Goal: Task Accomplishment & Management: Manage account settings

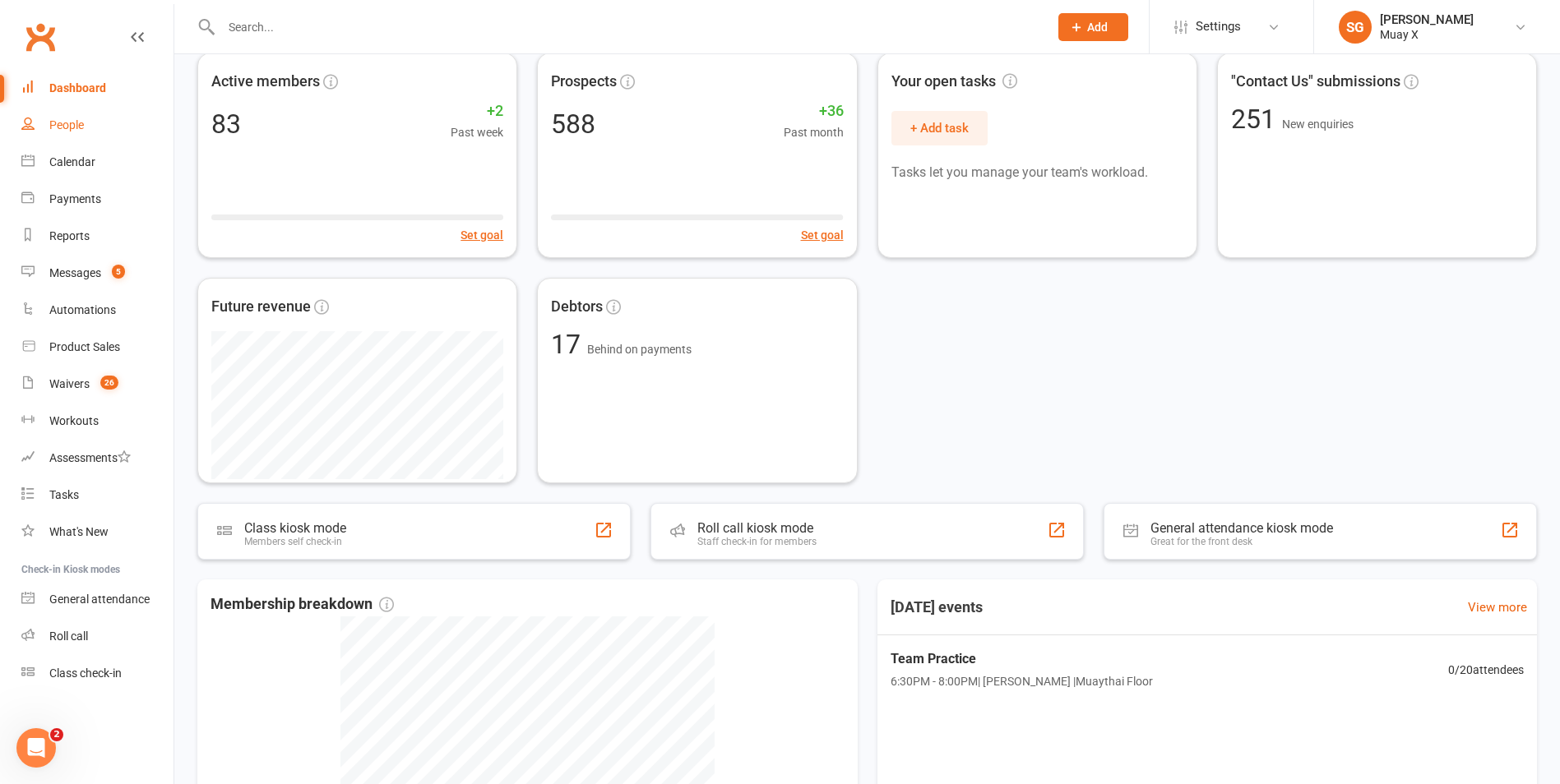
click at [80, 112] on link "People" at bounding box center [97, 125] width 152 height 37
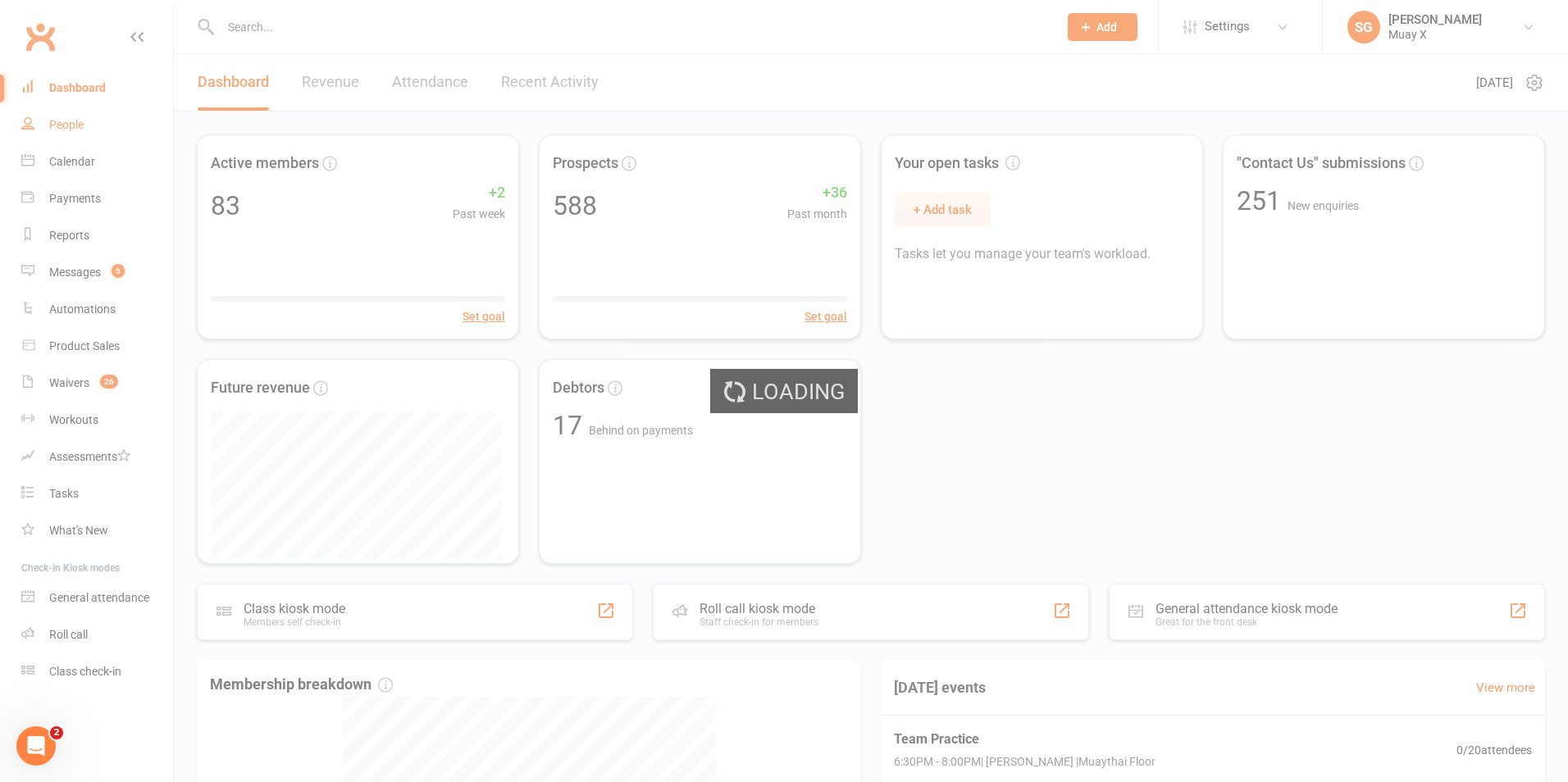
select select "100"
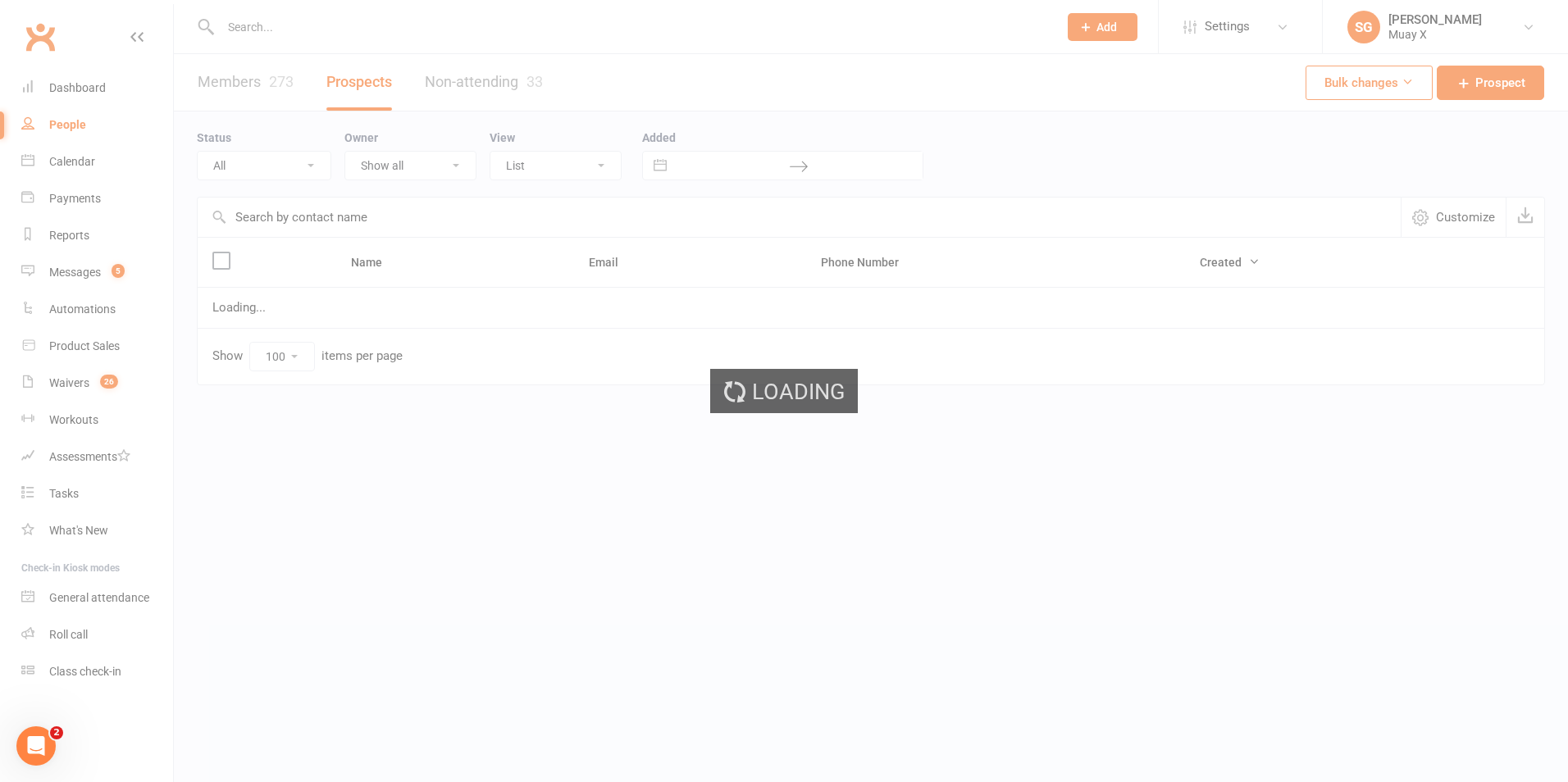
click at [271, 27] on div "Loading" at bounding box center [784, 391] width 1568 height 782
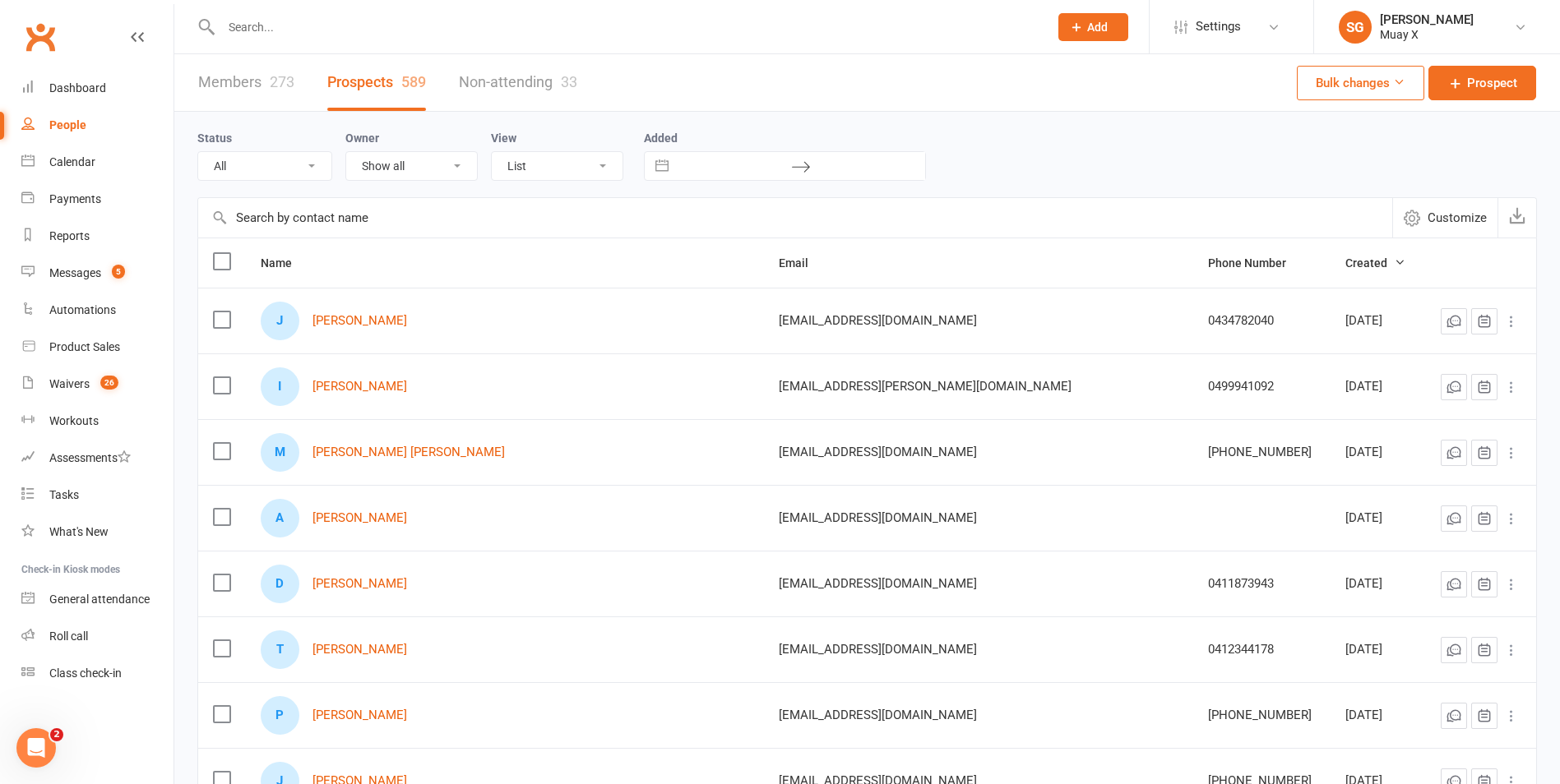
click at [293, 31] on input "text" at bounding box center [626, 27] width 820 height 23
click at [764, 299] on td "J [PERSON_NAME]" at bounding box center [505, 321] width 518 height 65
click at [102, 274] on link "Messages 5" at bounding box center [97, 274] width 152 height 37
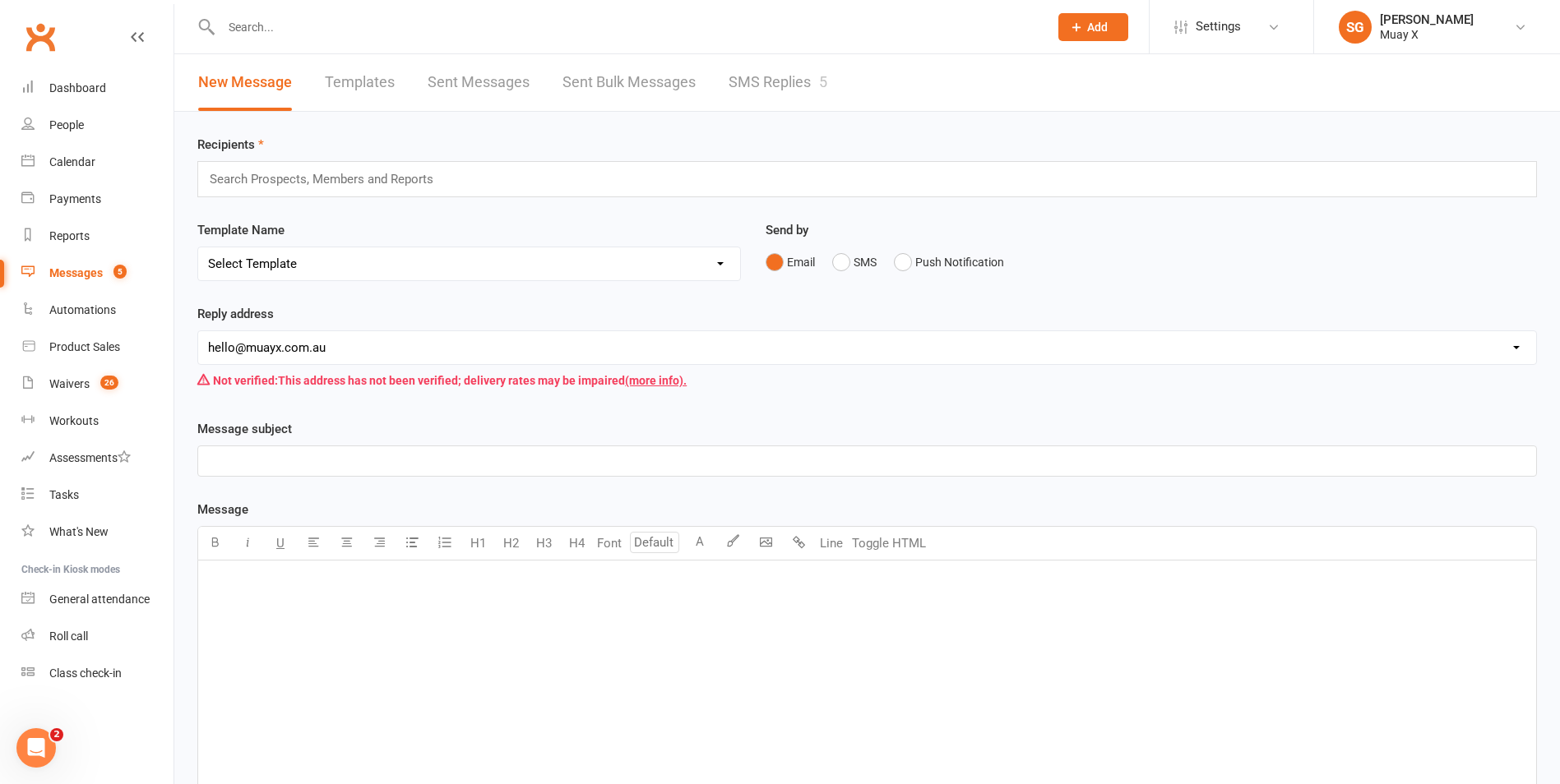
click at [719, 81] on div "New Message Templates Sent Messages Sent Bulk Messages SMS Replies 5" at bounding box center [513, 83] width 677 height 57
click at [747, 81] on link "SMS Replies 5" at bounding box center [778, 83] width 99 height 57
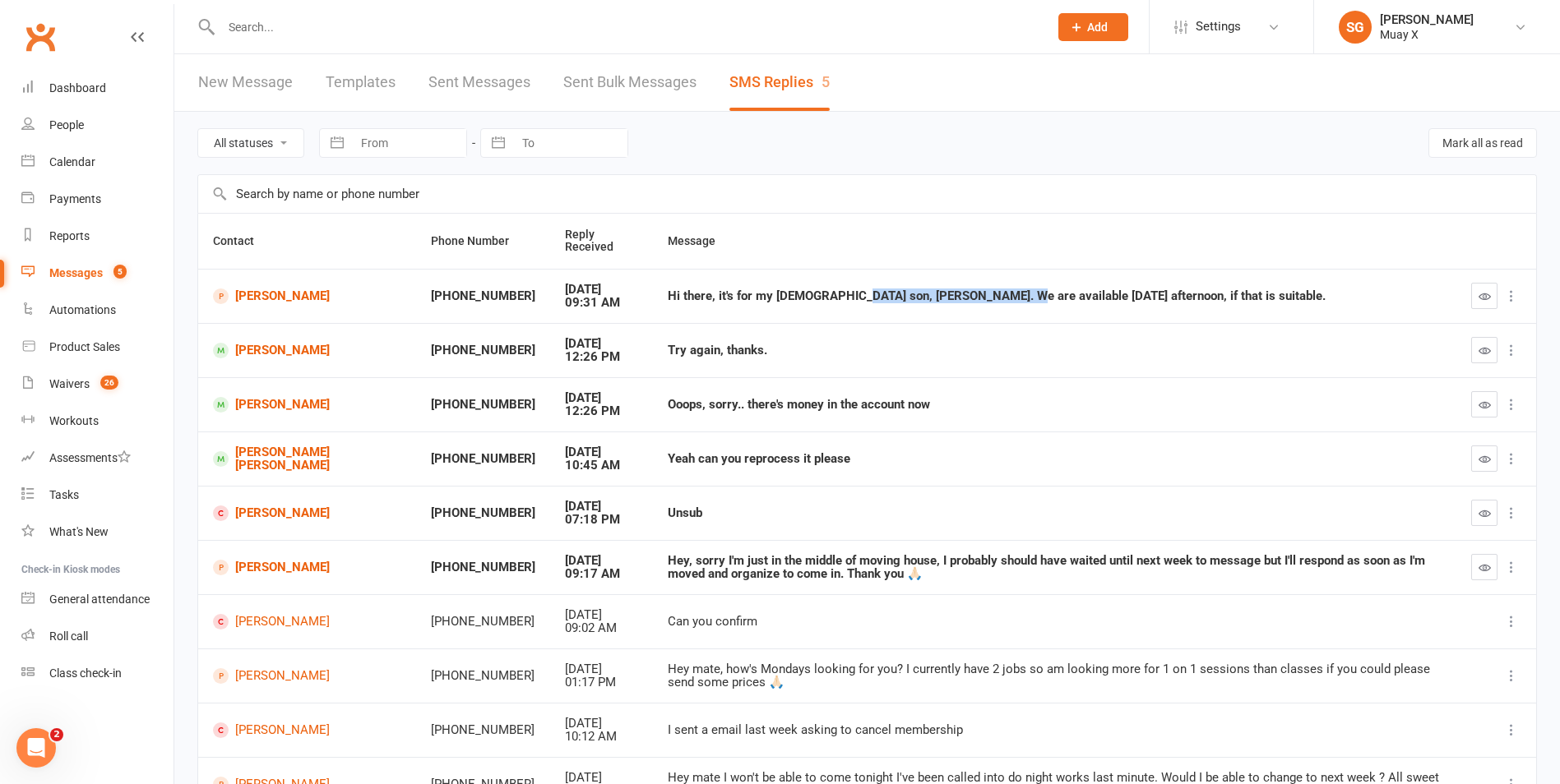
drag, startPoint x: 757, startPoint y: 297, endPoint x: 913, endPoint y: 302, distance: 156.1
click at [913, 302] on div "Hi there, it's for my [DEMOGRAPHIC_DATA] son, [PERSON_NAME]. We are available […" at bounding box center [1054, 296] width 773 height 14
drag, startPoint x: 578, startPoint y: 352, endPoint x: 646, endPoint y: 345, distance: 68.4
click at [652, 345] on td "Try again, thanks." at bounding box center [1054, 350] width 804 height 55
click at [1484, 511] on icon "button" at bounding box center [1484, 513] width 13 height 13
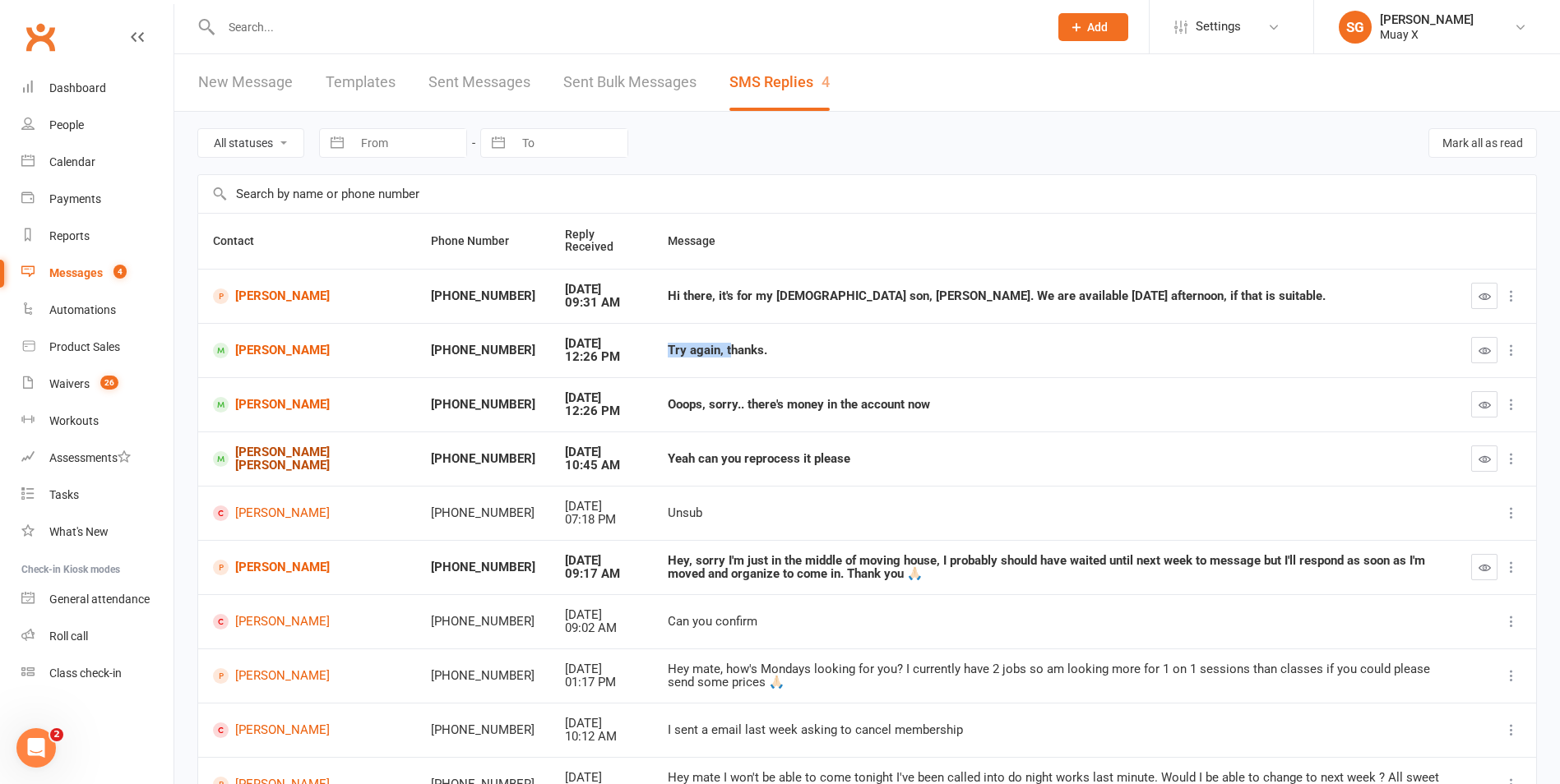
click at [261, 456] on link "[PERSON_NAME] [PERSON_NAME]" at bounding box center [307, 459] width 188 height 27
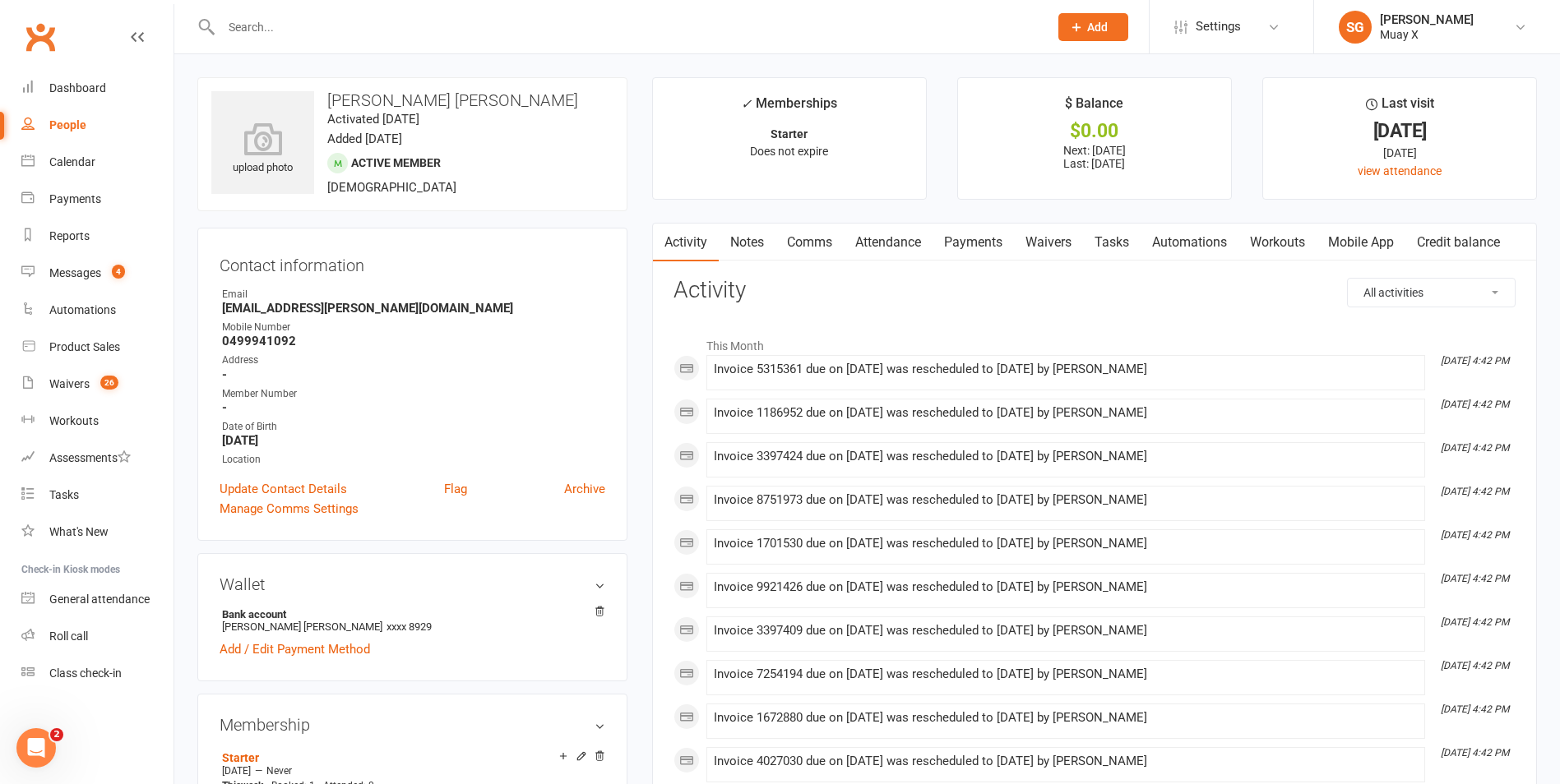
click at [980, 252] on link "Payments" at bounding box center [972, 242] width 81 height 38
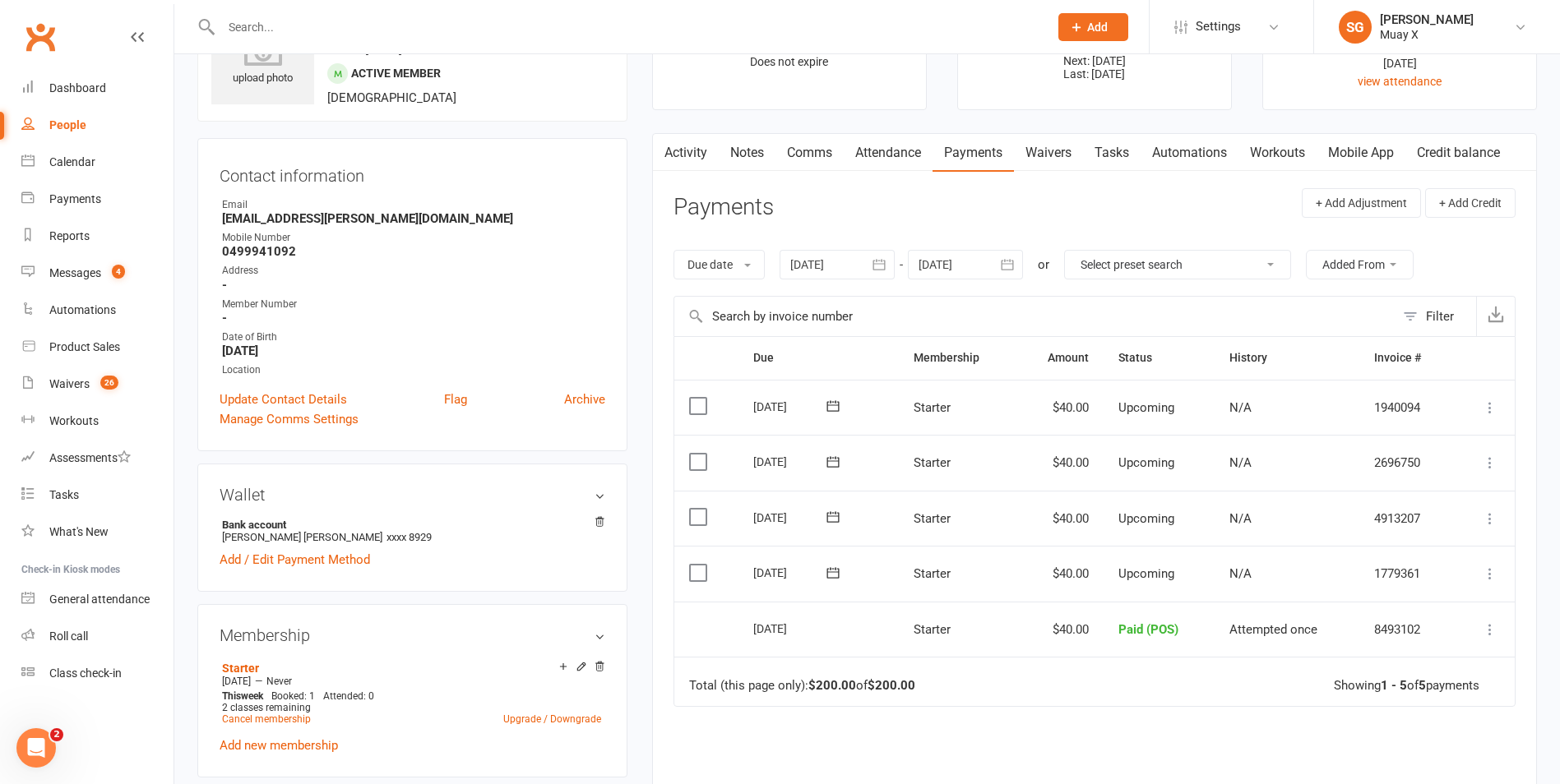
scroll to position [165, 0]
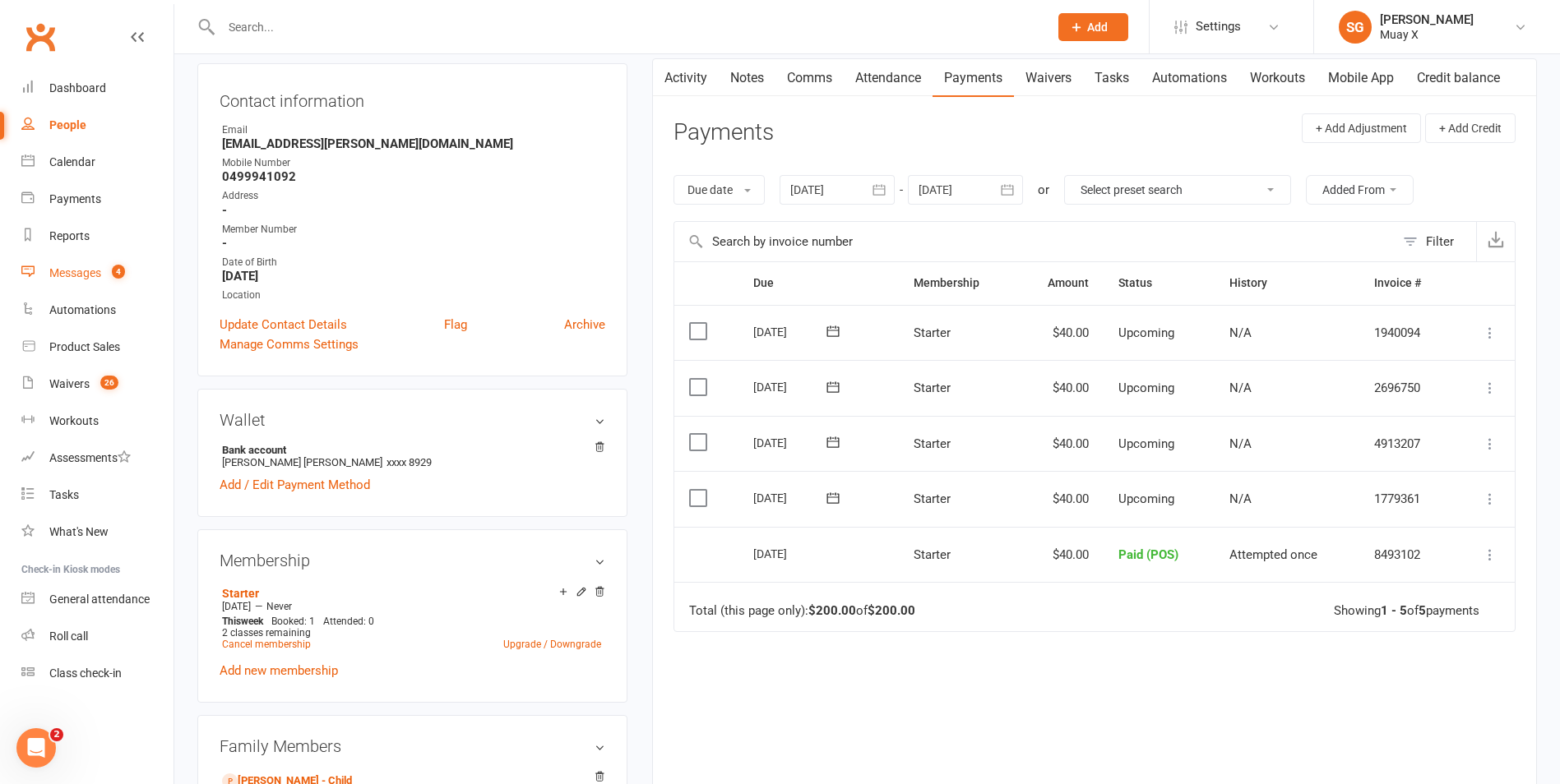
click at [92, 280] on div "Messages" at bounding box center [76, 273] width 52 height 13
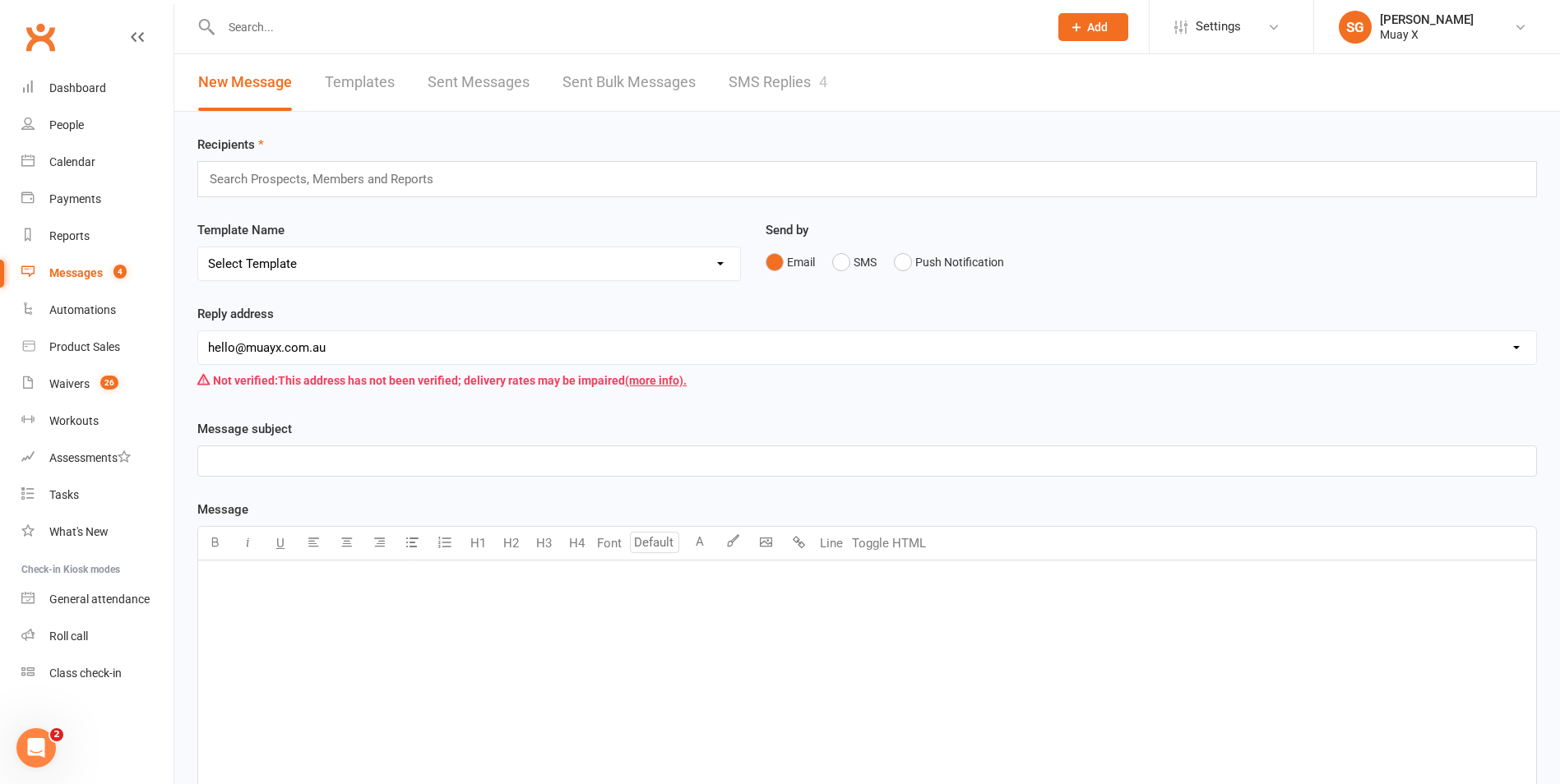
click at [815, 89] on link "SMS Replies 4" at bounding box center [778, 83] width 99 height 57
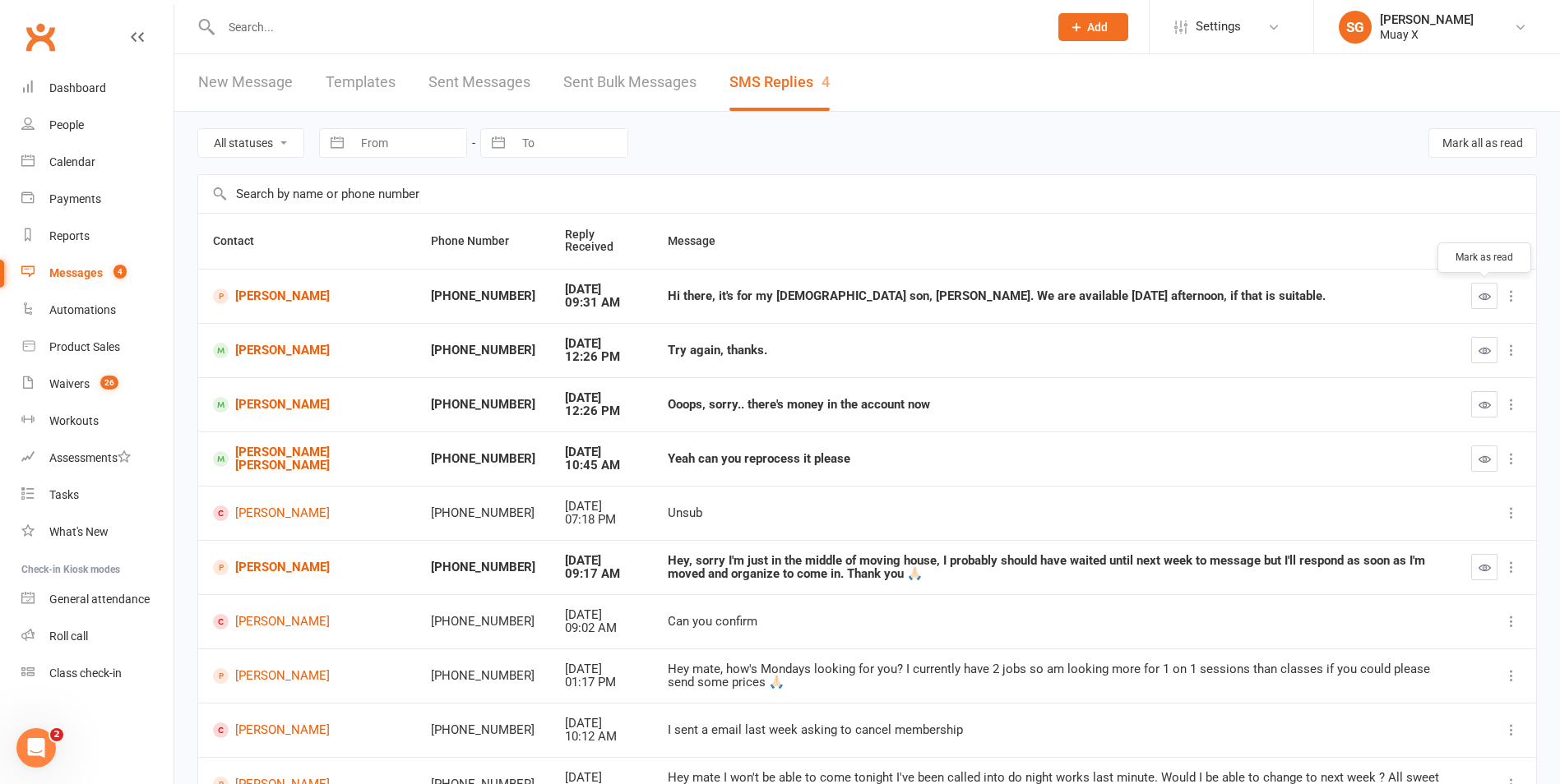
click at [1475, 287] on button "button" at bounding box center [1484, 295] width 26 height 26
click at [1475, 342] on button "button" at bounding box center [1484, 349] width 26 height 26
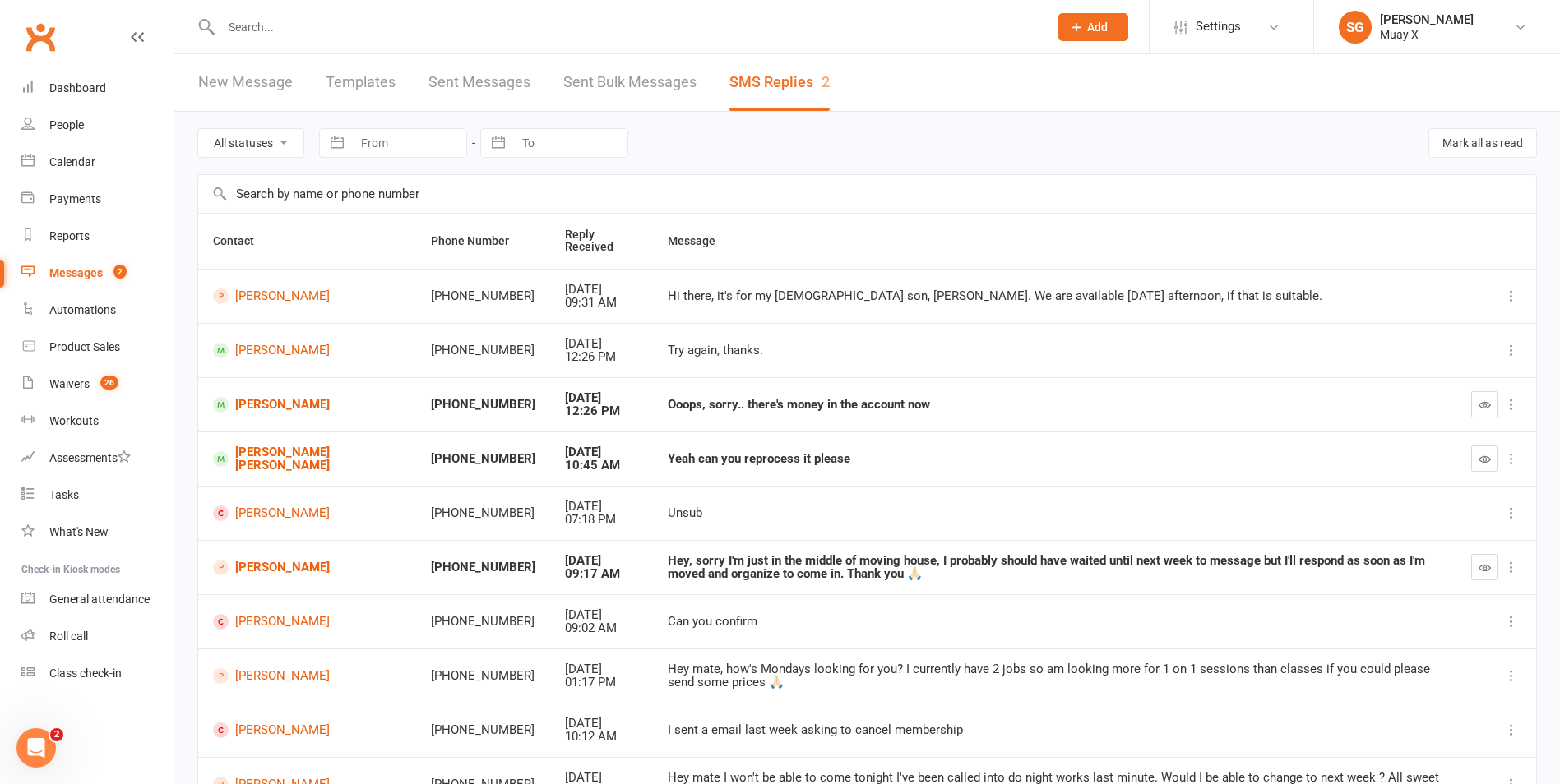
click at [1471, 406] on button "button" at bounding box center [1484, 404] width 26 height 26
click at [311, 351] on link "[PERSON_NAME]" at bounding box center [307, 350] width 188 height 16
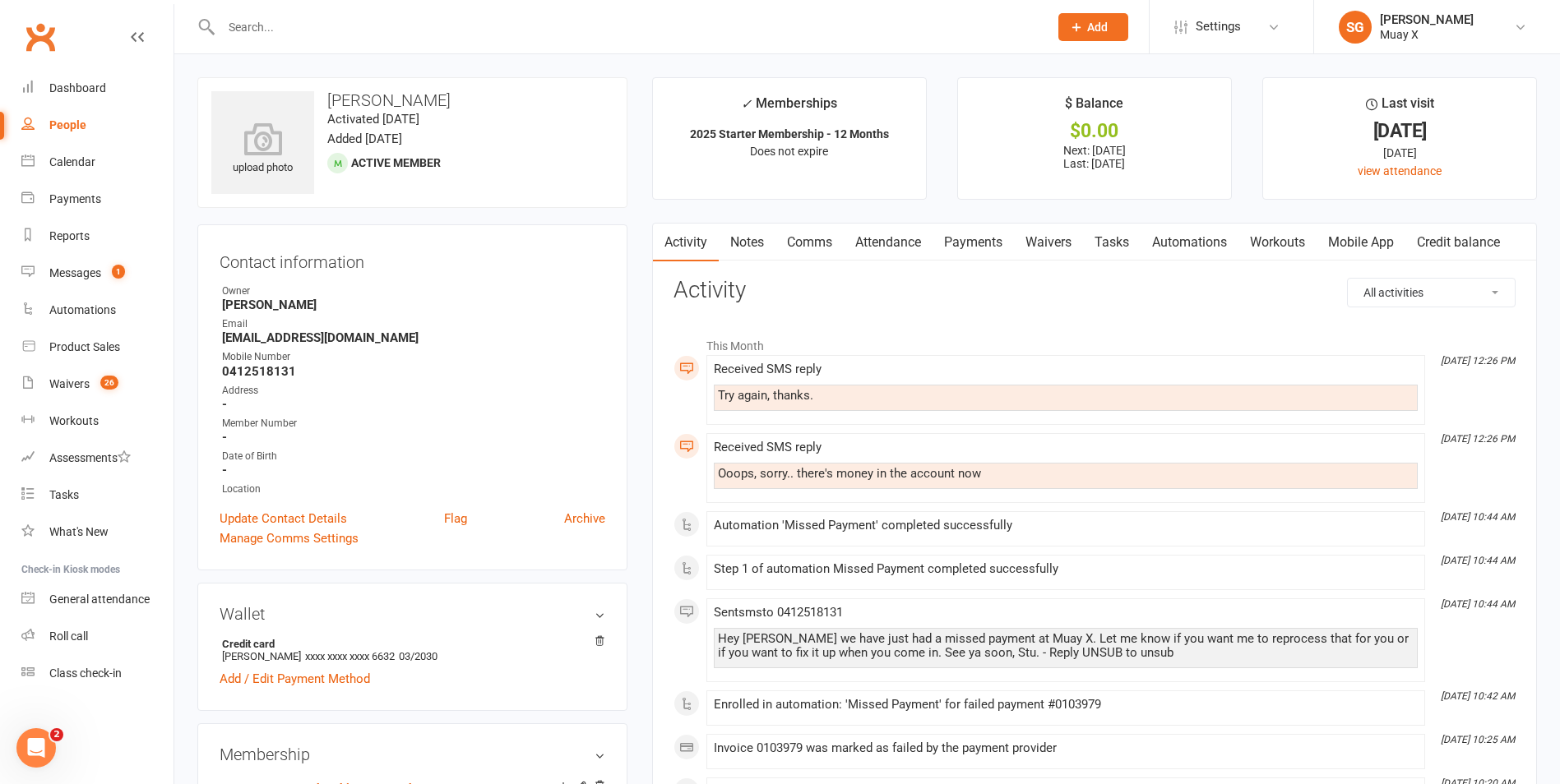
click at [952, 233] on link "Payments" at bounding box center [972, 242] width 81 height 38
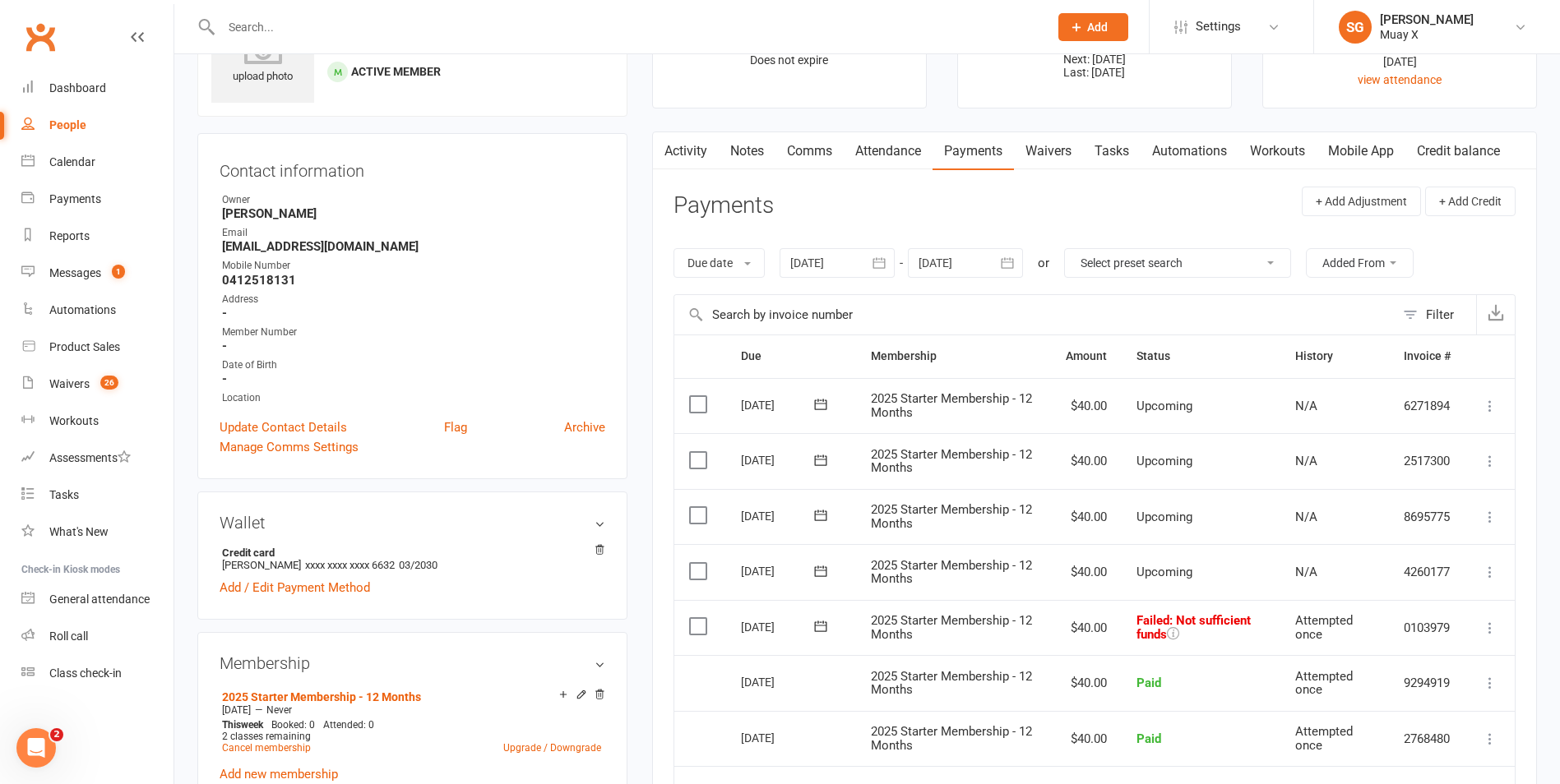
scroll to position [247, 0]
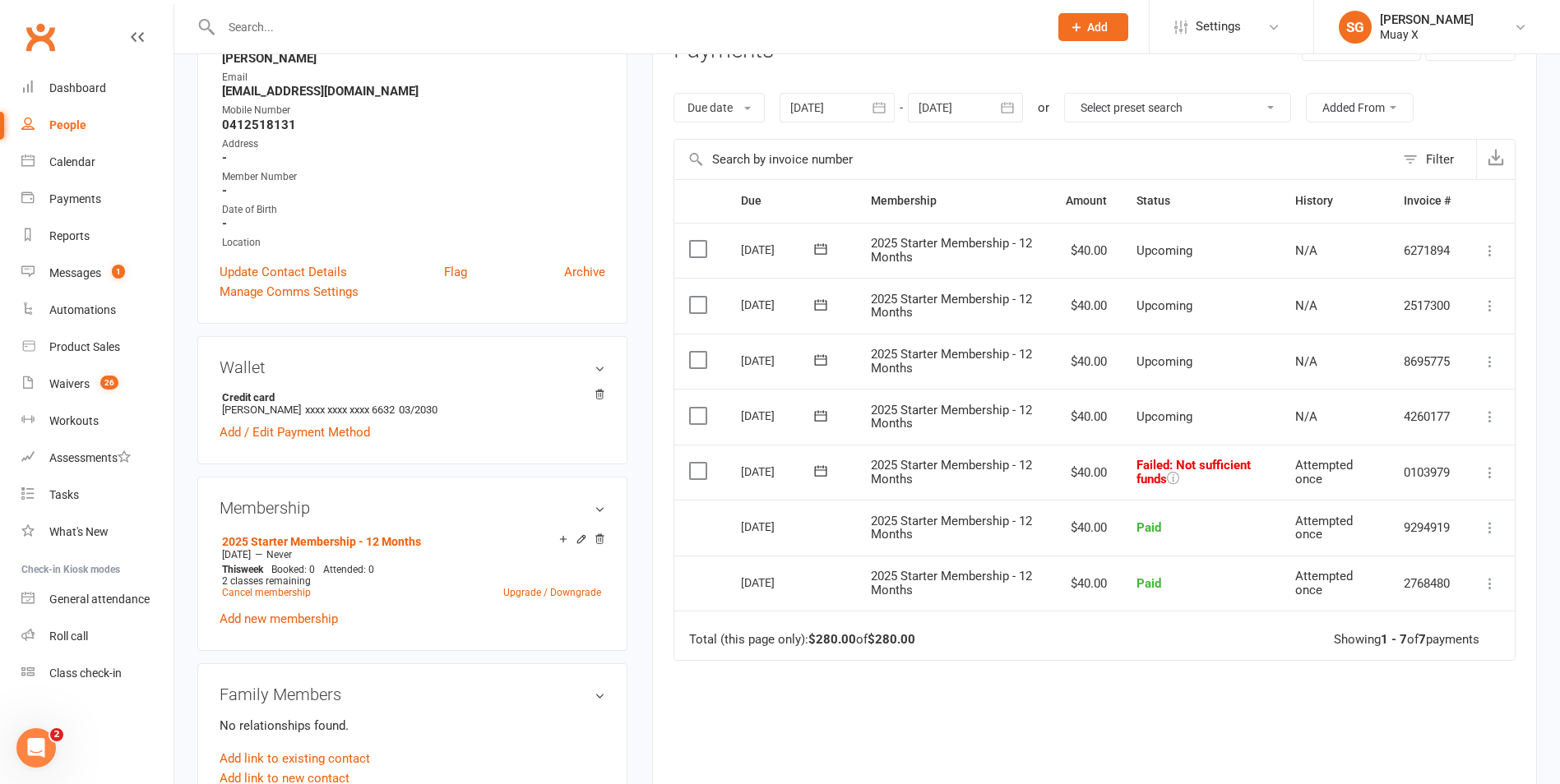
click at [1484, 469] on icon at bounding box center [1490, 473] width 17 height 17
click at [1380, 636] on link "Retry now" at bounding box center [1417, 635] width 163 height 33
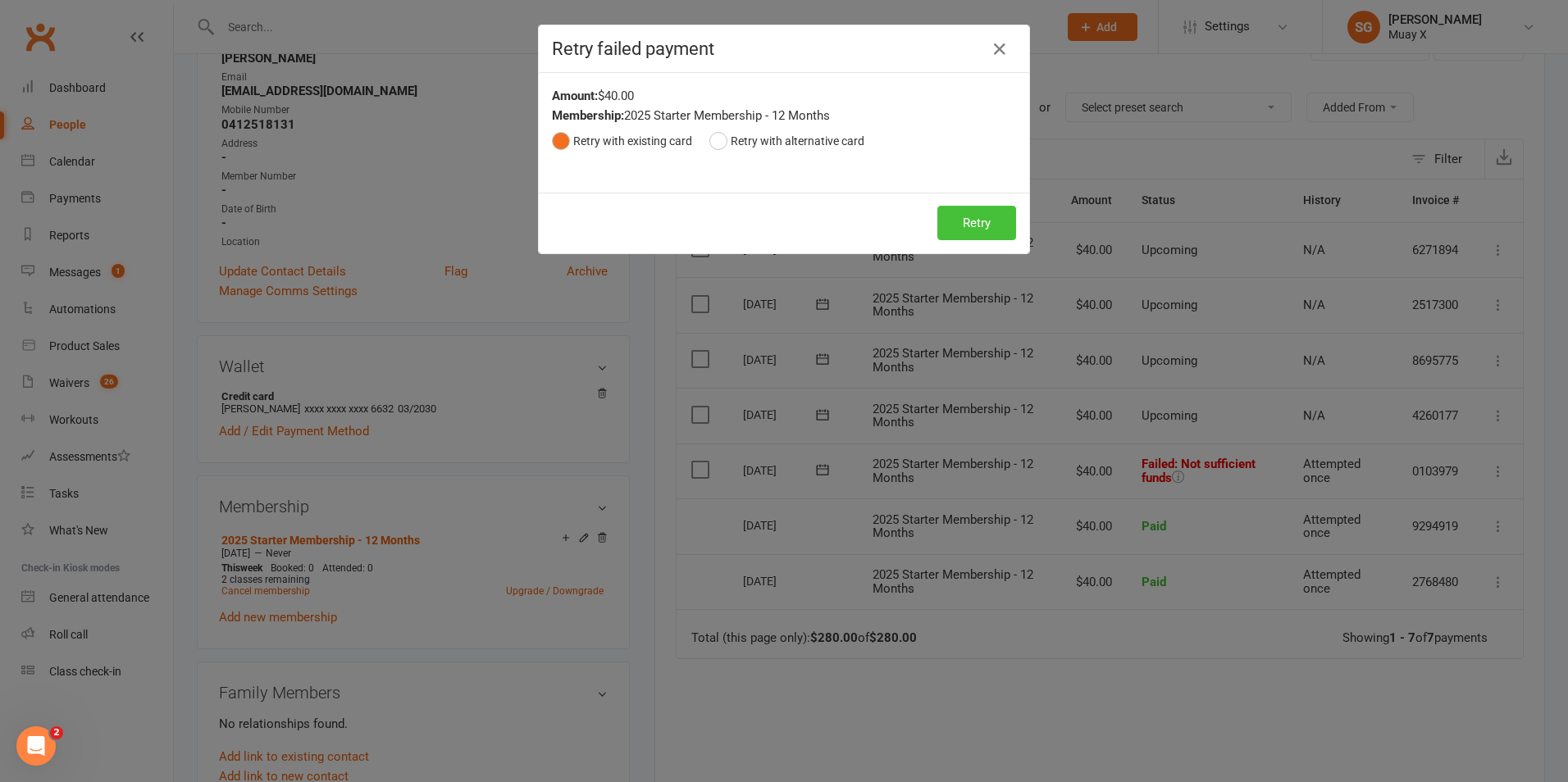
click at [982, 225] on button "Retry" at bounding box center [977, 223] width 79 height 34
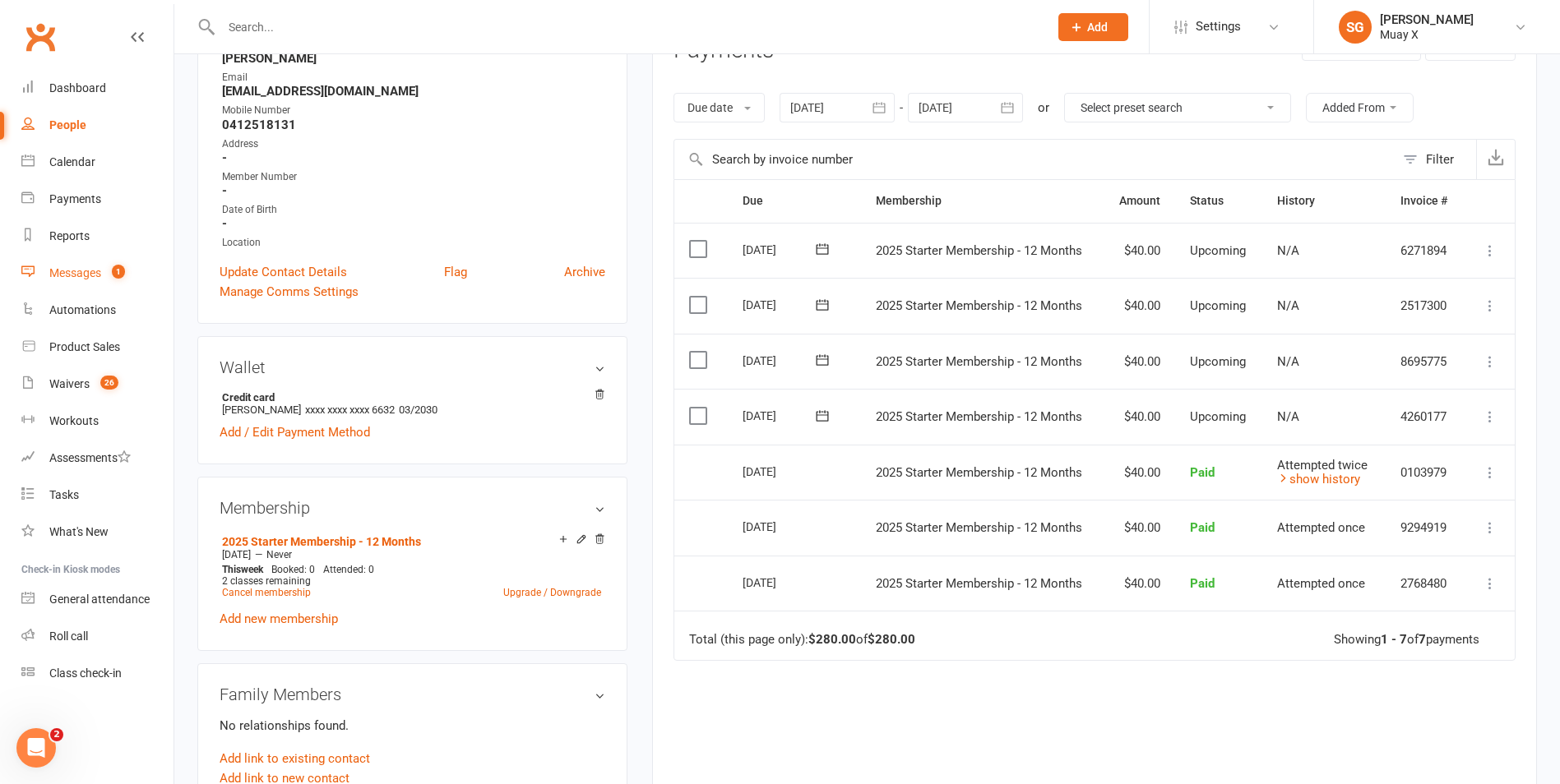
click at [71, 272] on div "Messages" at bounding box center [76, 273] width 52 height 13
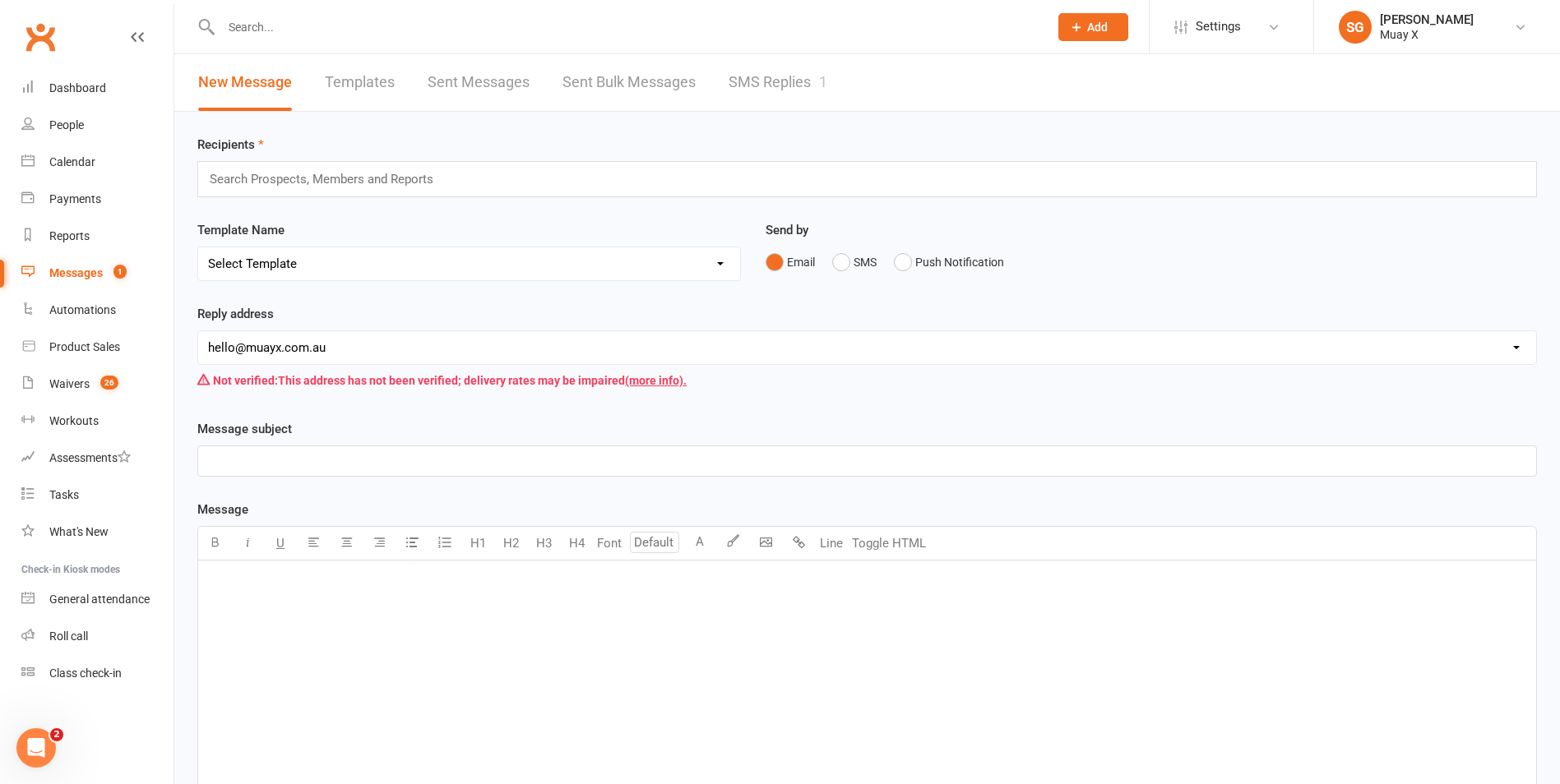
click at [761, 71] on link "SMS Replies 1" at bounding box center [778, 83] width 99 height 57
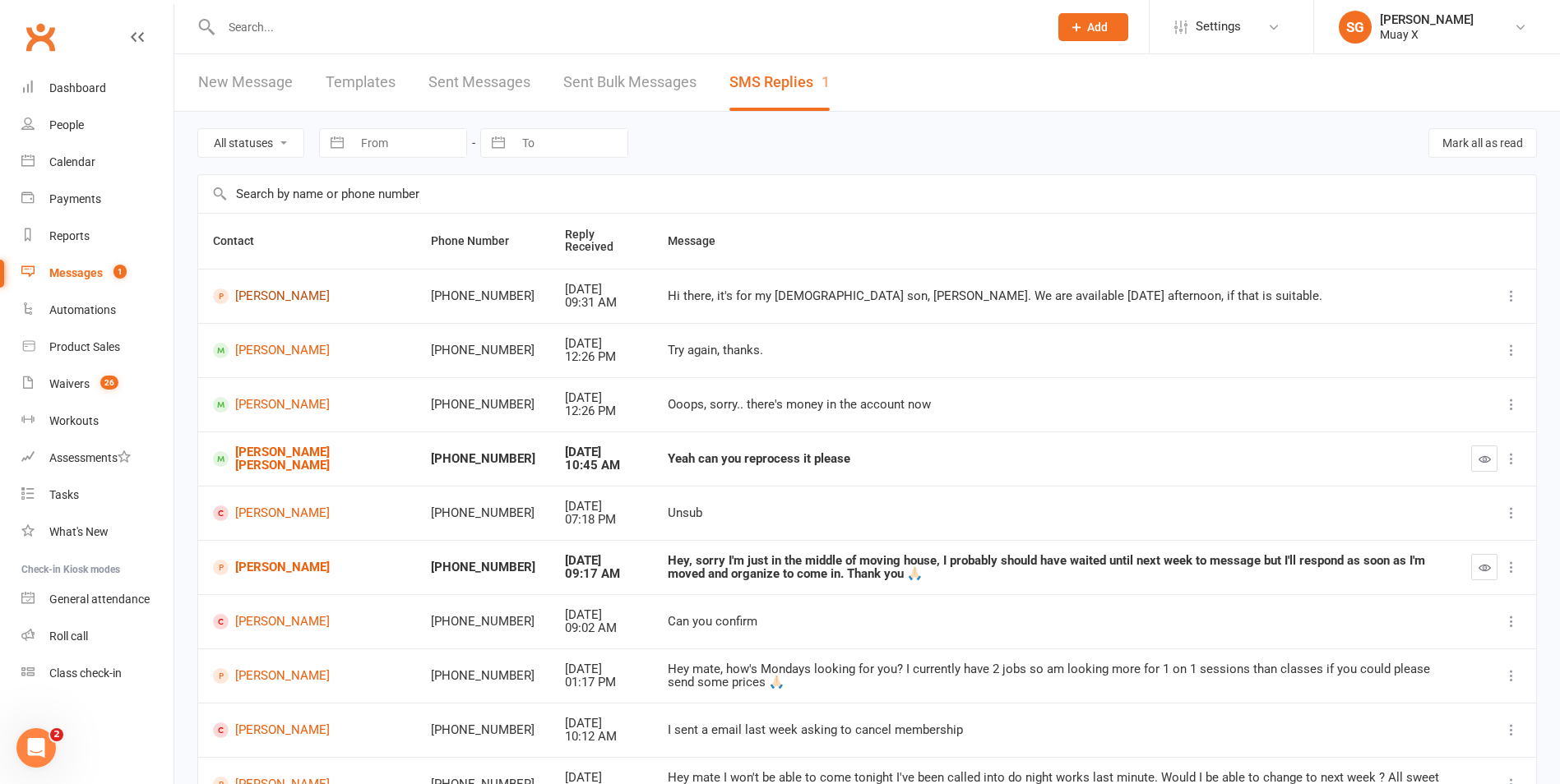
click at [297, 299] on link "[PERSON_NAME]" at bounding box center [307, 296] width 188 height 16
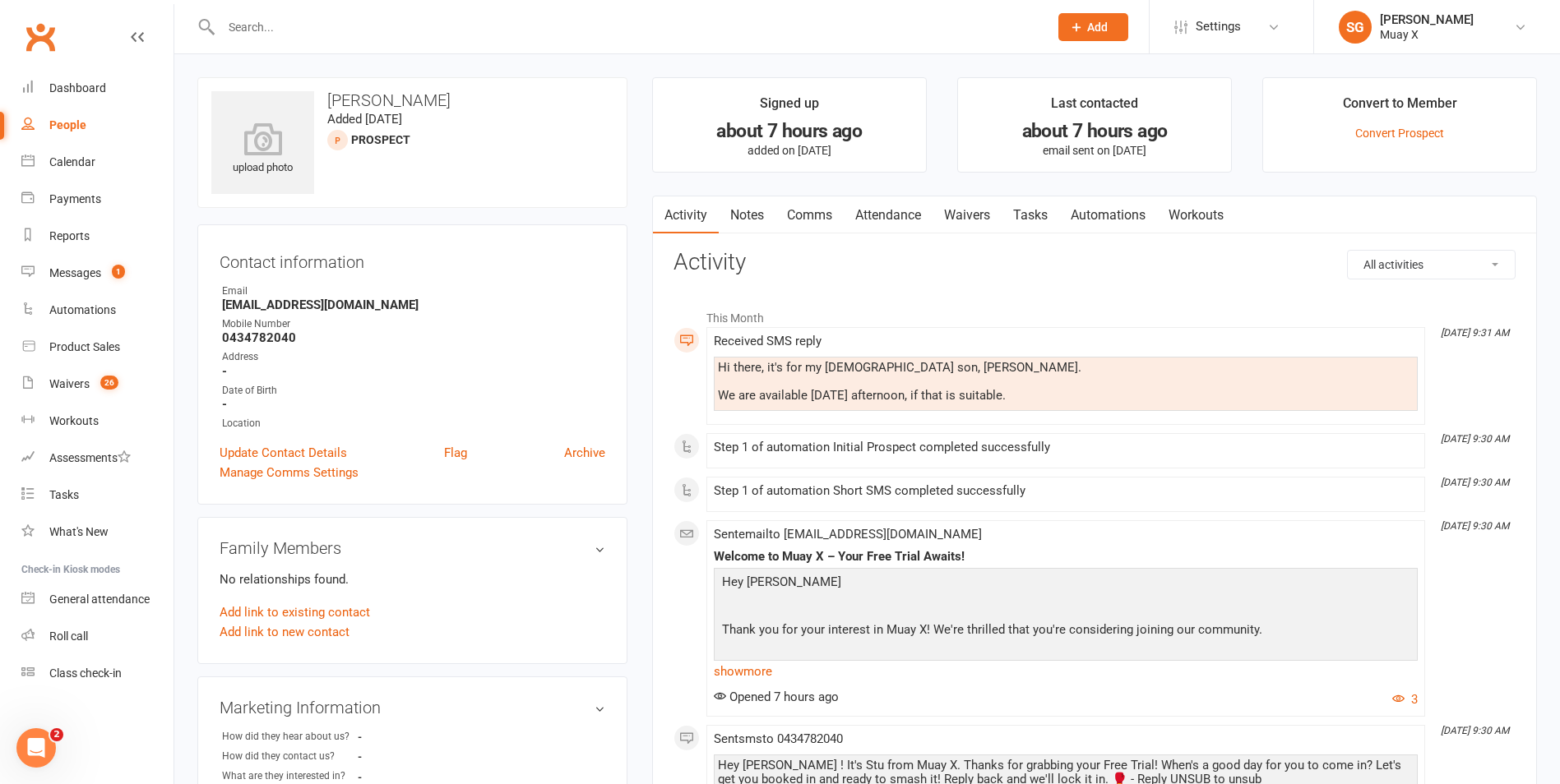
click at [900, 222] on link "Attendance" at bounding box center [888, 215] width 89 height 38
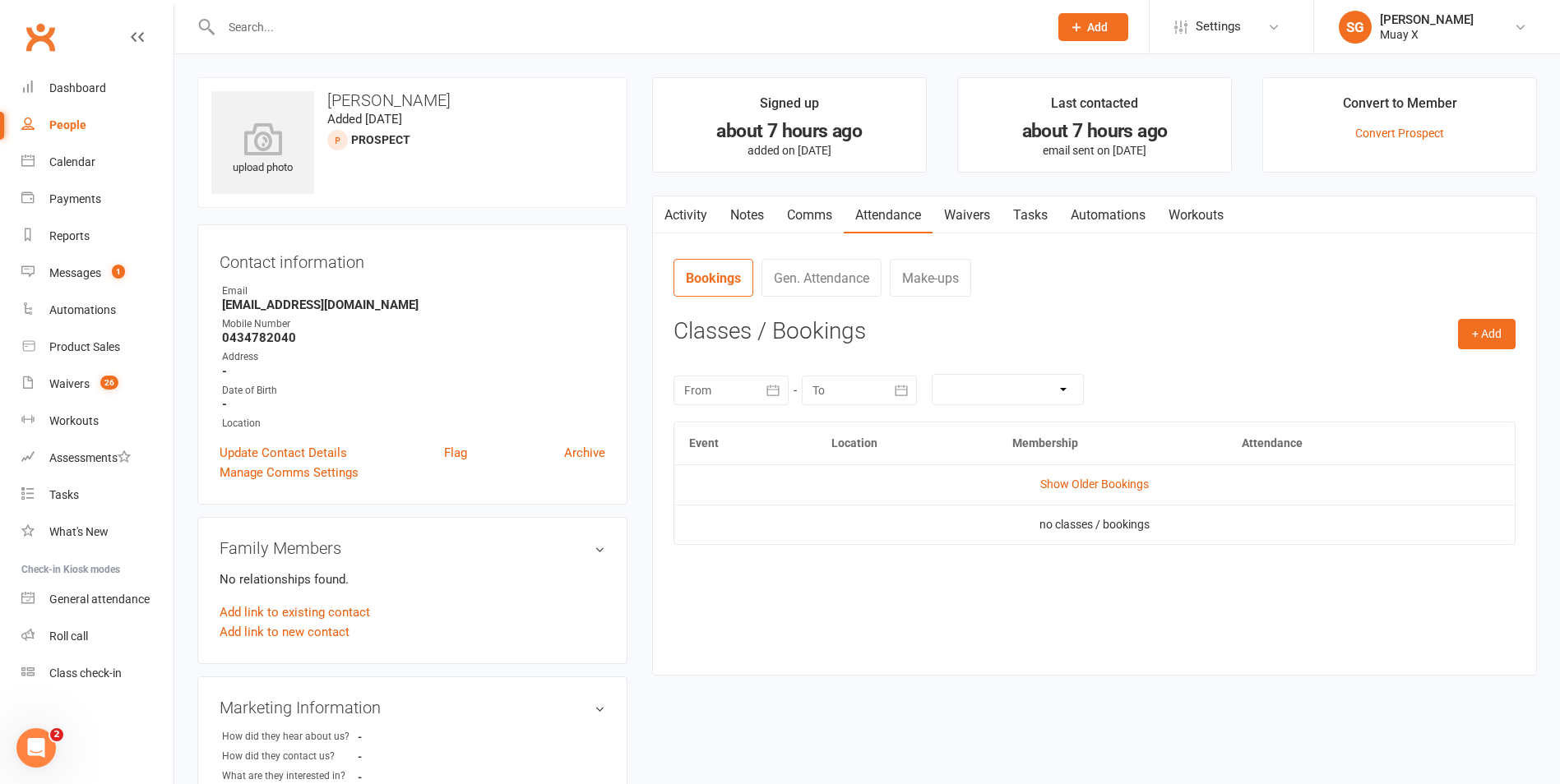
click at [821, 216] on link "Comms" at bounding box center [809, 215] width 68 height 38
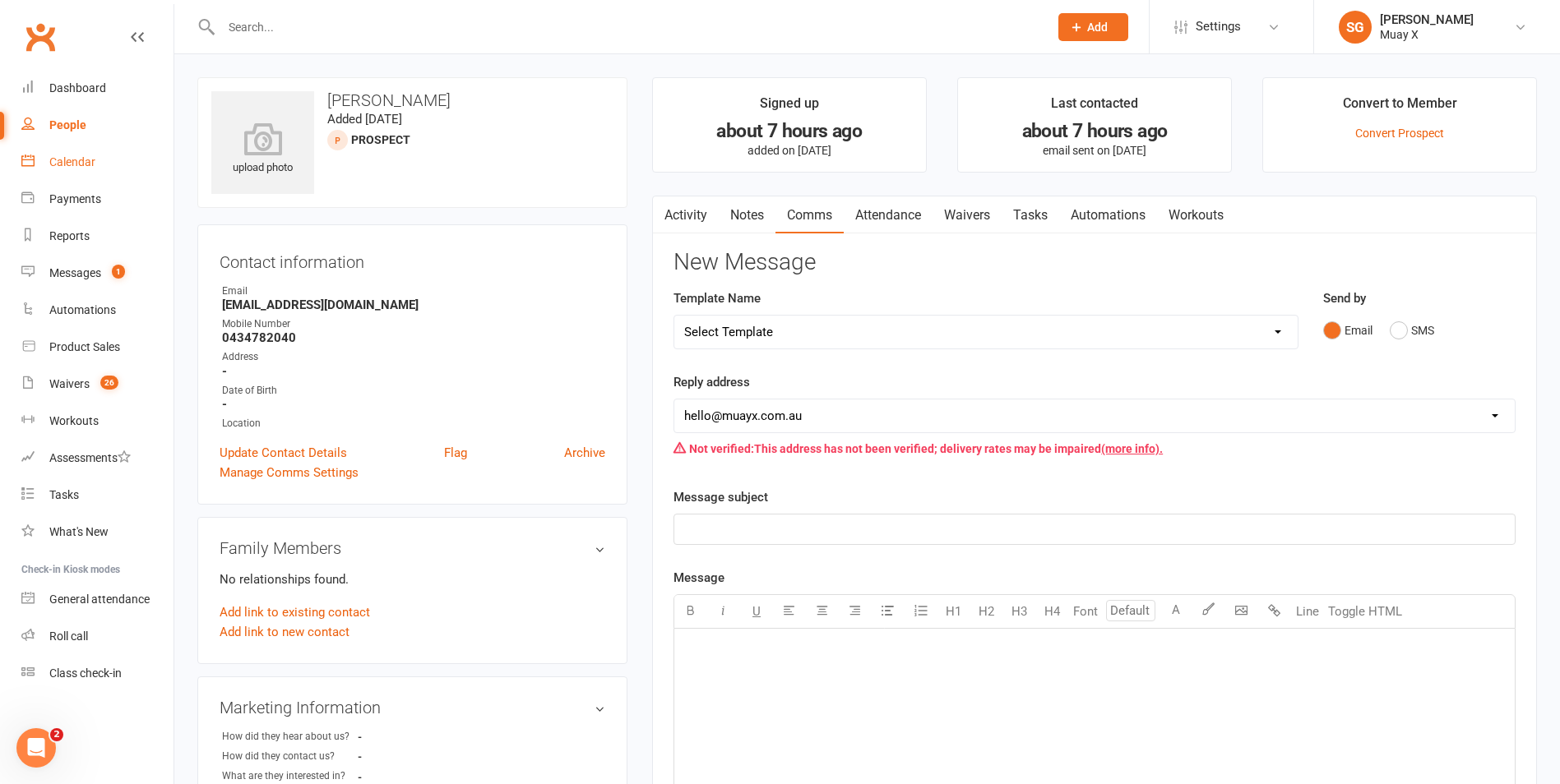
click at [81, 156] on div "Calendar" at bounding box center [72, 162] width 46 height 13
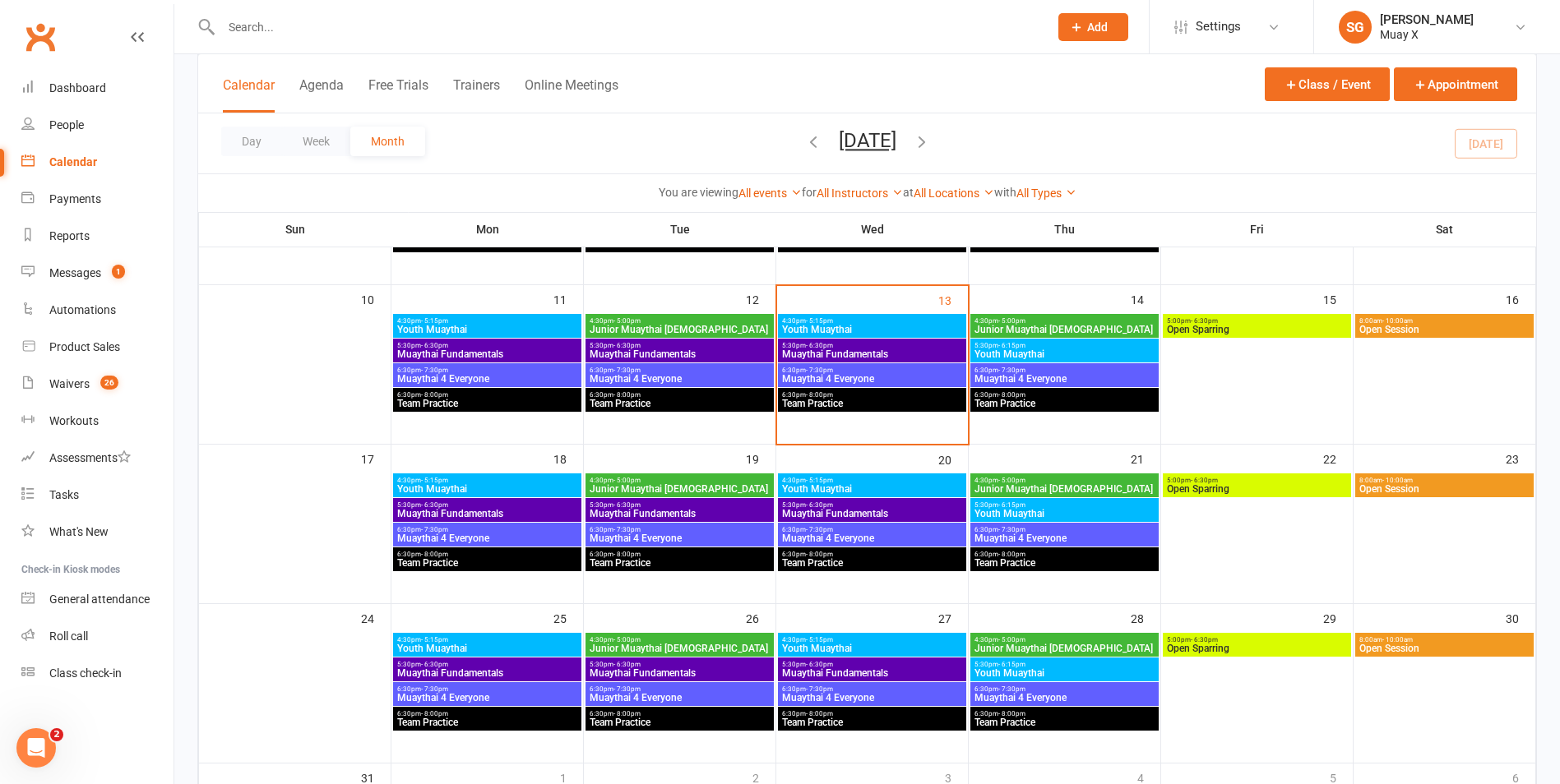
scroll to position [411, 0]
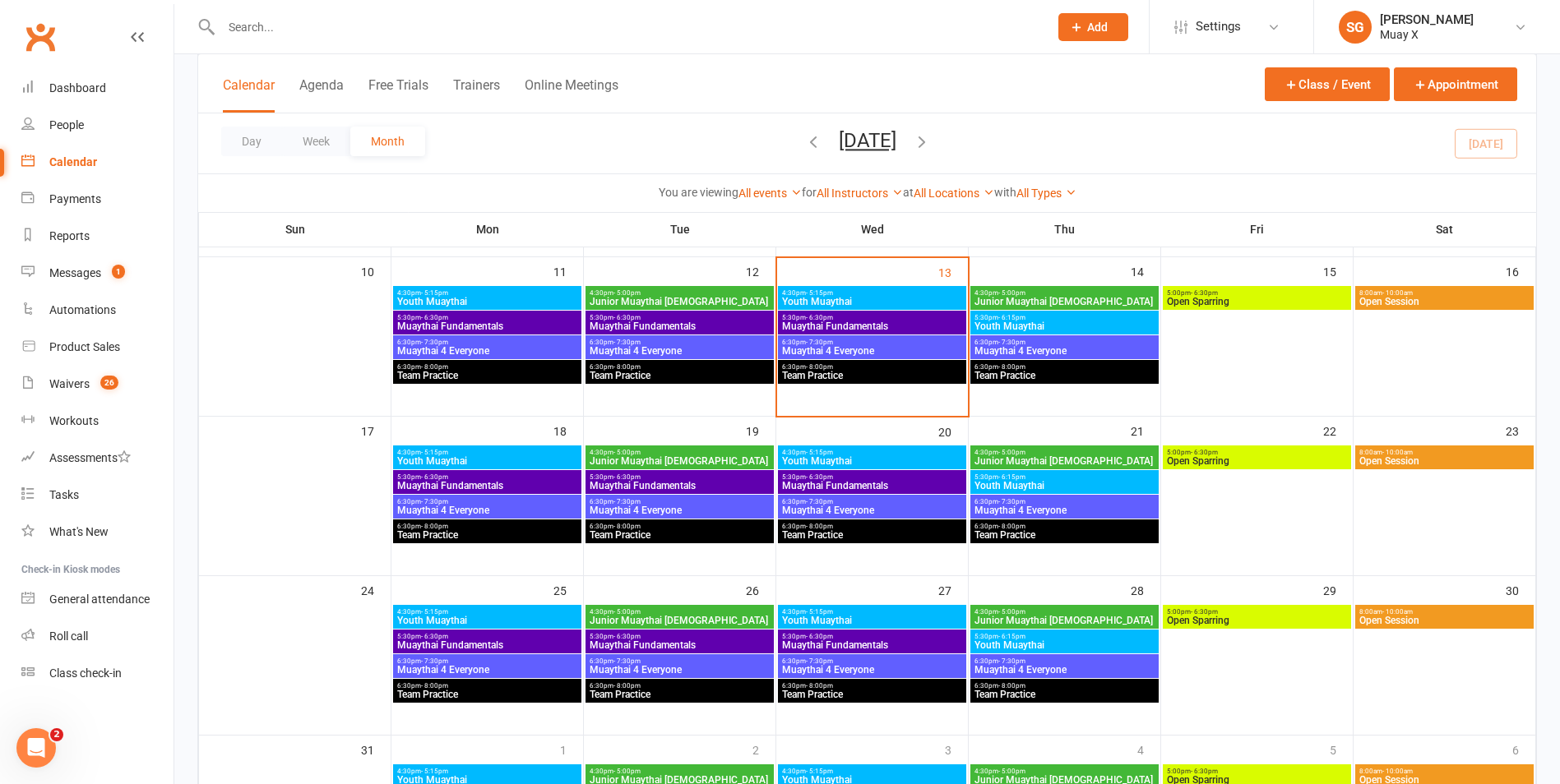
click at [1012, 481] on span "Youth Muaythai" at bounding box center [1064, 486] width 181 height 10
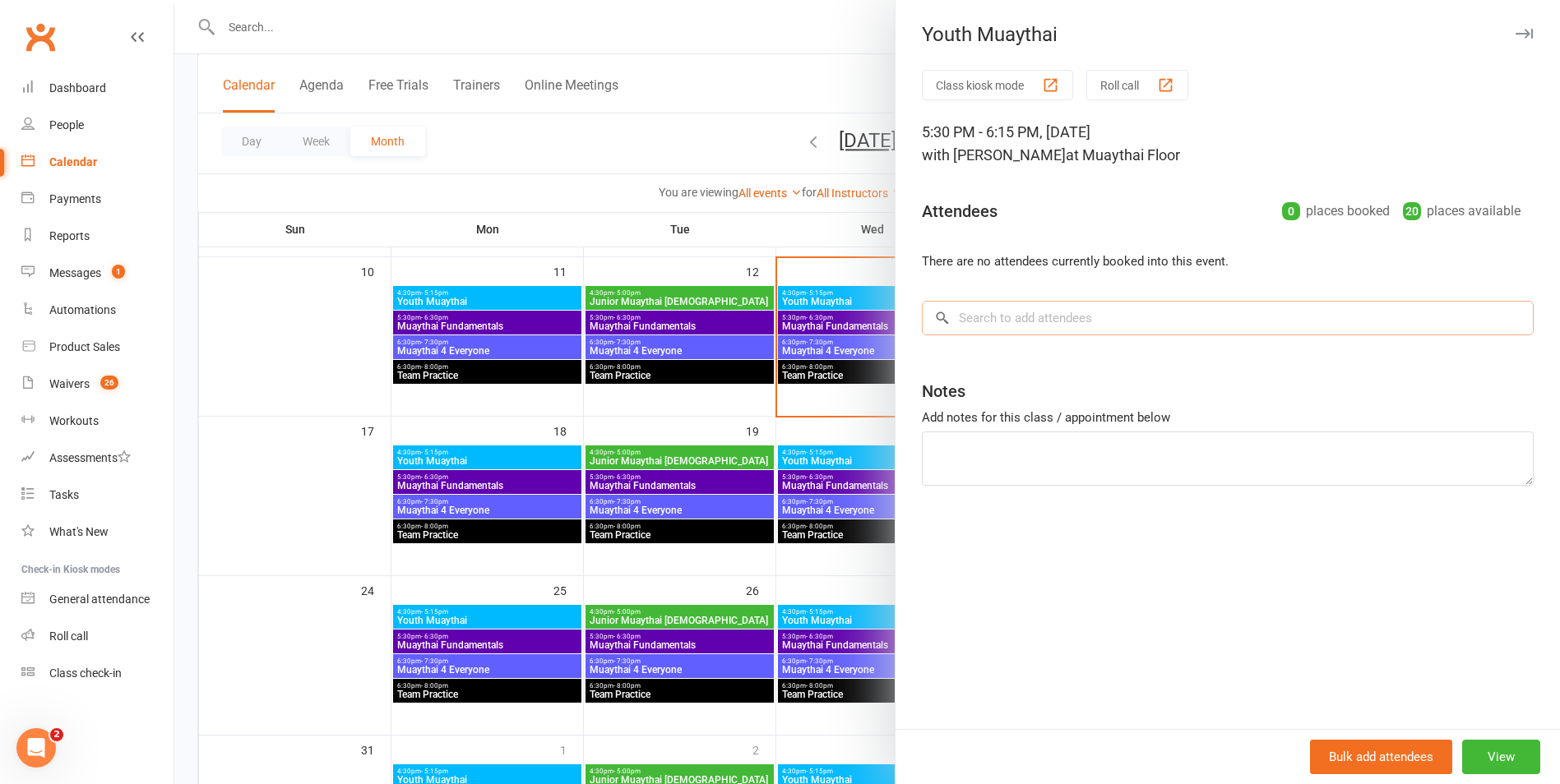
click at [989, 322] on input "search" at bounding box center [1228, 317] width 612 height 34
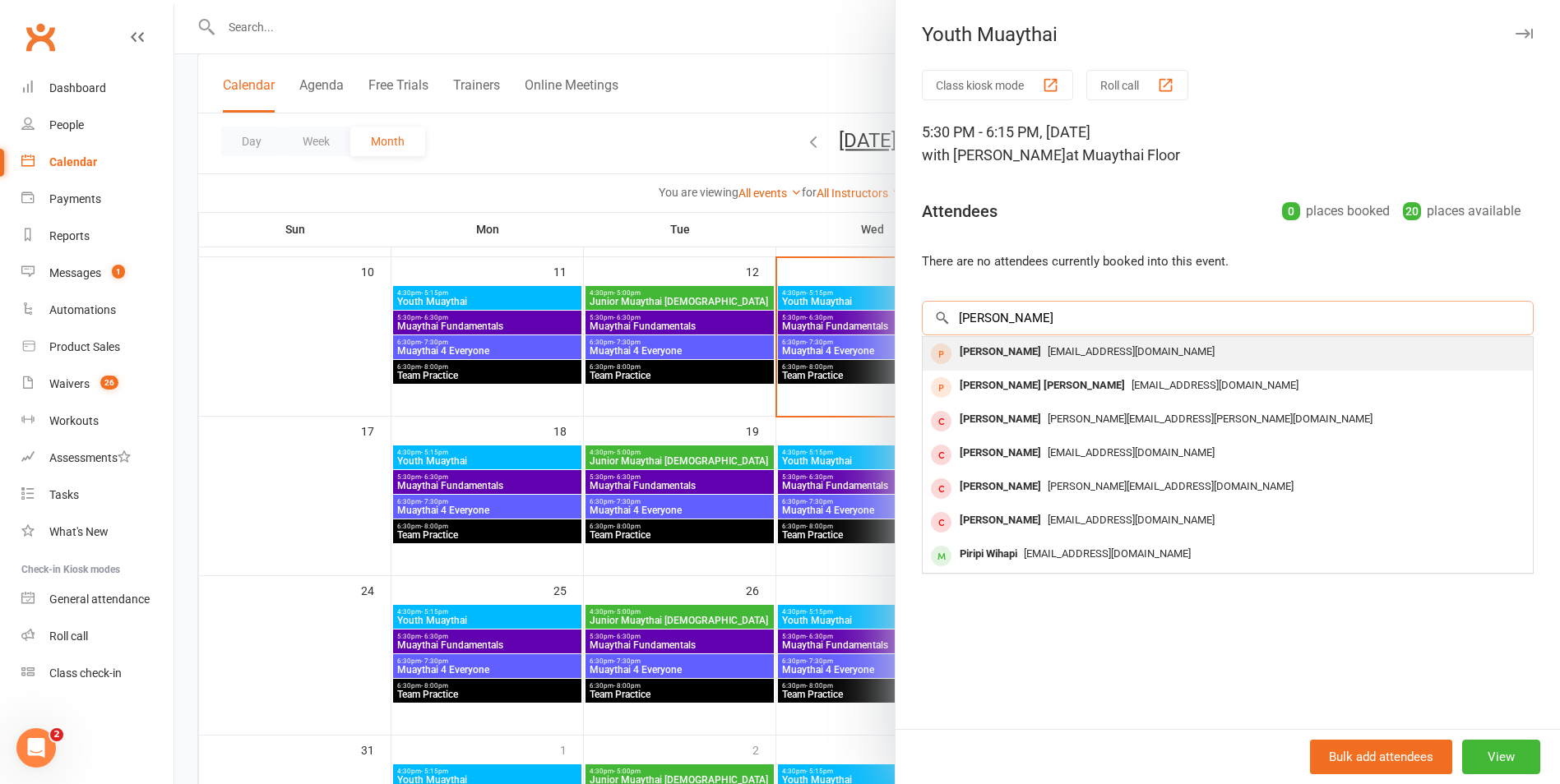
type input "[PERSON_NAME]"
click at [1002, 345] on div "[PERSON_NAME]" at bounding box center [1000, 352] width 95 height 24
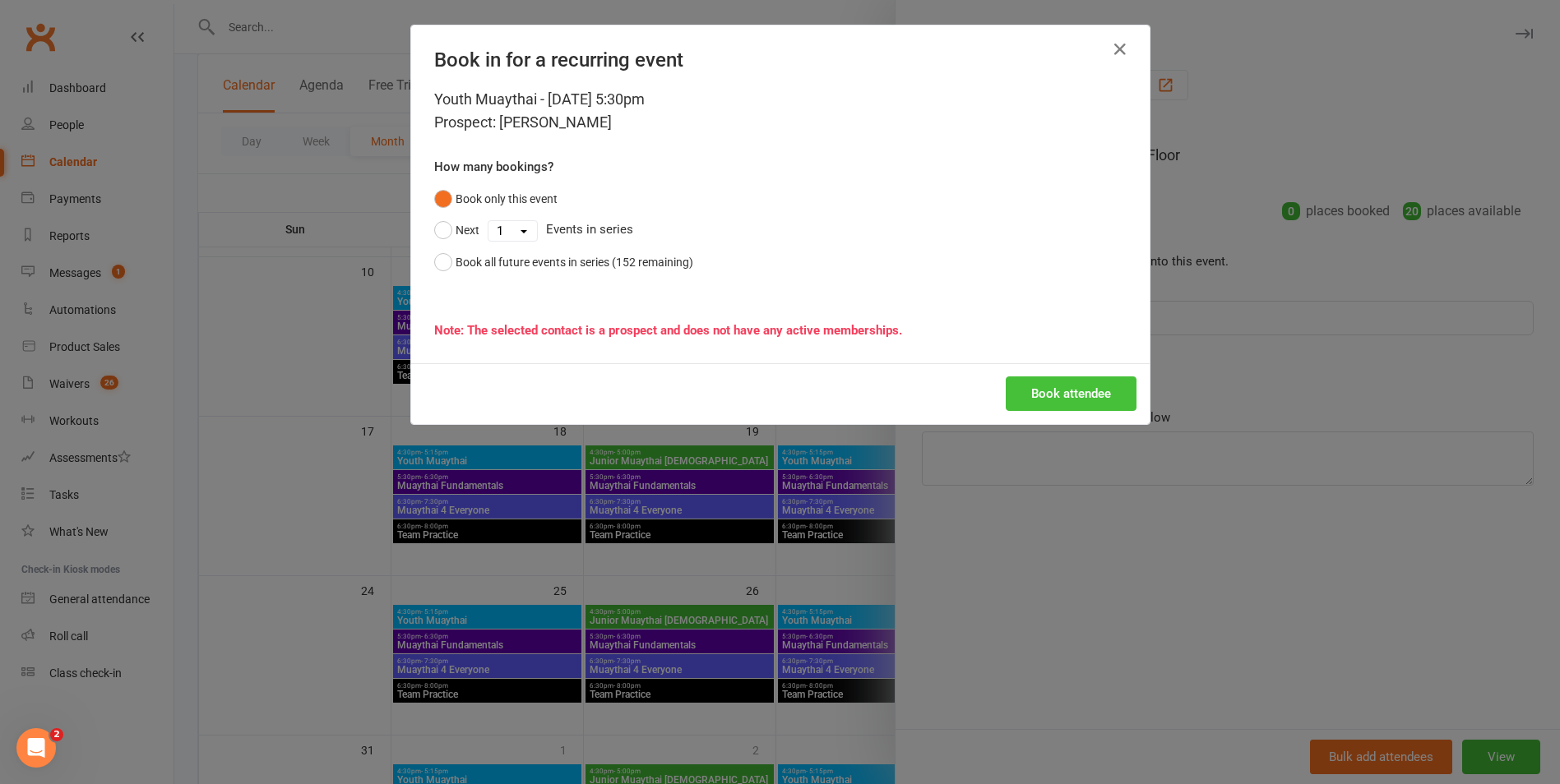
click at [1107, 395] on button "Book attendee" at bounding box center [1071, 393] width 131 height 34
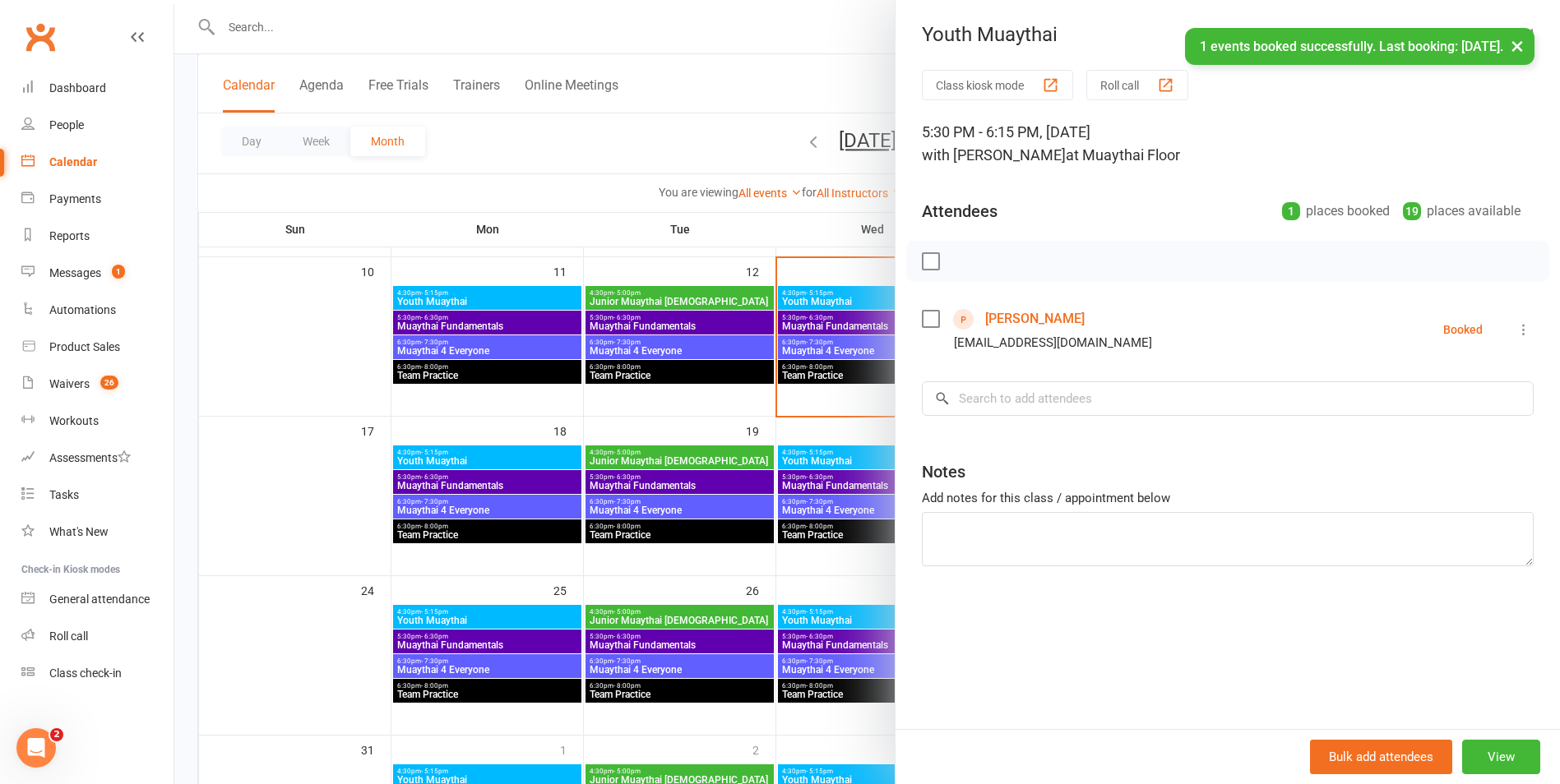
click at [590, 192] on div at bounding box center [867, 392] width 1385 height 784
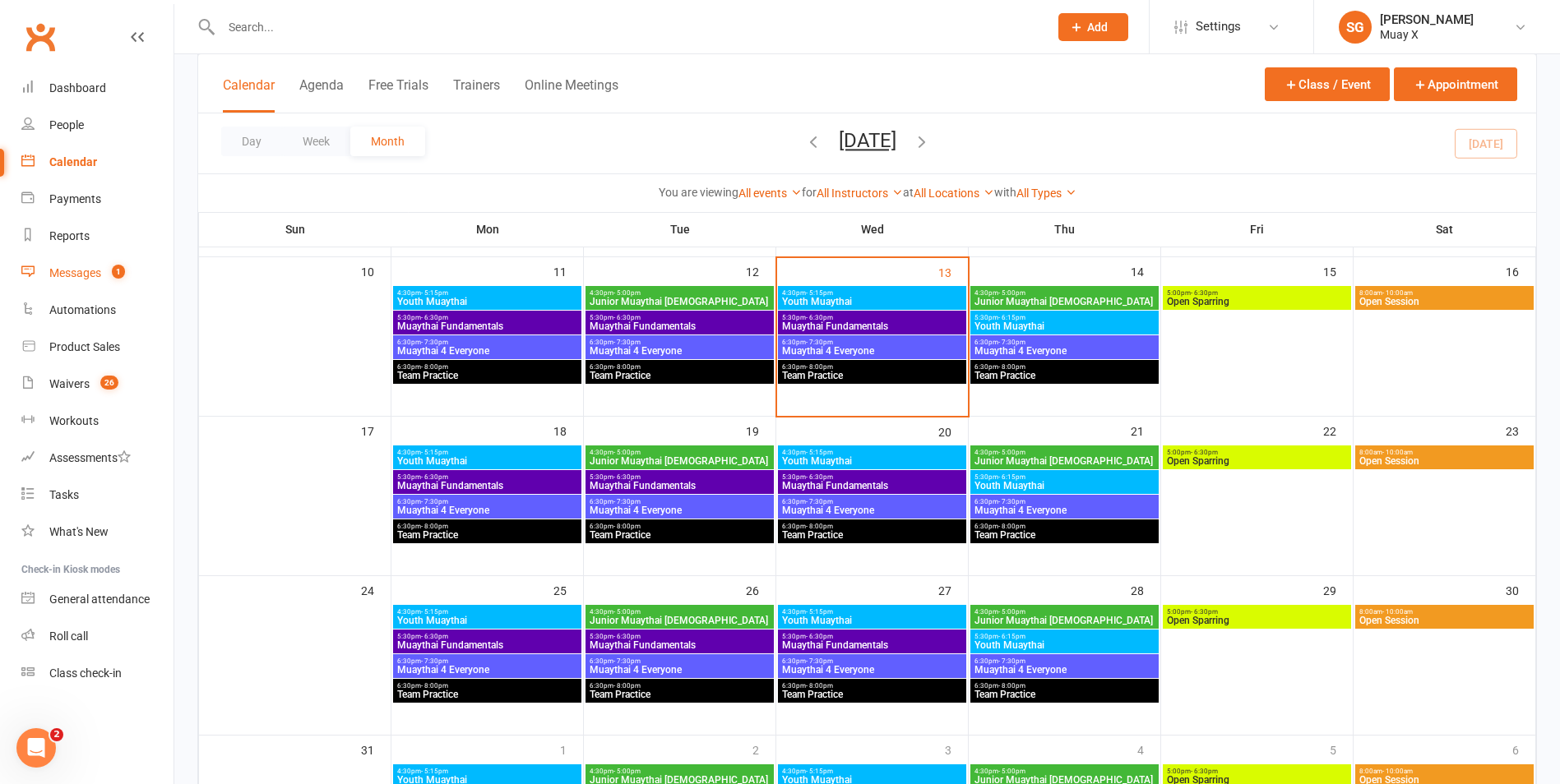
click at [77, 269] on div "Messages" at bounding box center [76, 273] width 52 height 13
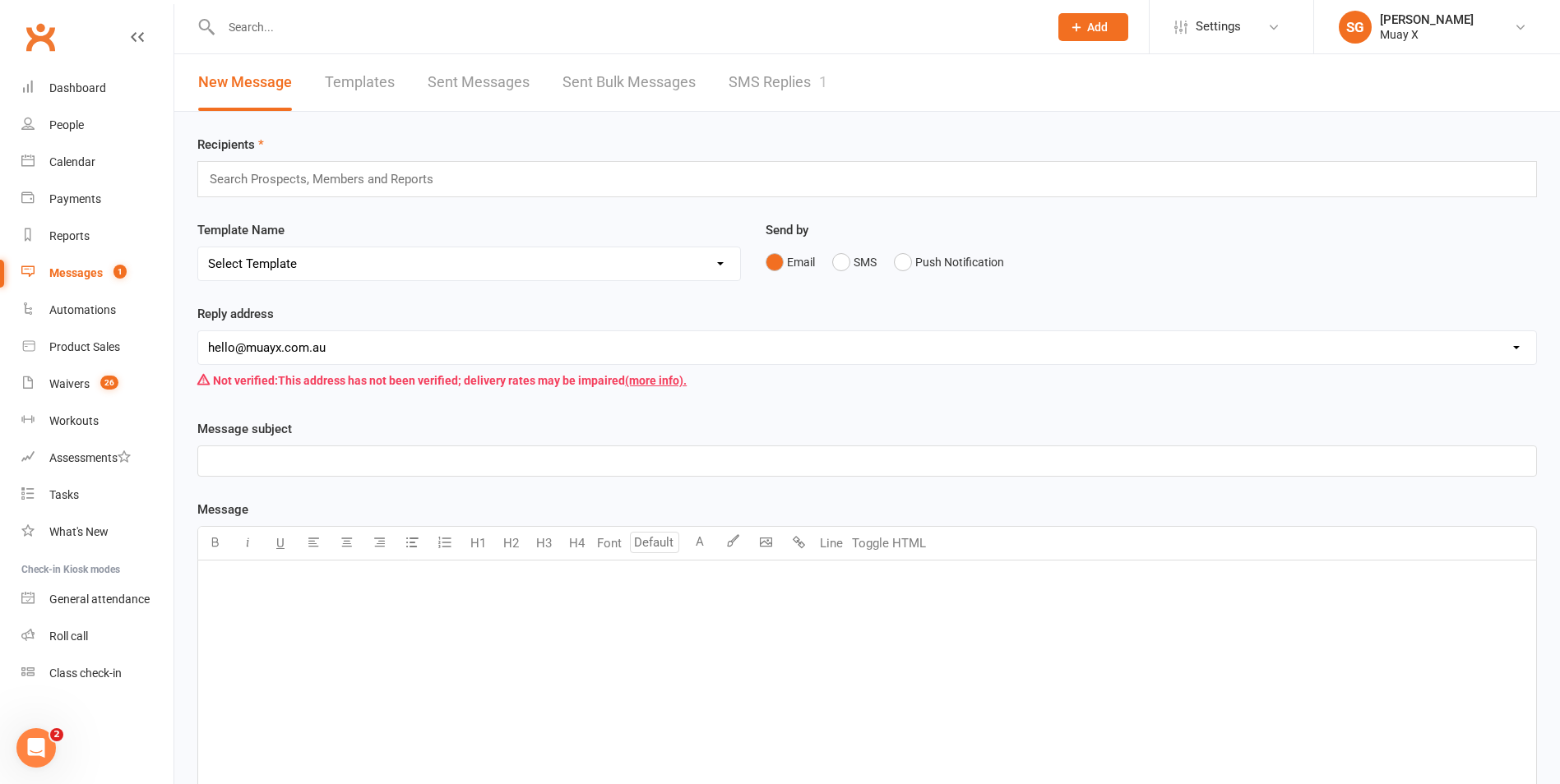
click at [772, 83] on link "SMS Replies 1" at bounding box center [778, 83] width 99 height 57
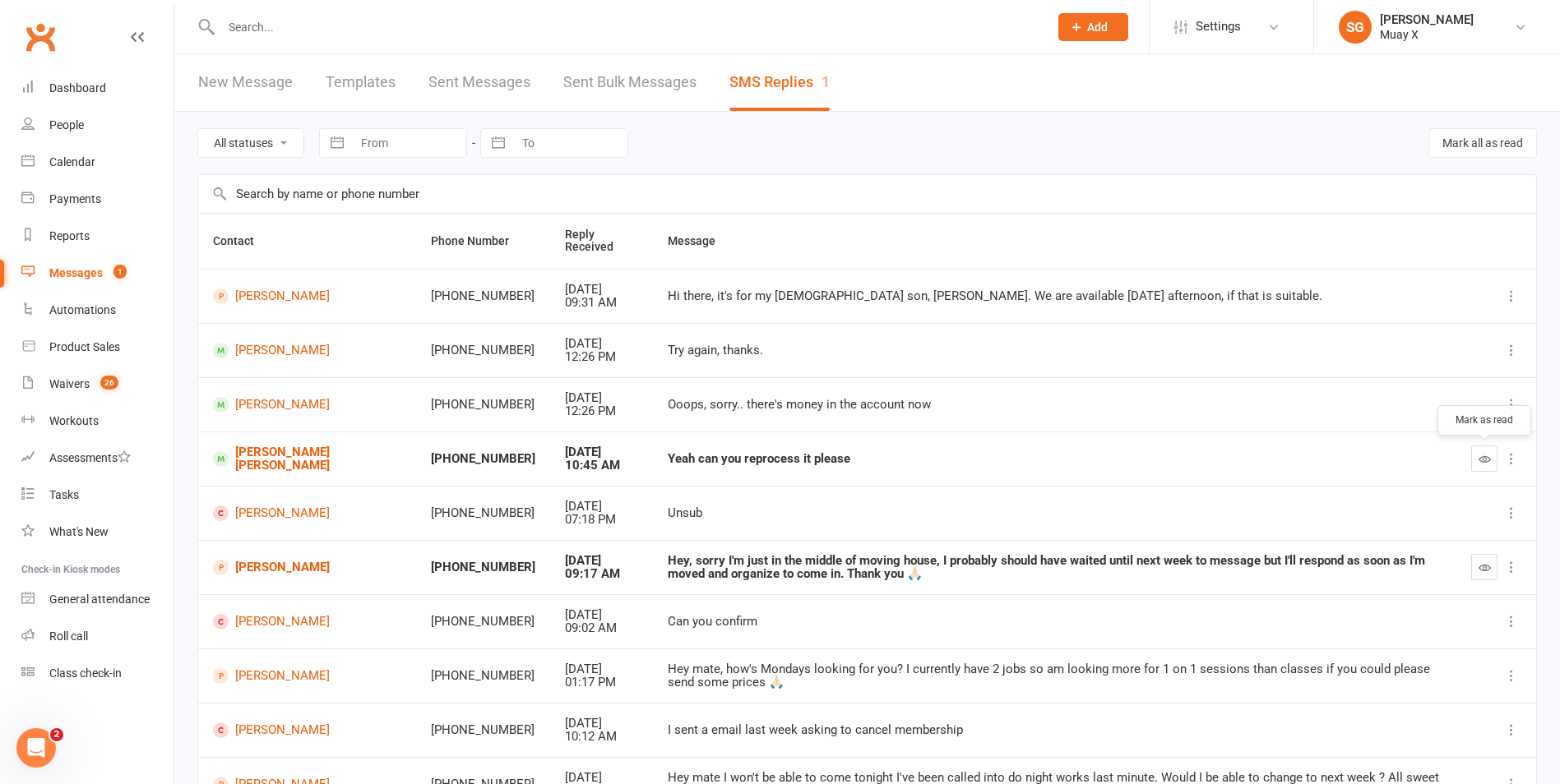
click at [1477, 458] on button "button" at bounding box center [1484, 458] width 26 height 26
click at [77, 238] on div "Reports" at bounding box center [70, 236] width 40 height 13
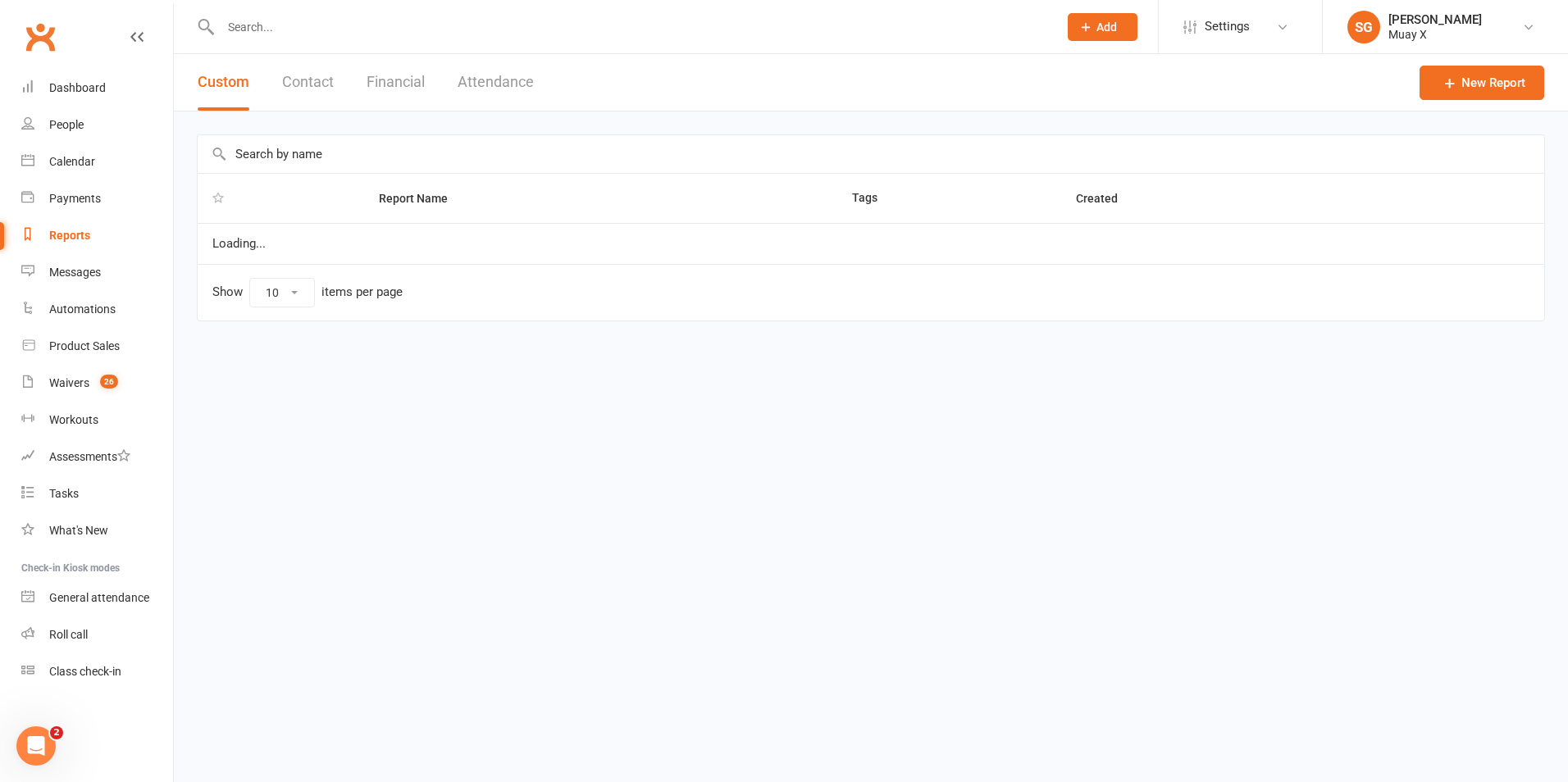
select select "25"
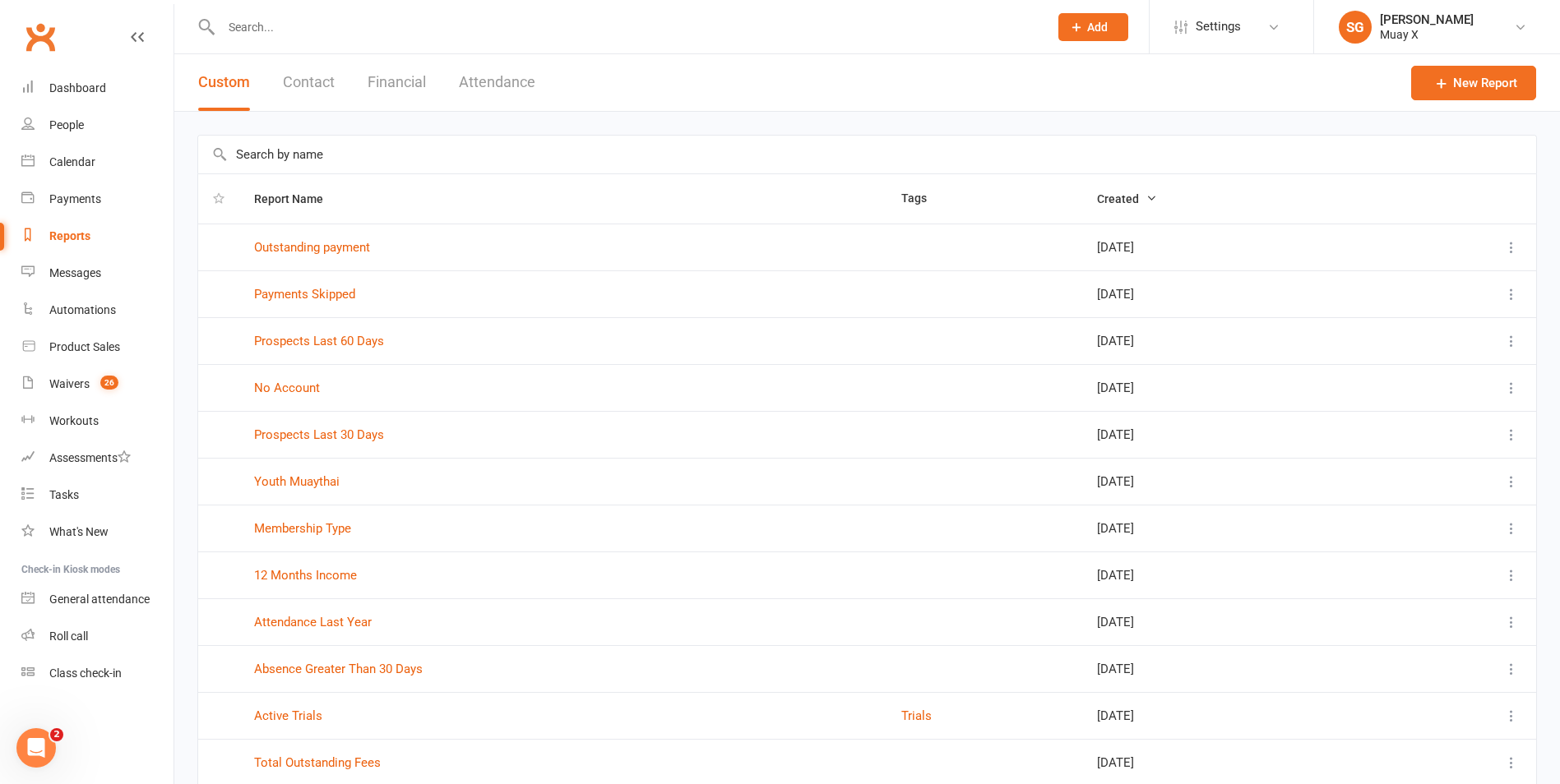
click at [399, 88] on button "Financial" at bounding box center [397, 83] width 59 height 57
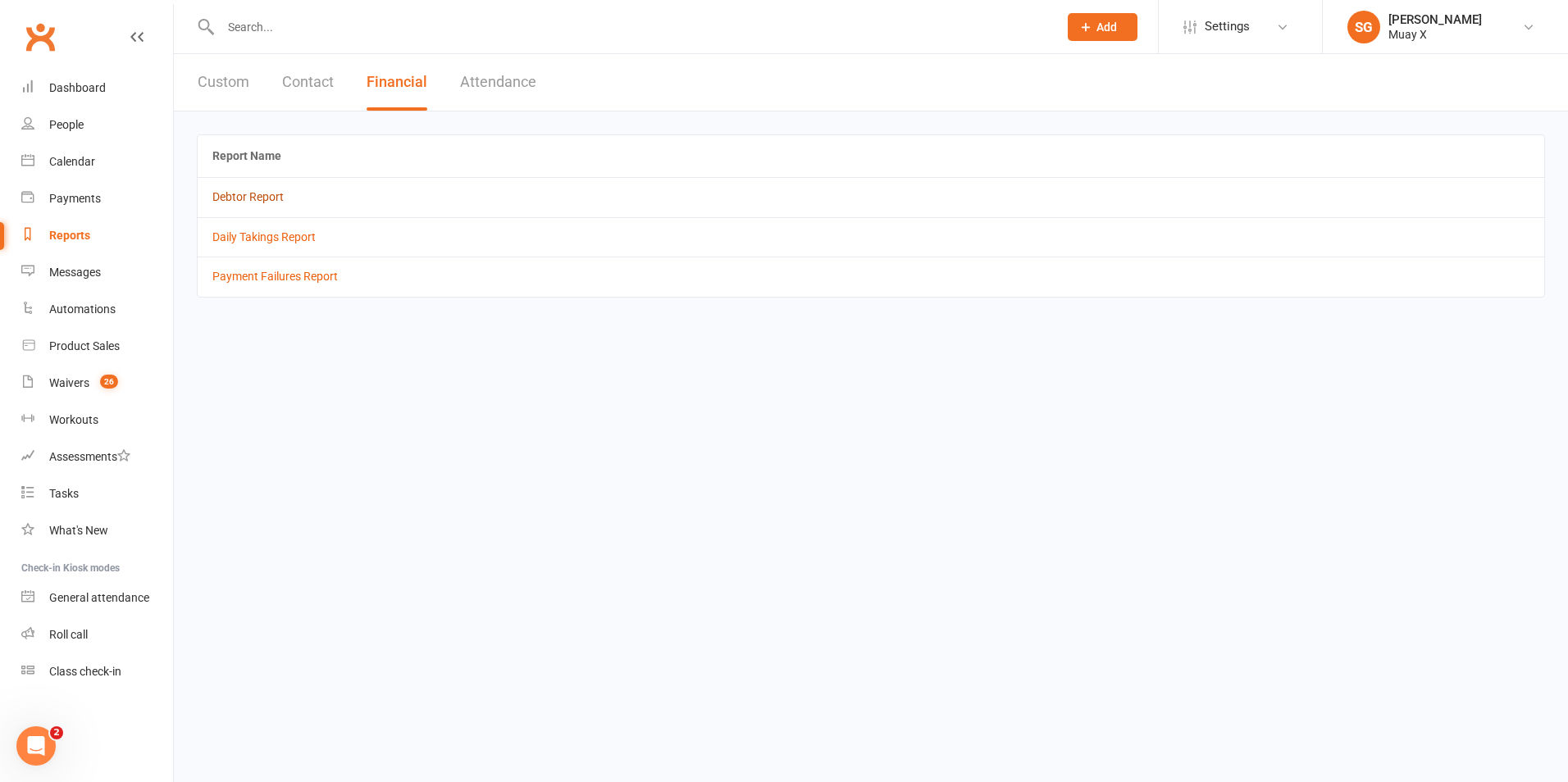
click at [239, 202] on link "Debtor Report" at bounding box center [248, 197] width 71 height 13
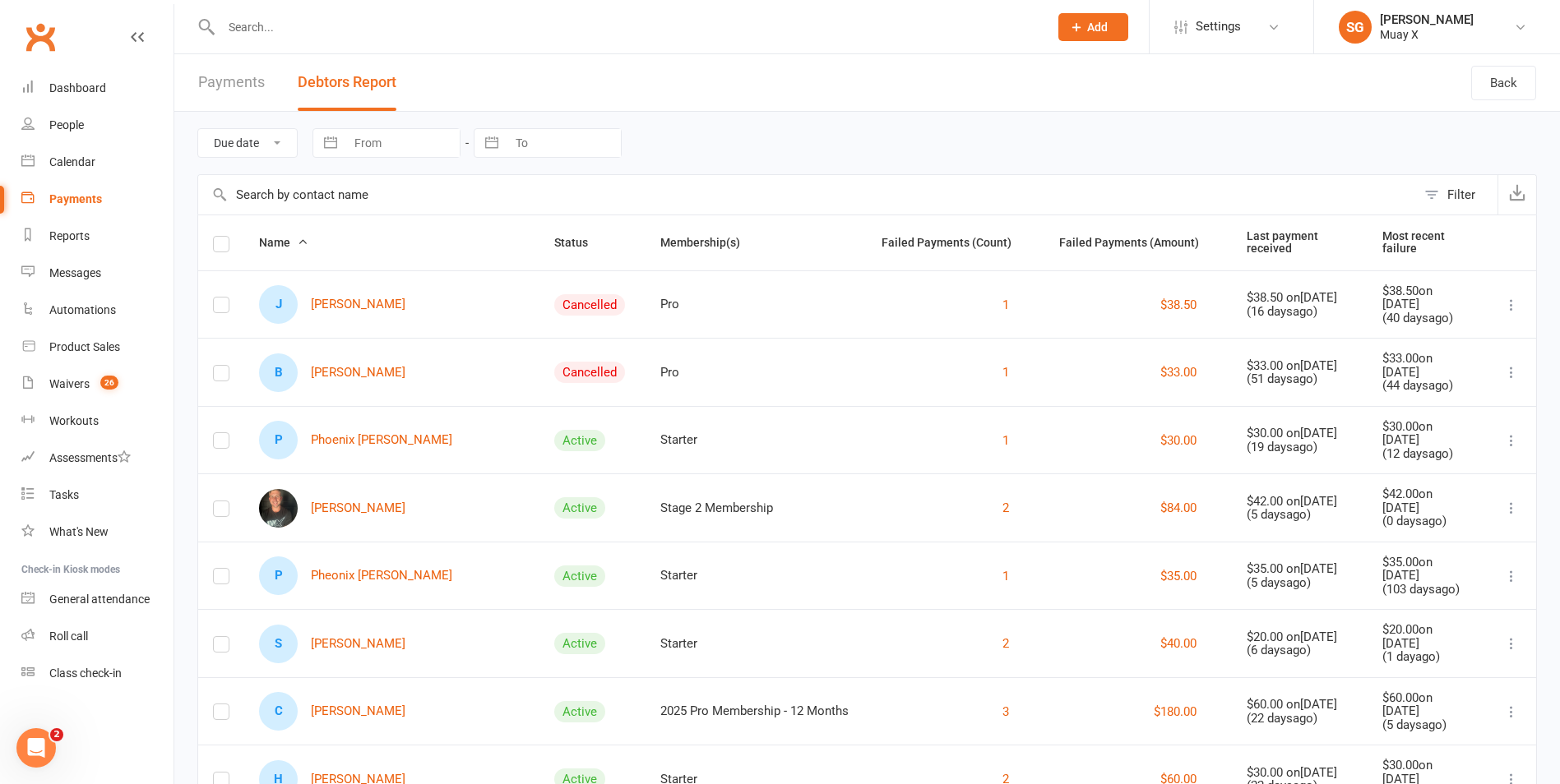
drag, startPoint x: 242, startPoint y: 206, endPoint x: 262, endPoint y: 33, distance: 174.2
click at [262, 33] on input "text" at bounding box center [626, 27] width 820 height 23
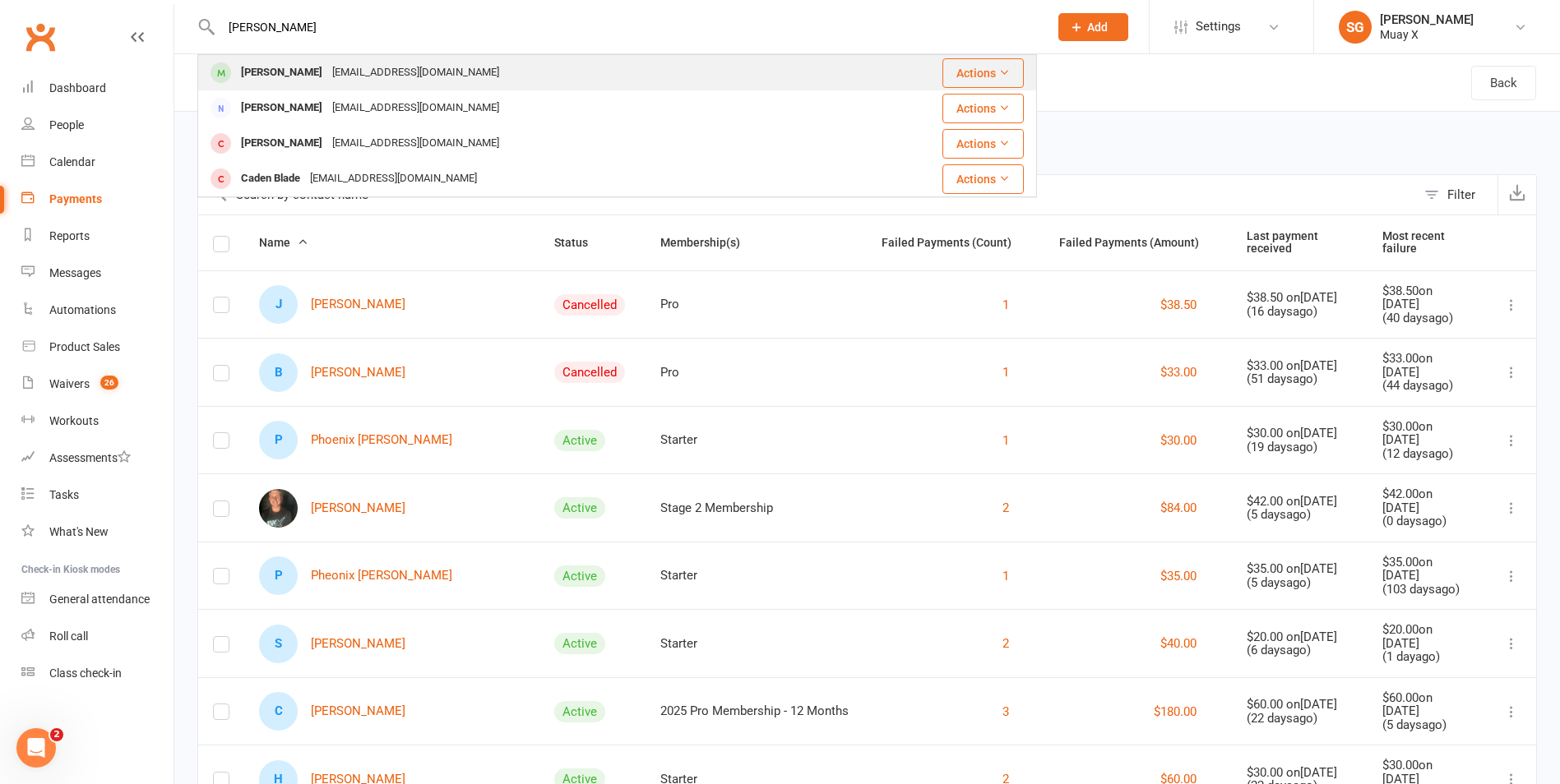
type input "[PERSON_NAME]"
click at [269, 71] on div "[PERSON_NAME]" at bounding box center [281, 72] width 92 height 24
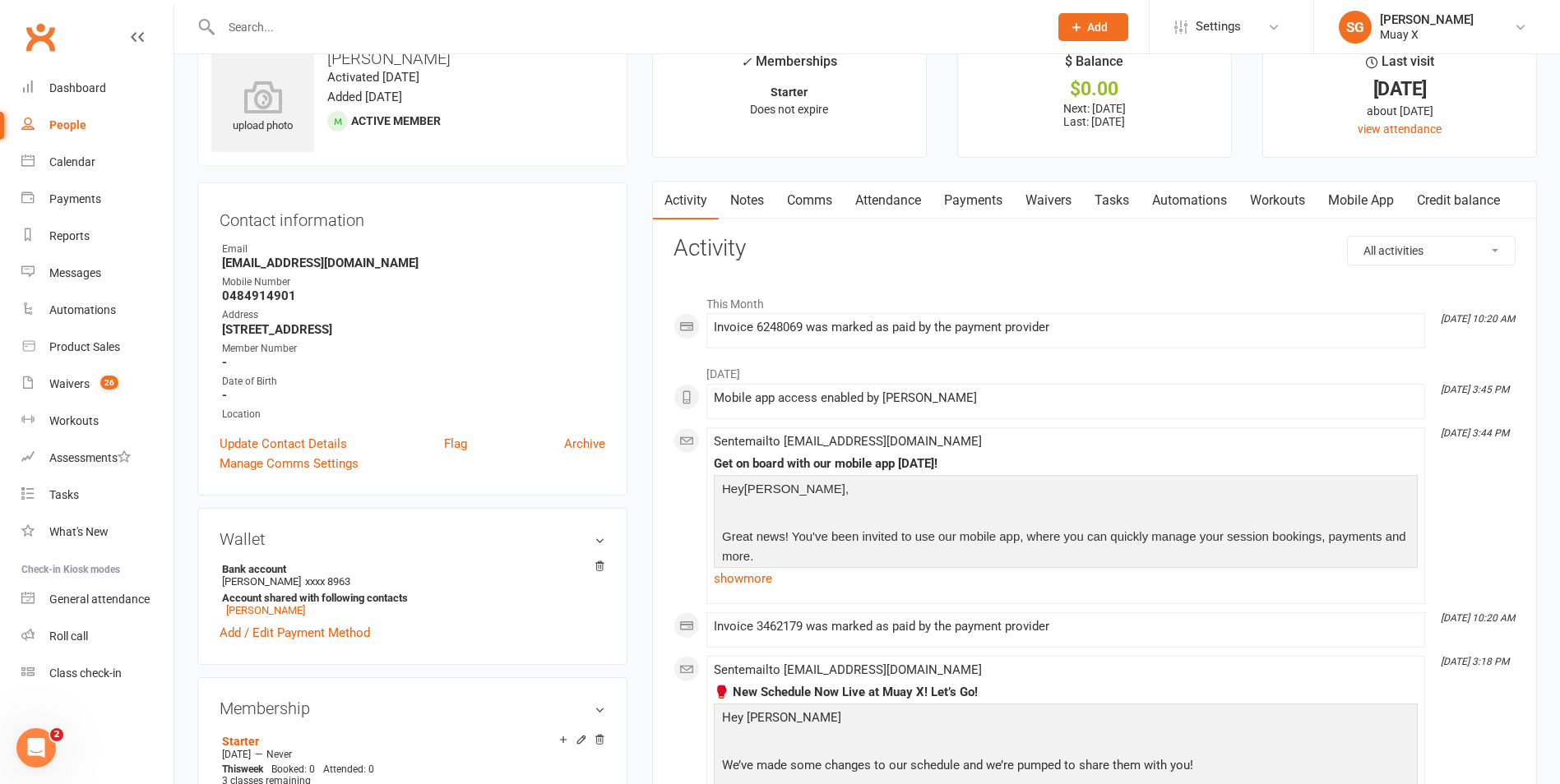
scroll to position [82, 0]
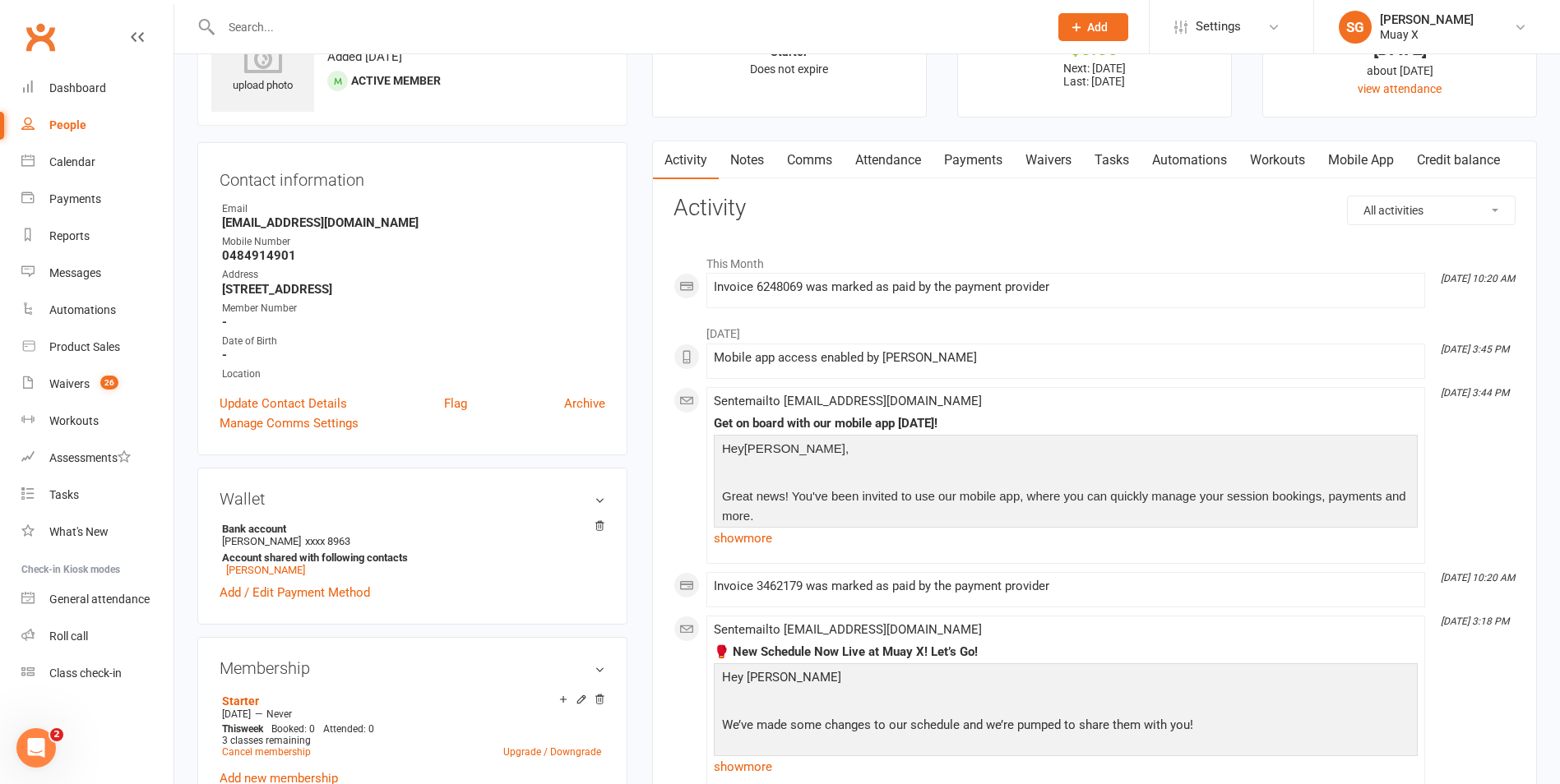
click at [997, 161] on link "Payments" at bounding box center [972, 159] width 81 height 38
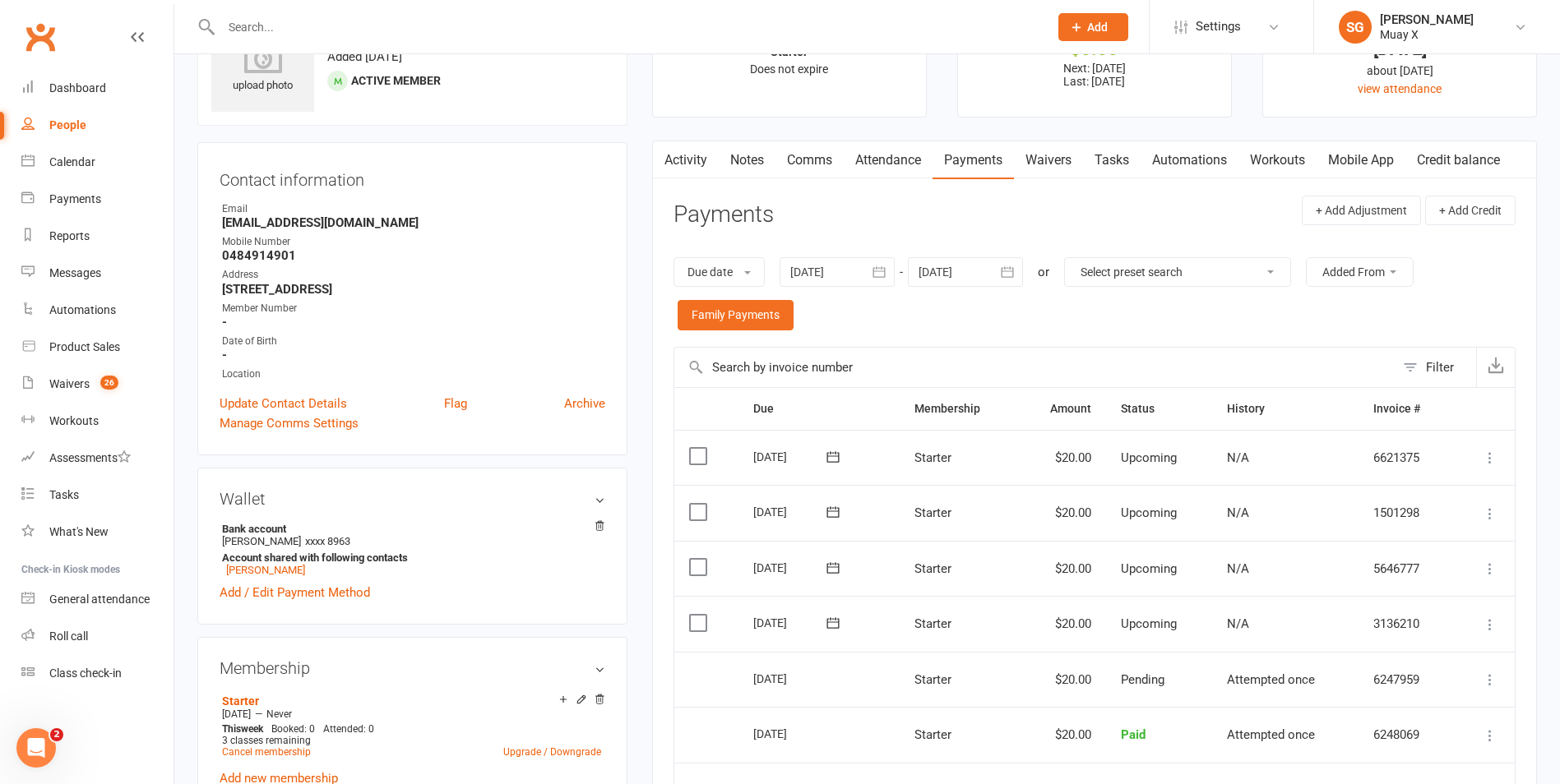
click at [1489, 619] on icon at bounding box center [1490, 625] width 17 height 17
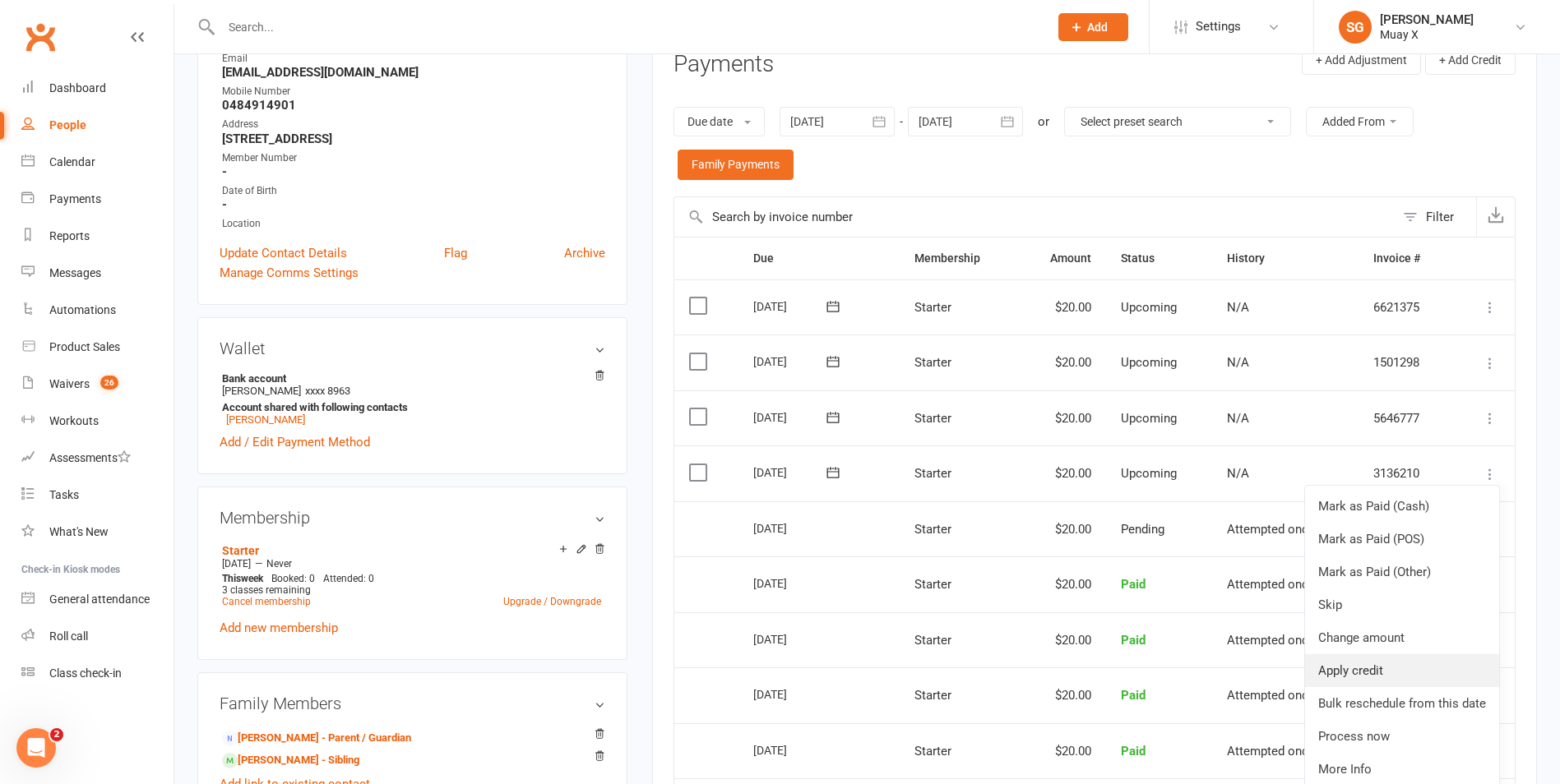
scroll to position [247, 0]
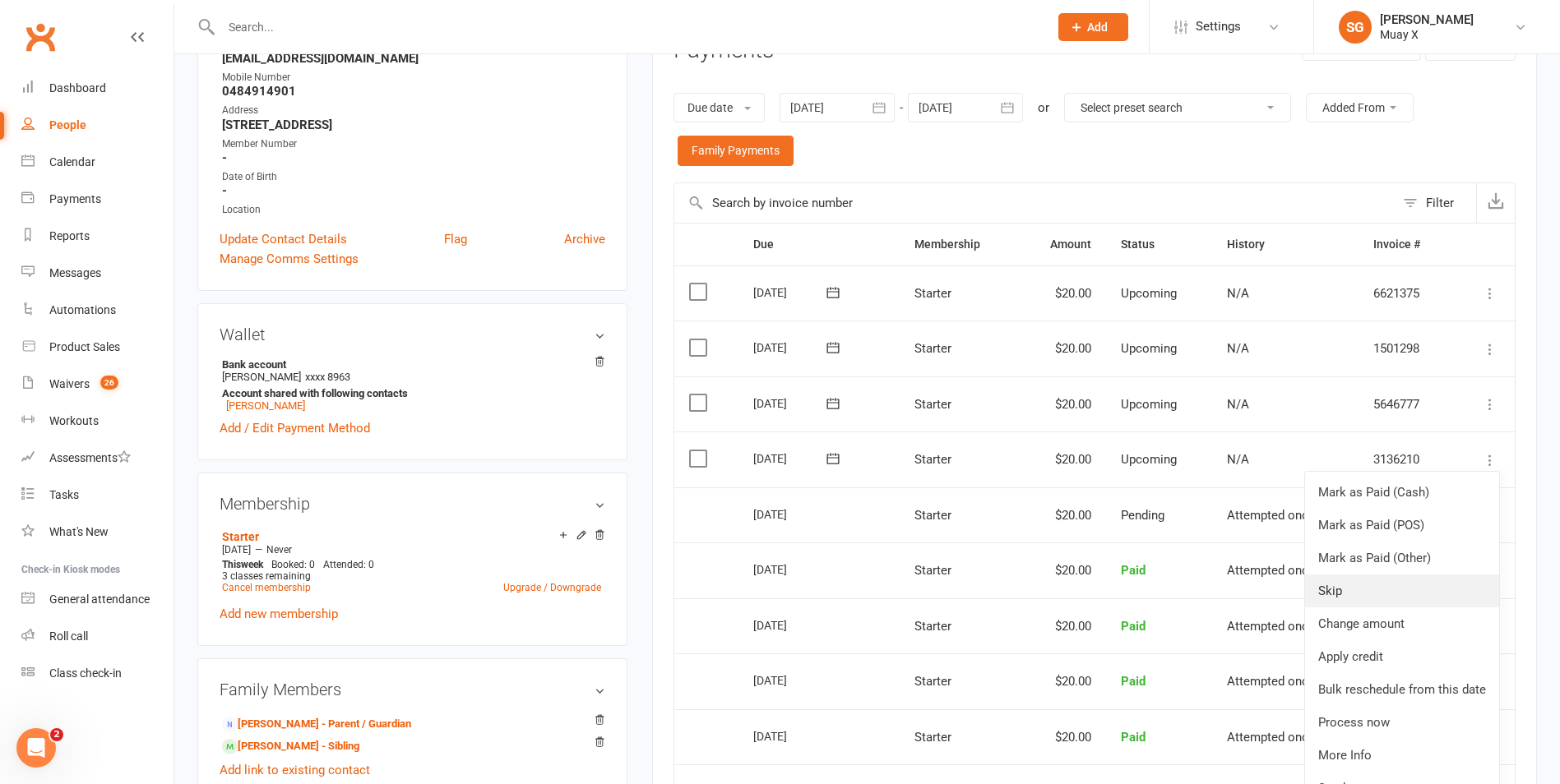
click at [1340, 593] on link "Skip" at bounding box center [1401, 590] width 194 height 33
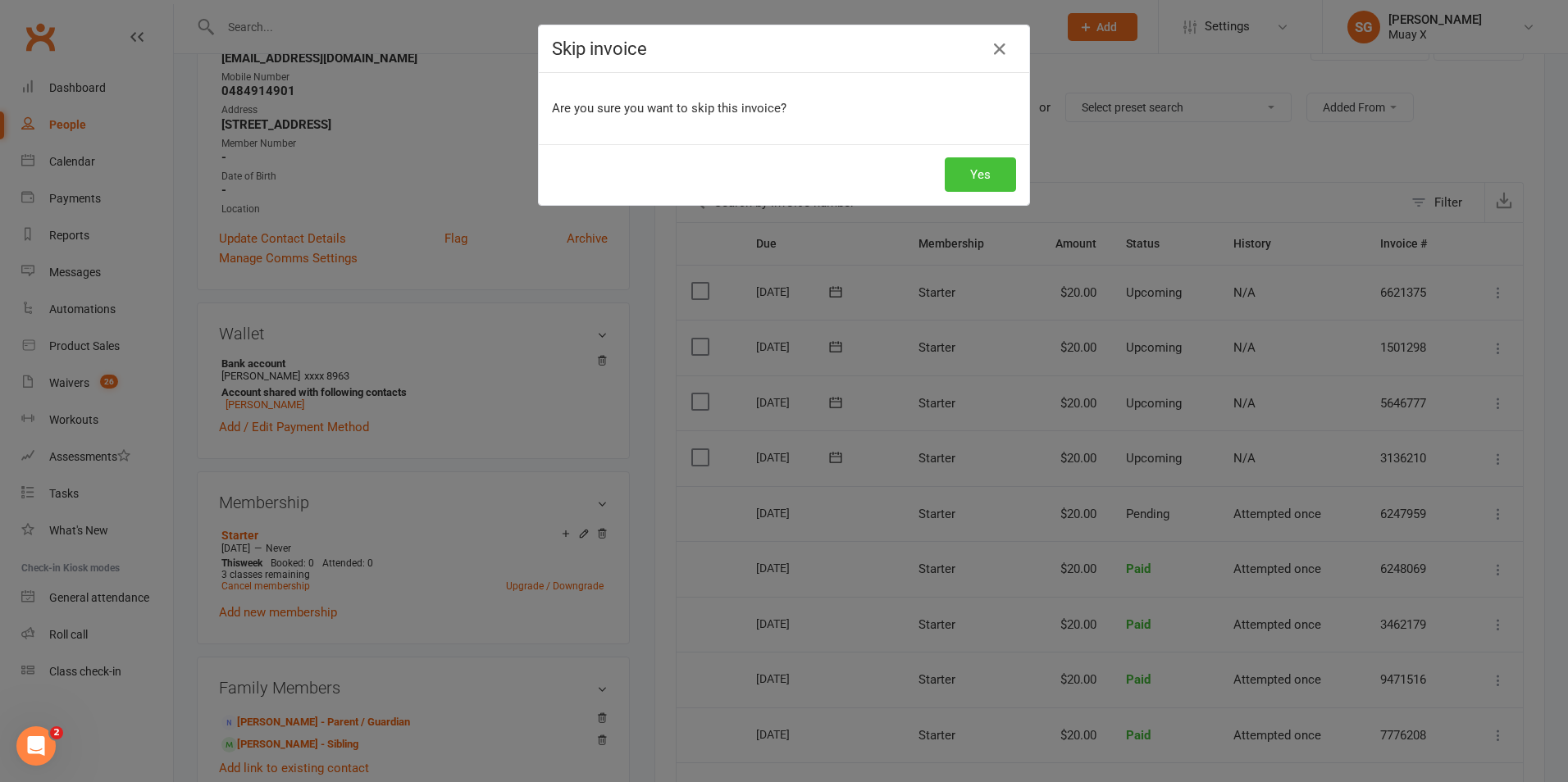
click at [983, 178] on button "Yes" at bounding box center [980, 174] width 71 height 34
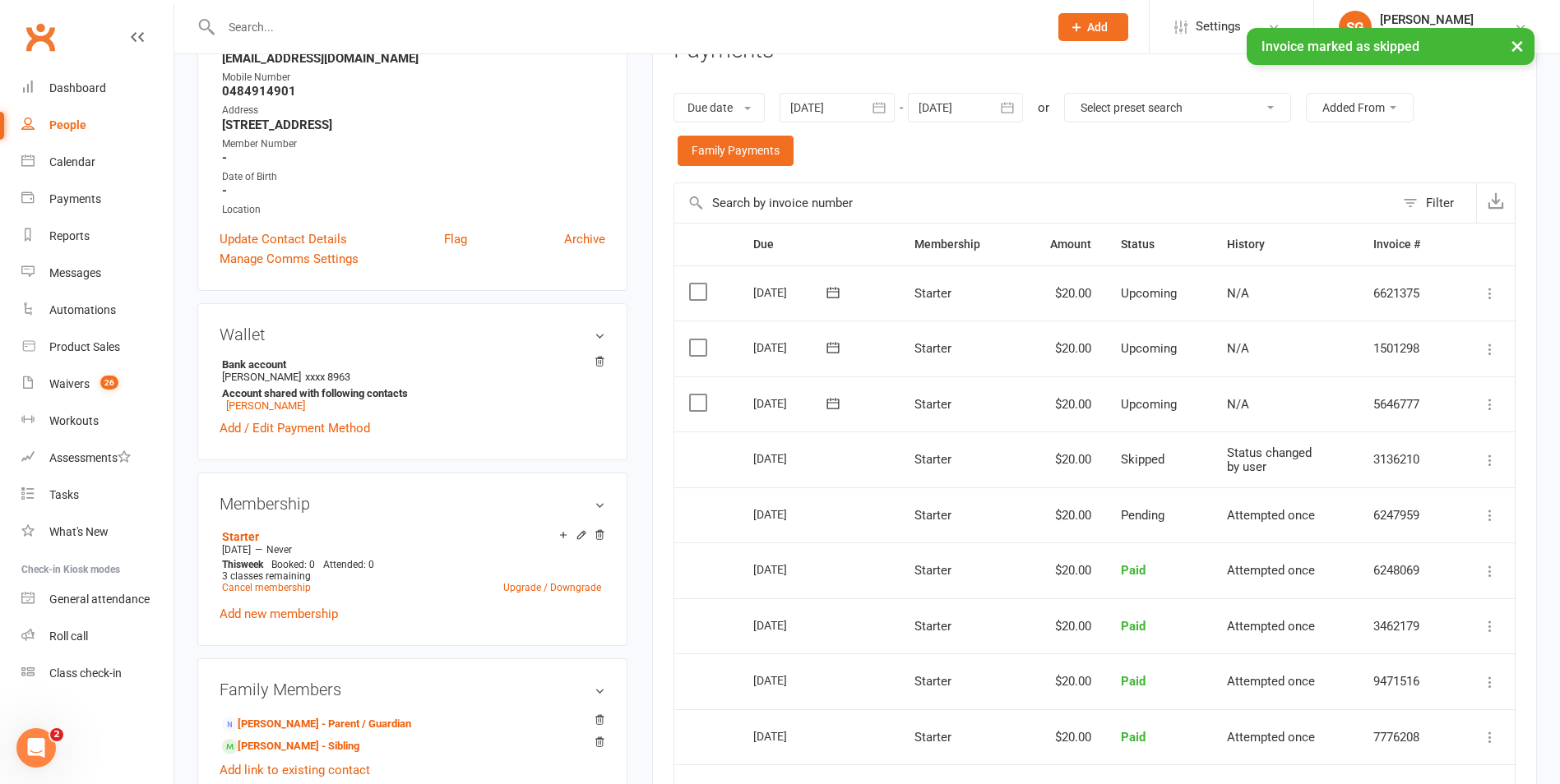
click at [1491, 406] on icon at bounding box center [1490, 405] width 17 height 17
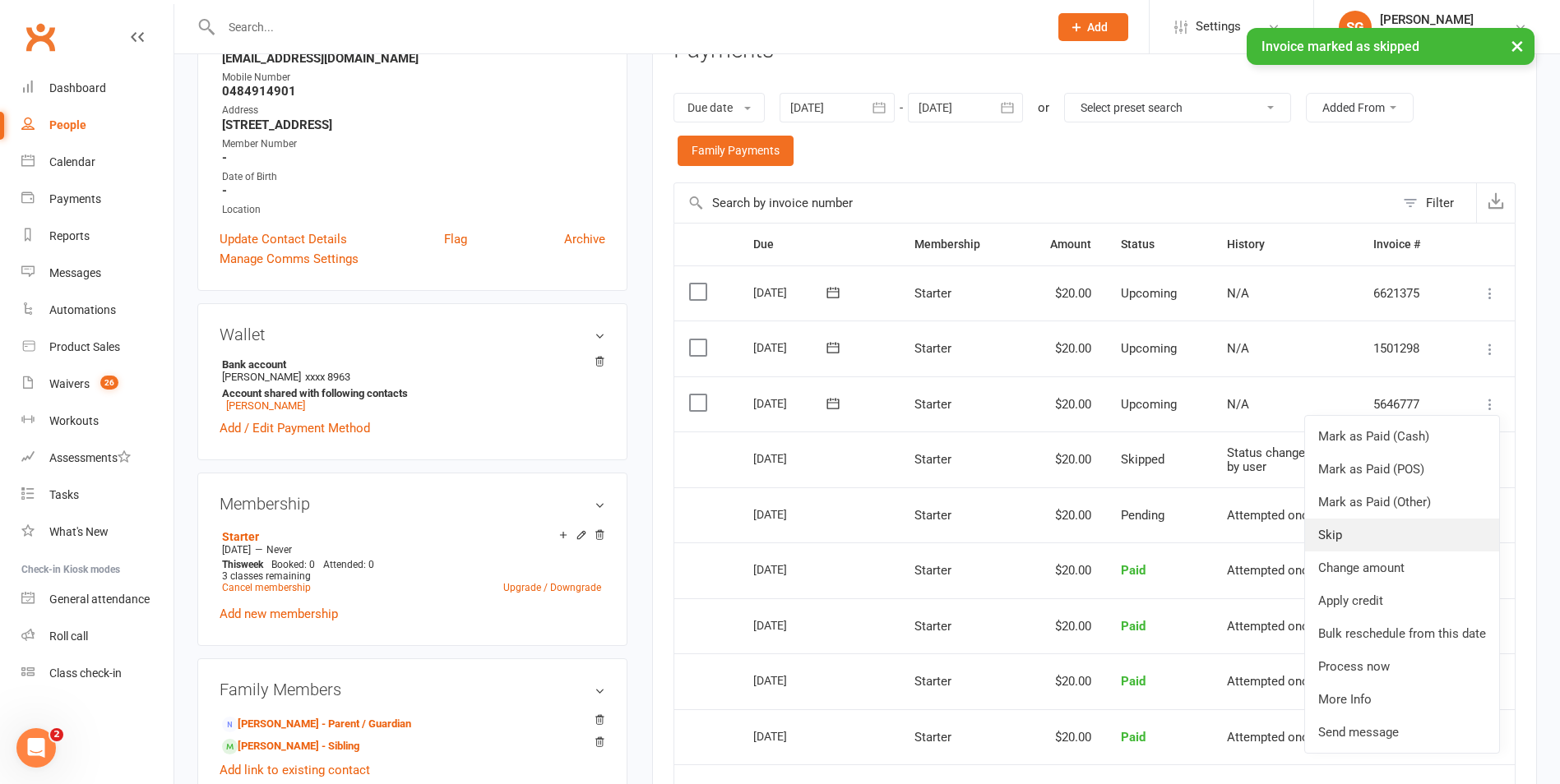
click at [1353, 526] on link "Skip" at bounding box center [1401, 535] width 194 height 33
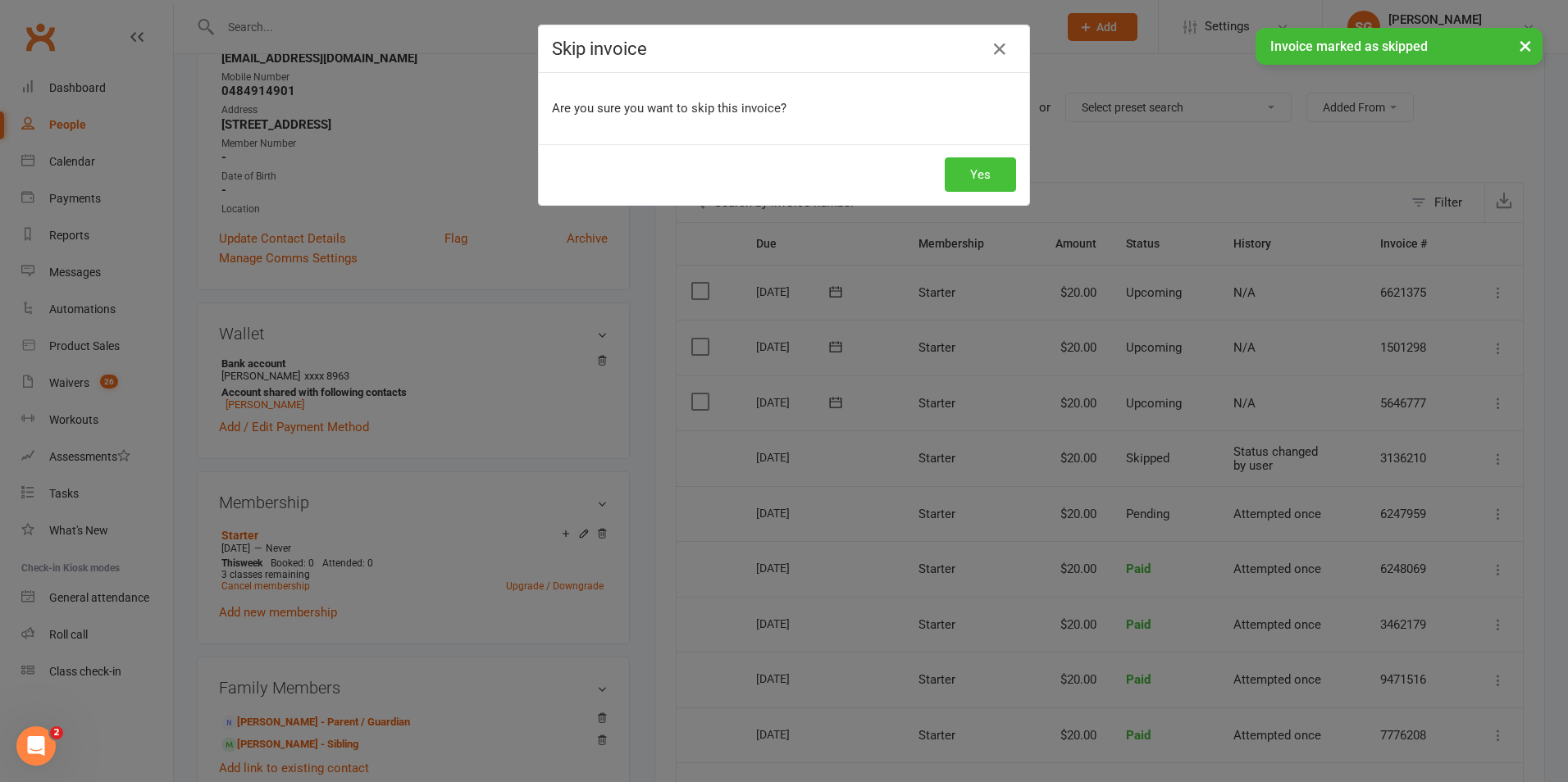
click at [983, 174] on button "Yes" at bounding box center [980, 174] width 71 height 34
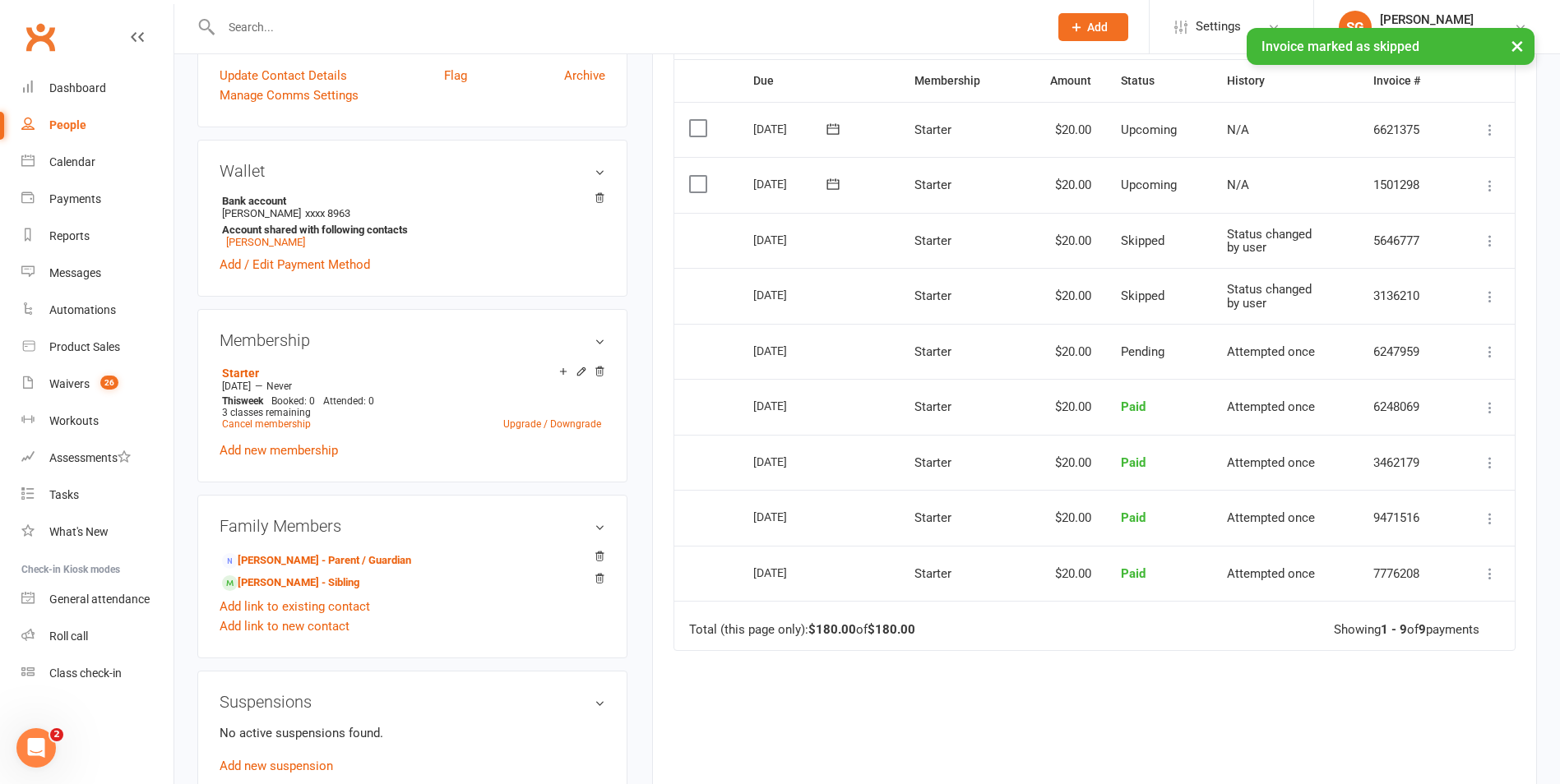
scroll to position [411, 0]
click at [312, 575] on link "[PERSON_NAME] - Sibling" at bounding box center [291, 582] width 138 height 18
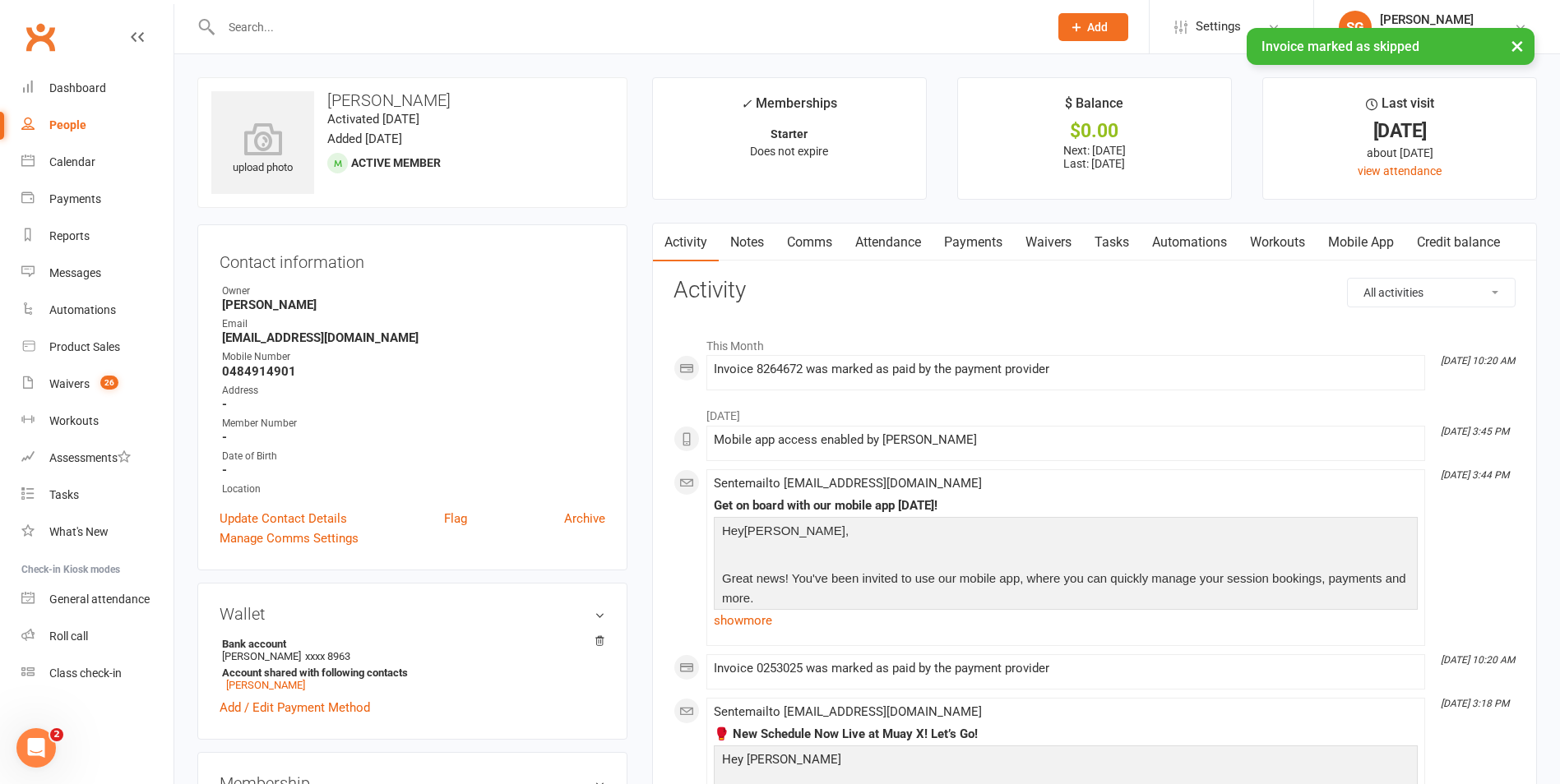
click at [994, 238] on link "Payments" at bounding box center [972, 242] width 81 height 38
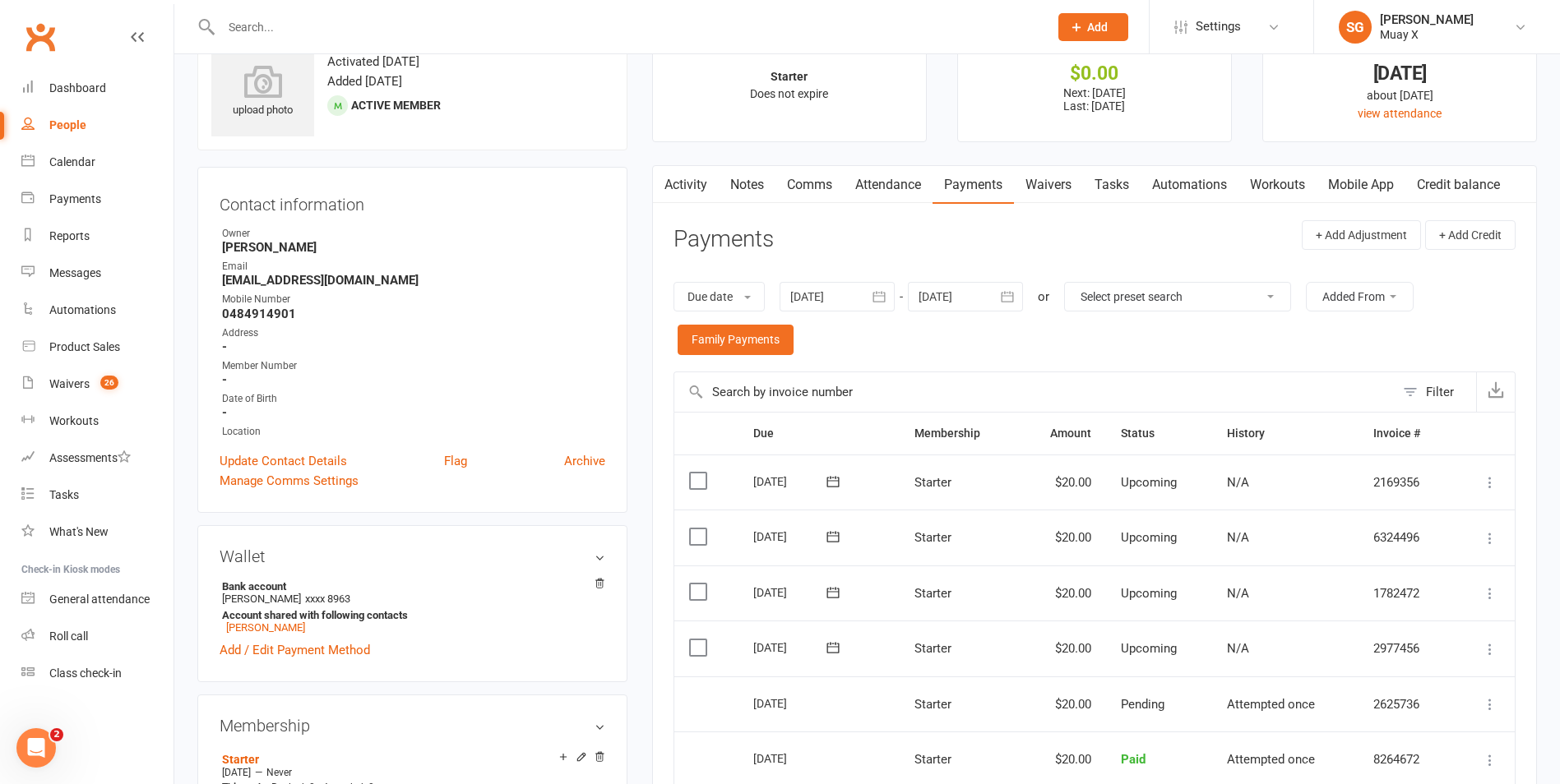
scroll to position [82, 0]
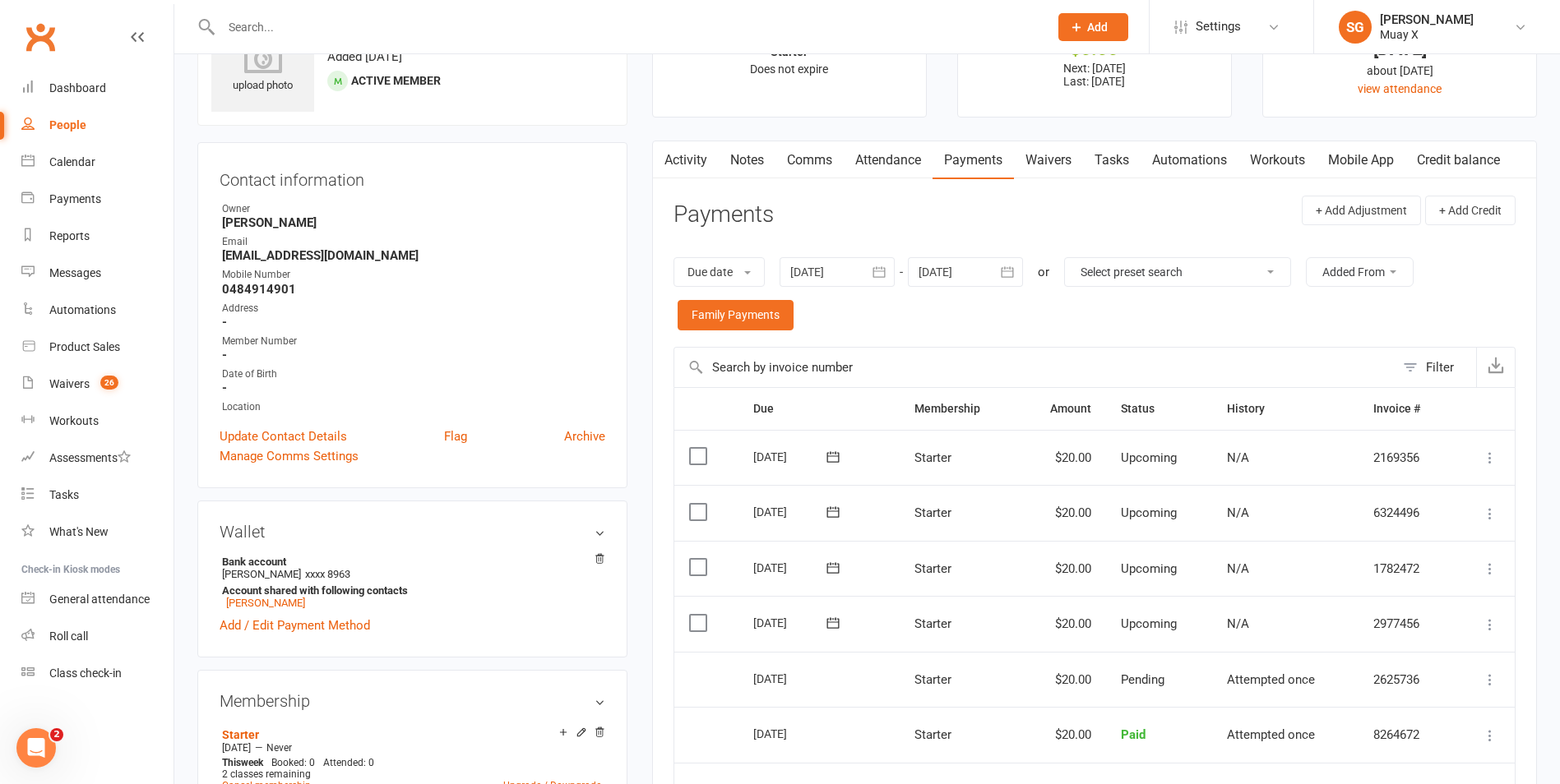
click at [1490, 627] on icon at bounding box center [1490, 625] width 17 height 17
click at [1355, 748] on link "Skip" at bounding box center [1401, 755] width 194 height 33
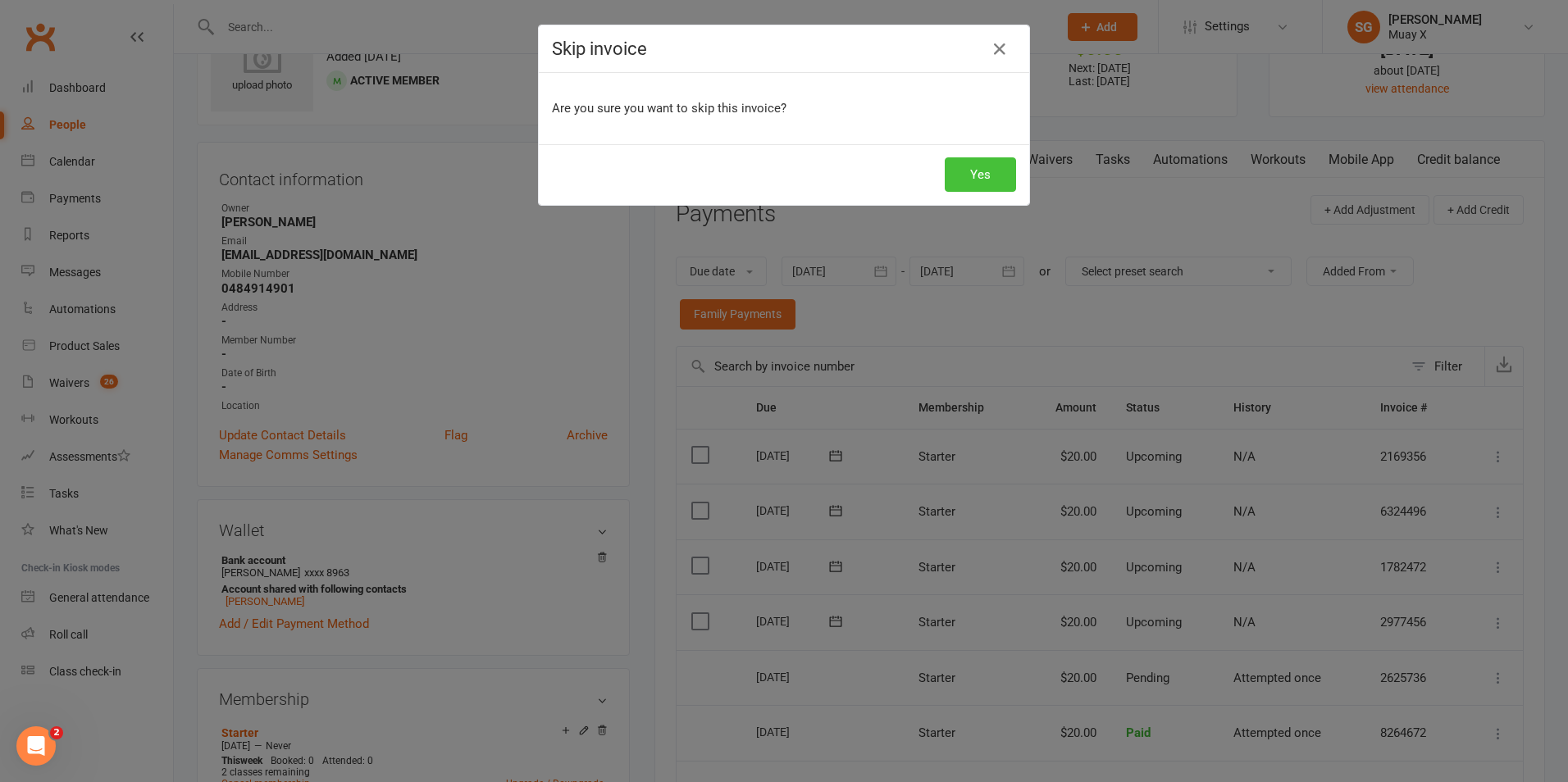
click at [976, 178] on button "Yes" at bounding box center [980, 174] width 71 height 34
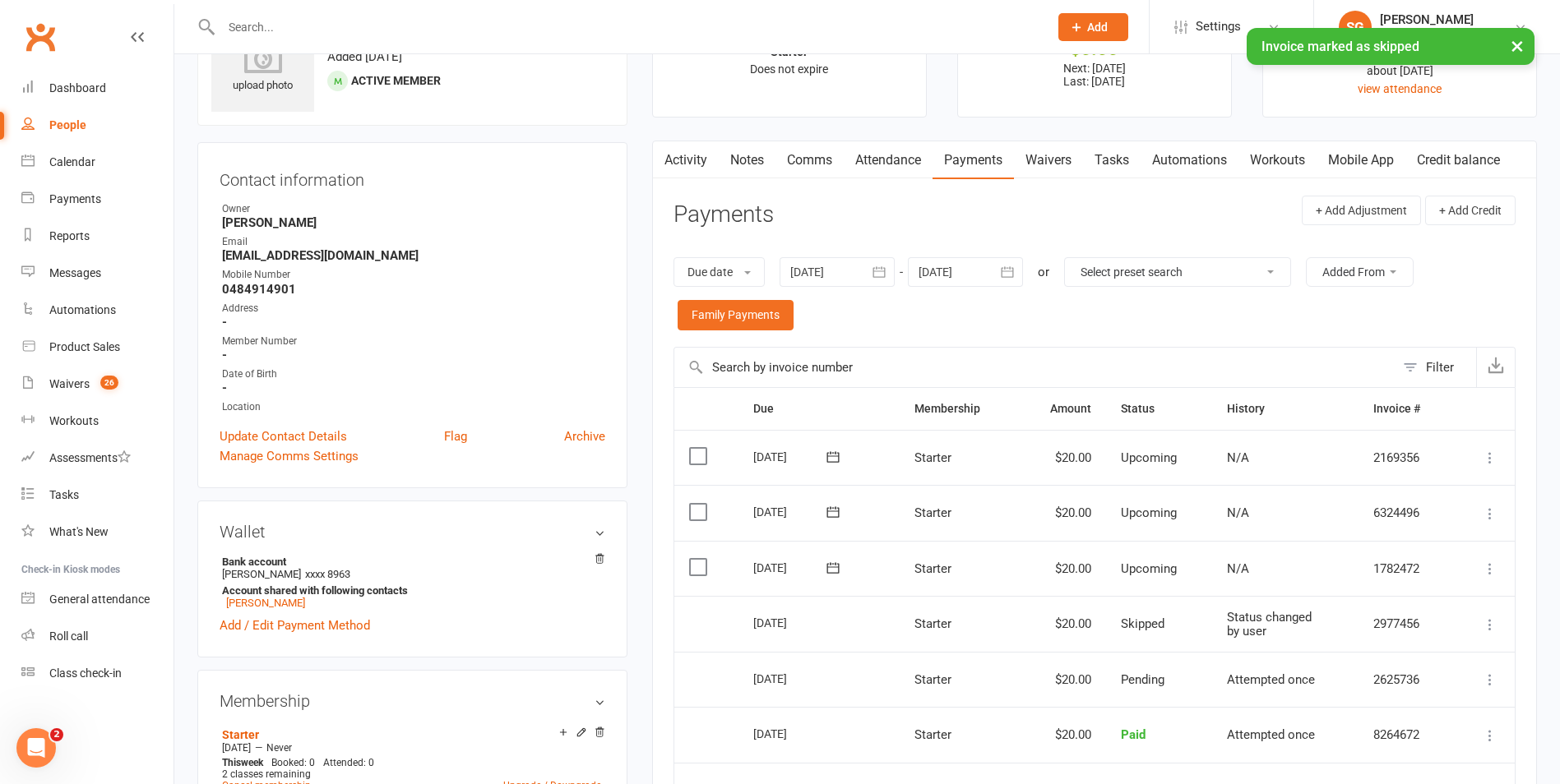
click at [1489, 566] on icon at bounding box center [1490, 569] width 17 height 17
click at [1356, 709] on link "Skip" at bounding box center [1401, 699] width 194 height 33
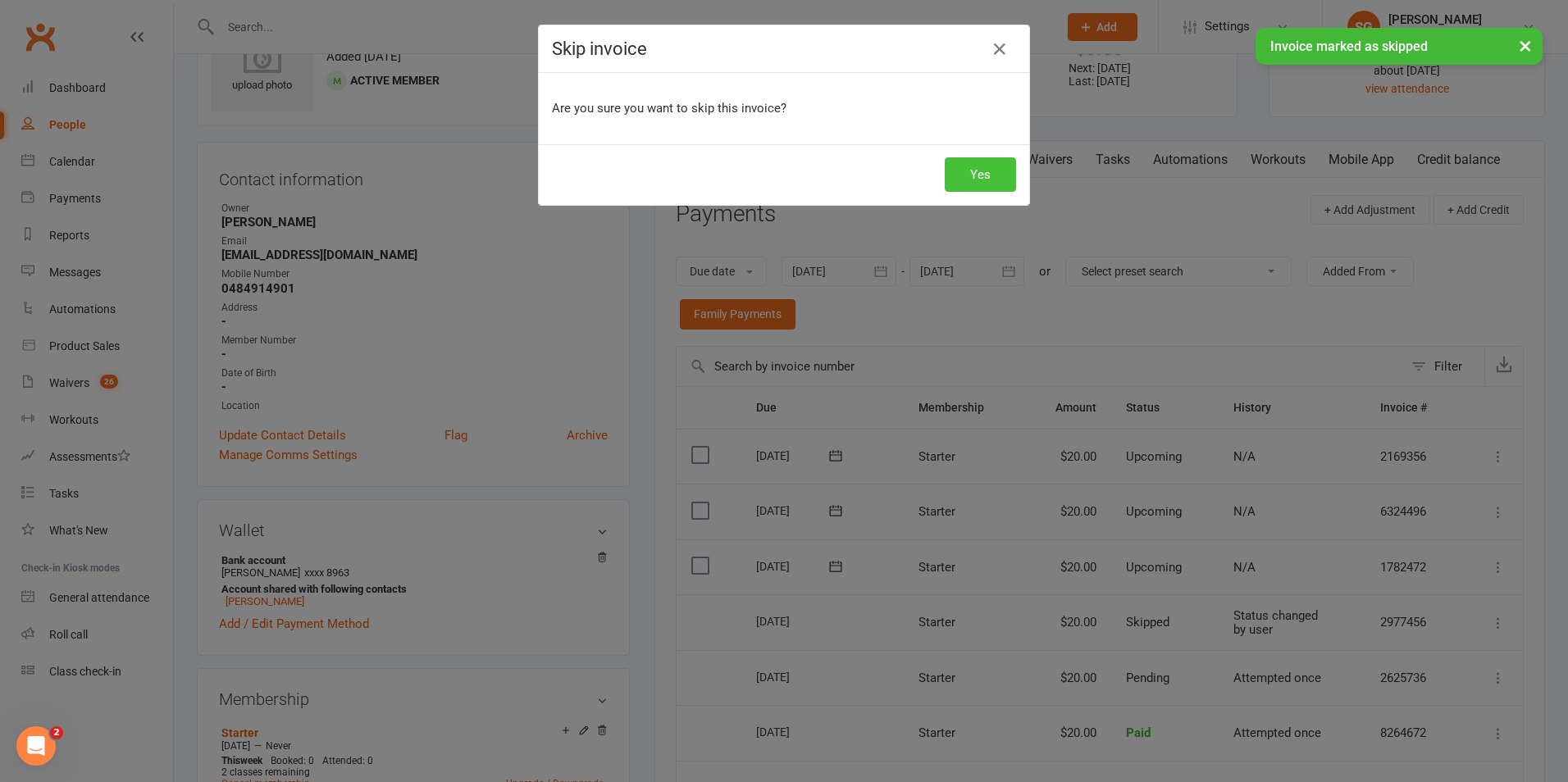
click at [945, 177] on button "Yes" at bounding box center [980, 174] width 71 height 34
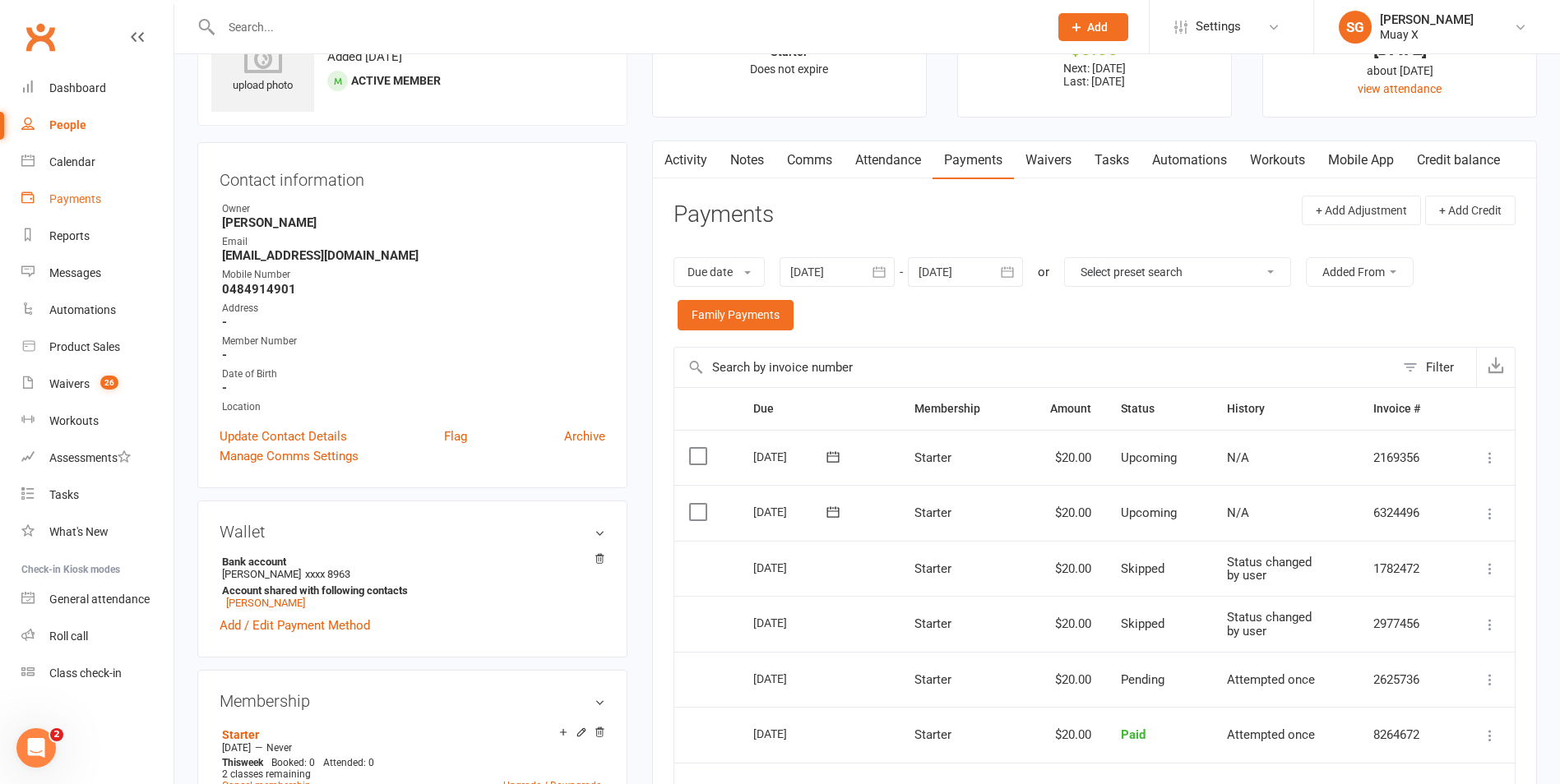
click at [86, 201] on div "Payments" at bounding box center [76, 199] width 52 height 13
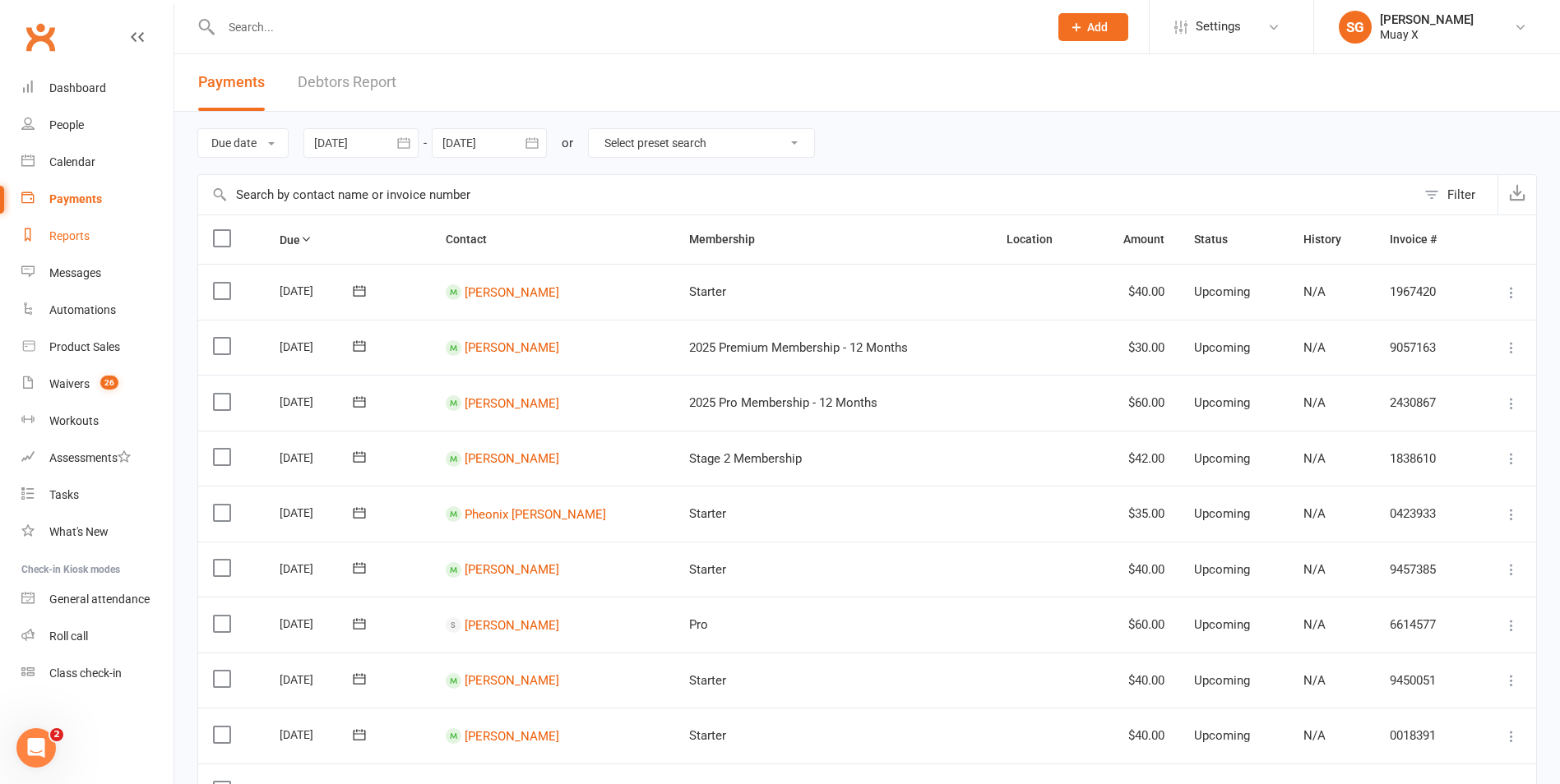
click at [80, 236] on div "Reports" at bounding box center [70, 236] width 40 height 13
select select "25"
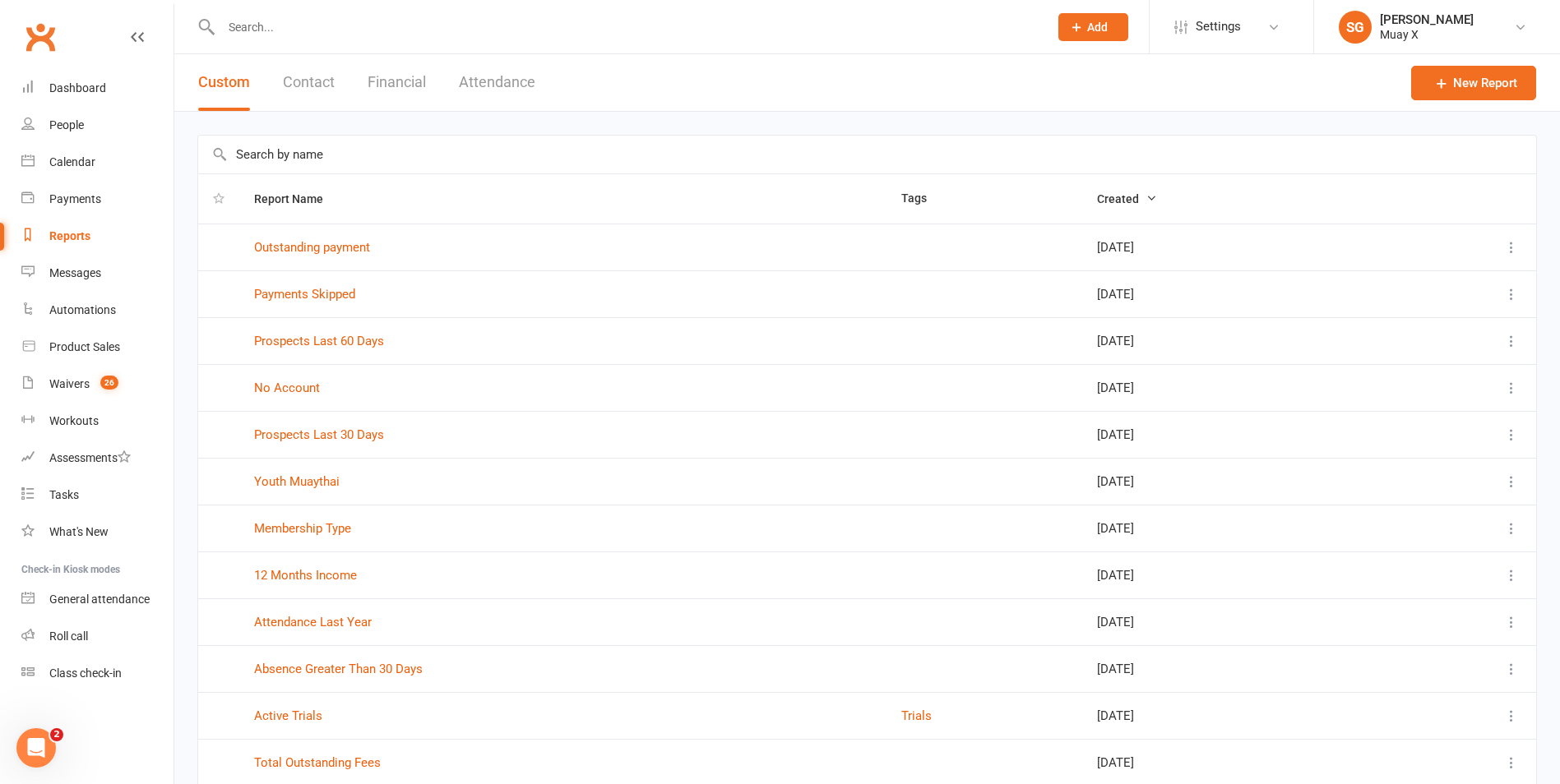
click at [381, 81] on button "Financial" at bounding box center [397, 83] width 59 height 57
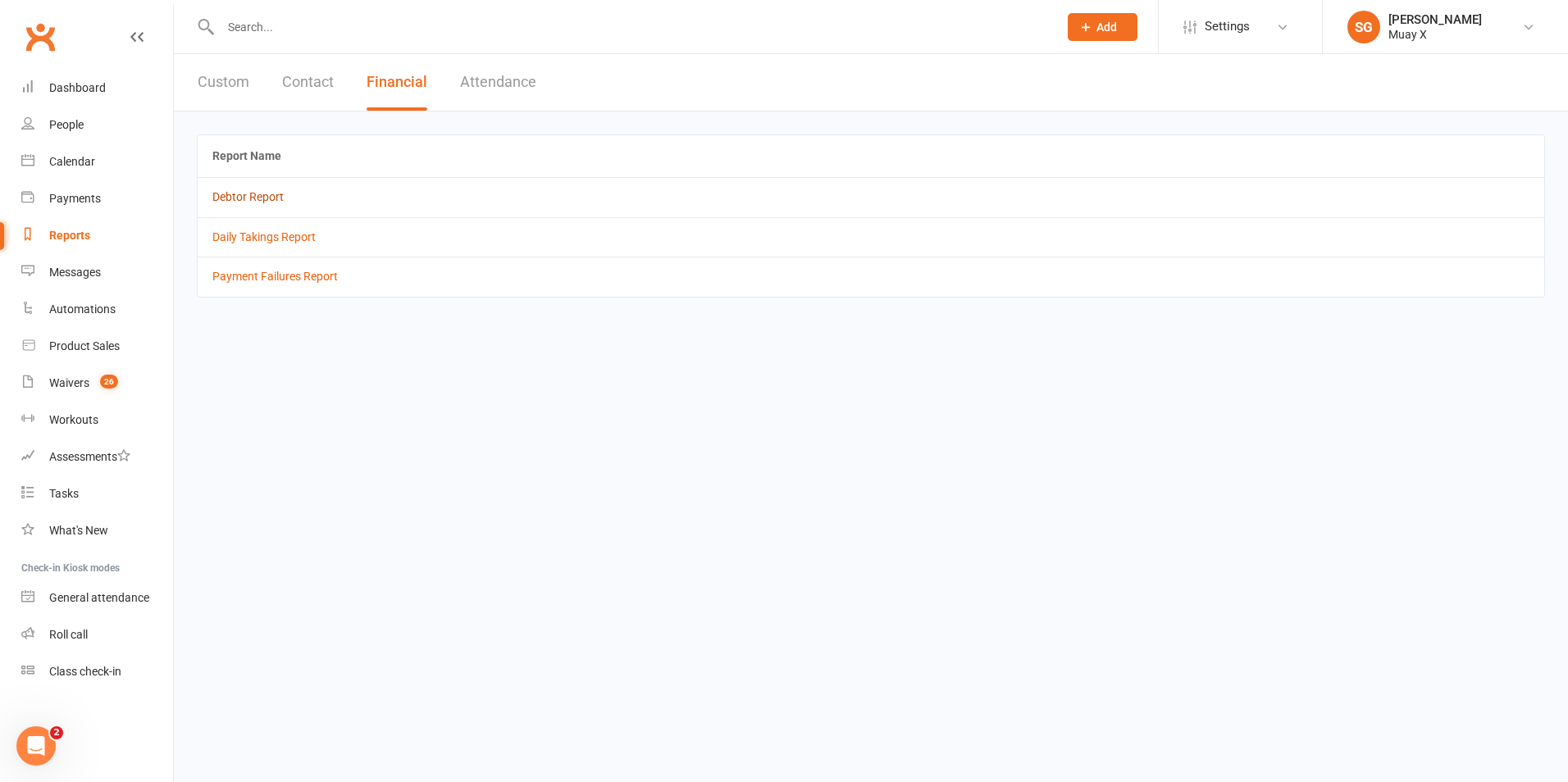
click at [261, 198] on link "Debtor Report" at bounding box center [248, 197] width 71 height 13
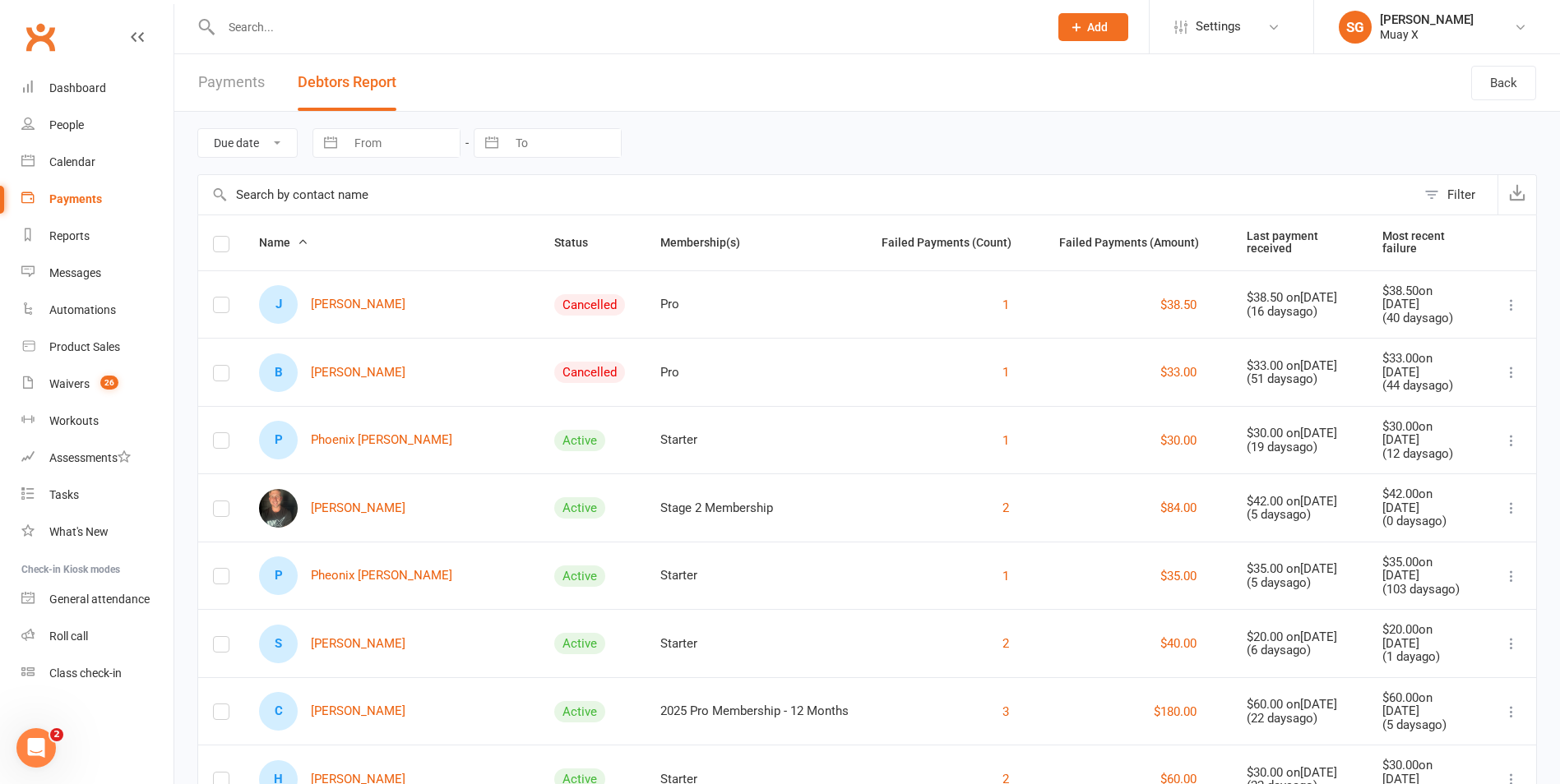
scroll to position [329, 0]
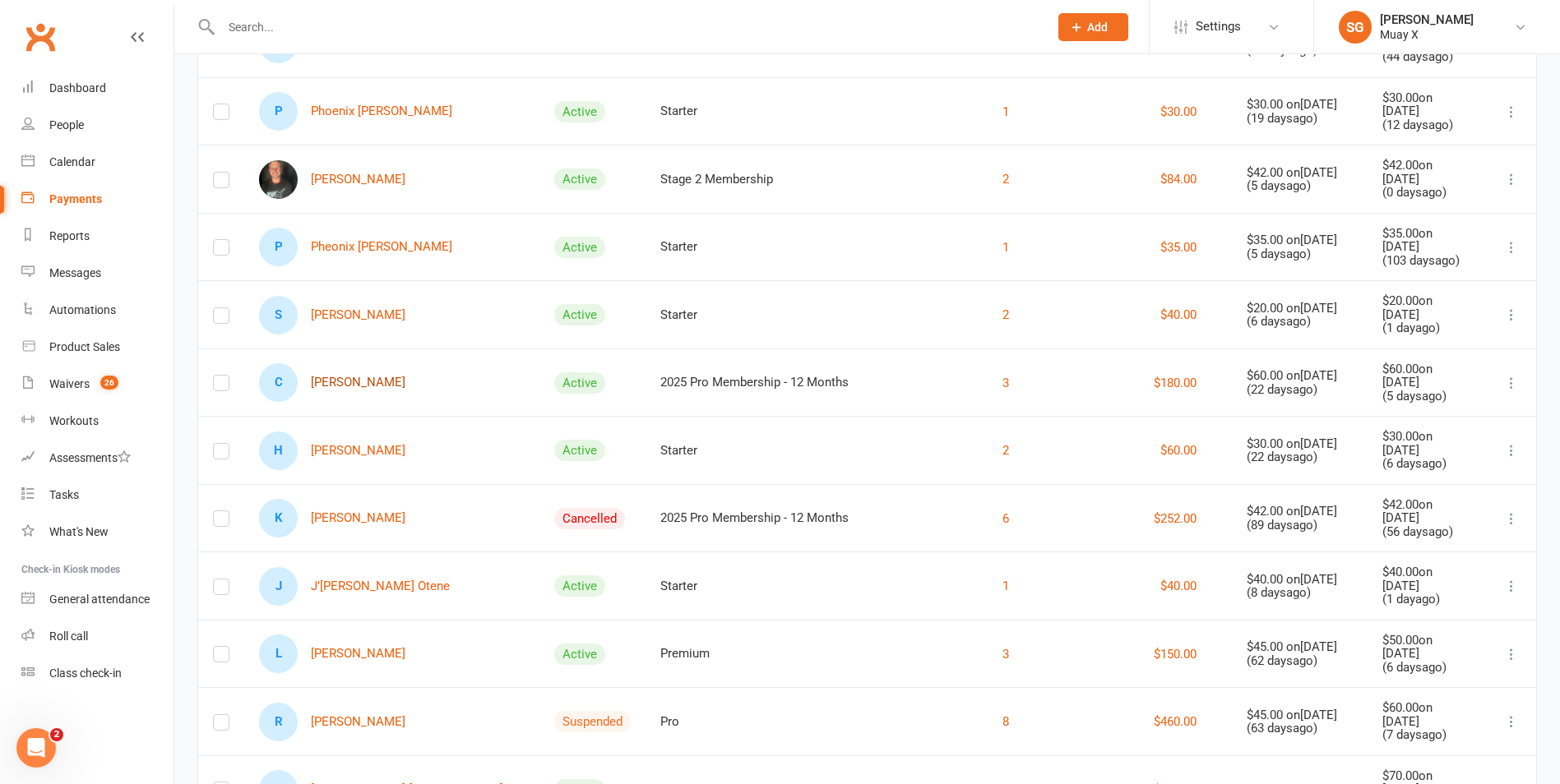
click at [383, 375] on link "C [PERSON_NAME]" at bounding box center [332, 383] width 146 height 39
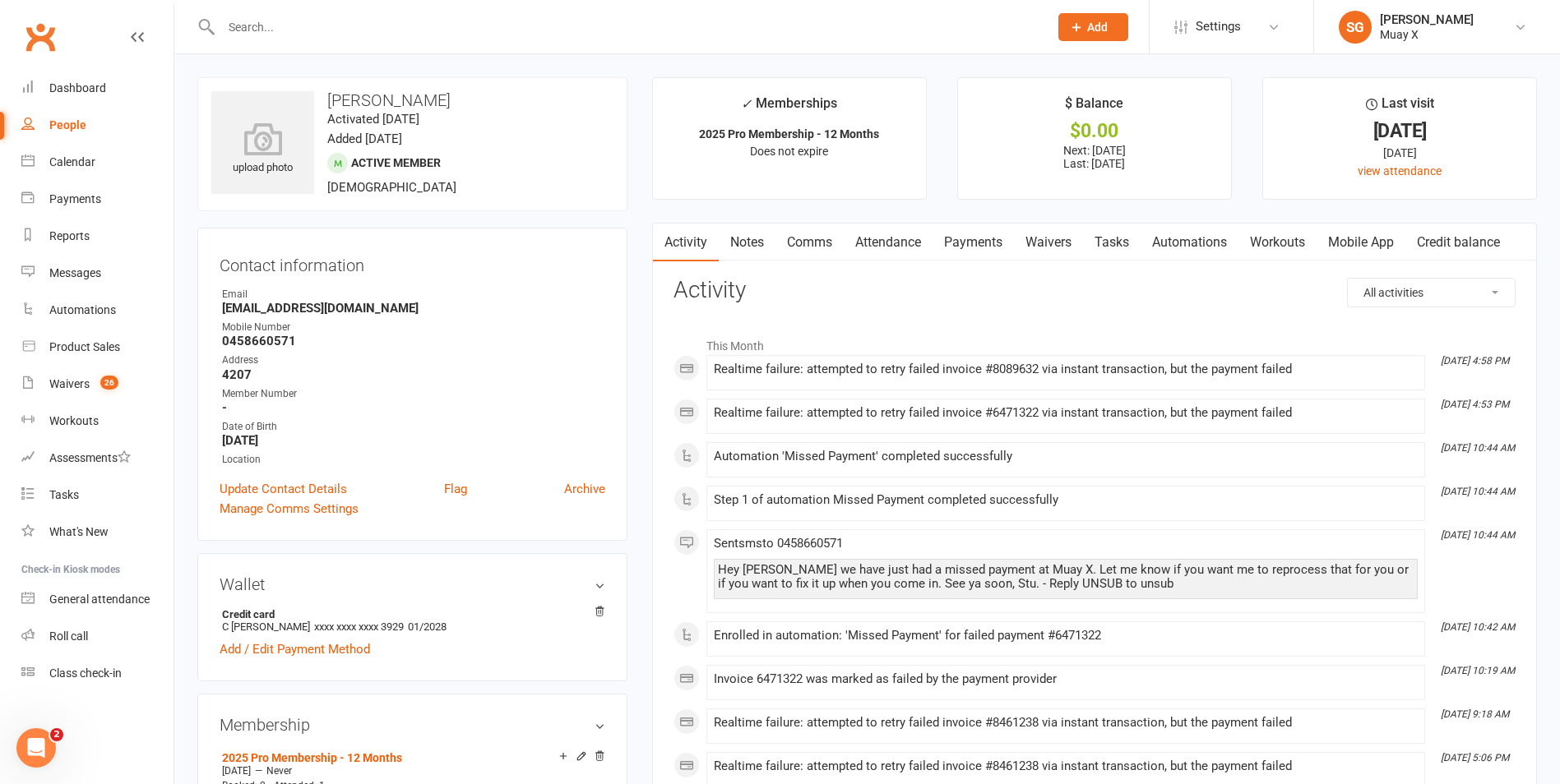
click at [974, 245] on link "Payments" at bounding box center [972, 242] width 81 height 38
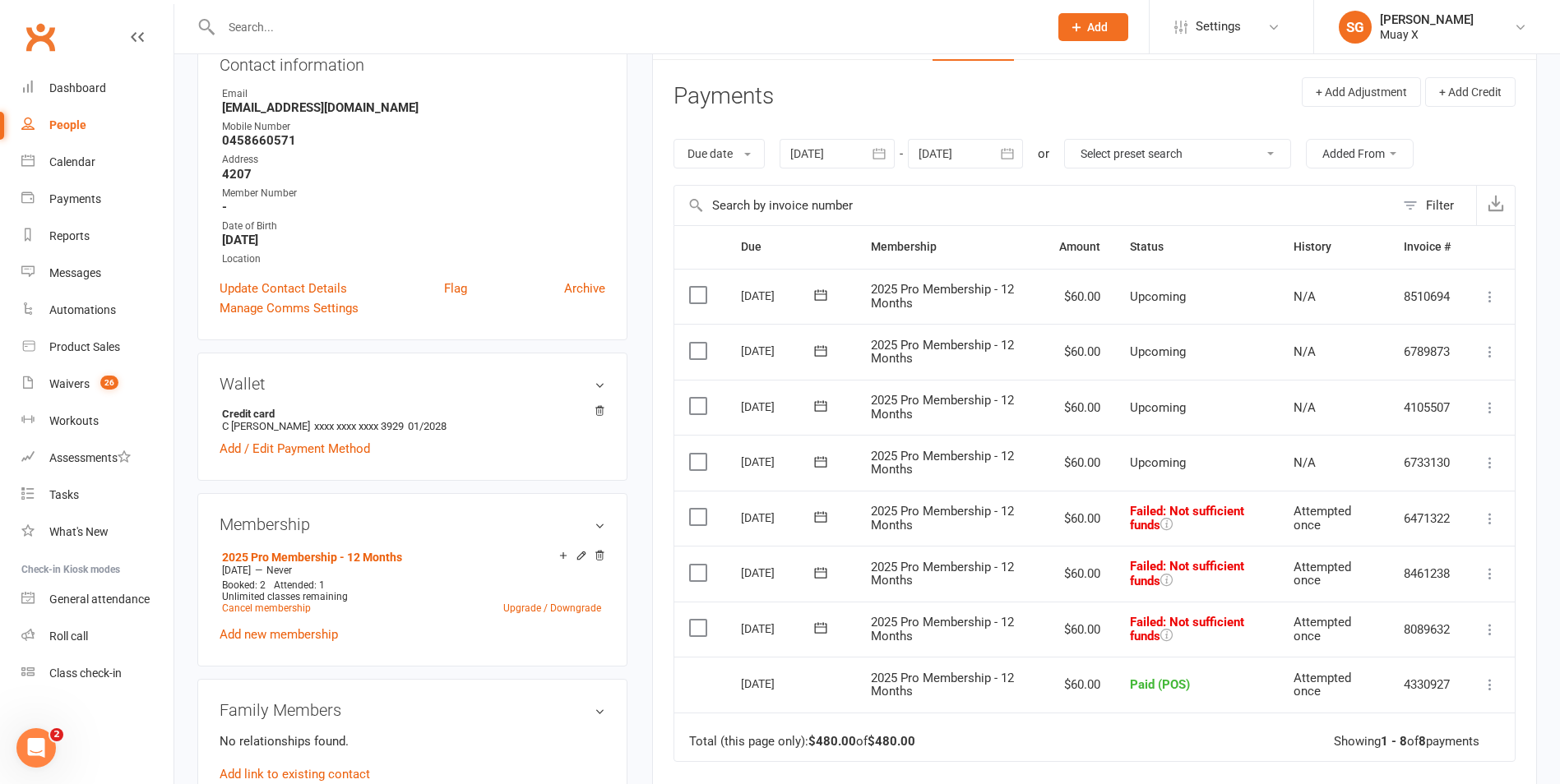
scroll to position [329, 0]
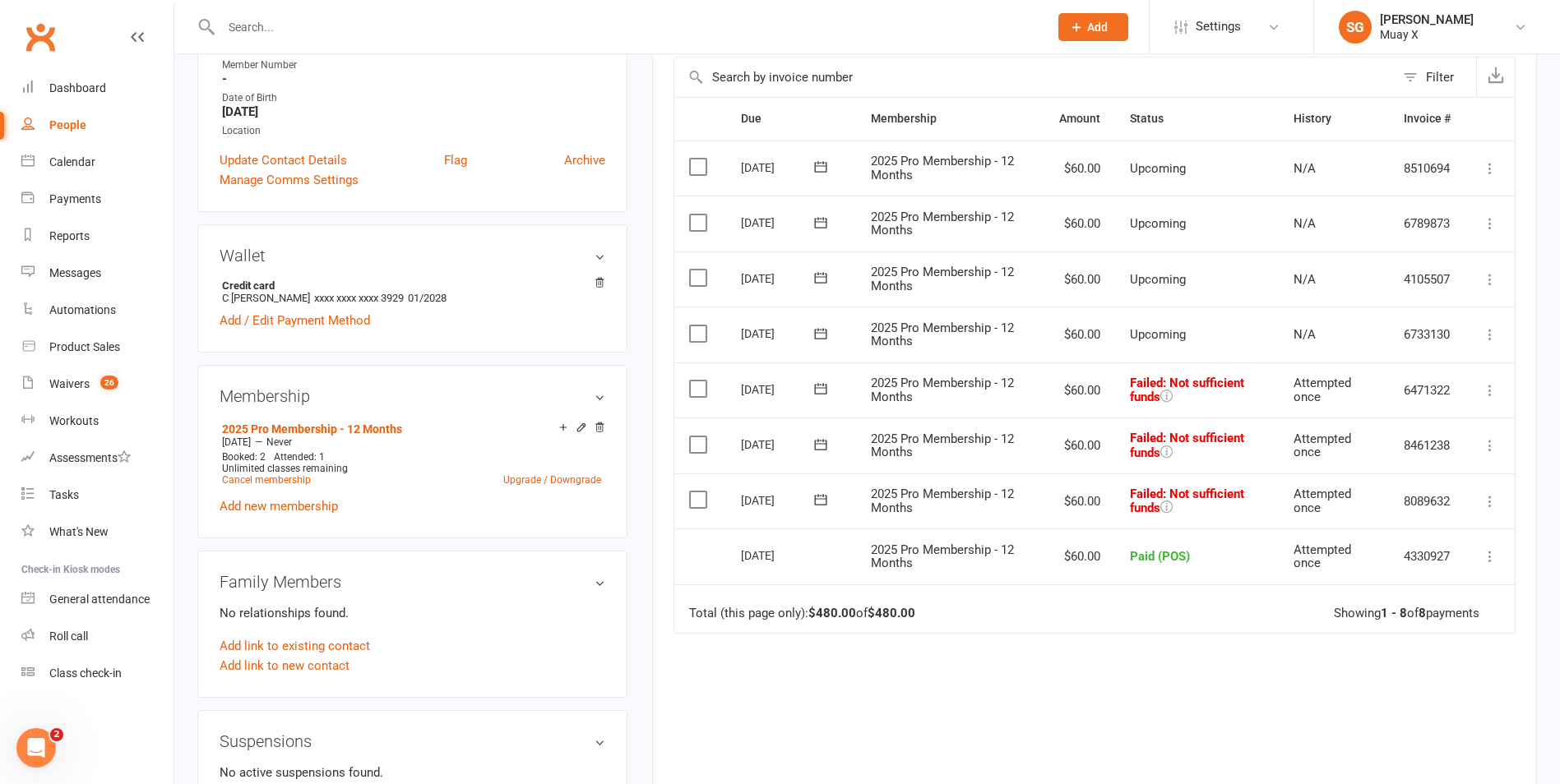
click at [1481, 395] on button at bounding box center [1490, 390] width 20 height 20
click at [1363, 554] on link "Retry now" at bounding box center [1417, 553] width 163 height 33
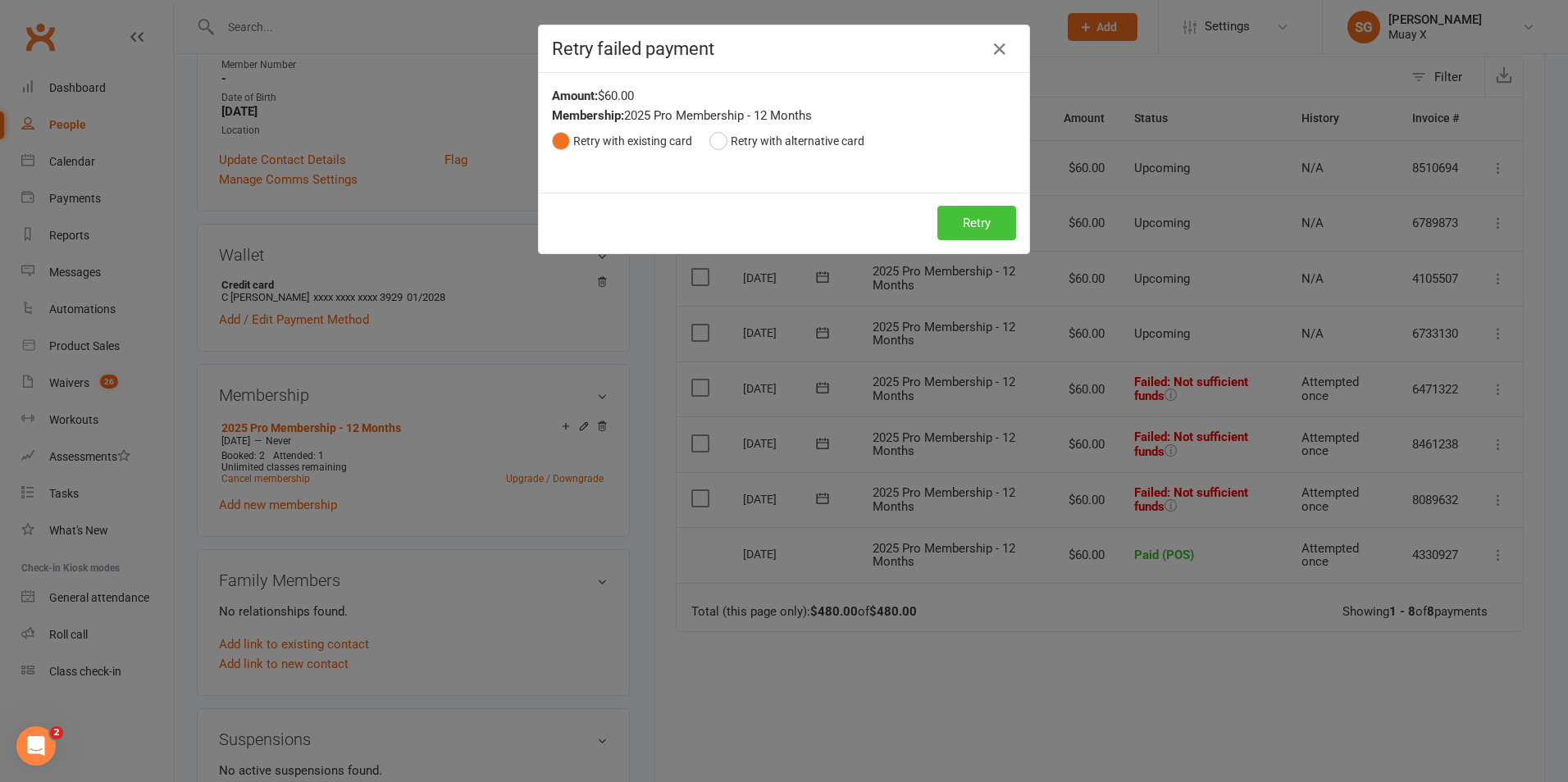
click at [975, 214] on button "Retry" at bounding box center [977, 223] width 79 height 34
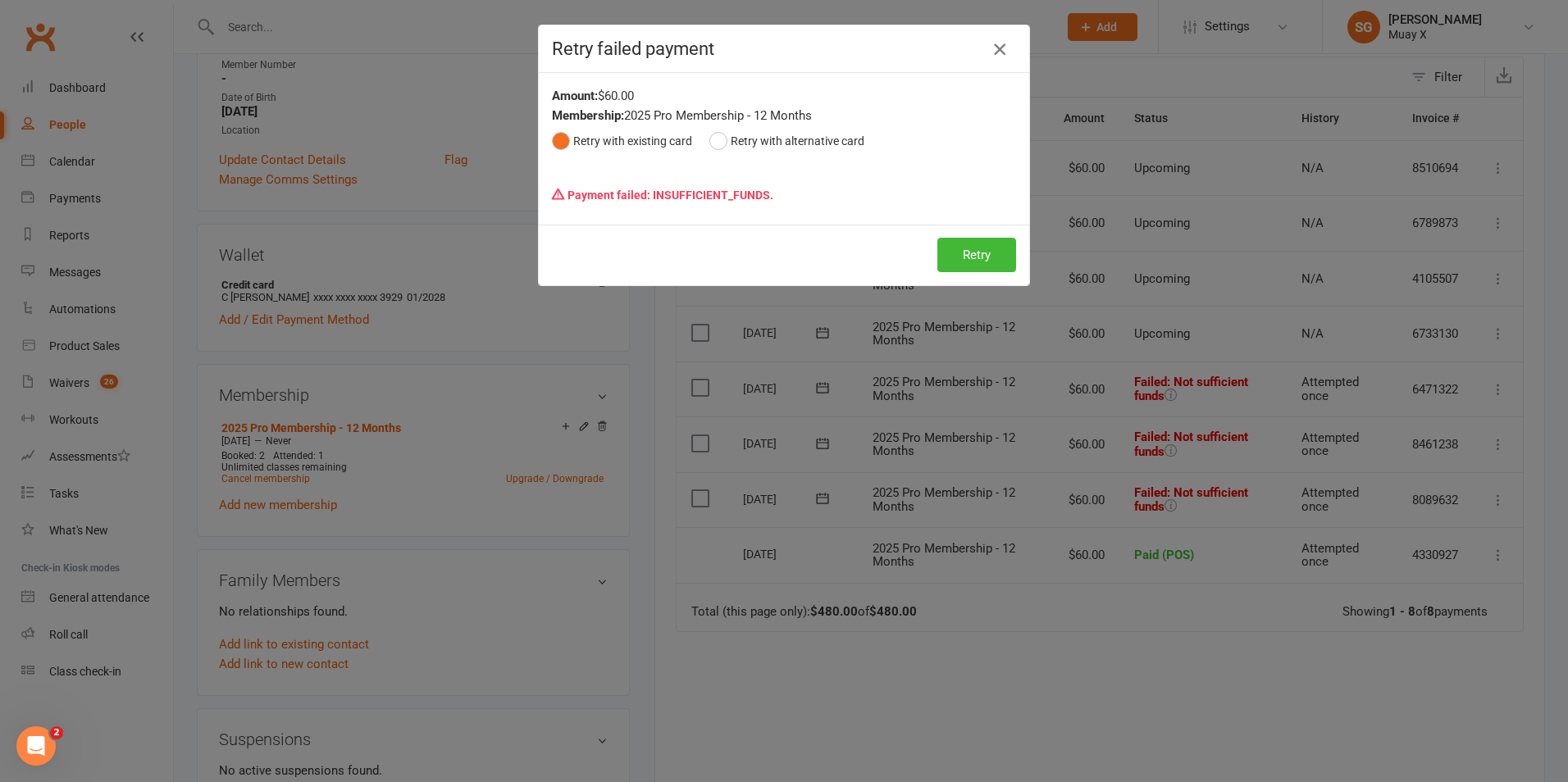
click at [995, 45] on icon "button" at bounding box center [1000, 49] width 20 height 20
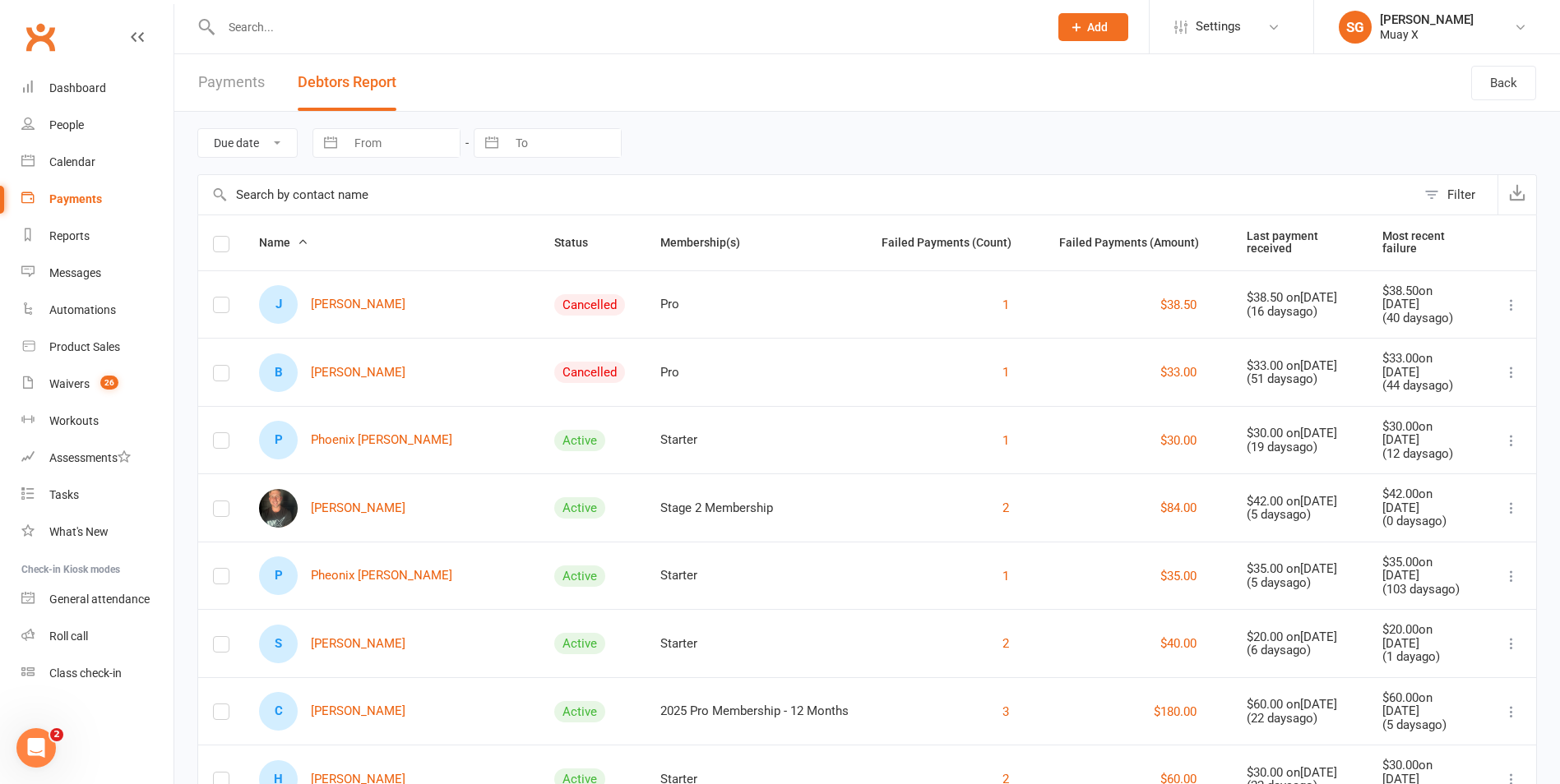
scroll to position [247, 0]
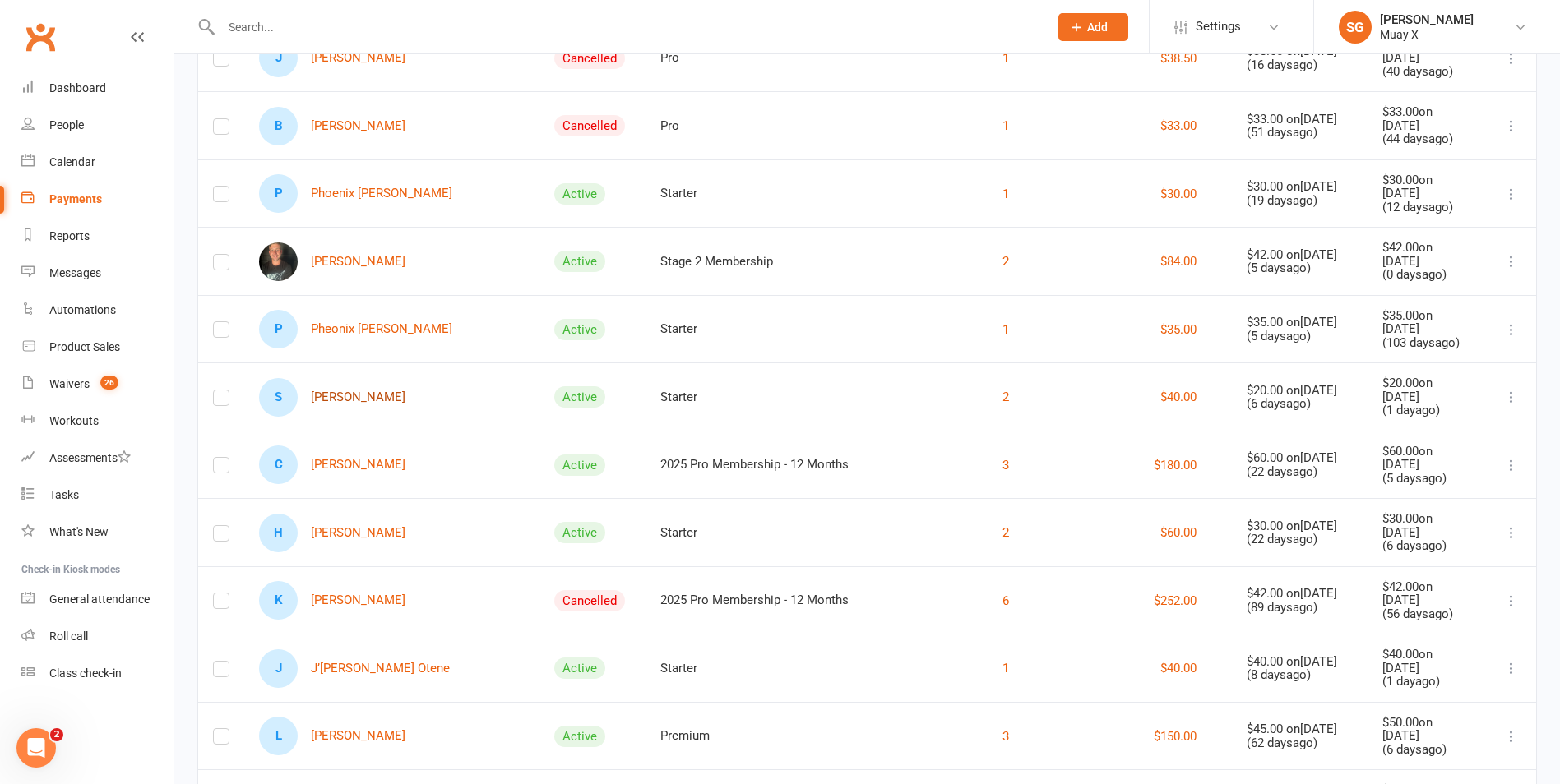
click at [343, 384] on link "S [PERSON_NAME]" at bounding box center [332, 397] width 146 height 39
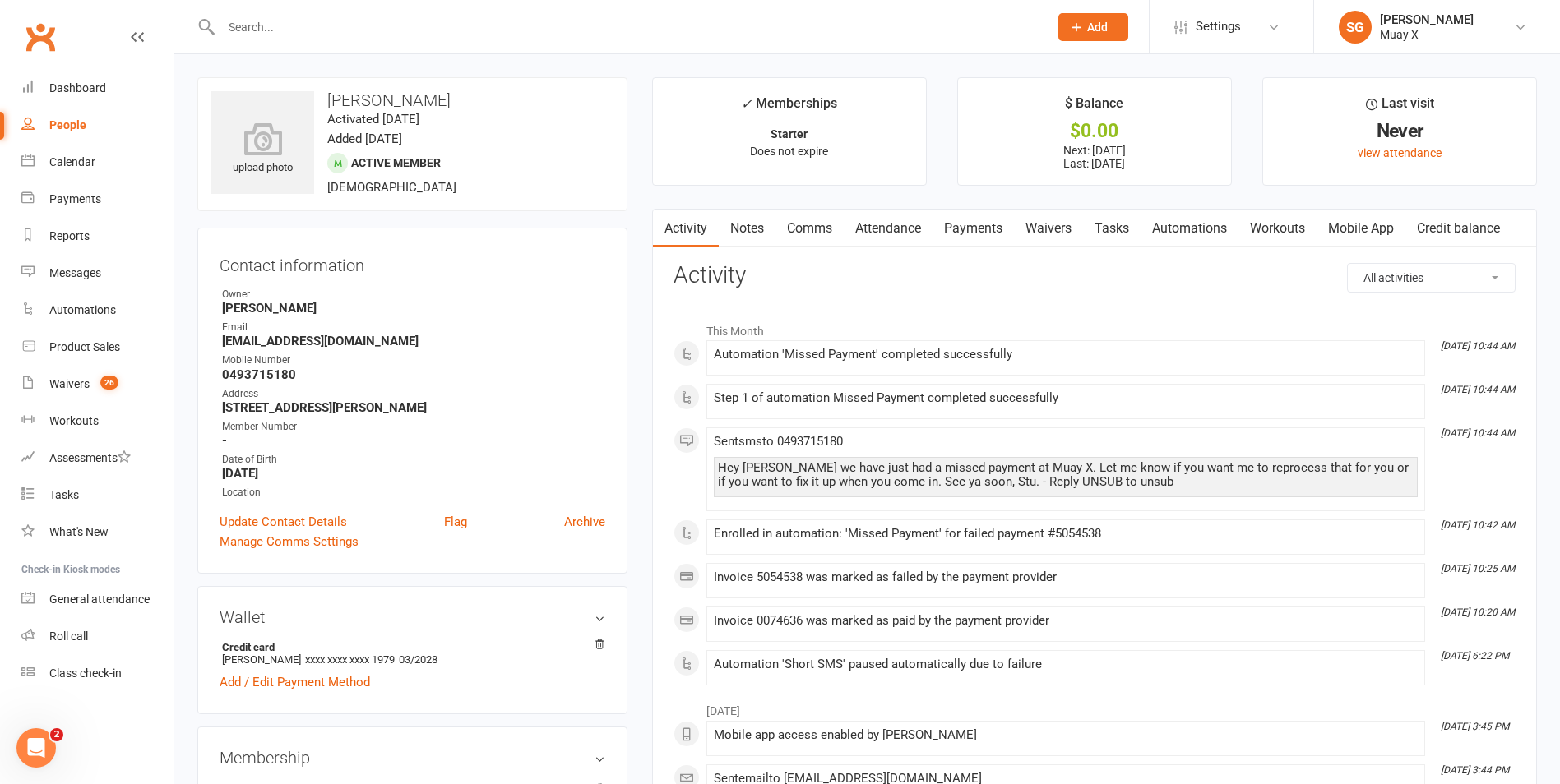
click at [982, 238] on link "Payments" at bounding box center [972, 228] width 81 height 38
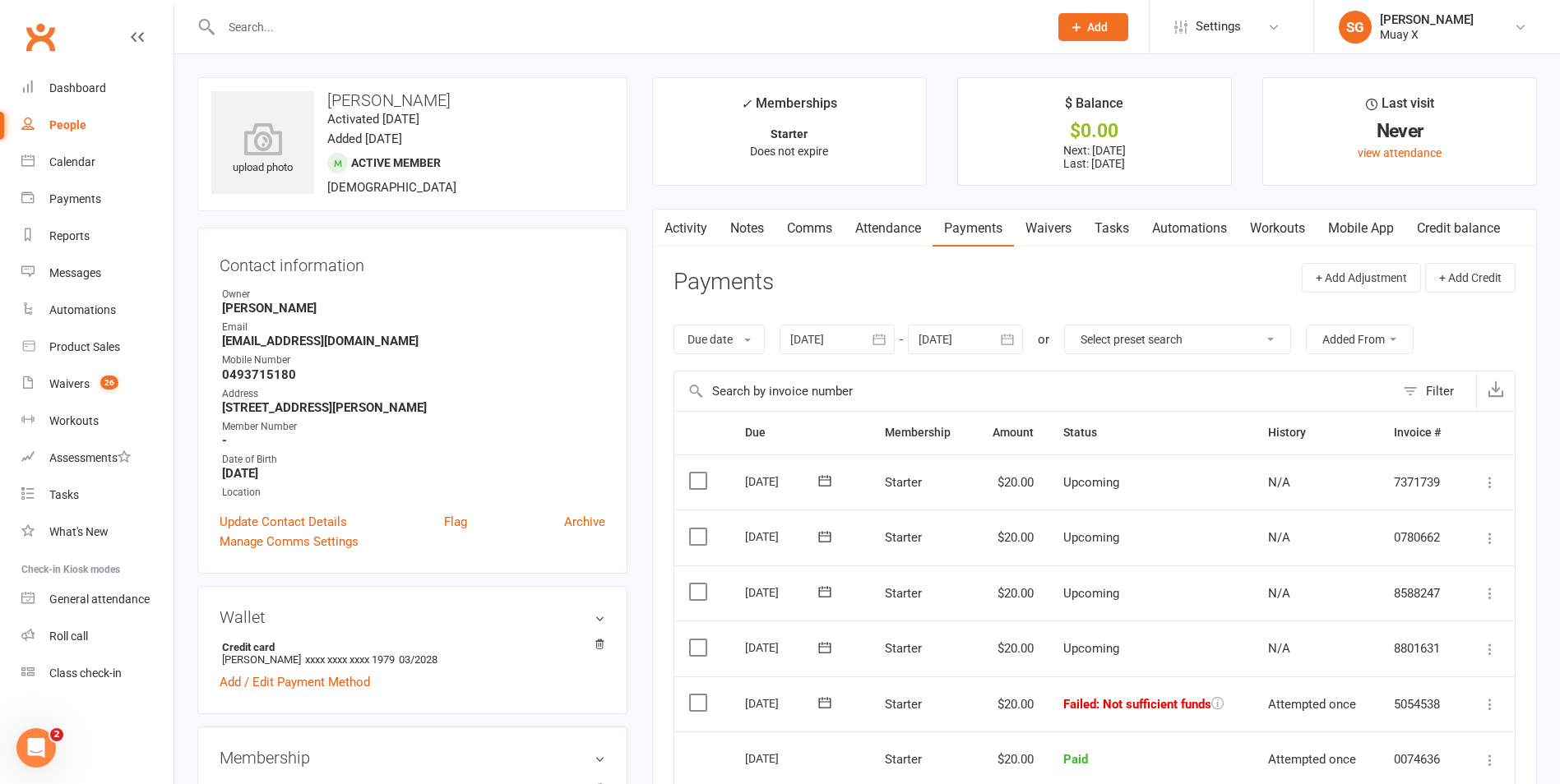
scroll to position [82, 0]
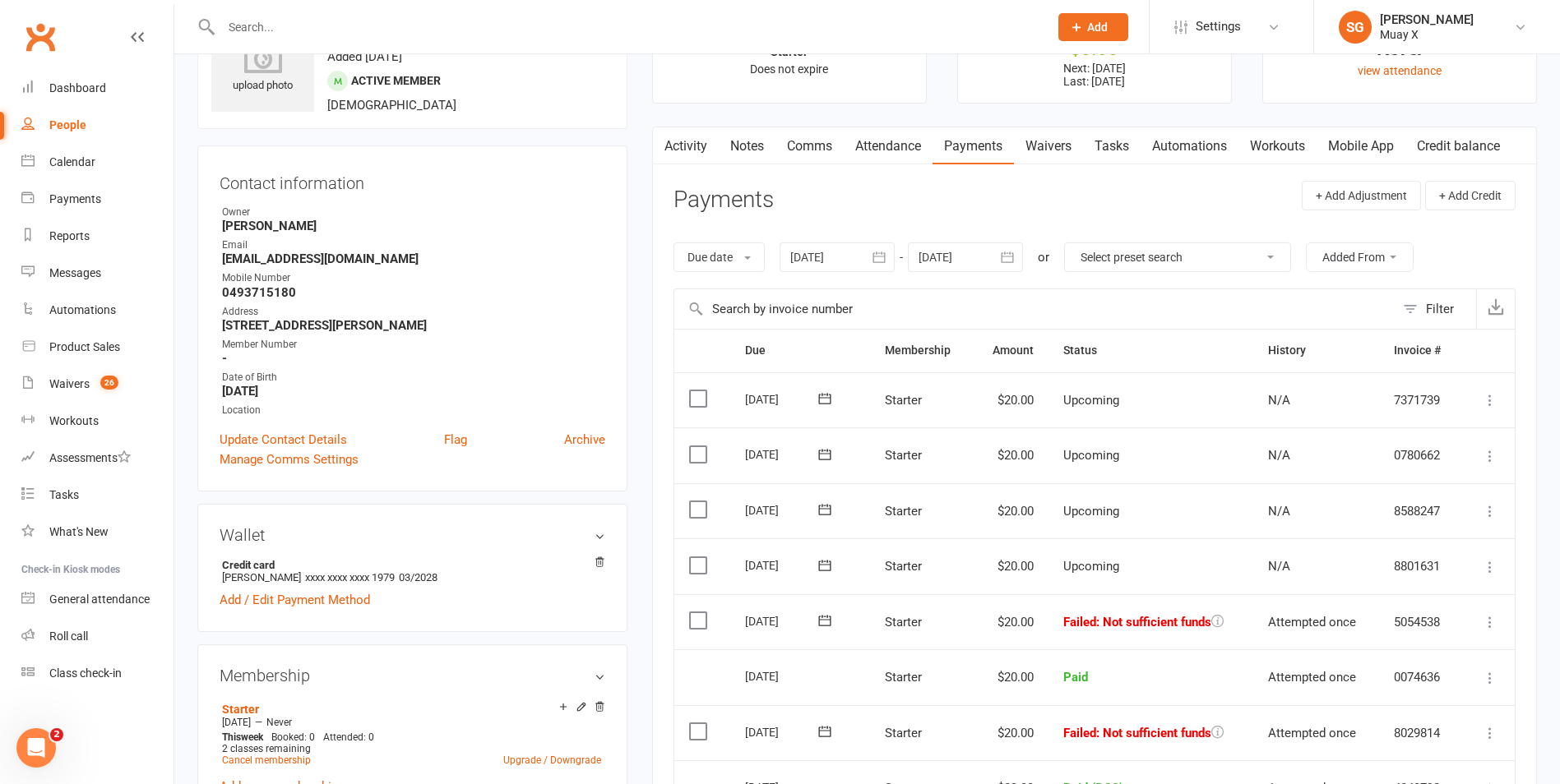
click at [1489, 619] on icon at bounding box center [1490, 622] width 17 height 17
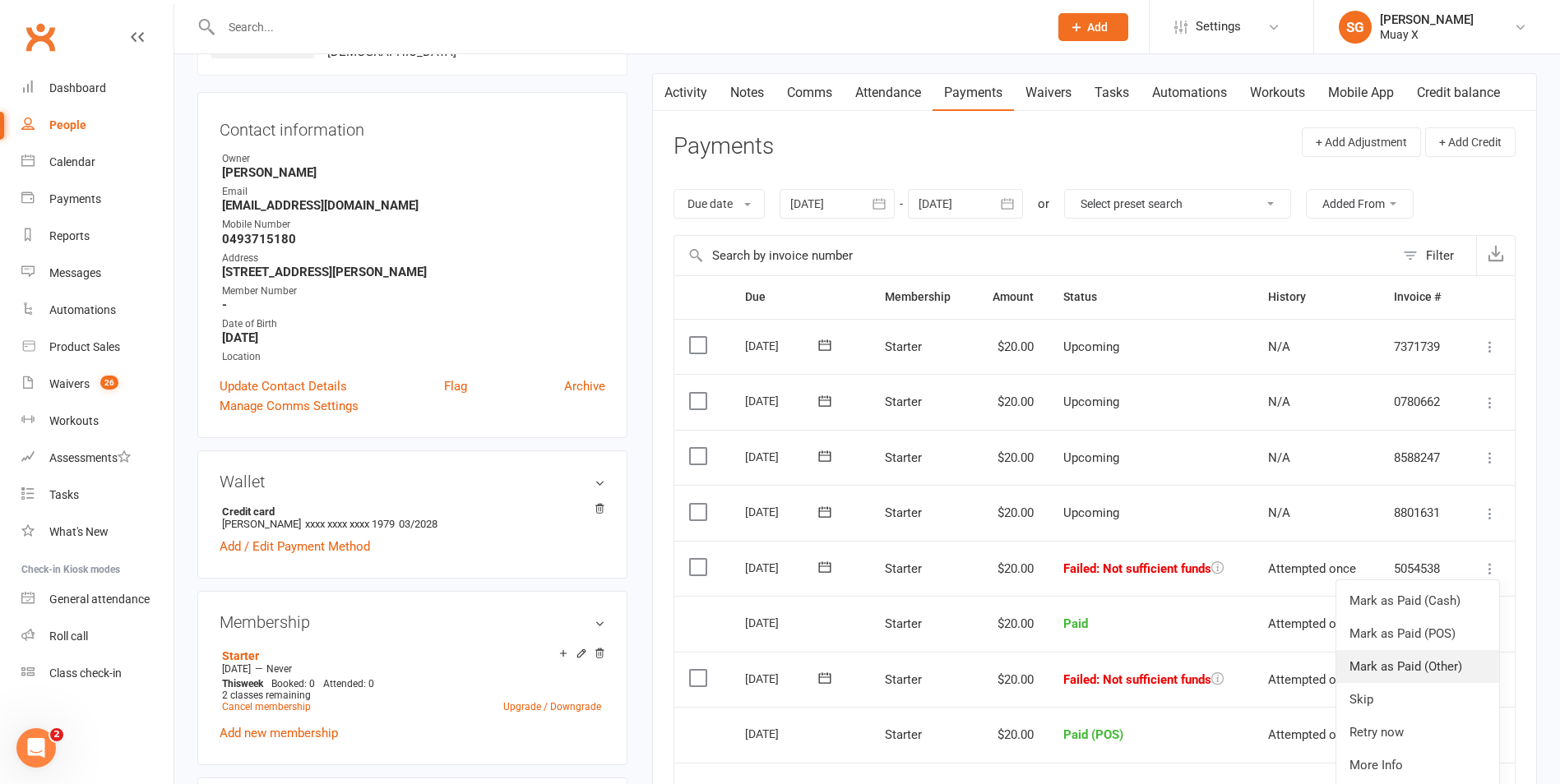
scroll to position [165, 0]
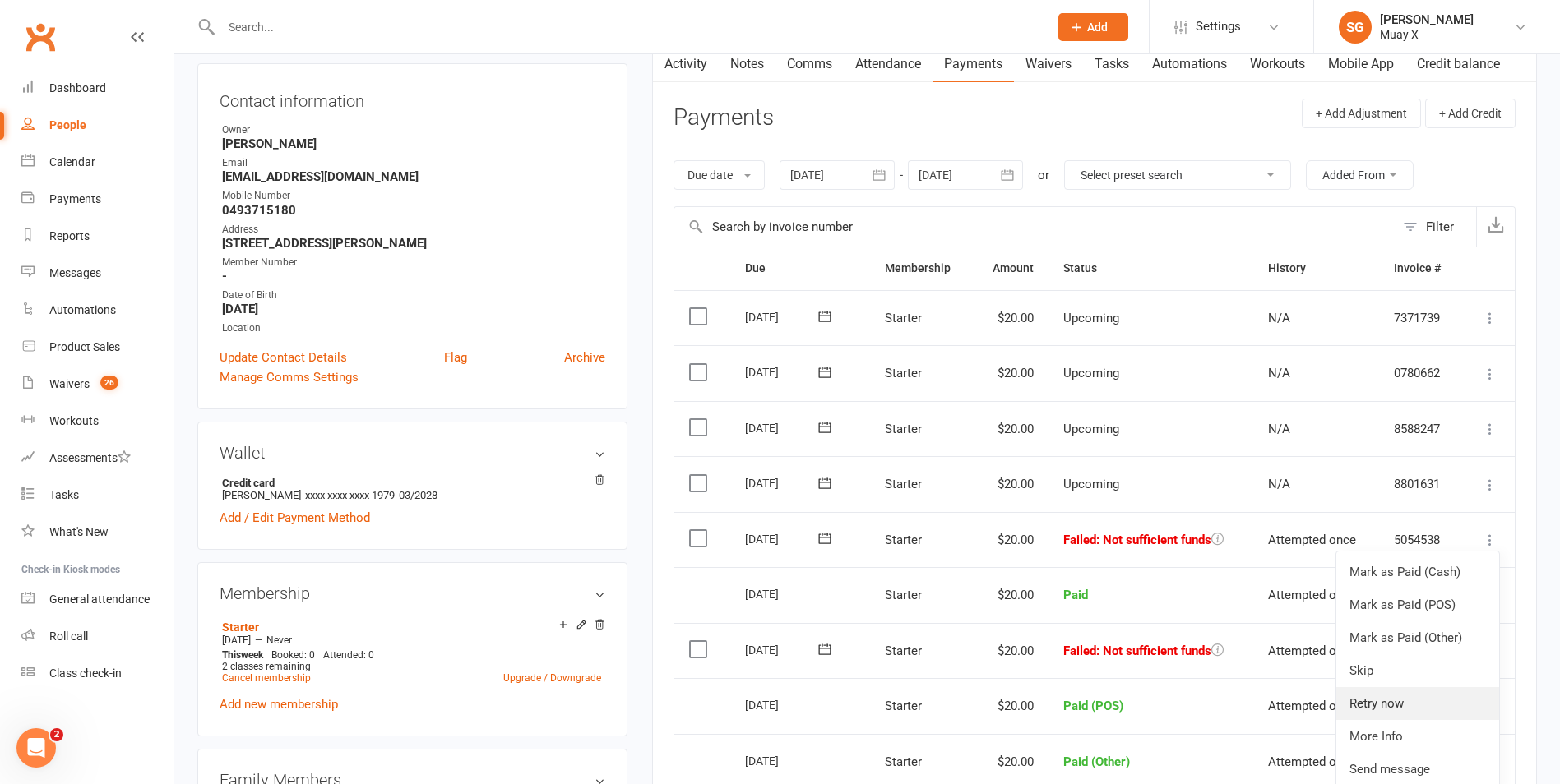
click at [1385, 710] on link "Retry now" at bounding box center [1417, 703] width 163 height 33
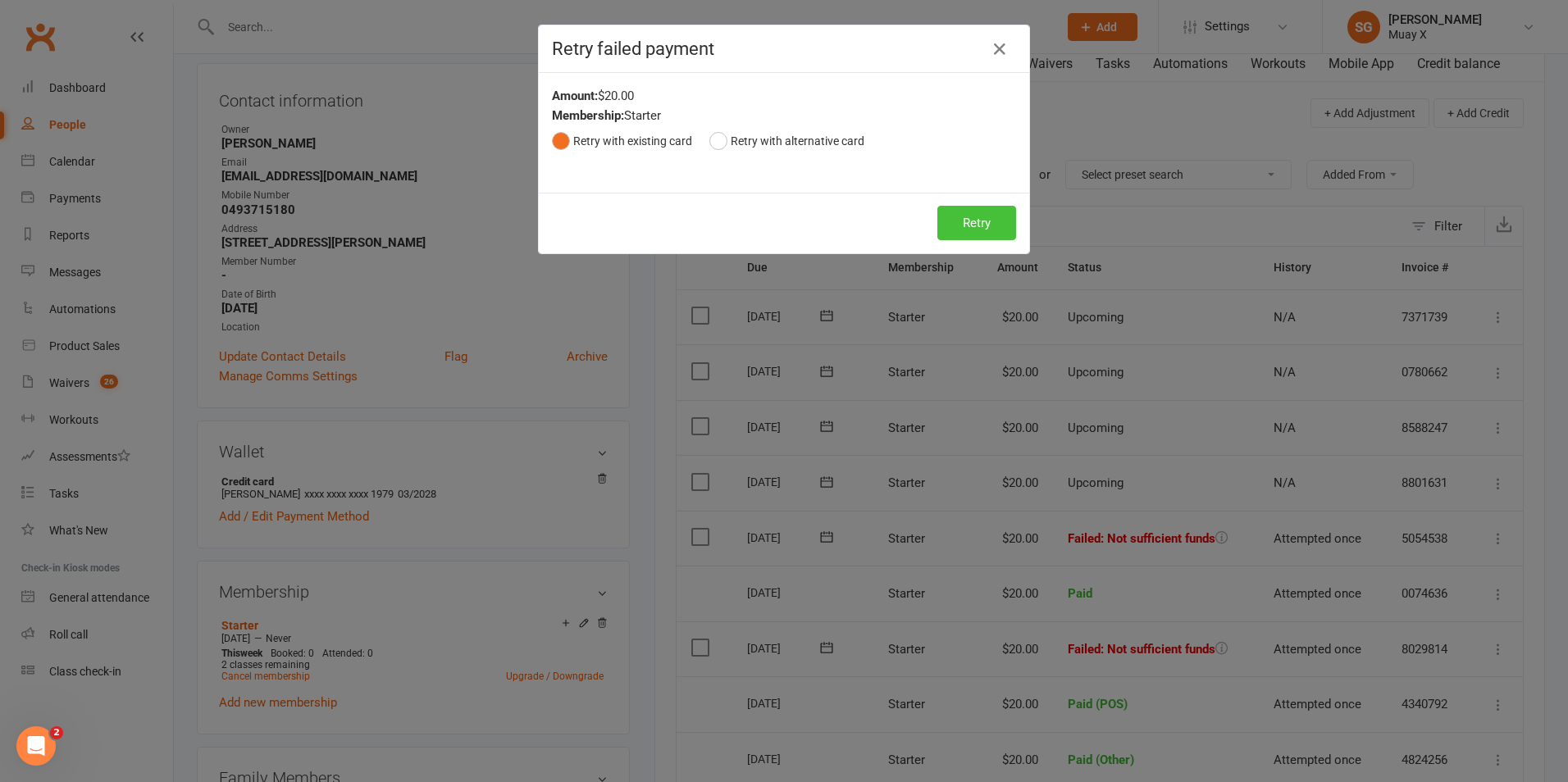
click at [979, 224] on button "Retry" at bounding box center [977, 223] width 79 height 34
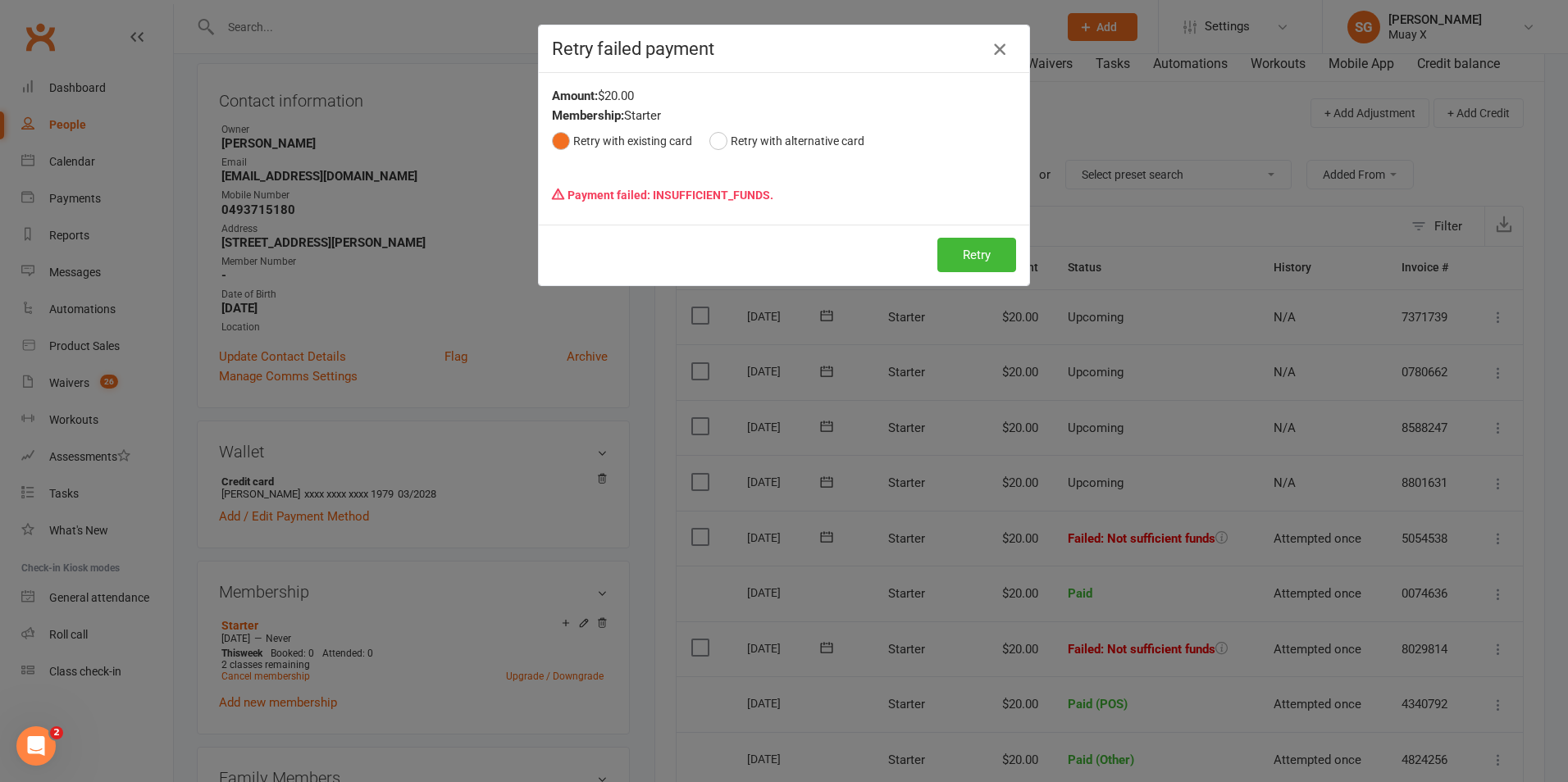
click at [990, 59] on icon "button" at bounding box center [1000, 49] width 20 height 20
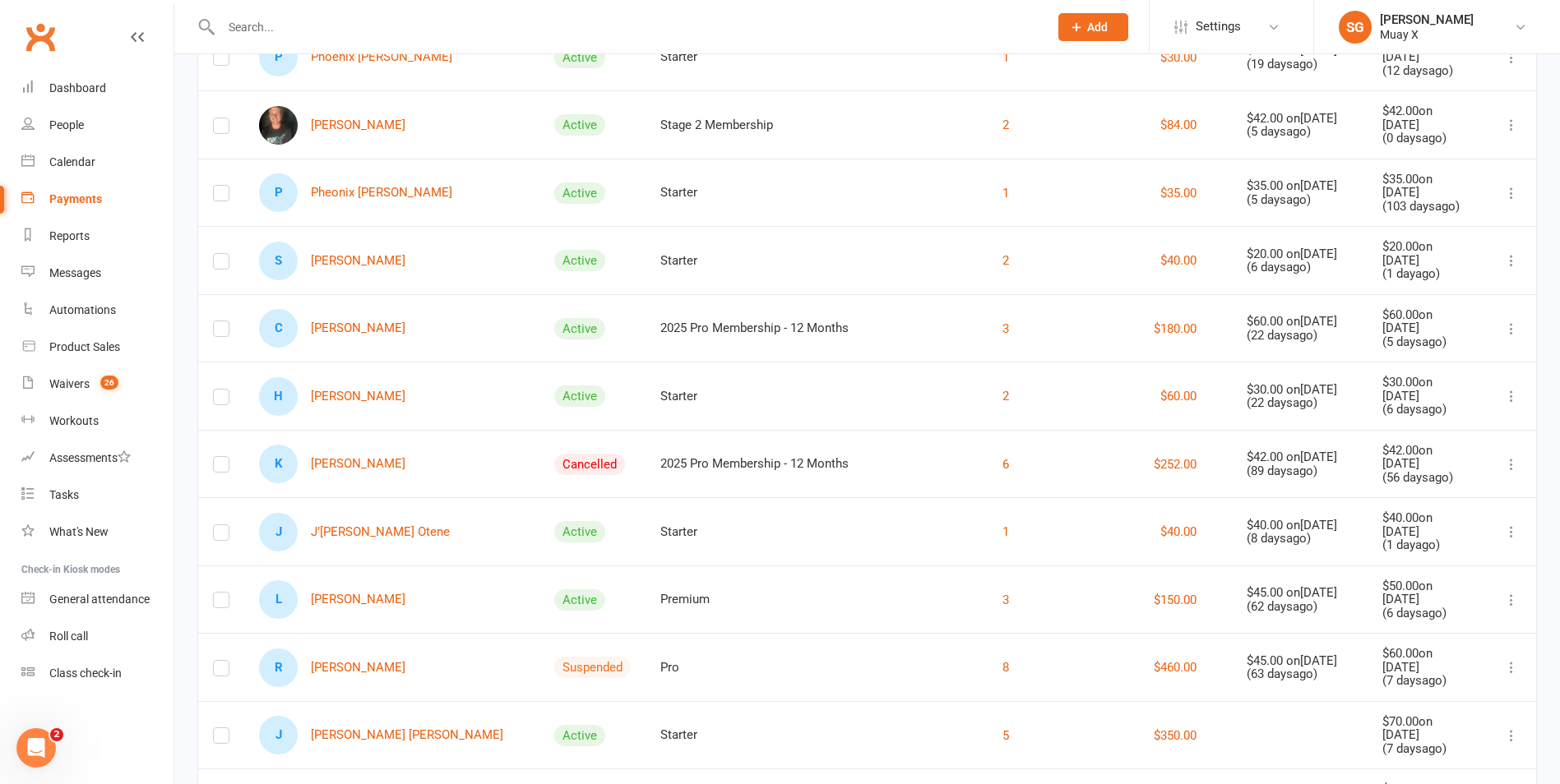
scroll to position [411, 0]
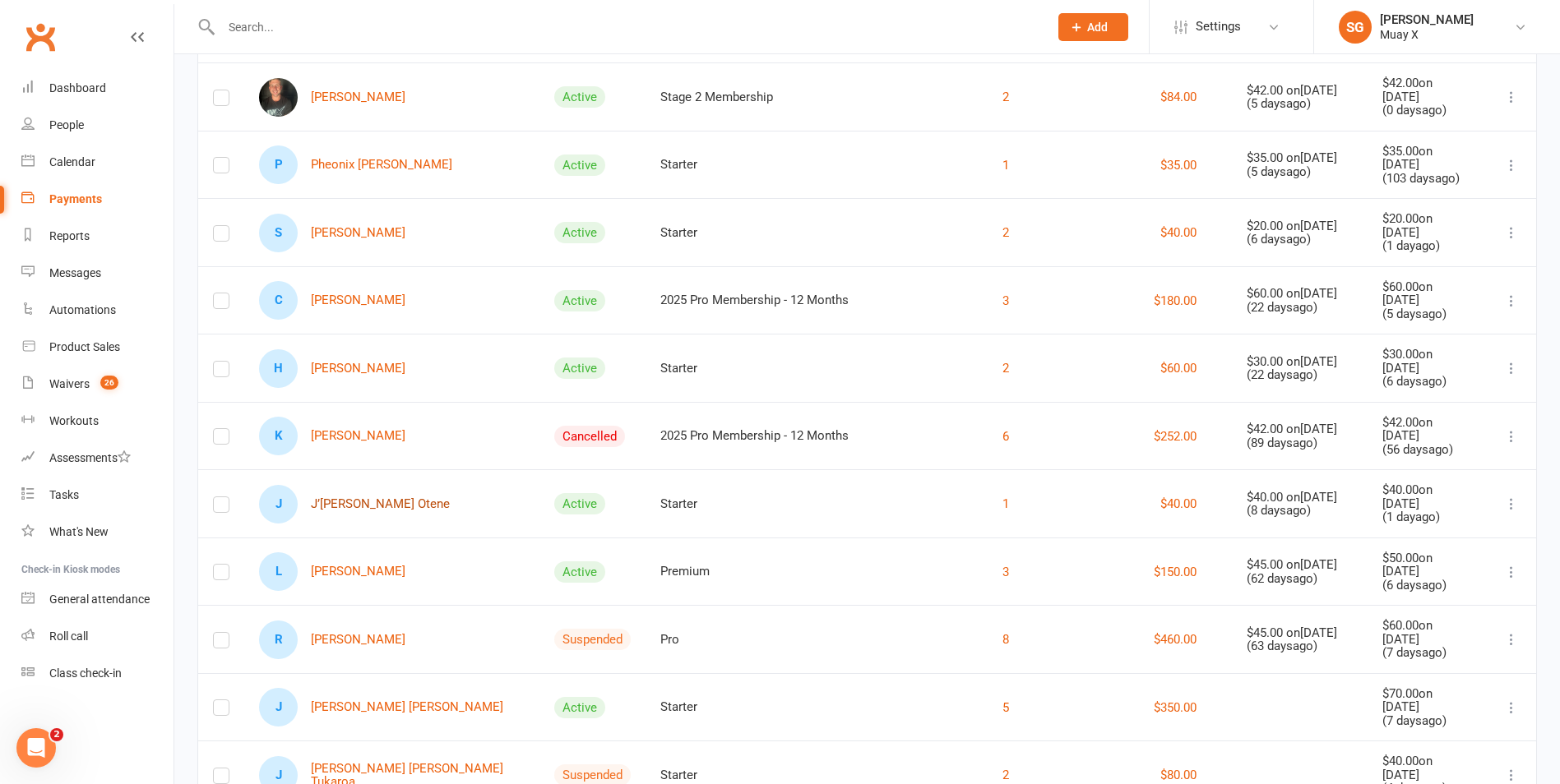
click at [327, 506] on link "J J’[PERSON_NAME] Otene" at bounding box center [353, 504] width 191 height 39
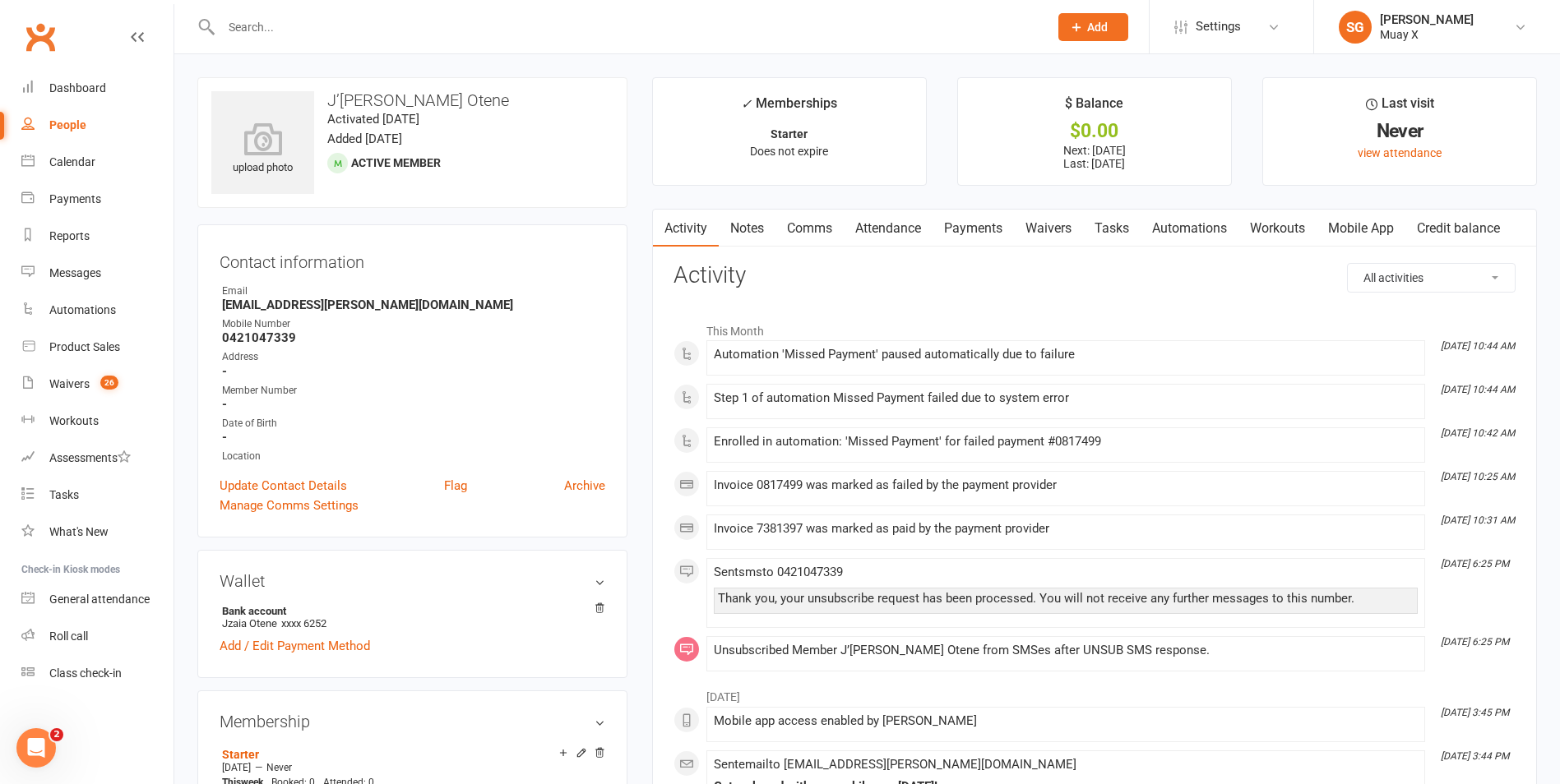
click at [997, 229] on link "Payments" at bounding box center [972, 228] width 81 height 38
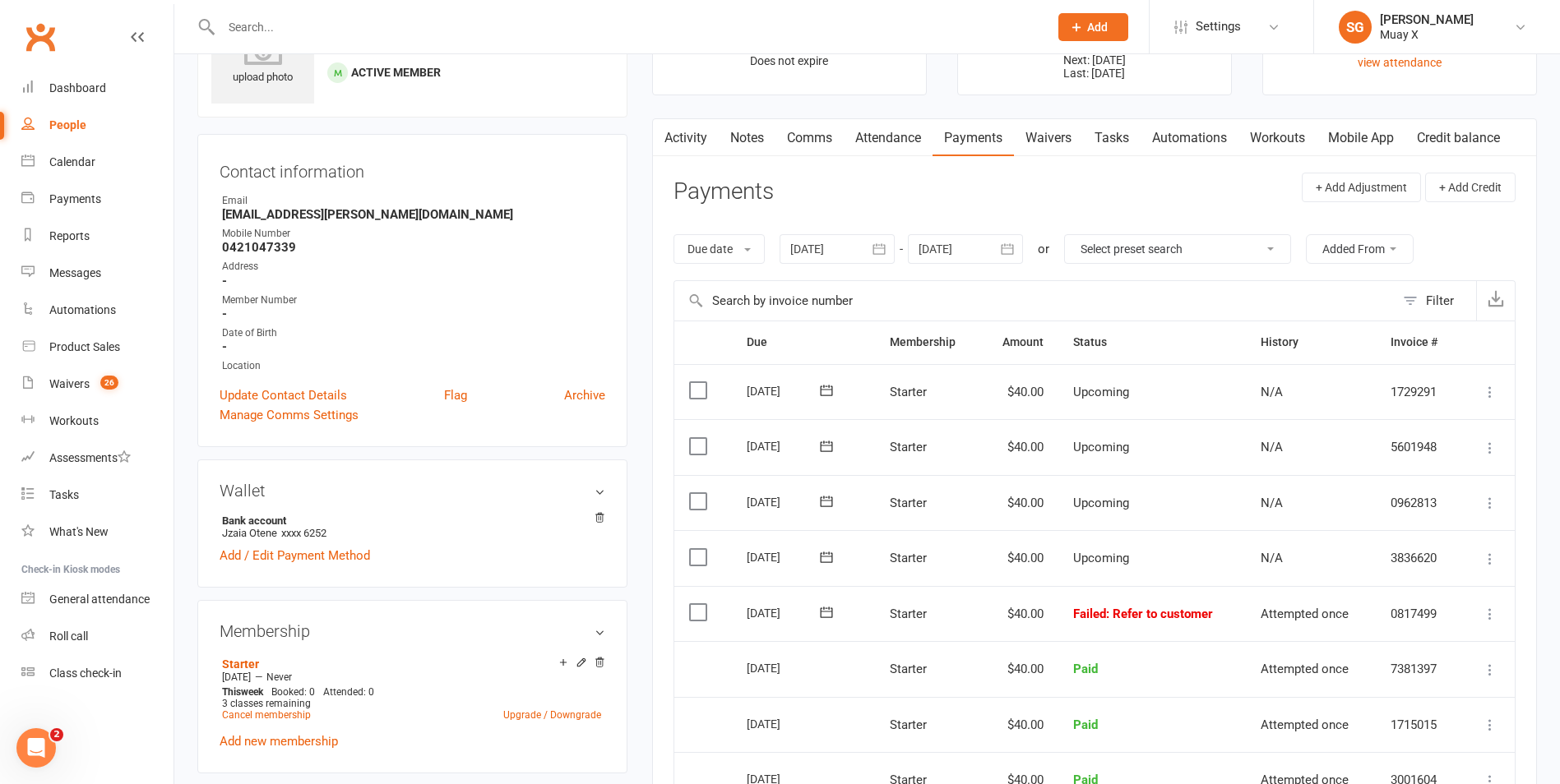
scroll to position [165, 0]
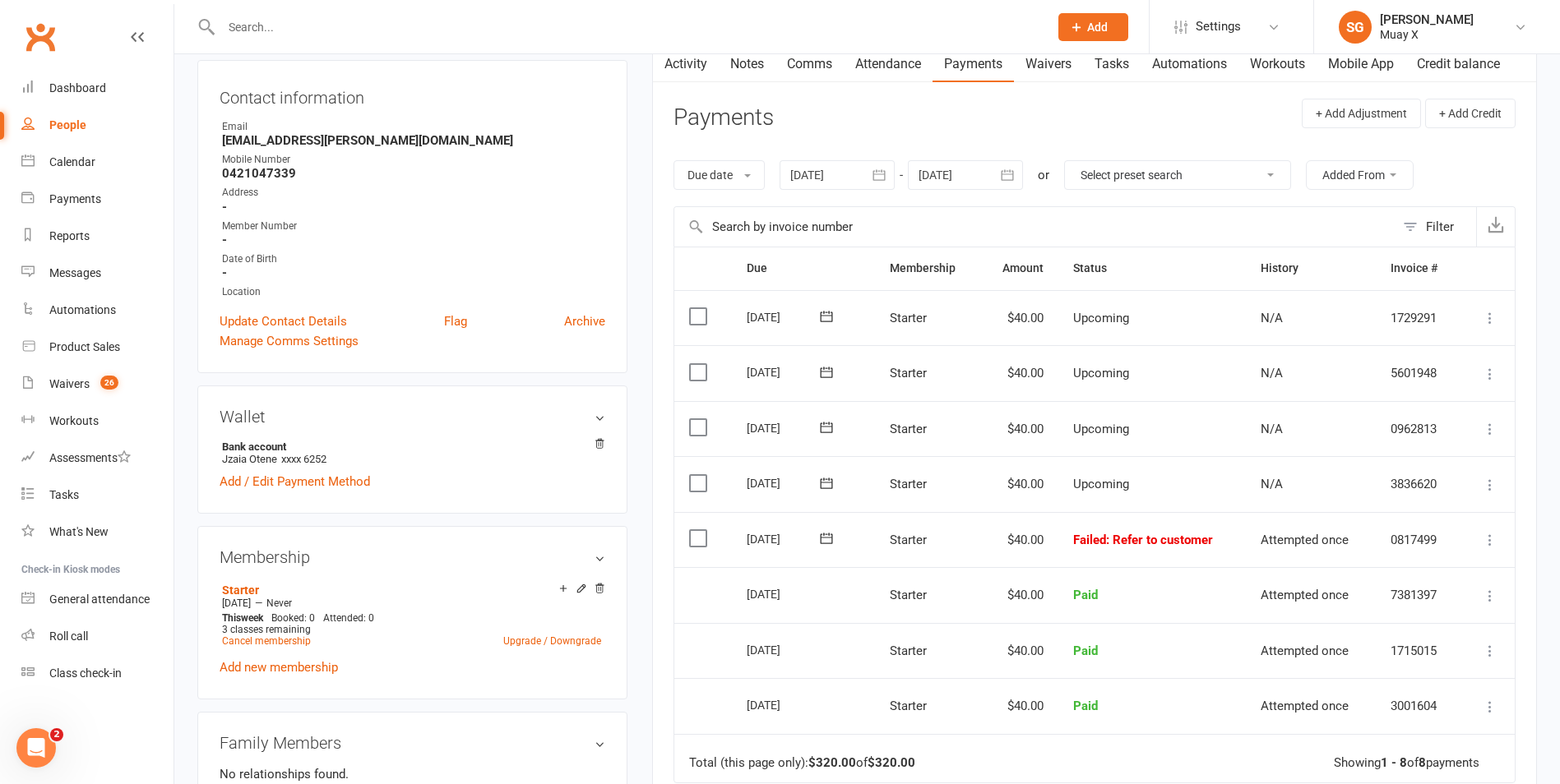
click at [1489, 543] on icon at bounding box center [1490, 541] width 17 height 17
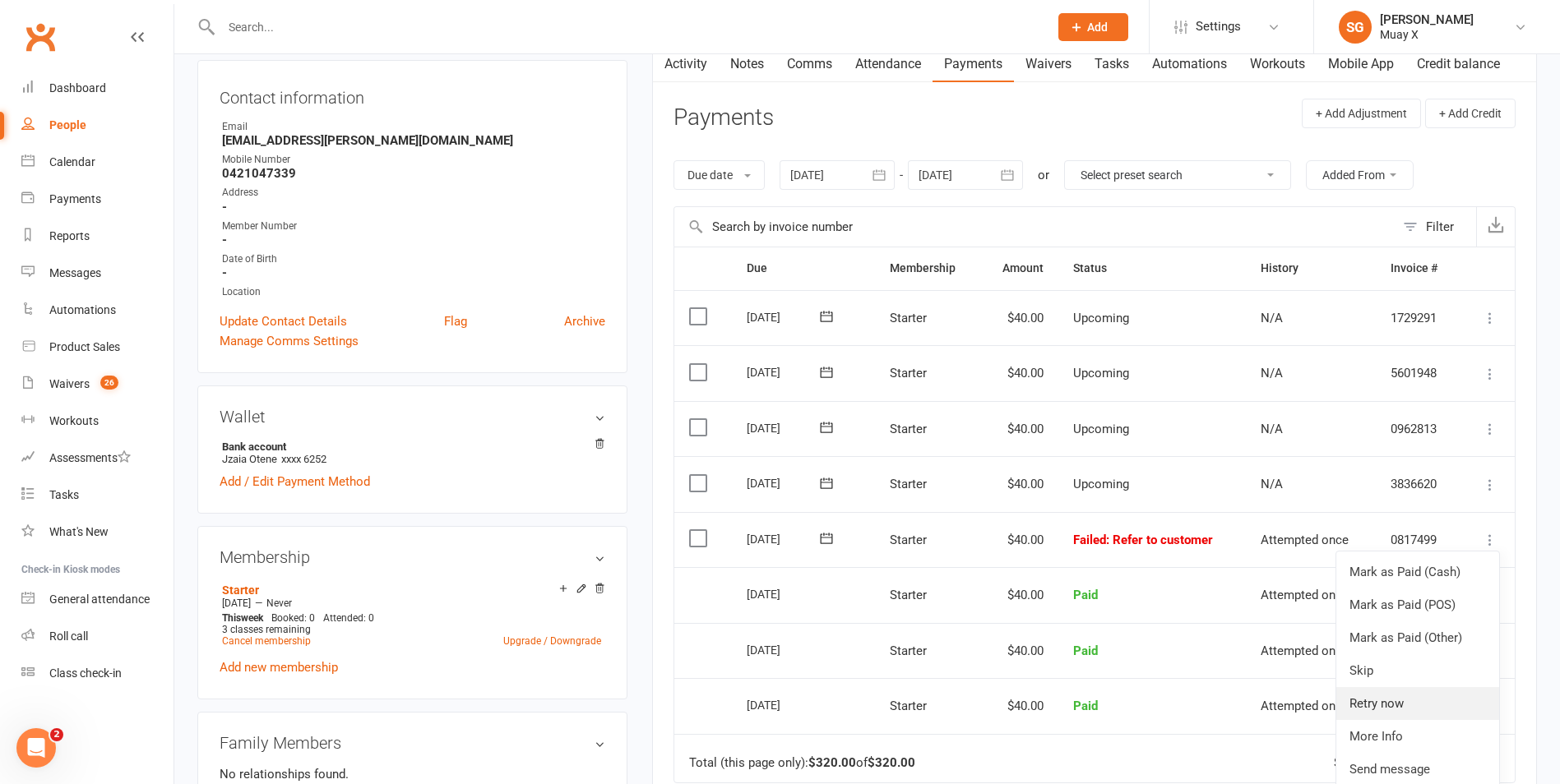
click at [1403, 692] on link "Retry now" at bounding box center [1417, 703] width 163 height 33
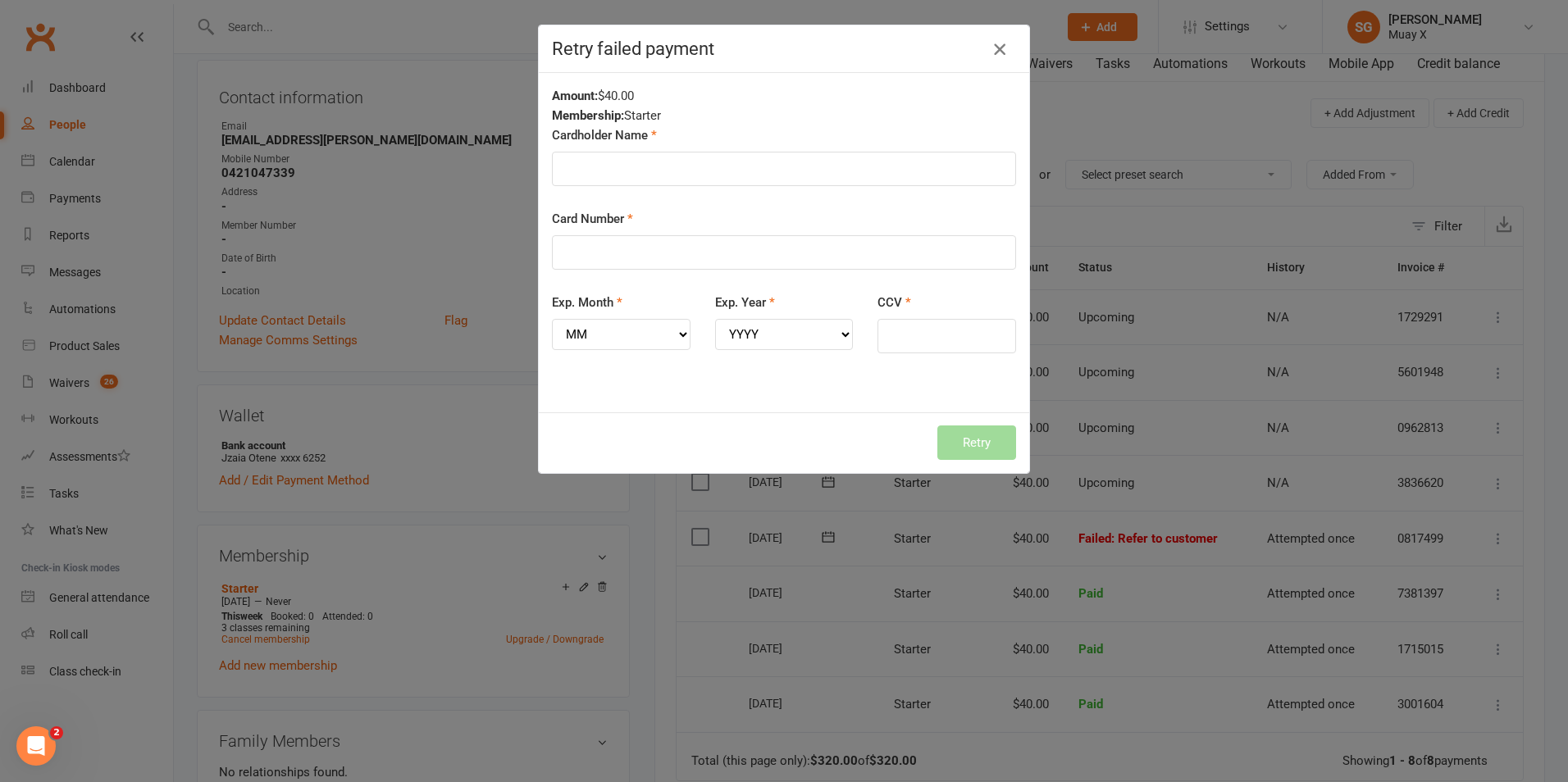
click at [982, 41] on div "Retry failed payment" at bounding box center [784, 49] width 491 height 48
click at [990, 44] on icon "button" at bounding box center [1000, 49] width 20 height 20
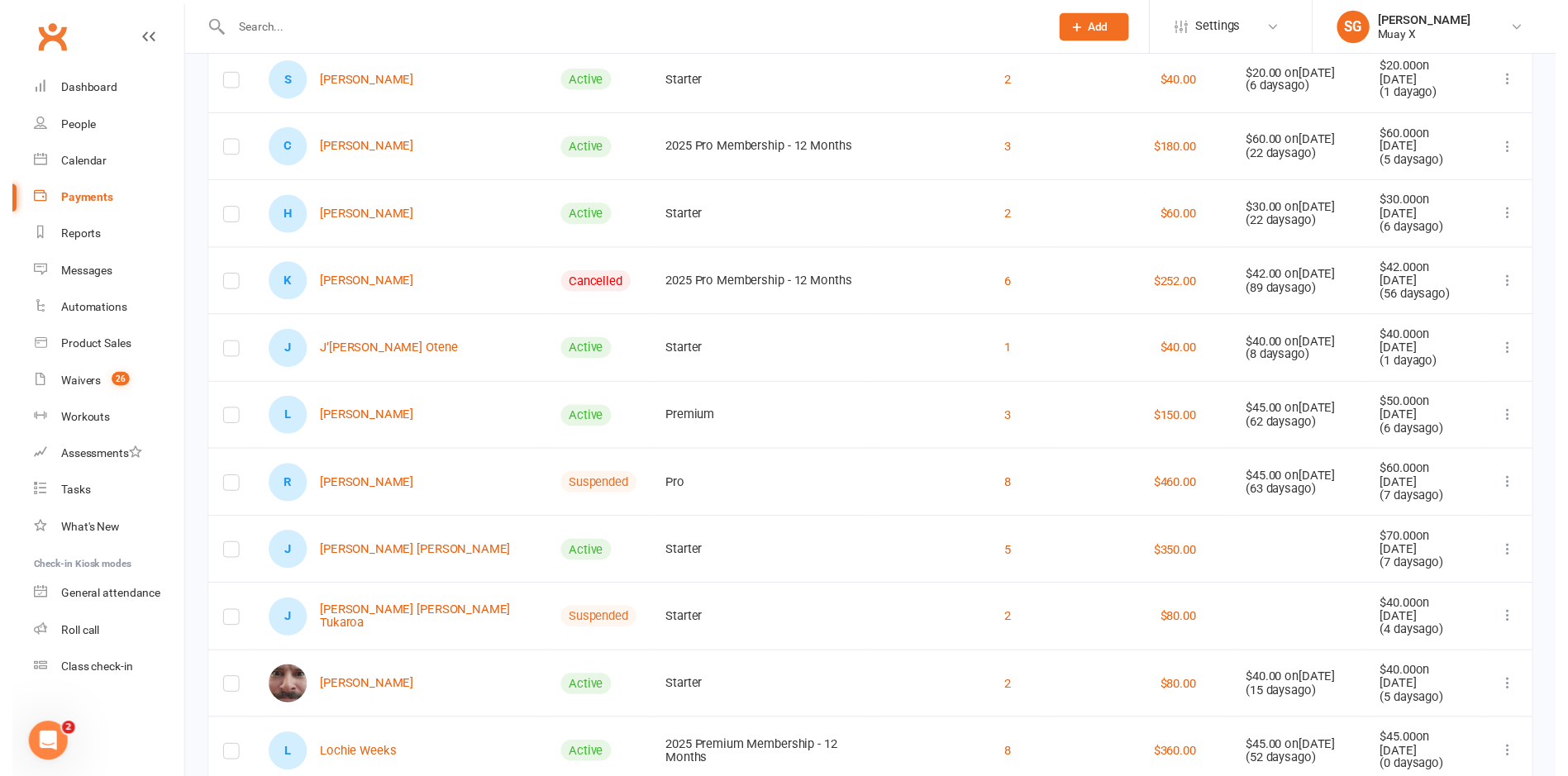
scroll to position [616, 0]
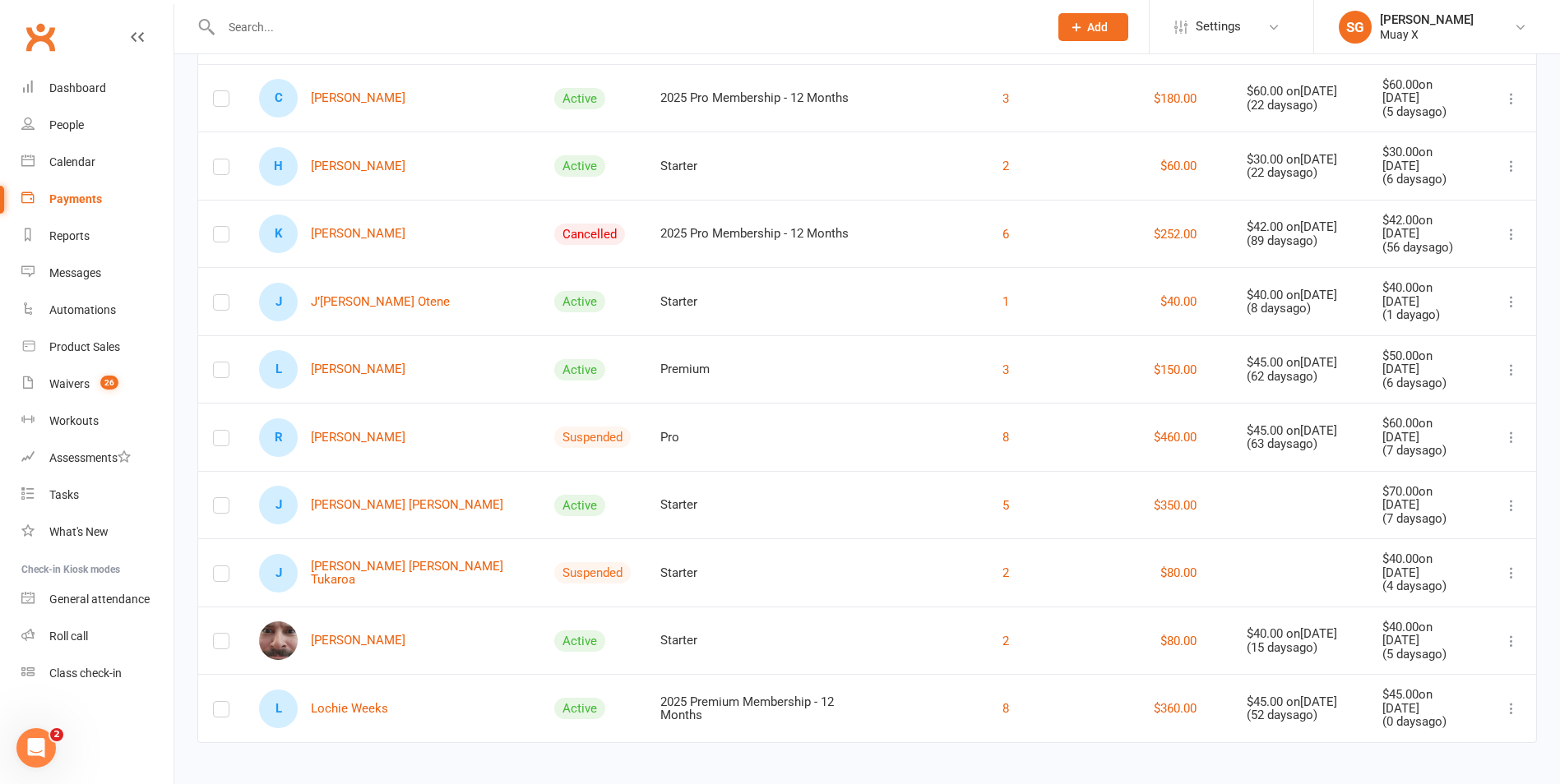
click at [1511, 430] on icon at bounding box center [1511, 437] width 17 height 17
click at [1432, 478] on link "Remove from report" at bounding box center [1427, 464] width 163 height 33
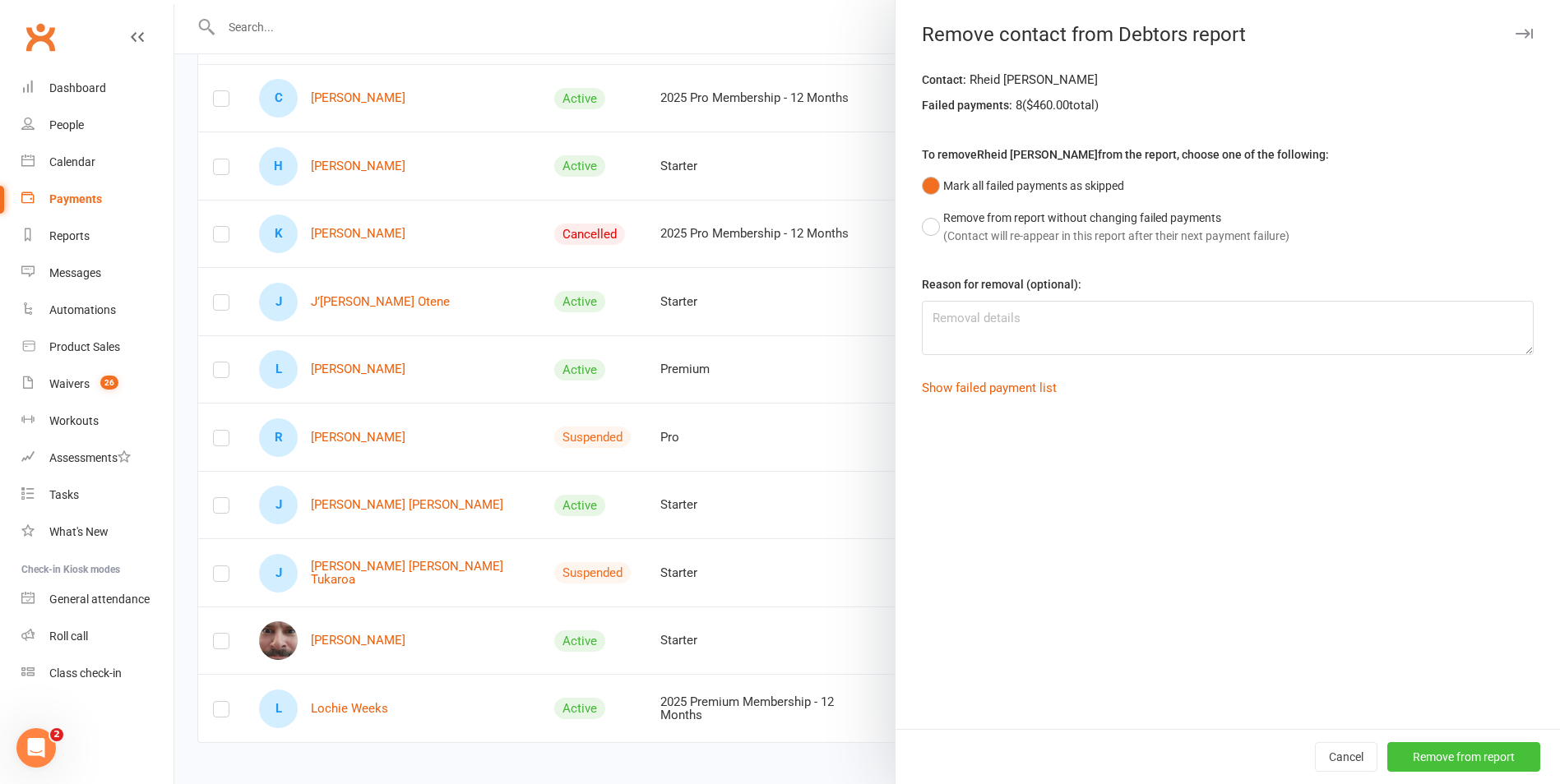
click at [1433, 752] on button "Remove from report" at bounding box center [1463, 756] width 153 height 29
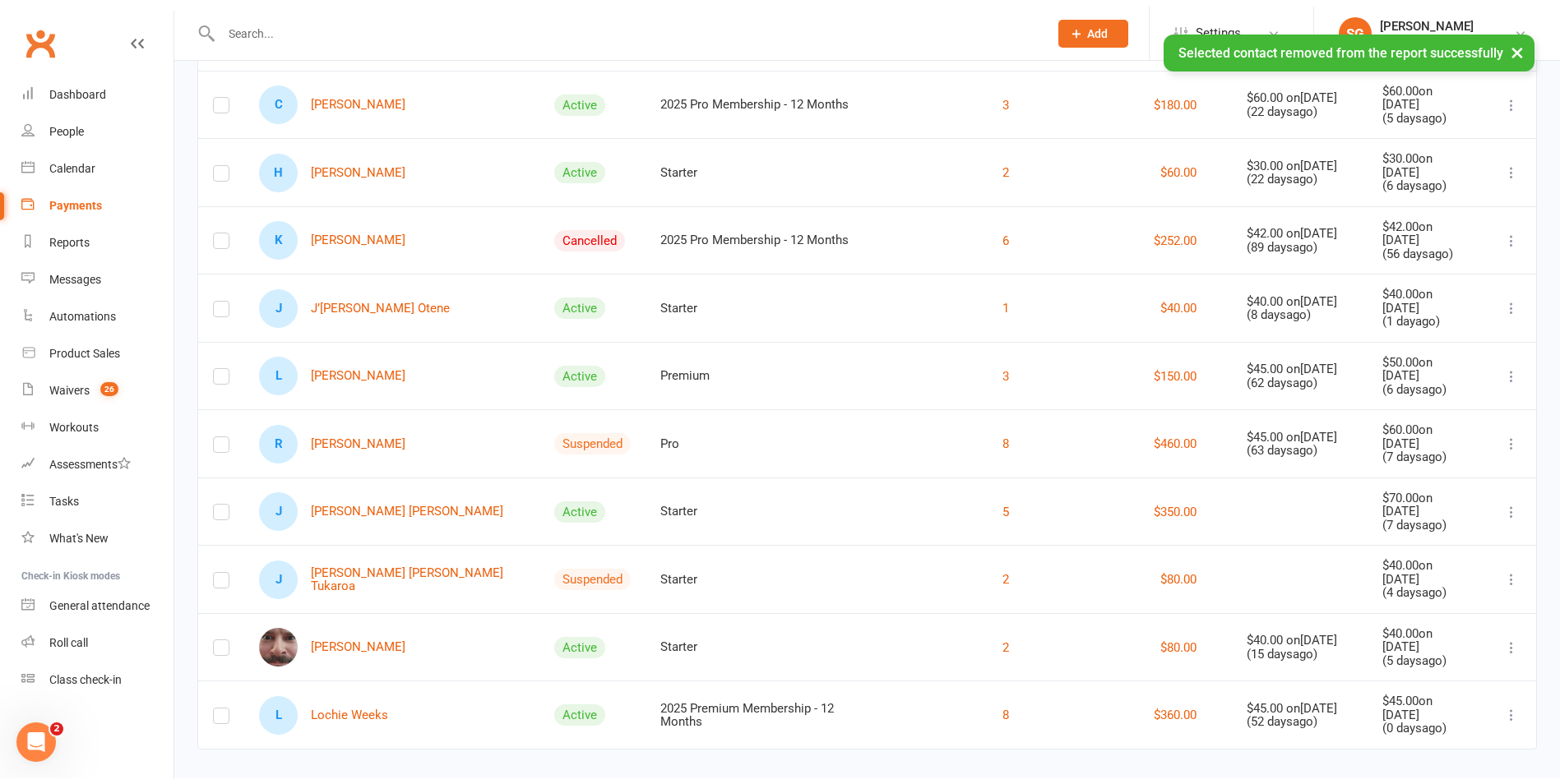
scroll to position [546, 0]
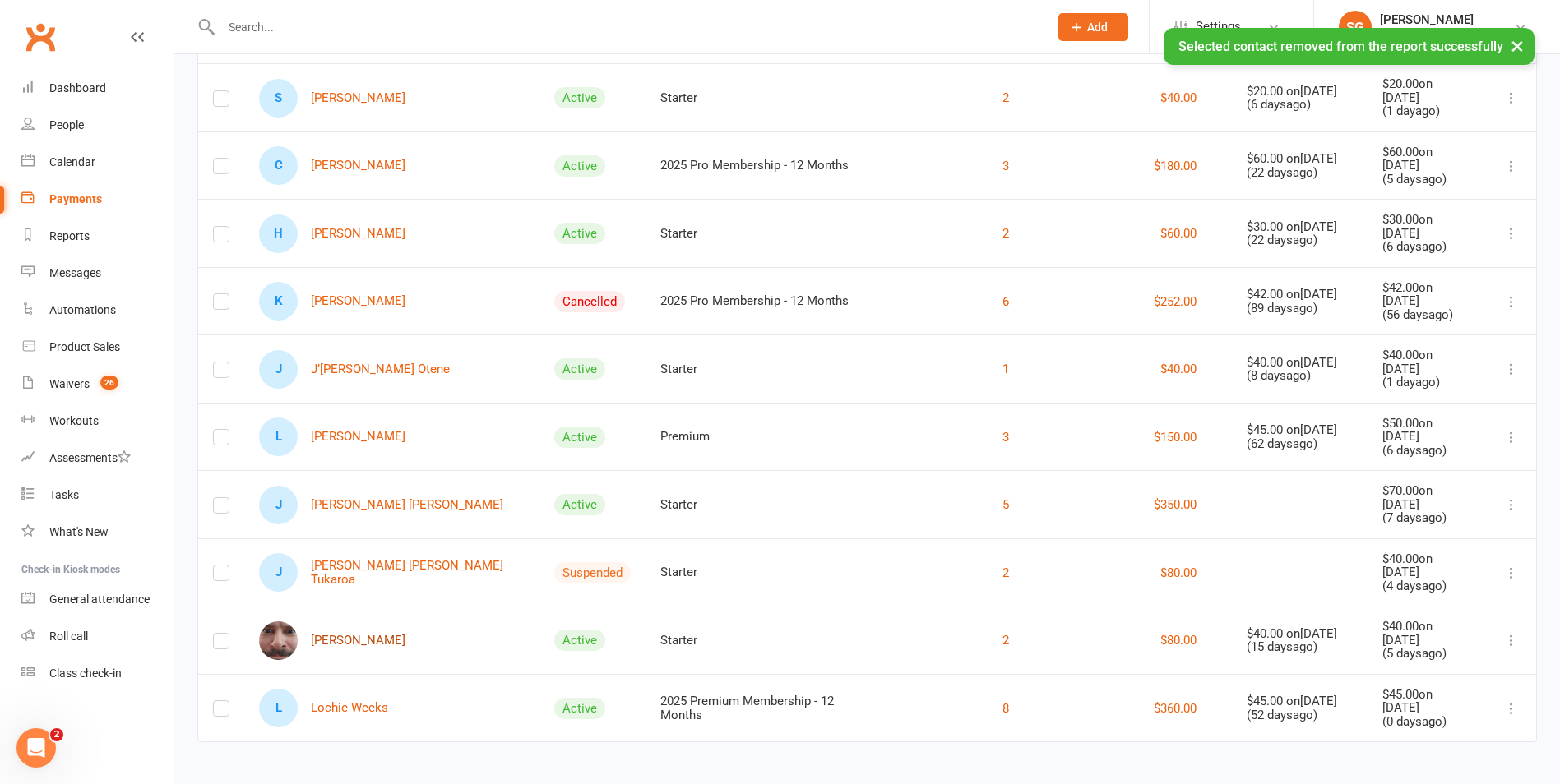
click at [377, 628] on link "[PERSON_NAME]" at bounding box center [332, 640] width 146 height 39
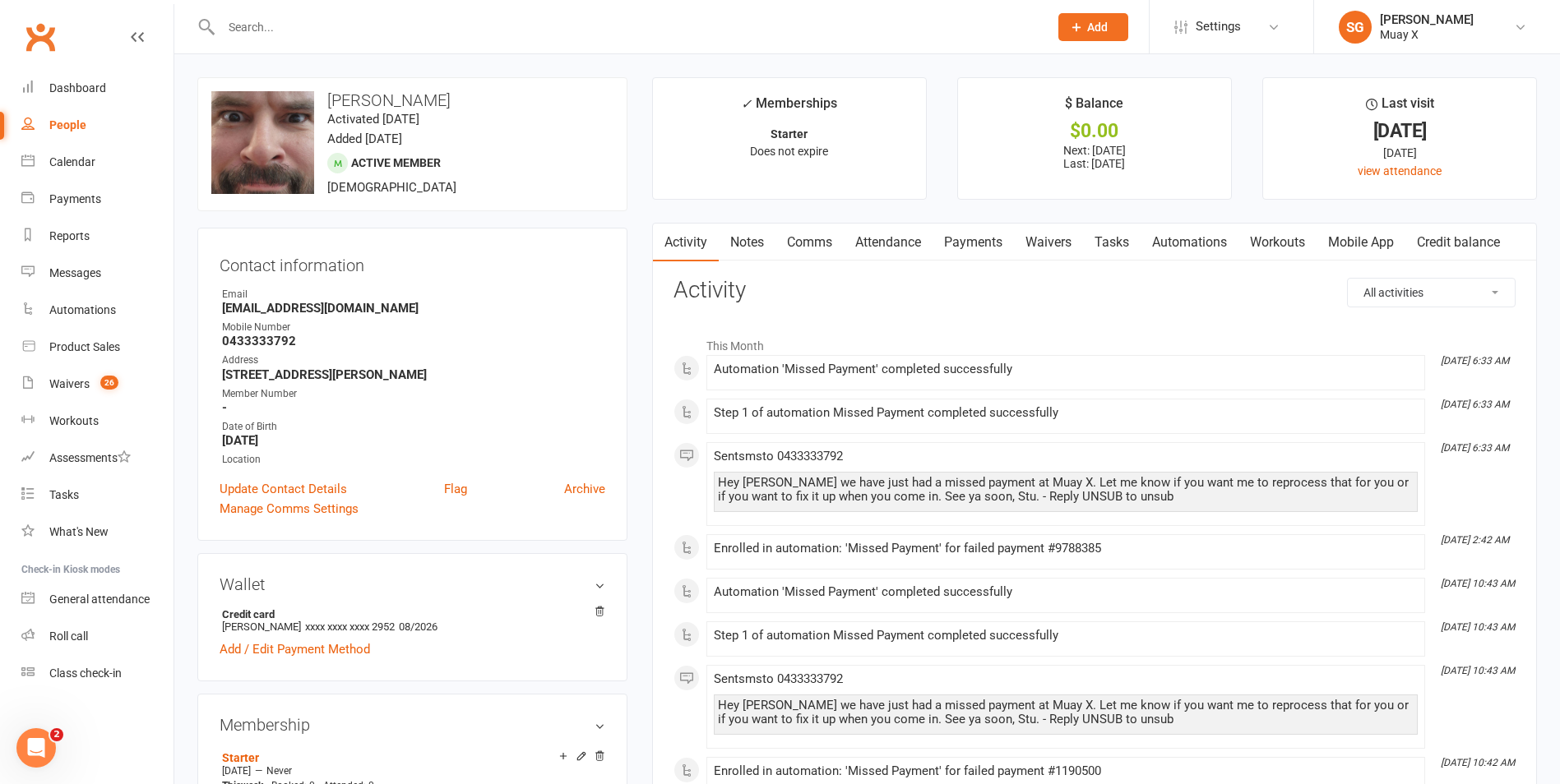
click at [977, 243] on link "Payments" at bounding box center [972, 242] width 81 height 38
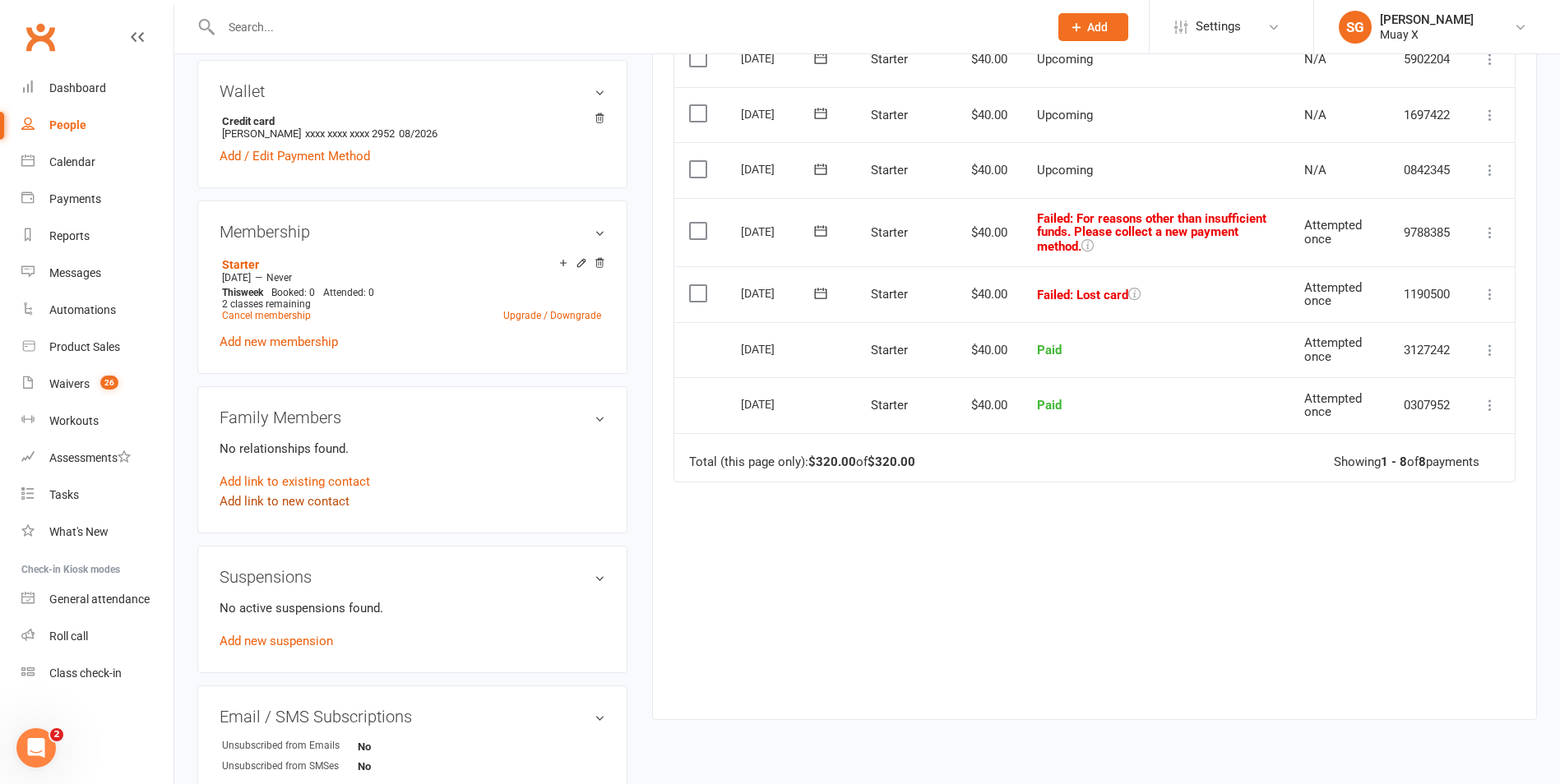
scroll to position [575, 0]
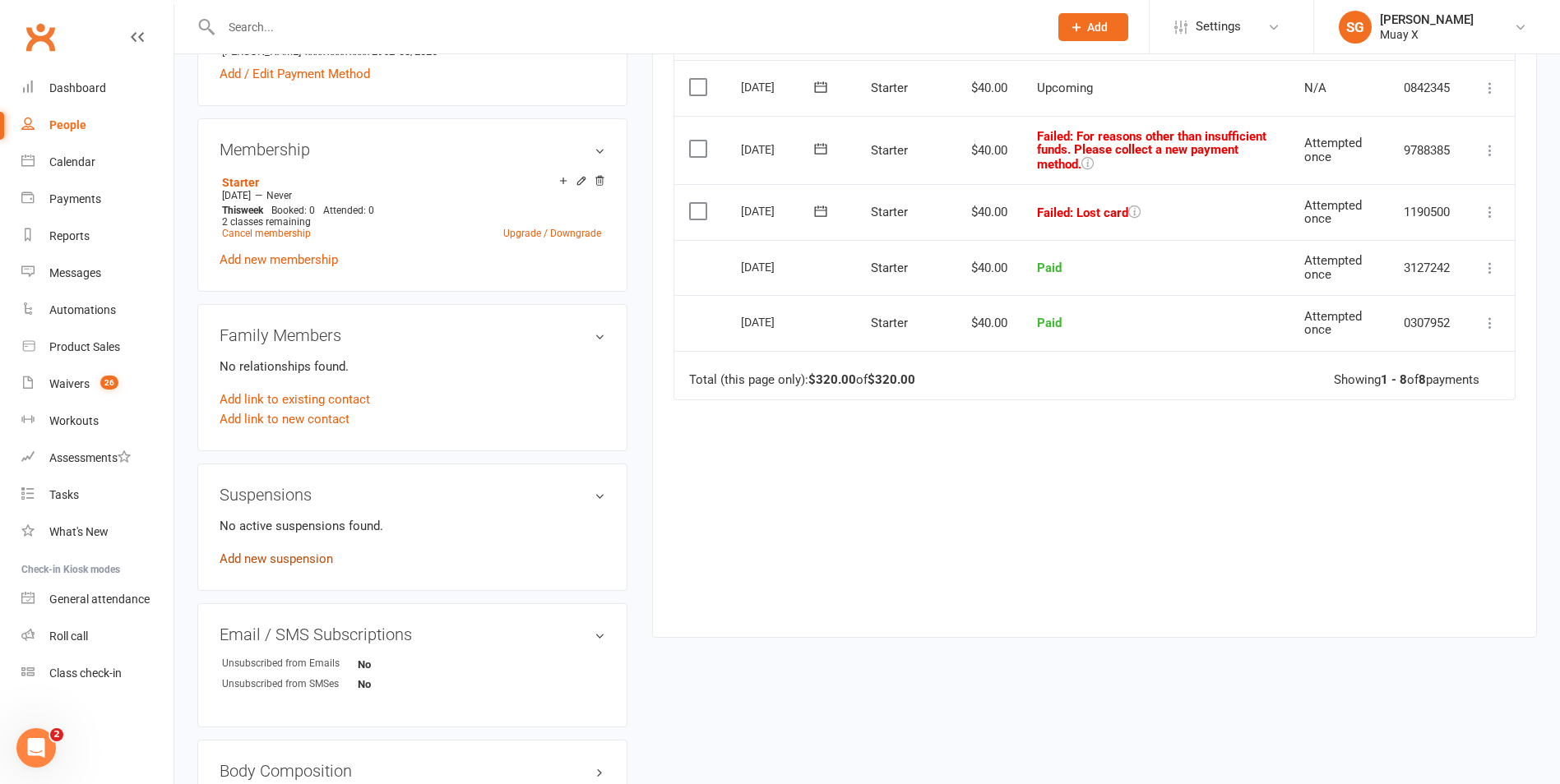
click at [283, 561] on link "Add new suspension" at bounding box center [275, 559] width 113 height 15
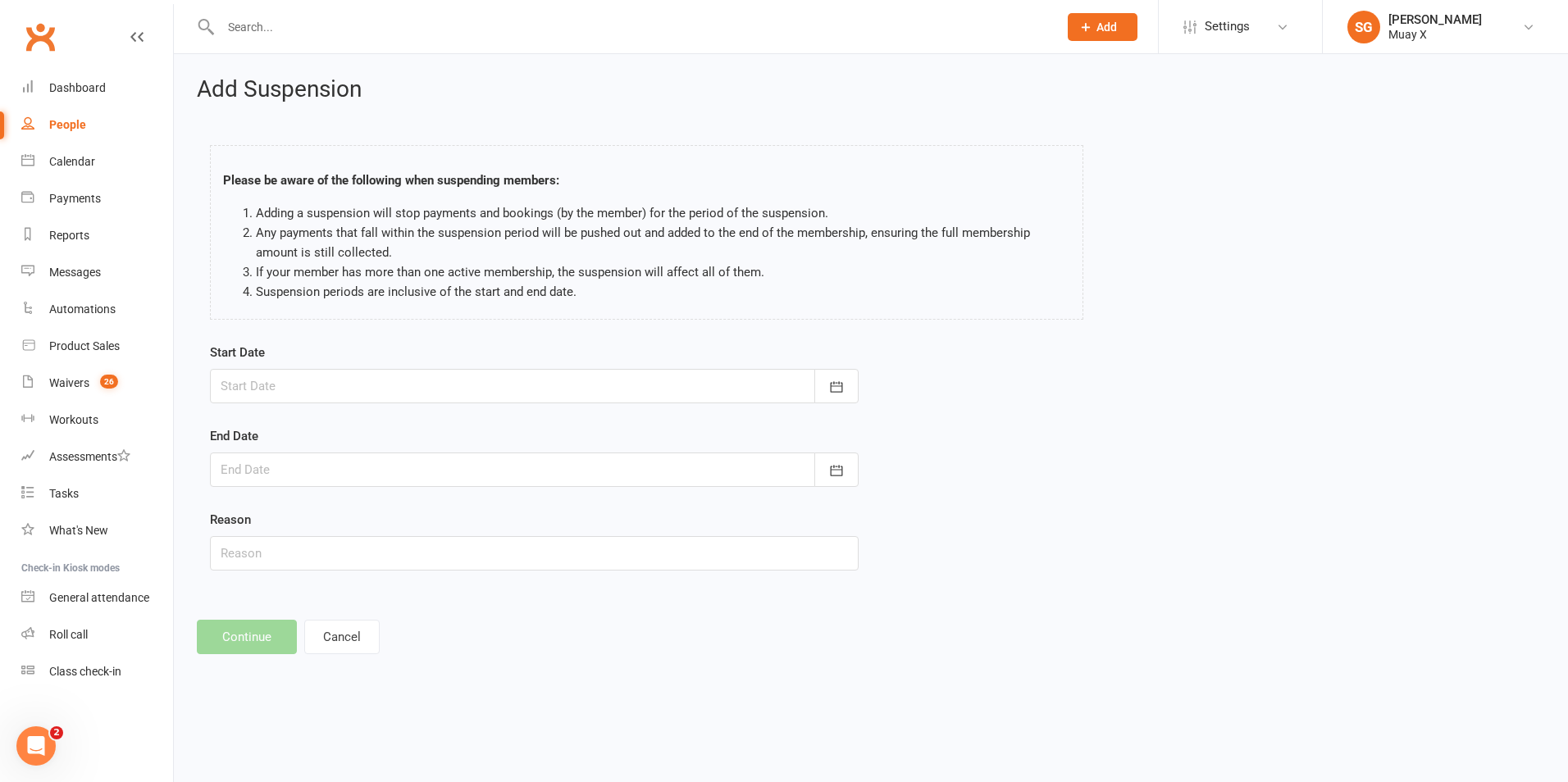
click at [400, 394] on div at bounding box center [534, 386] width 649 height 34
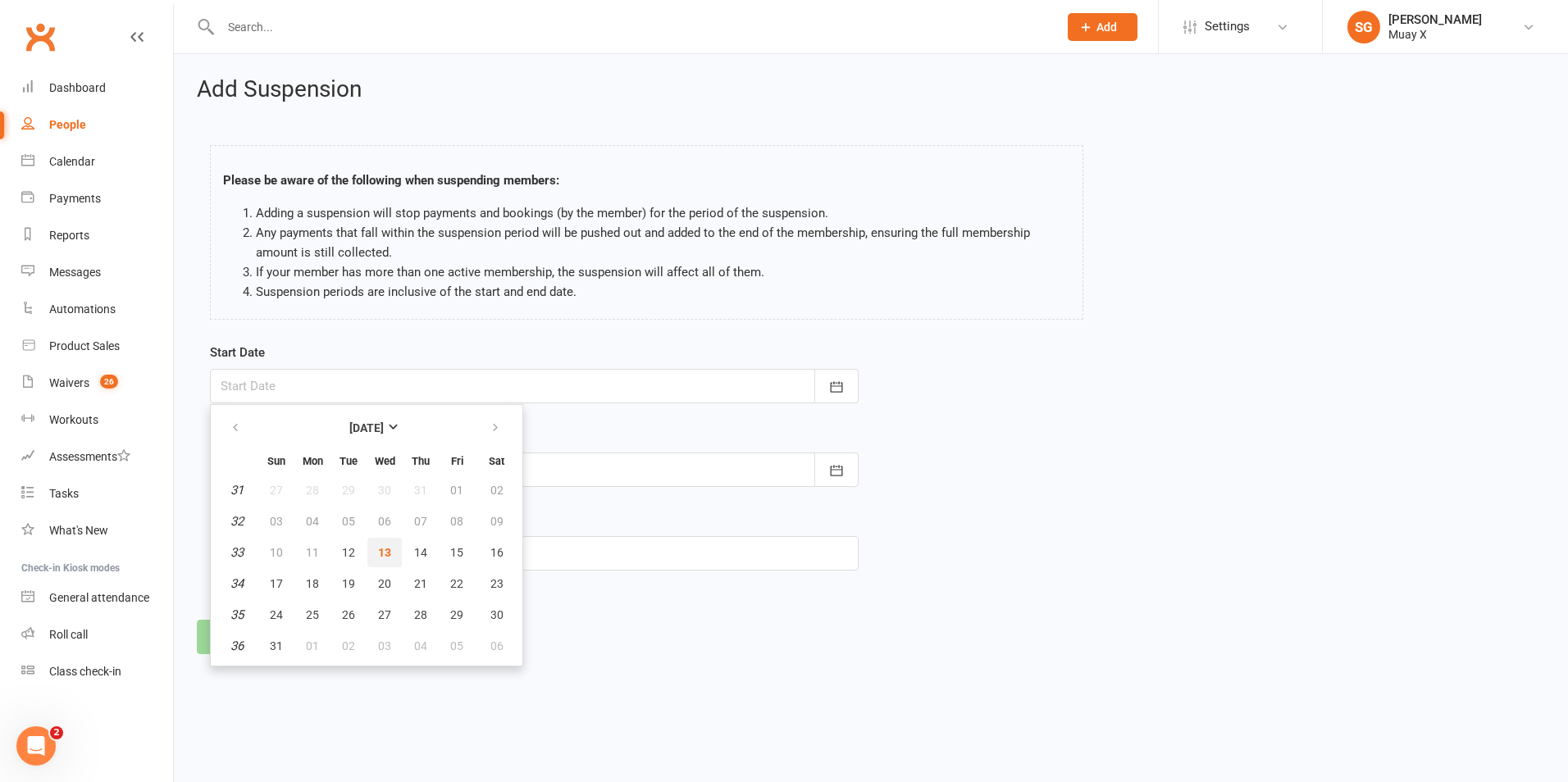
click at [386, 555] on span "13" at bounding box center [384, 553] width 13 height 13
type input "[DATE]"
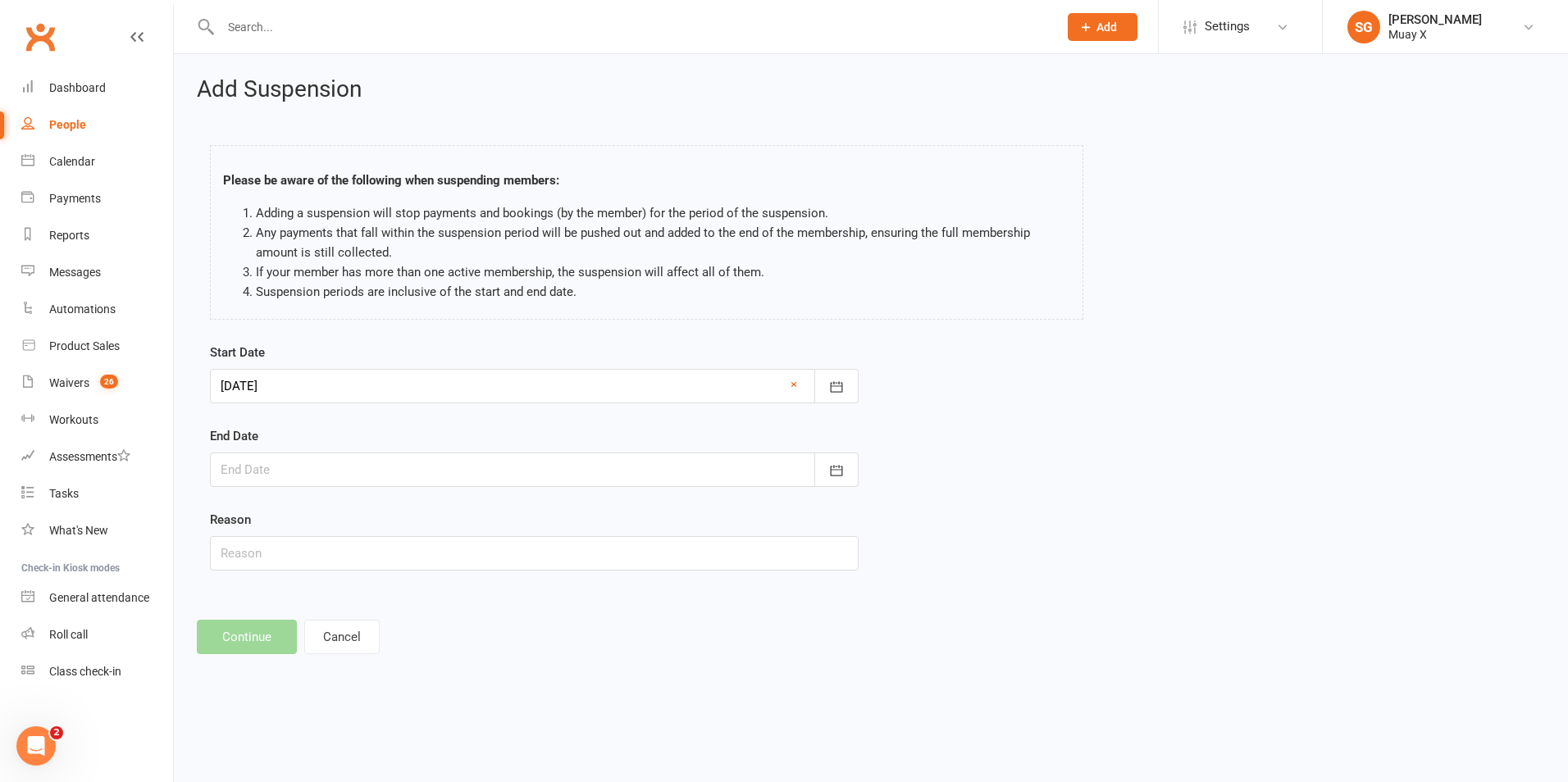
click at [360, 464] on div at bounding box center [534, 470] width 649 height 34
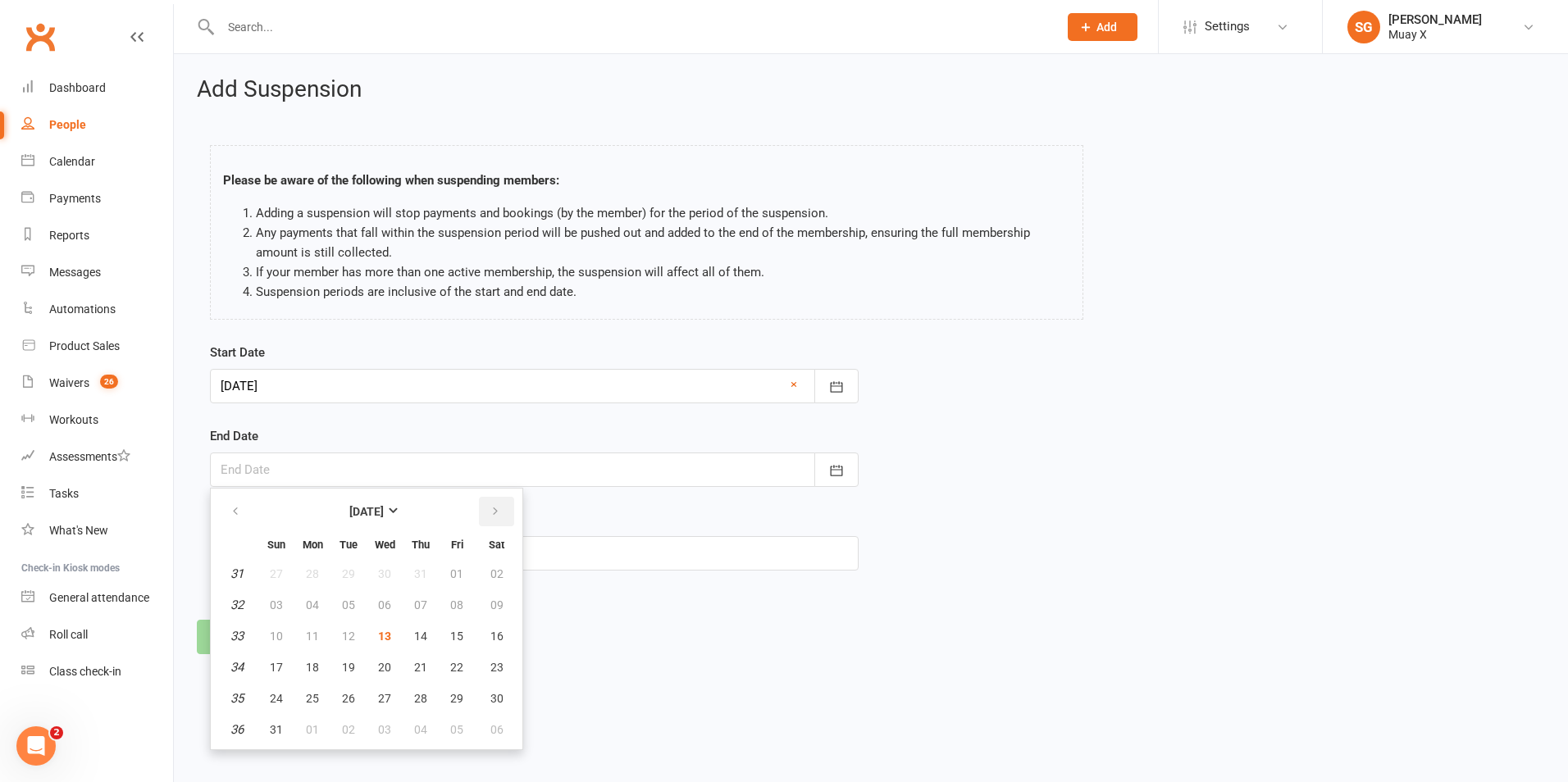
click at [490, 509] on icon "button" at bounding box center [496, 512] width 12 height 13
click at [375, 638] on button "17" at bounding box center [384, 635] width 34 height 29
type input "[DATE]"
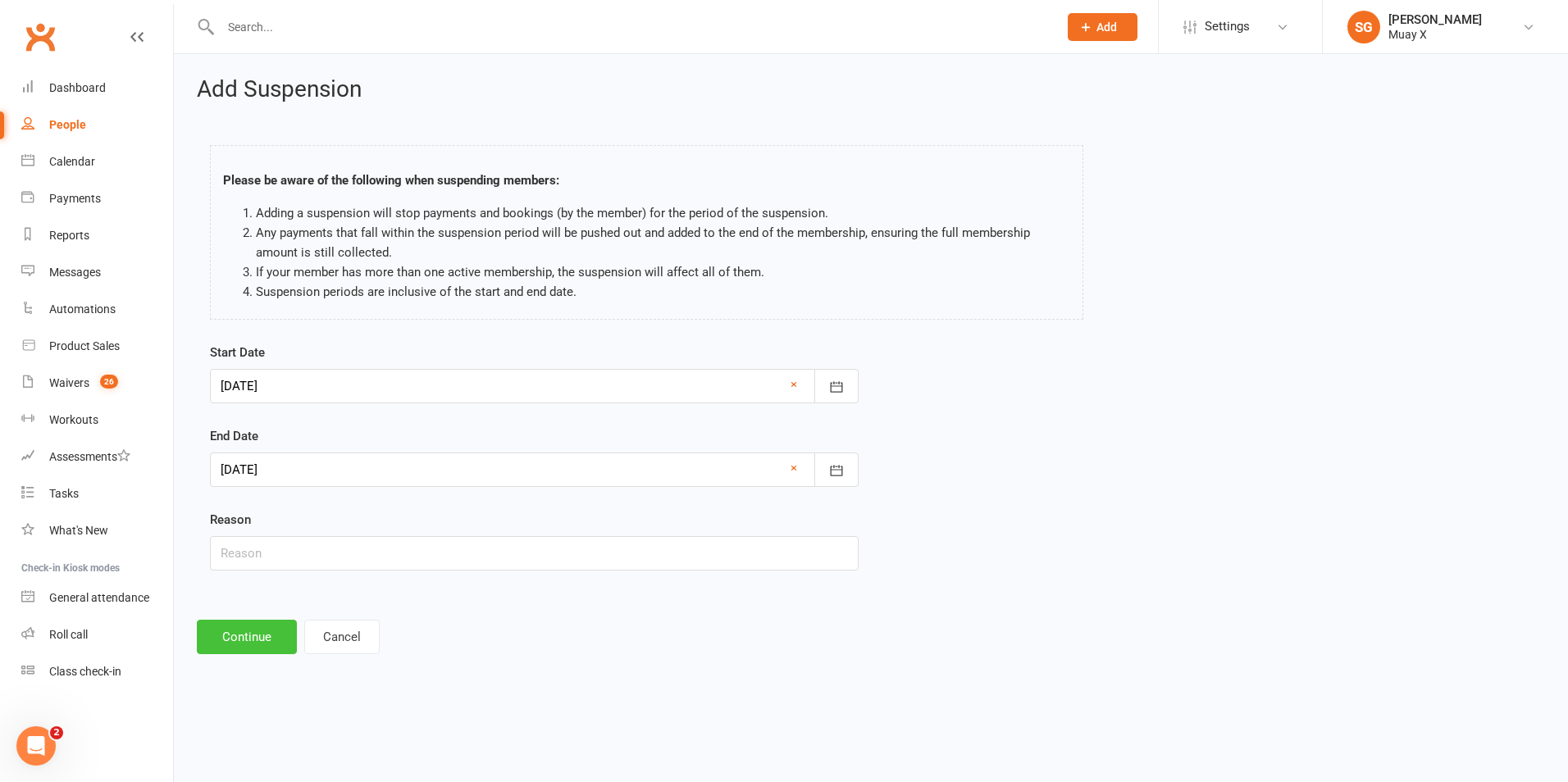
click at [265, 641] on button "Continue" at bounding box center [246, 636] width 100 height 34
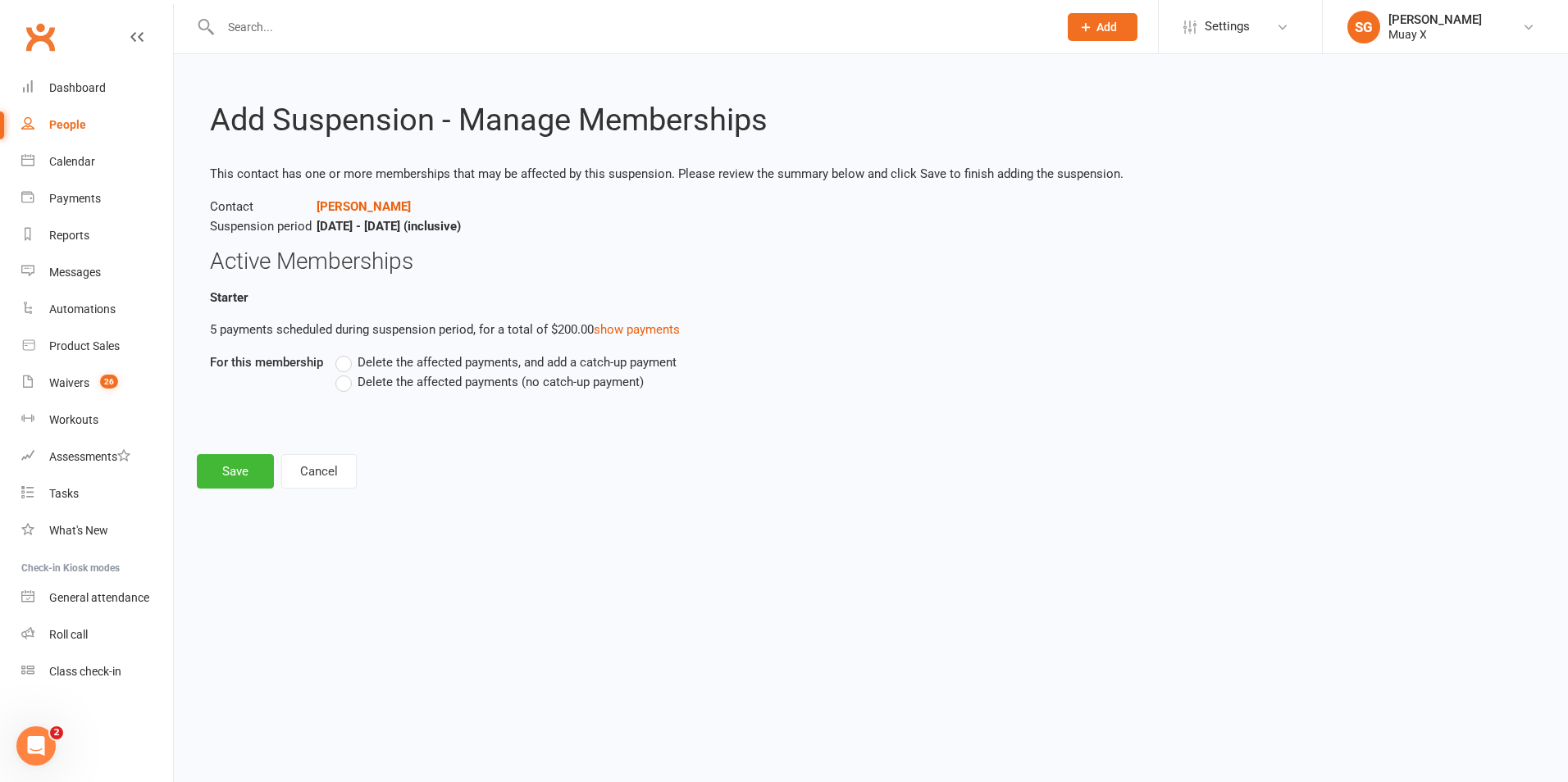
click at [343, 376] on label "Delete the affected payments (no catch-up payment)" at bounding box center [489, 383] width 308 height 20
click at [343, 373] on input "Delete the affected payments (no catch-up payment)" at bounding box center [340, 373] width 11 height 0
click at [219, 466] on button "Save" at bounding box center [235, 471] width 77 height 34
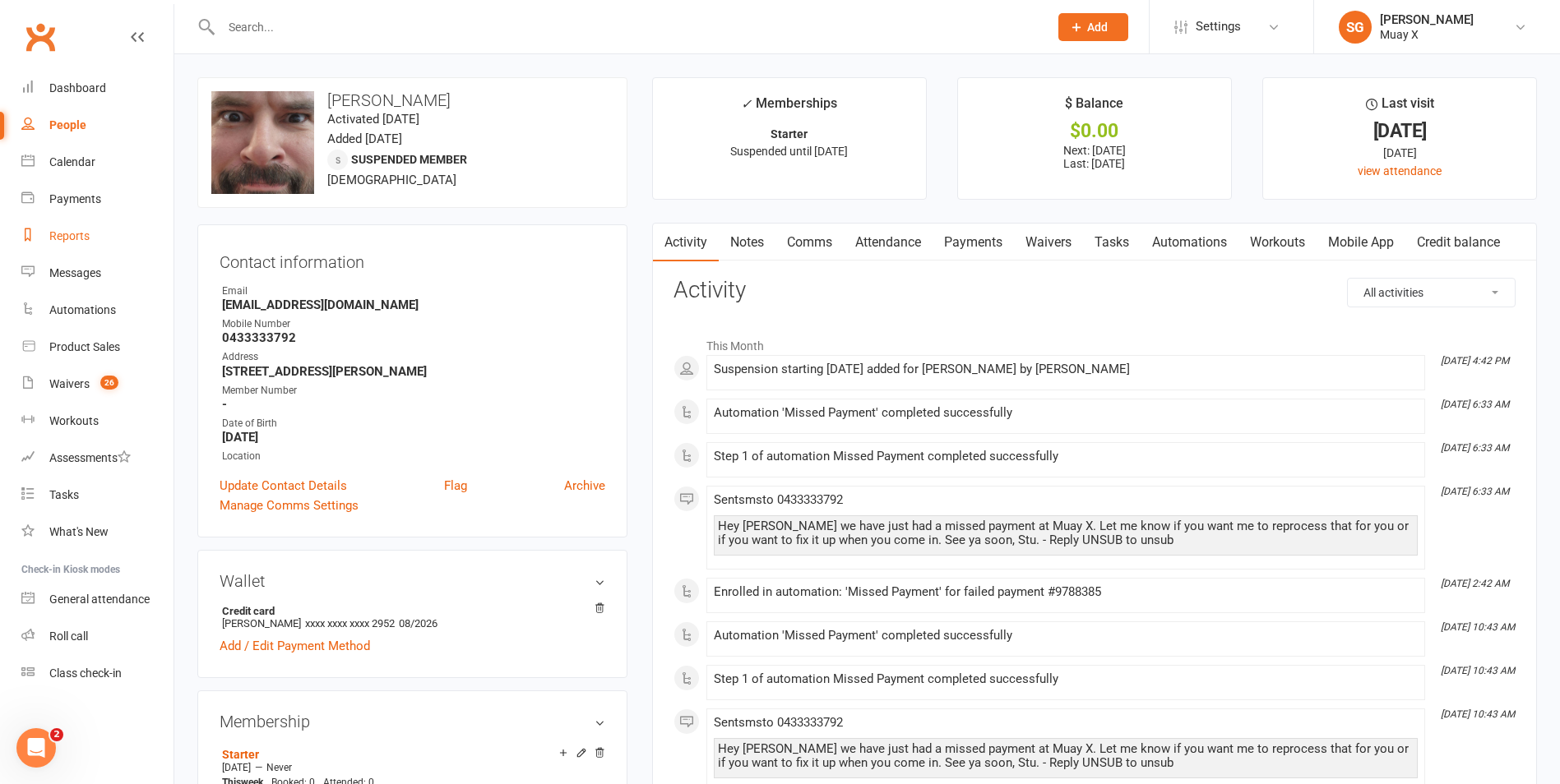
click at [80, 229] on div "Reports" at bounding box center [70, 236] width 40 height 13
select select "25"
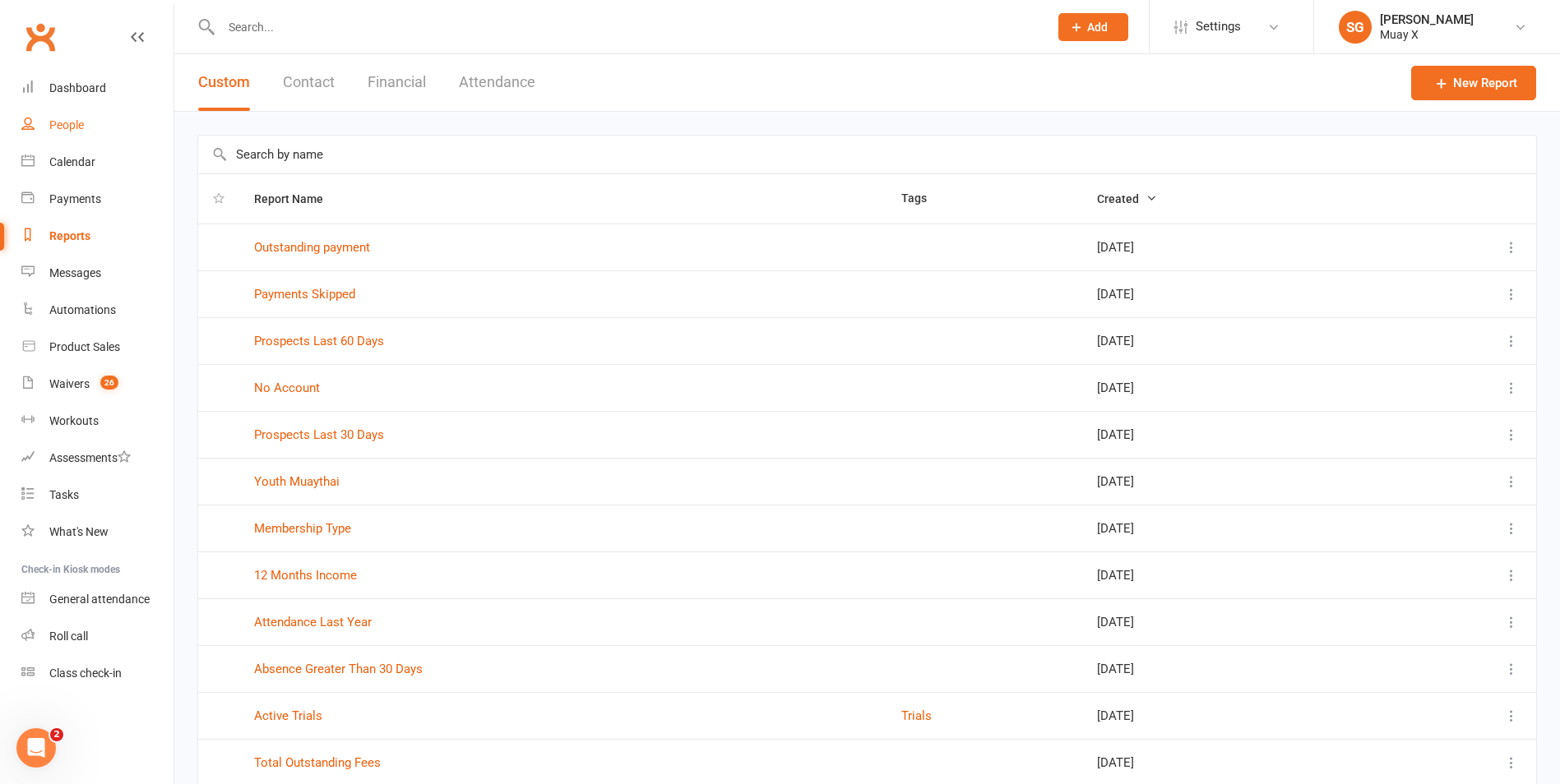
click at [76, 132] on div "People" at bounding box center [66, 125] width 34 height 13
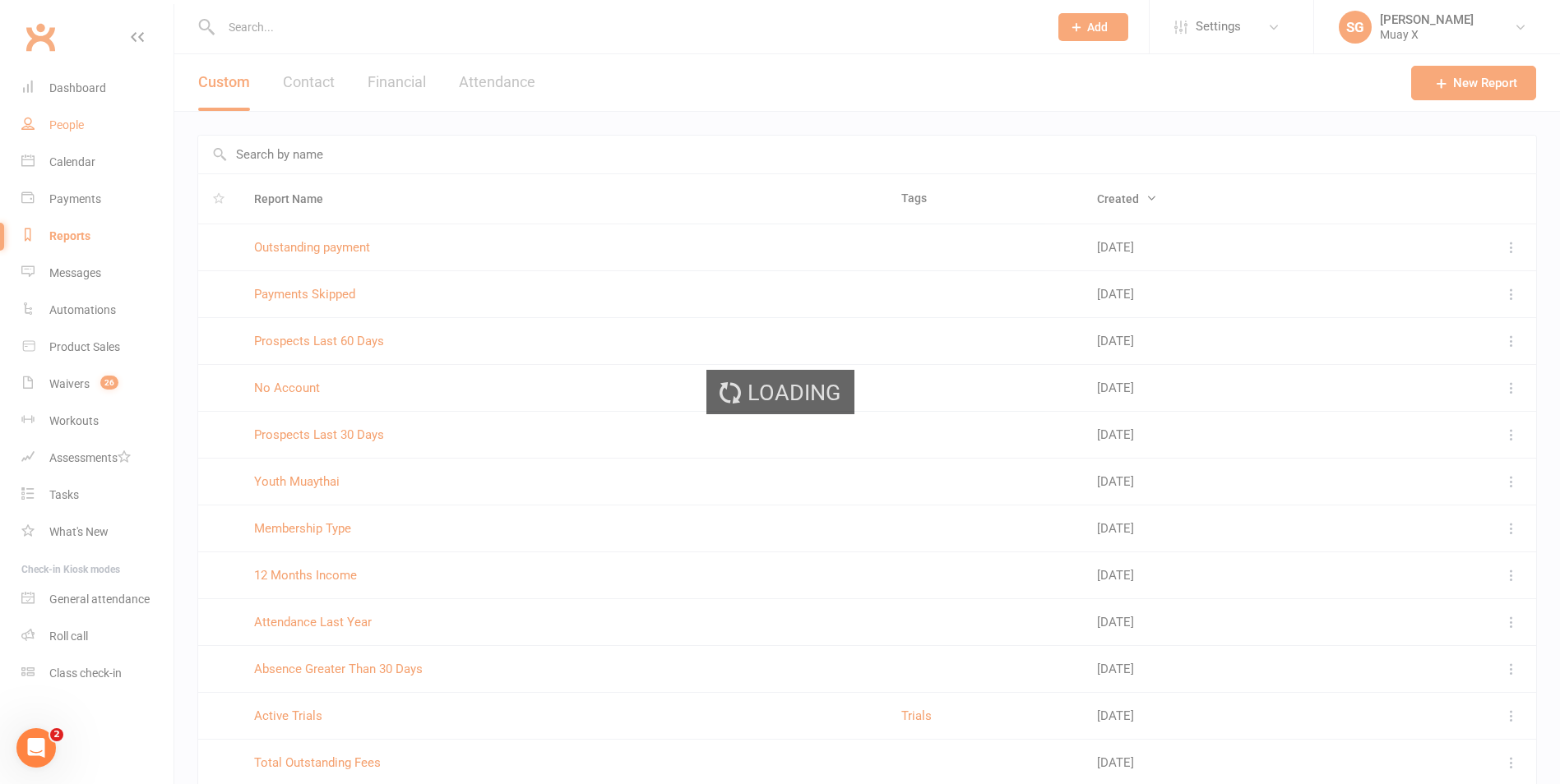
select select "100"
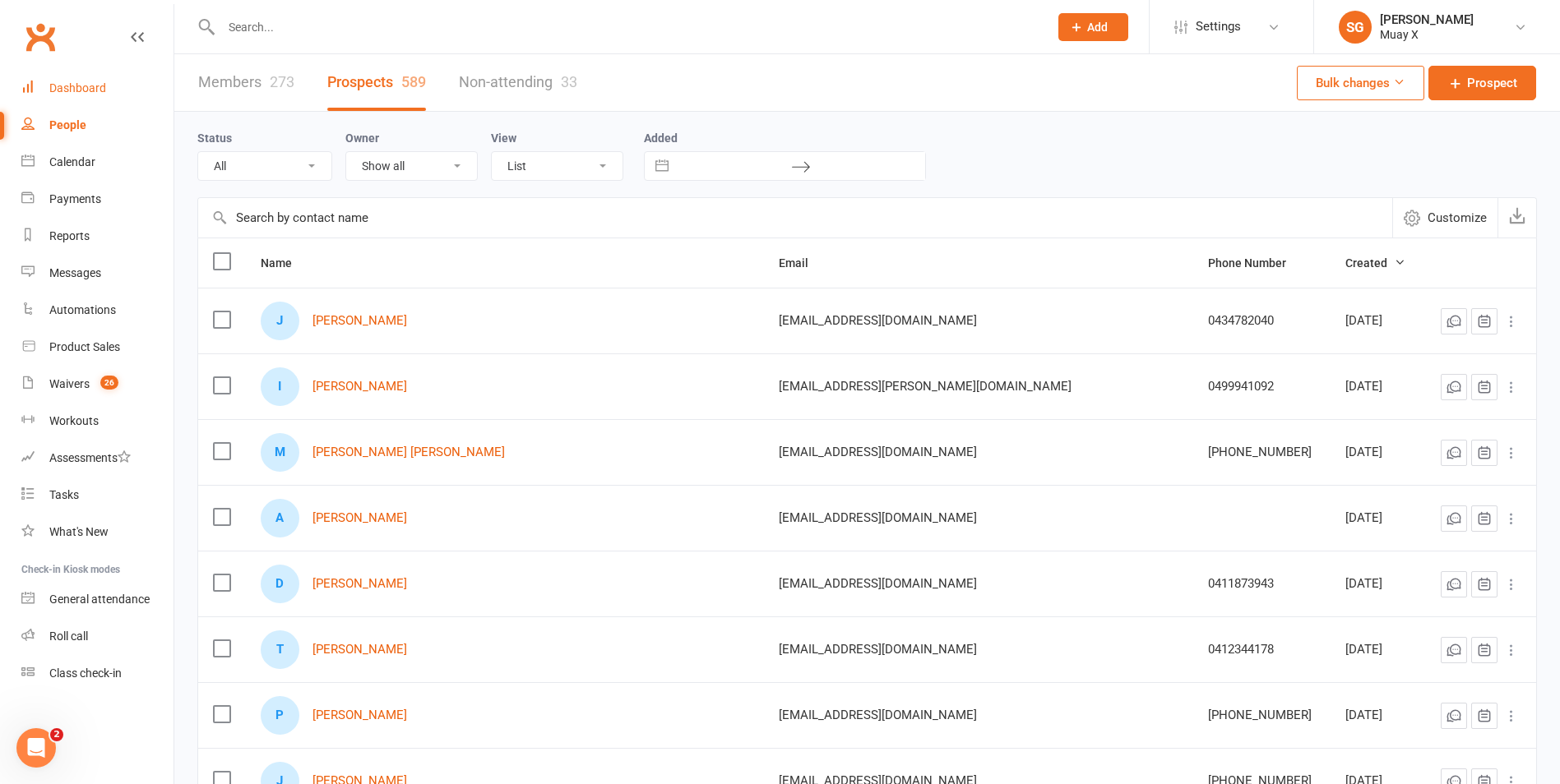
click at [94, 82] on div "Dashboard" at bounding box center [78, 88] width 57 height 13
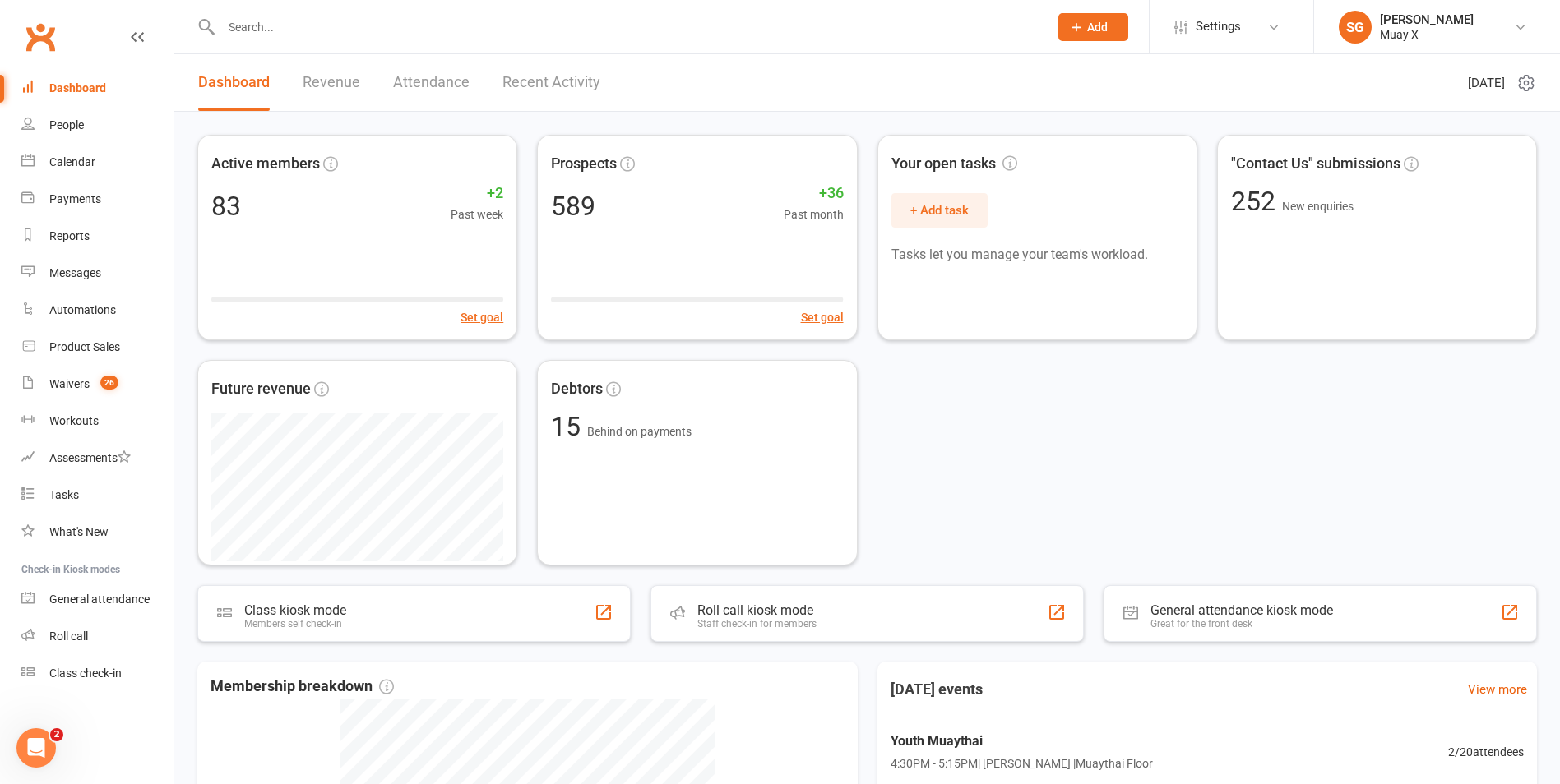
click at [587, 435] on span "Behind on payments" at bounding box center [639, 431] width 104 height 13
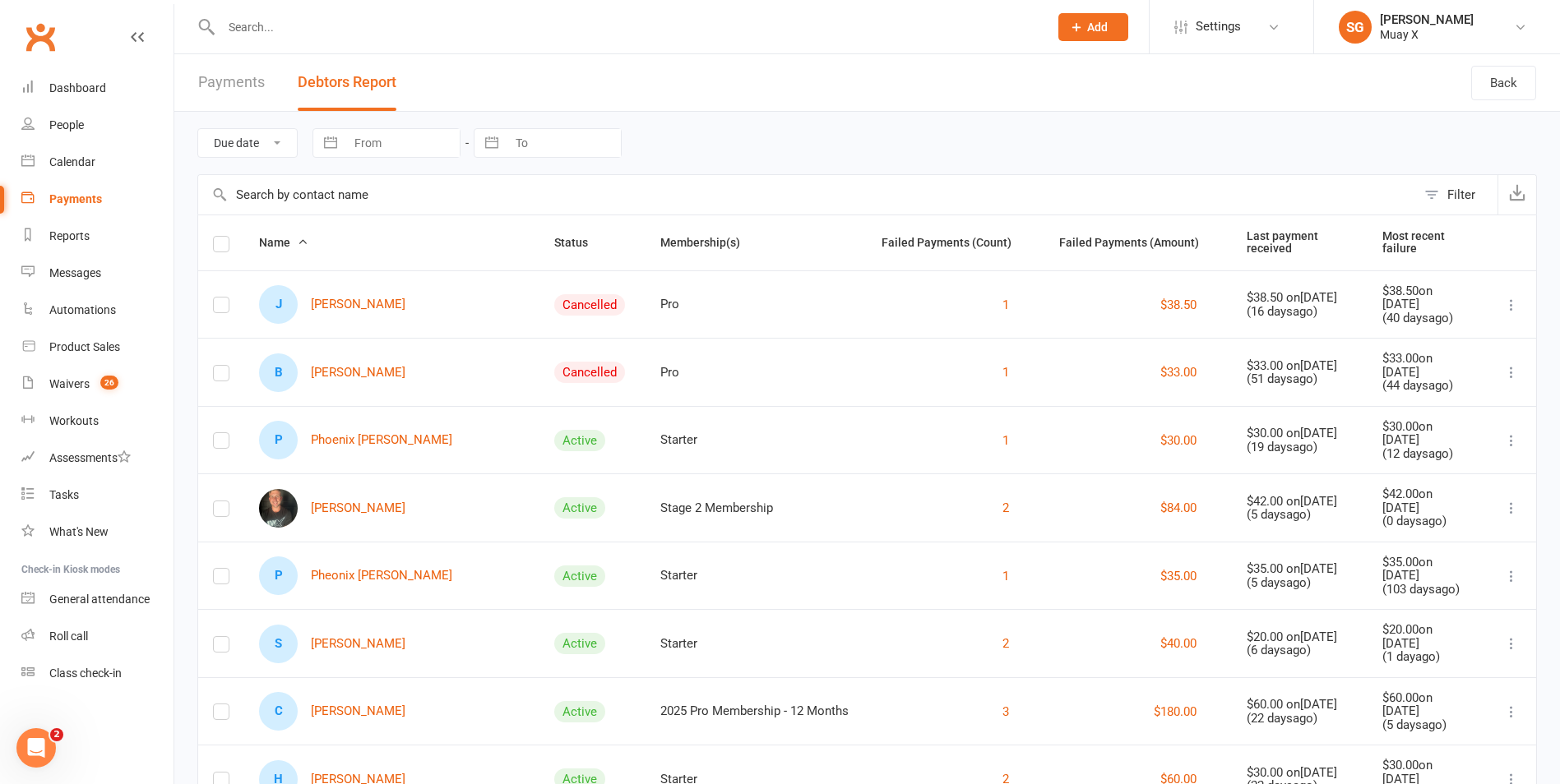
click at [277, 20] on input "text" at bounding box center [626, 27] width 820 height 23
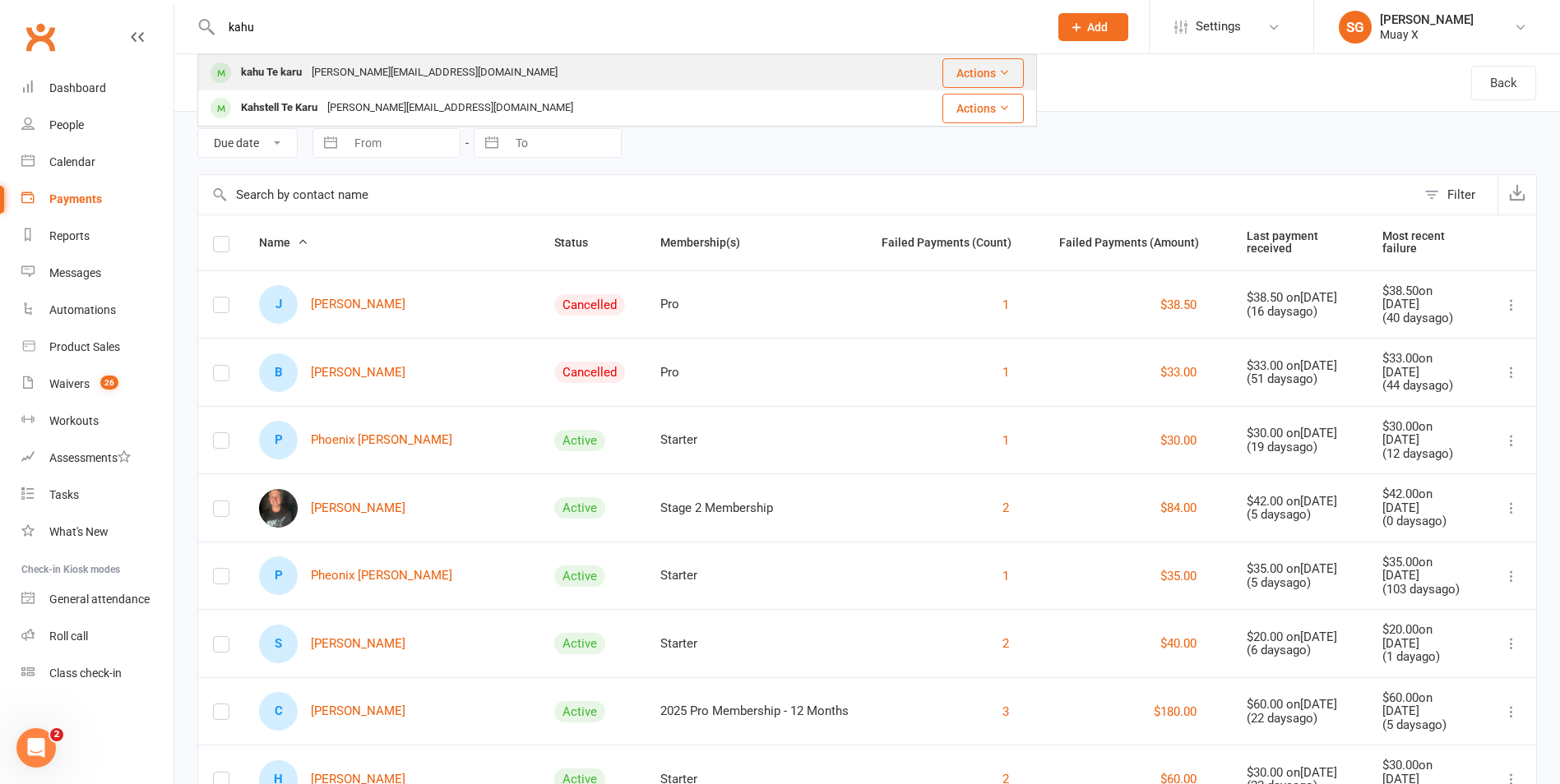
type input "kahu"
click at [285, 76] on div "kahu Te karu" at bounding box center [271, 72] width 71 height 24
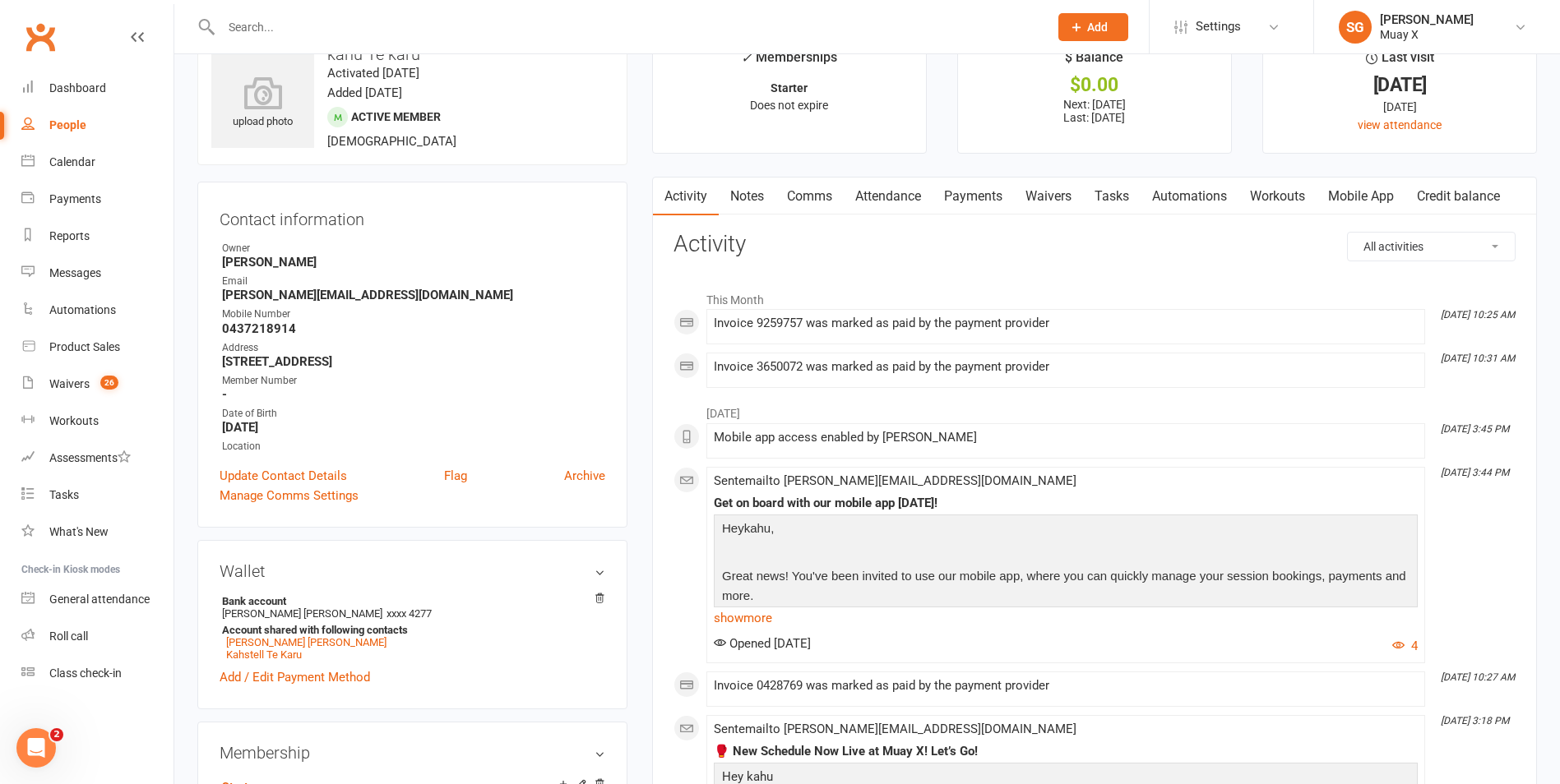
scroll to position [82, 0]
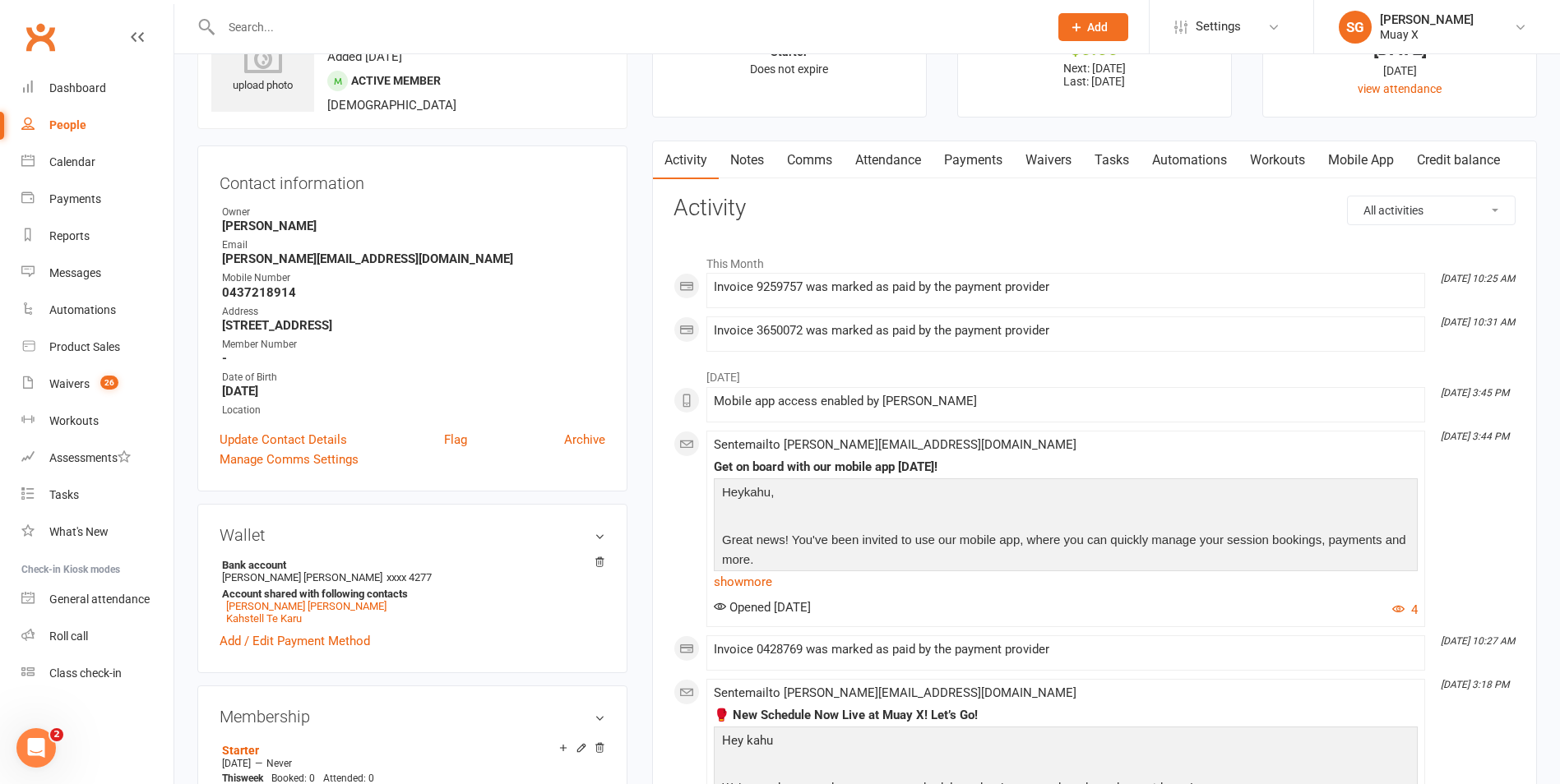
click at [994, 153] on link "Payments" at bounding box center [972, 159] width 81 height 38
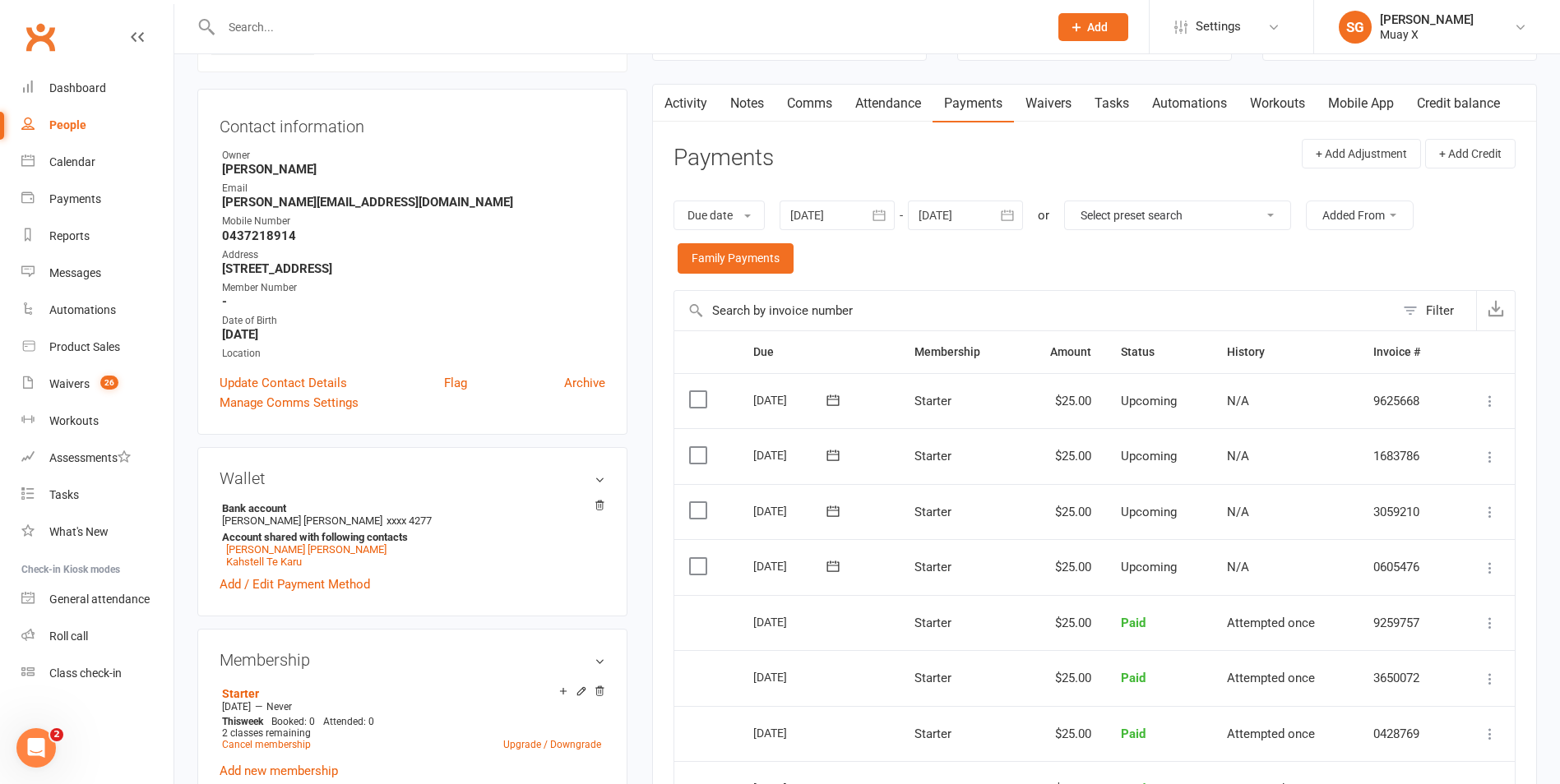
scroll to position [165, 0]
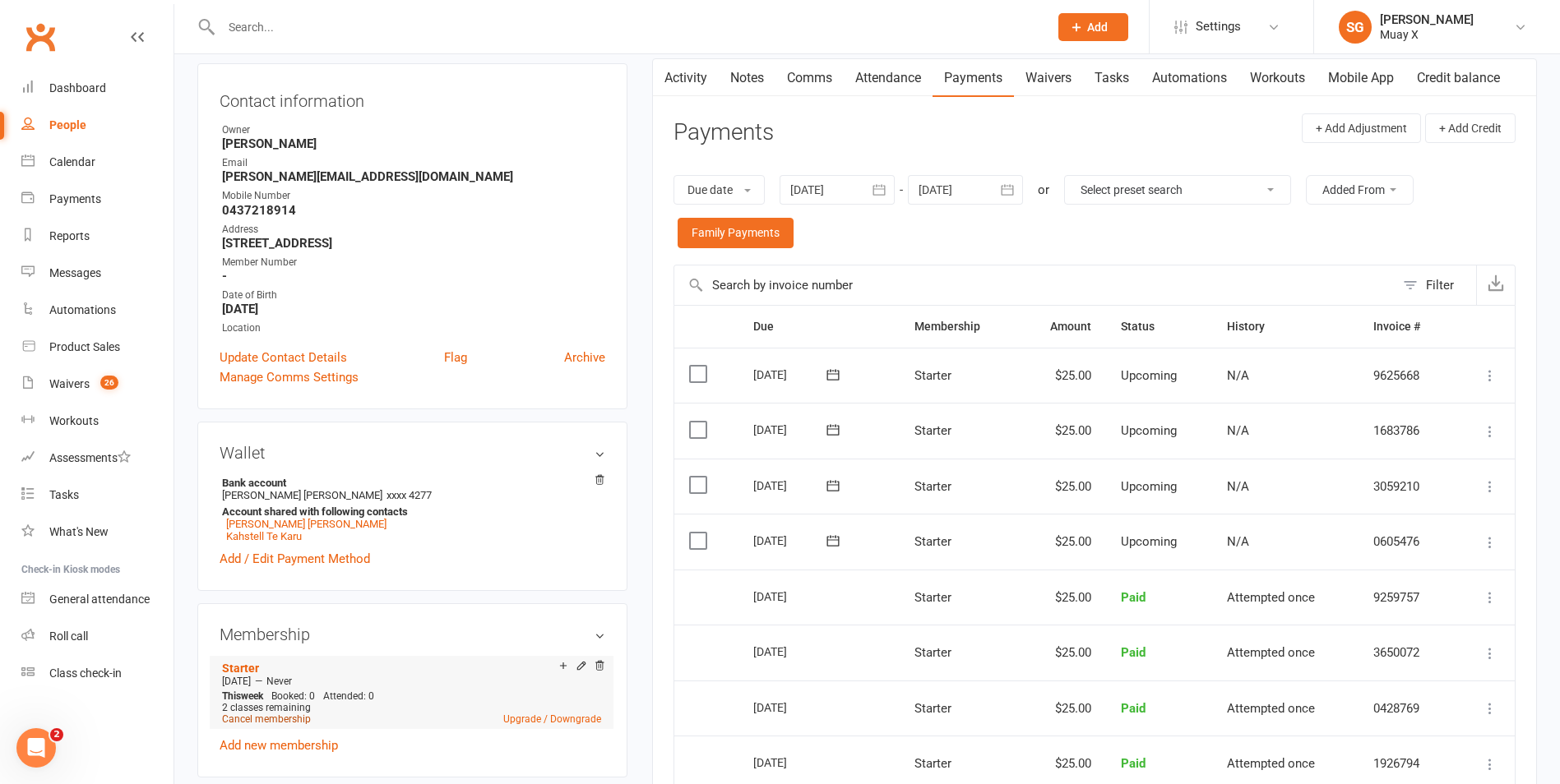
click at [281, 713] on link "Cancel membership" at bounding box center [266, 719] width 89 height 12
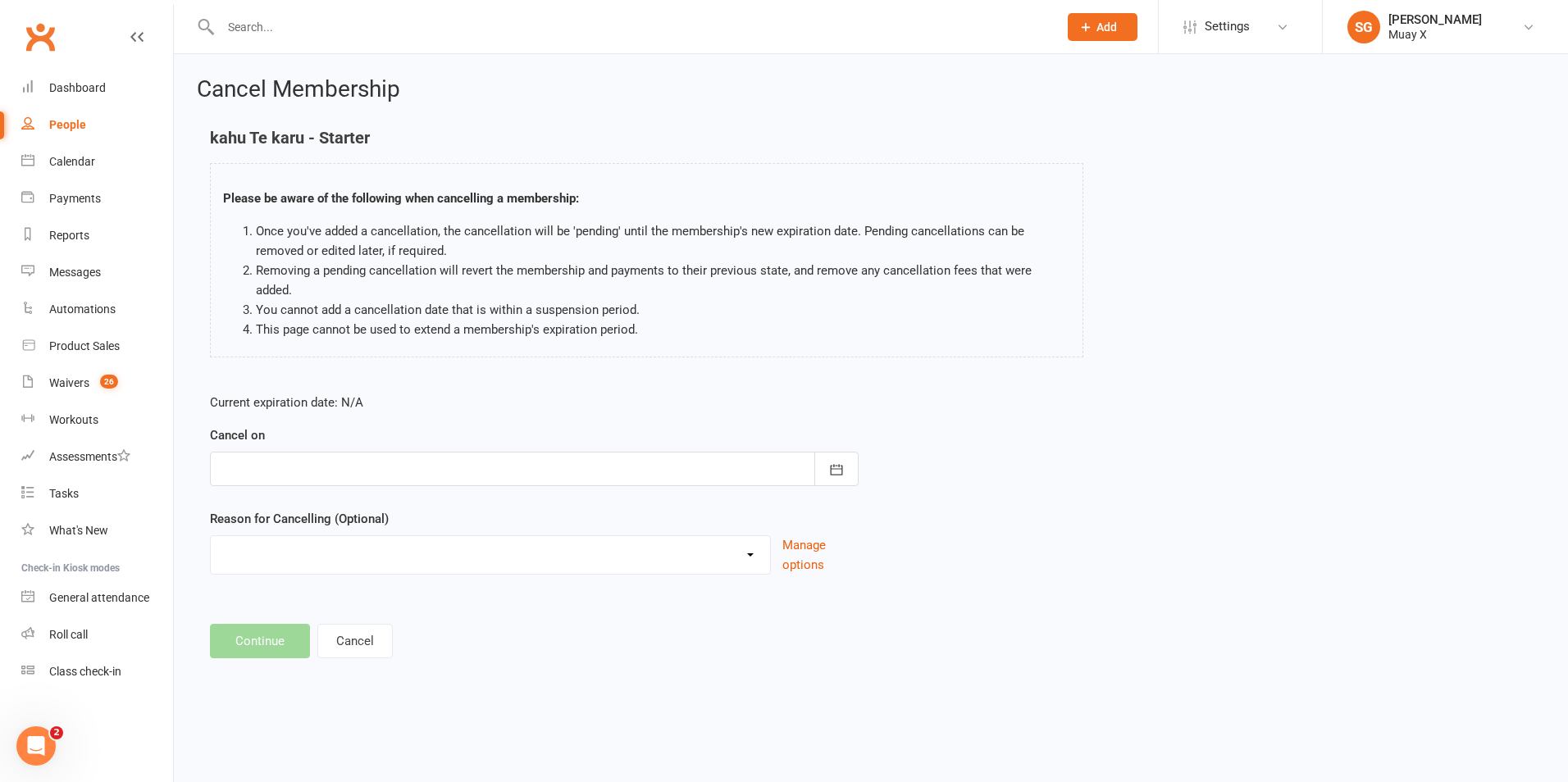
click at [264, 452] on div at bounding box center [534, 469] width 649 height 34
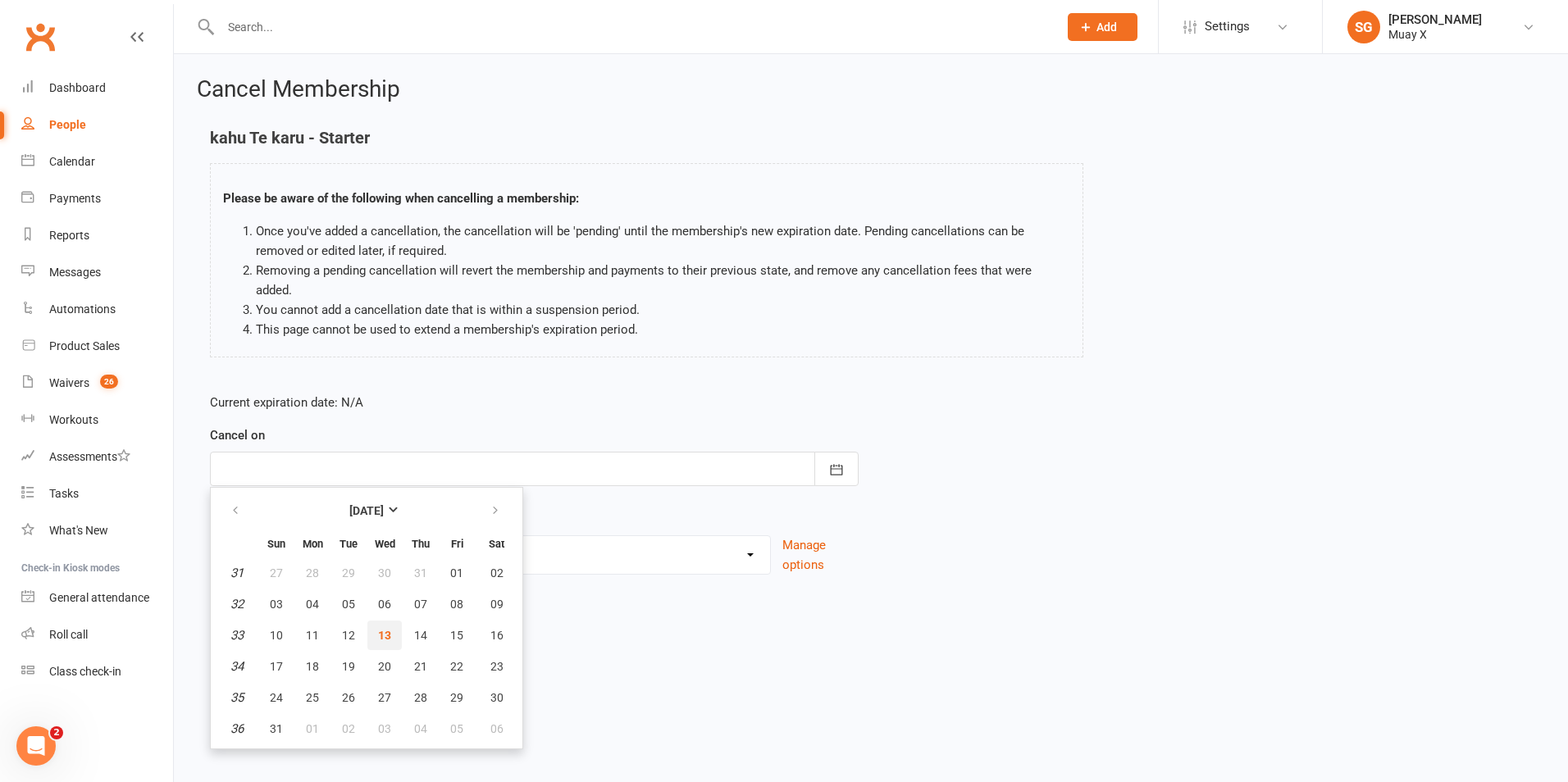
click at [385, 629] on span "13" at bounding box center [384, 635] width 13 height 13
type input "[DATE]"
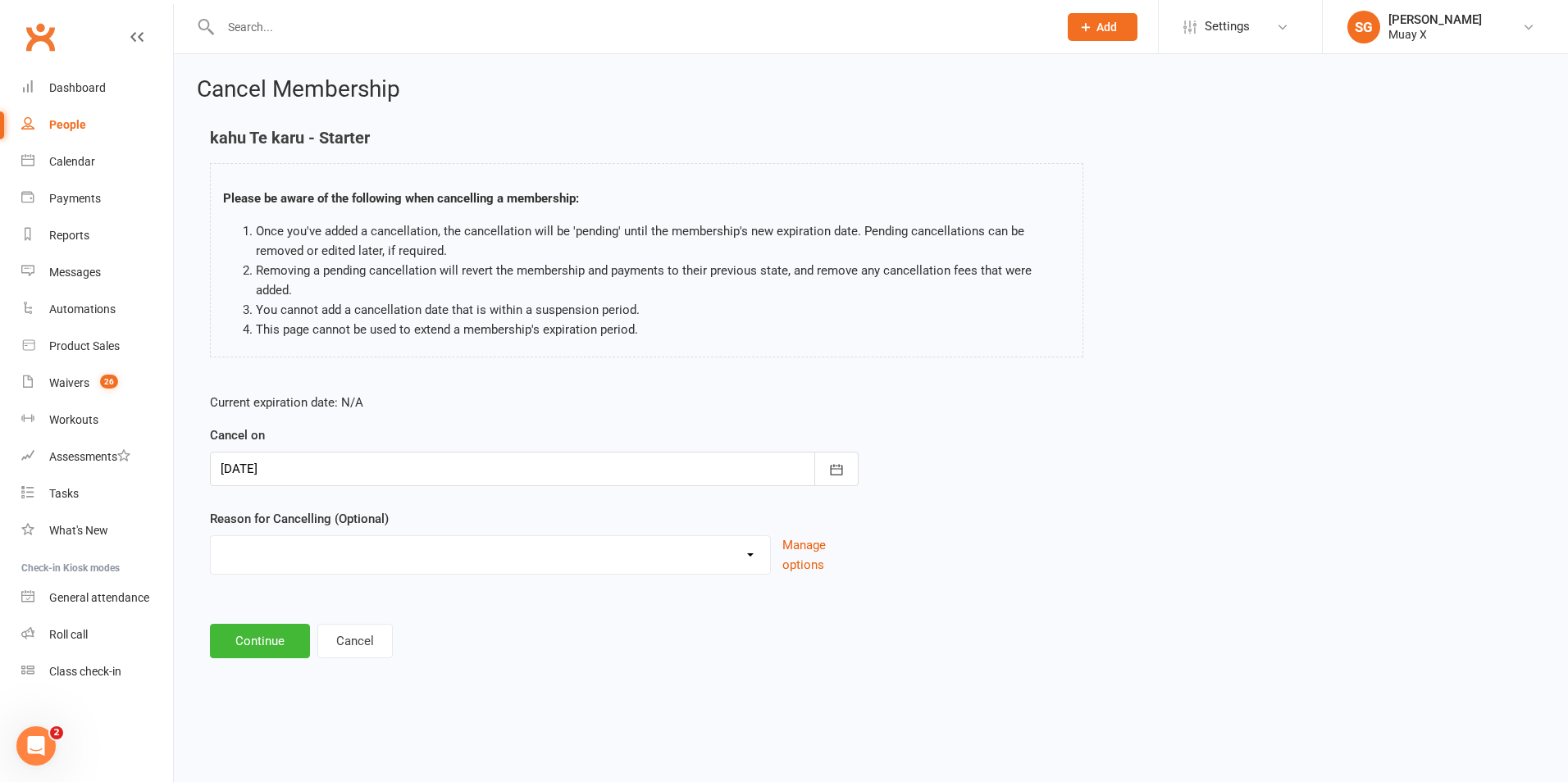
click at [306, 536] on select "Holiday Injury Other reason" at bounding box center [491, 552] width 560 height 33
select select "2"
click at [211, 536] on select "Holiday Injury Other reason" at bounding box center [491, 552] width 560 height 33
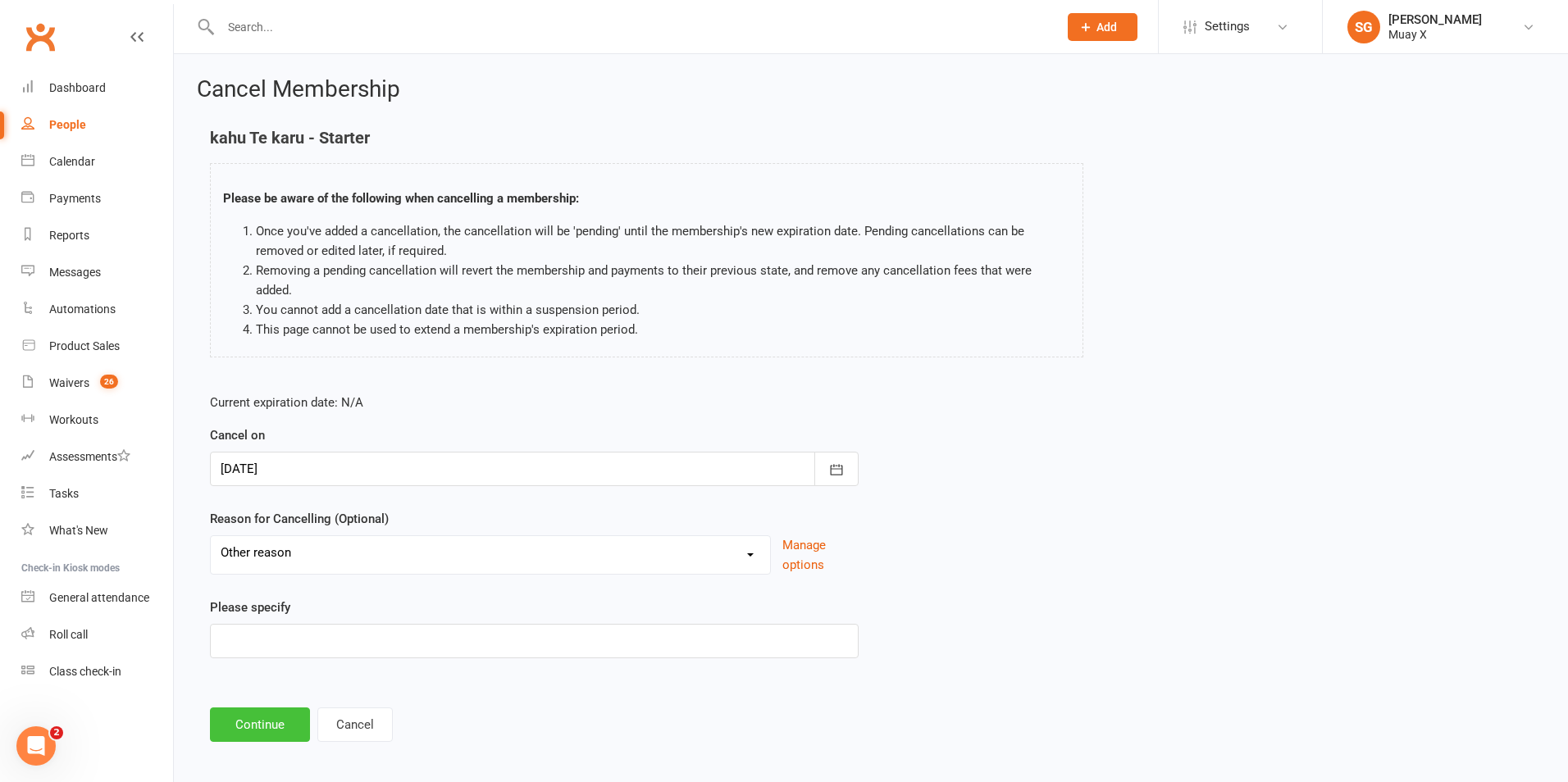
click at [259, 707] on button "Continue" at bounding box center [260, 724] width 100 height 34
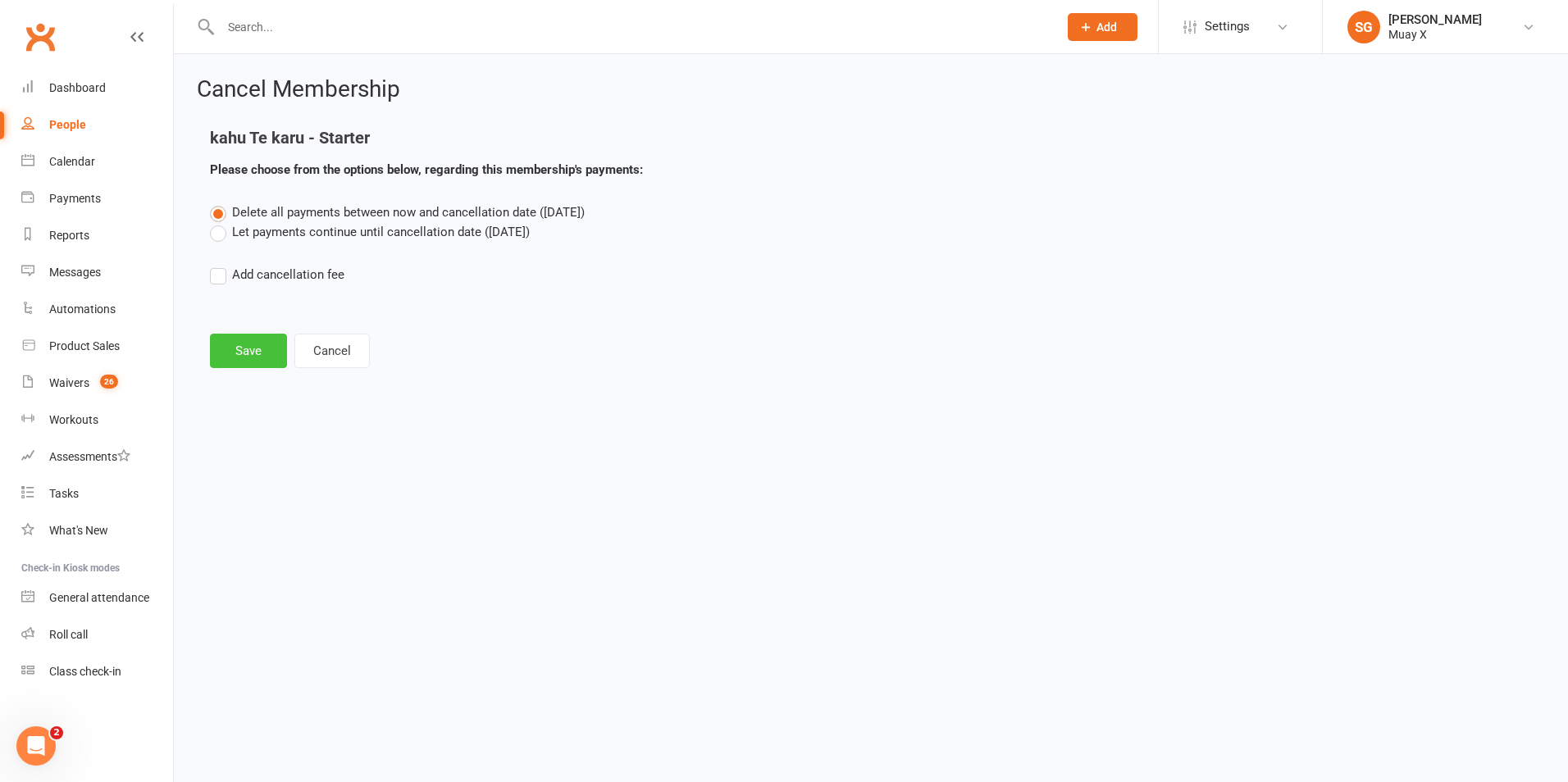
click at [261, 336] on button "Save" at bounding box center [249, 351] width 77 height 34
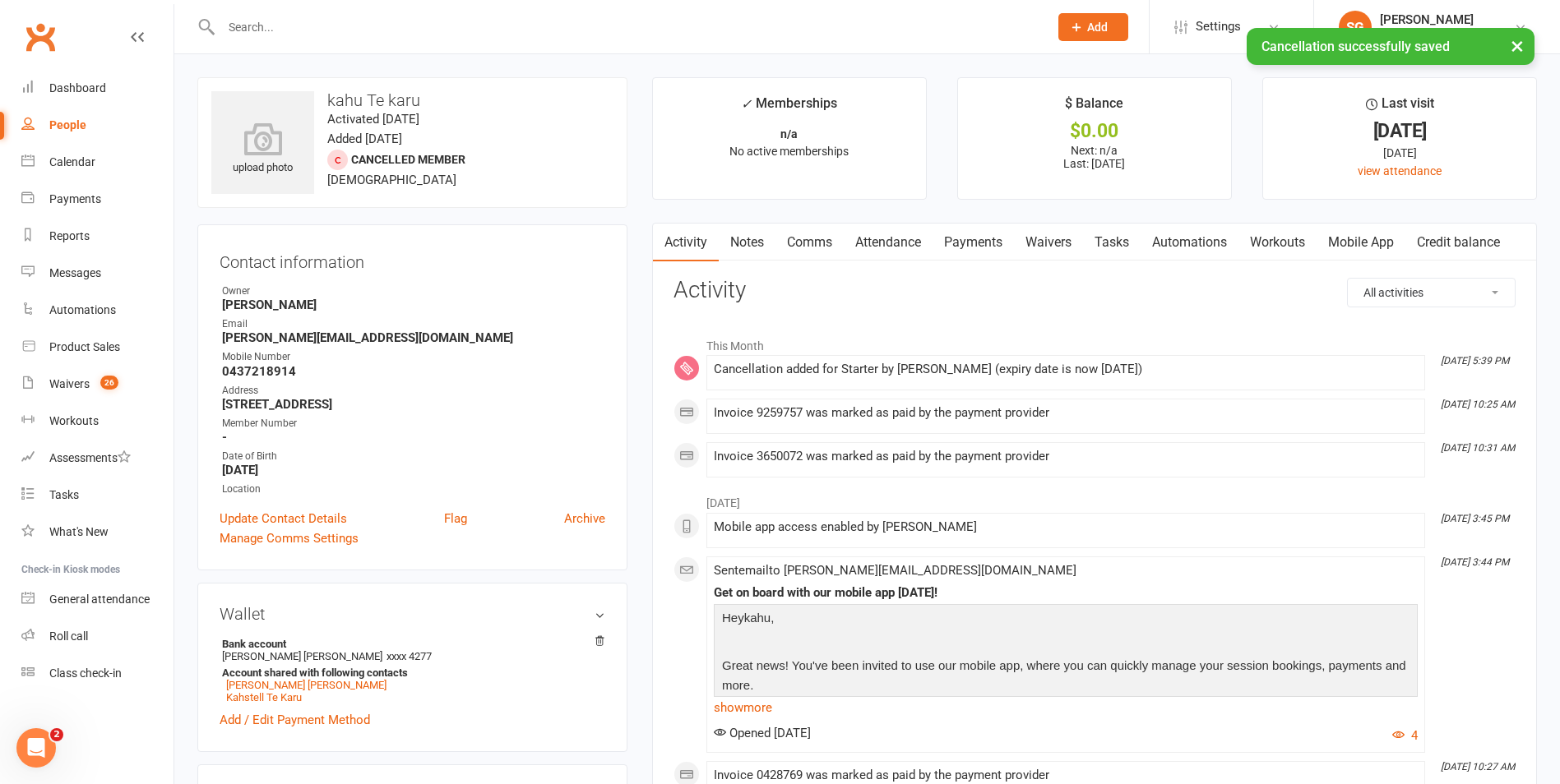
click at [296, 20] on input "text" at bounding box center [626, 27] width 820 height 23
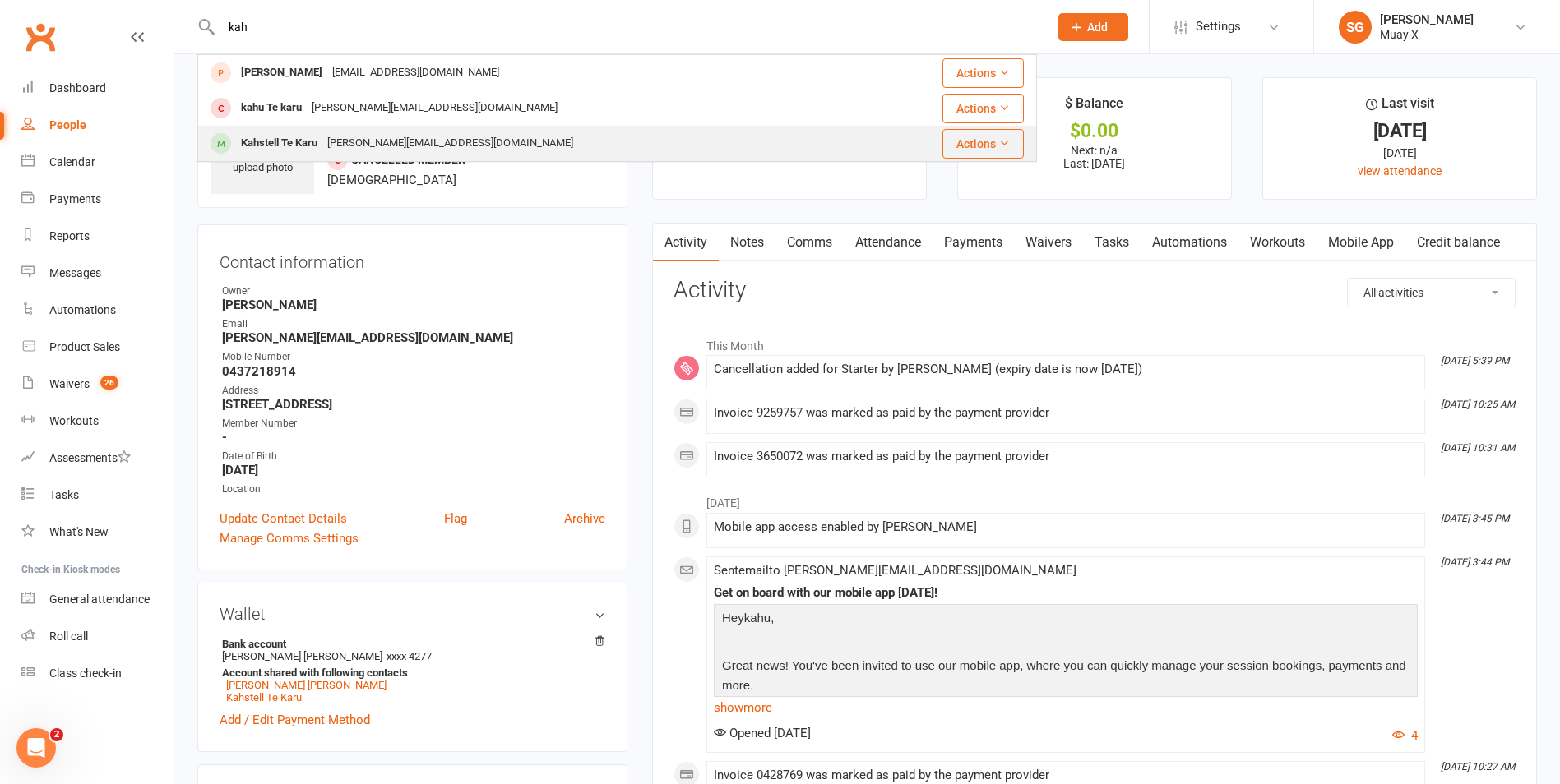
type input "kah"
click at [269, 149] on div "Kahstell Te Karu" at bounding box center [279, 144] width 86 height 24
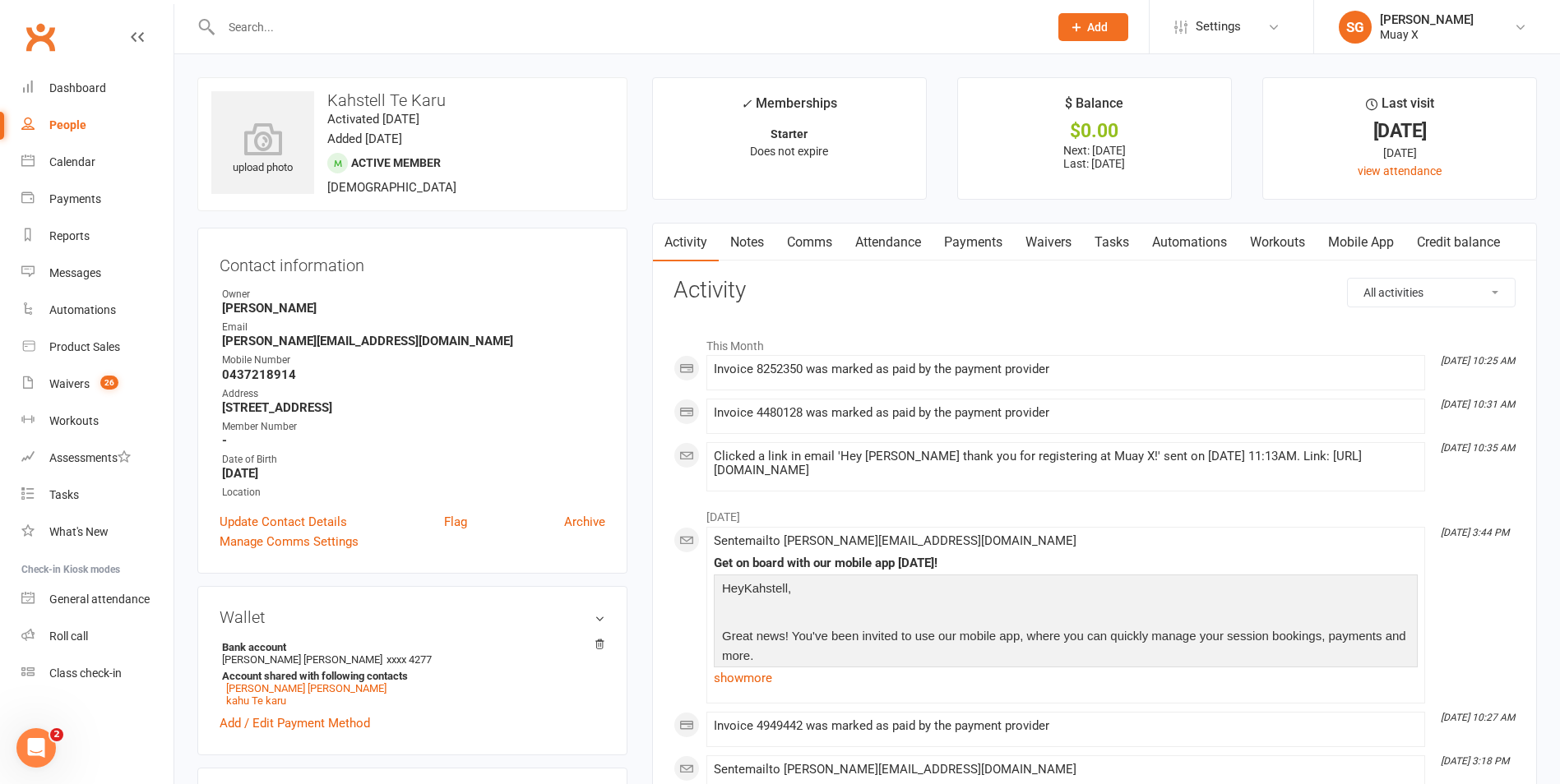
click at [993, 238] on link "Payments" at bounding box center [972, 242] width 81 height 38
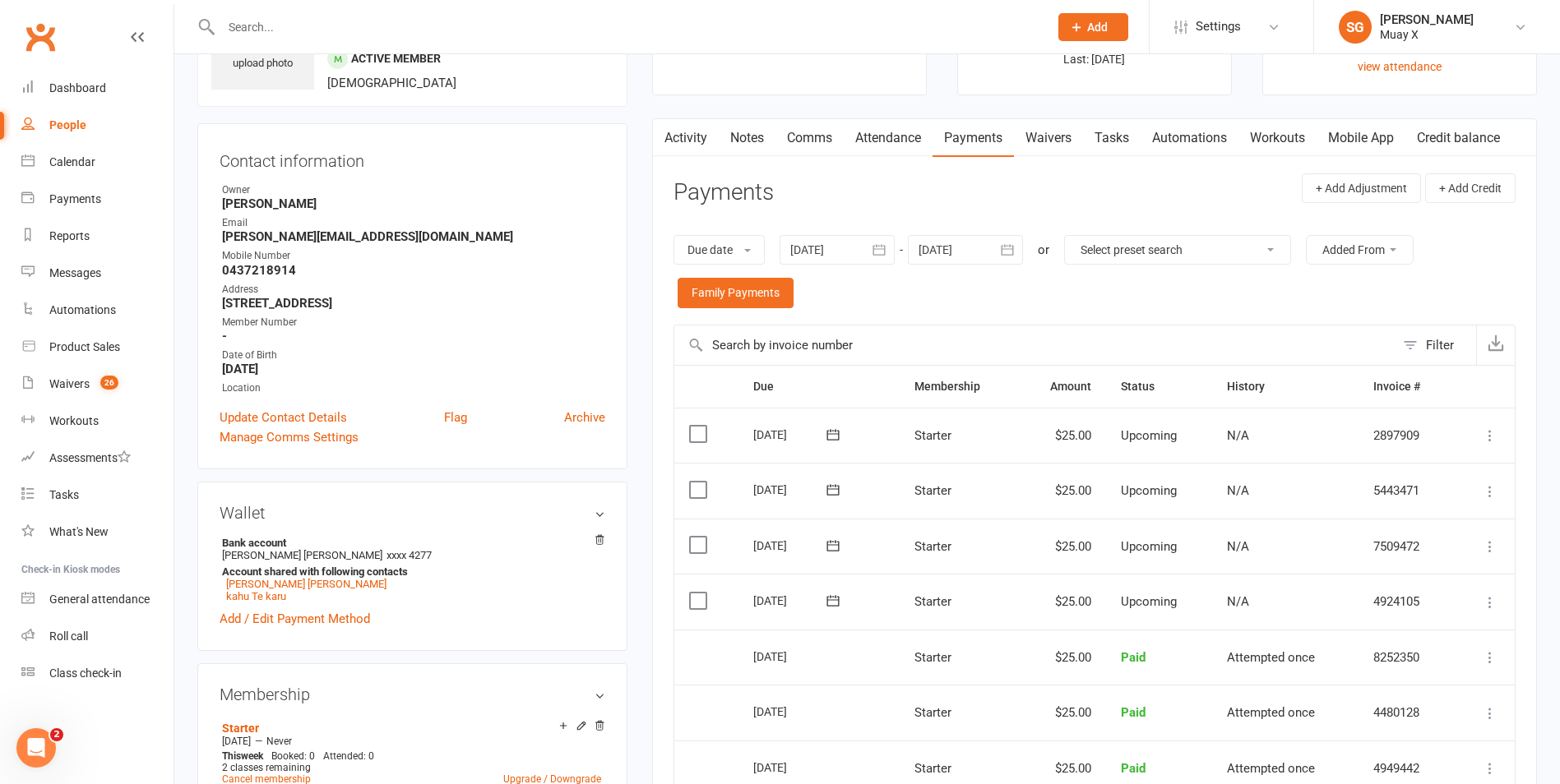
scroll to position [165, 0]
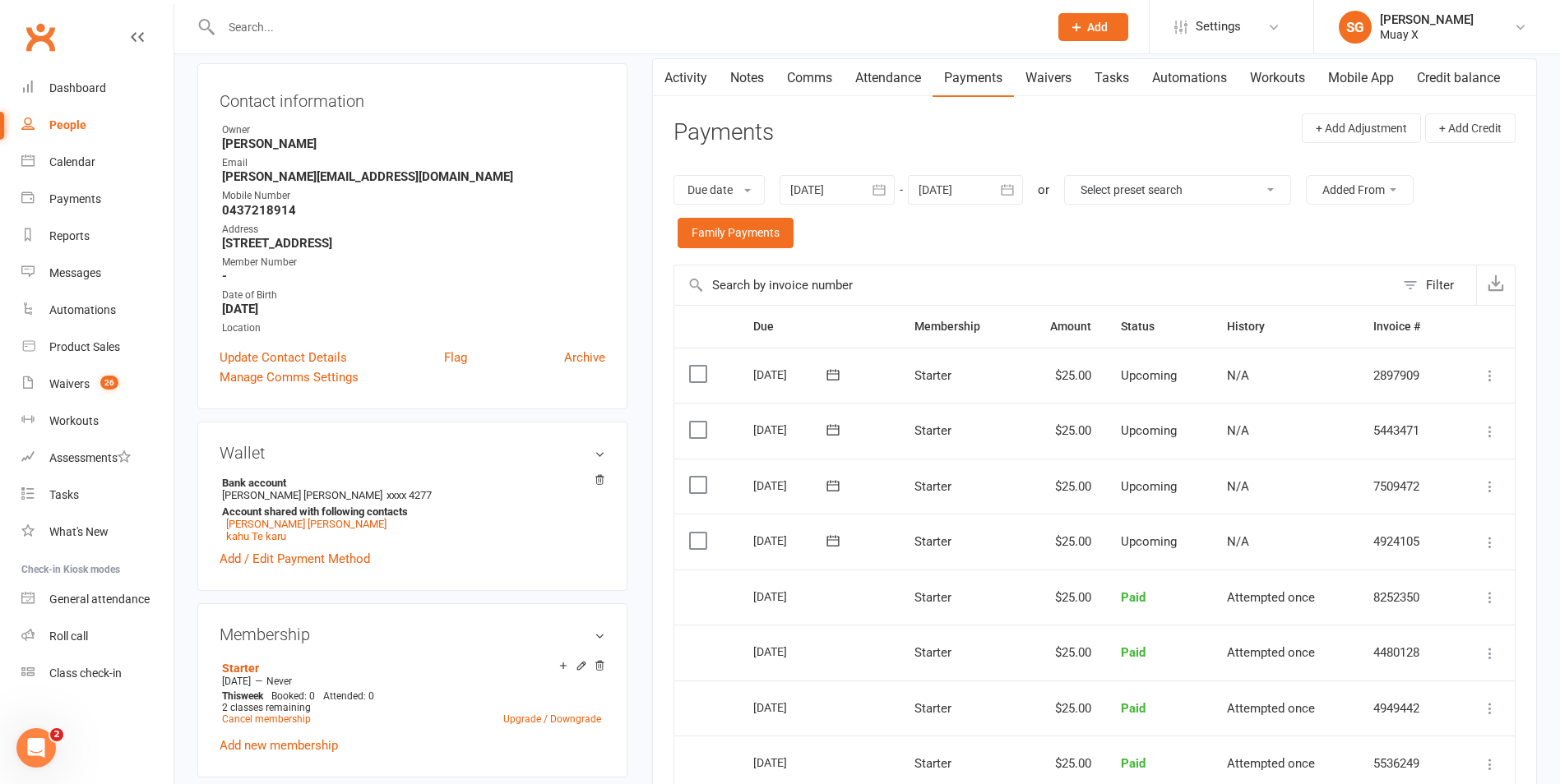
click at [1490, 541] on icon at bounding box center [1490, 542] width 17 height 17
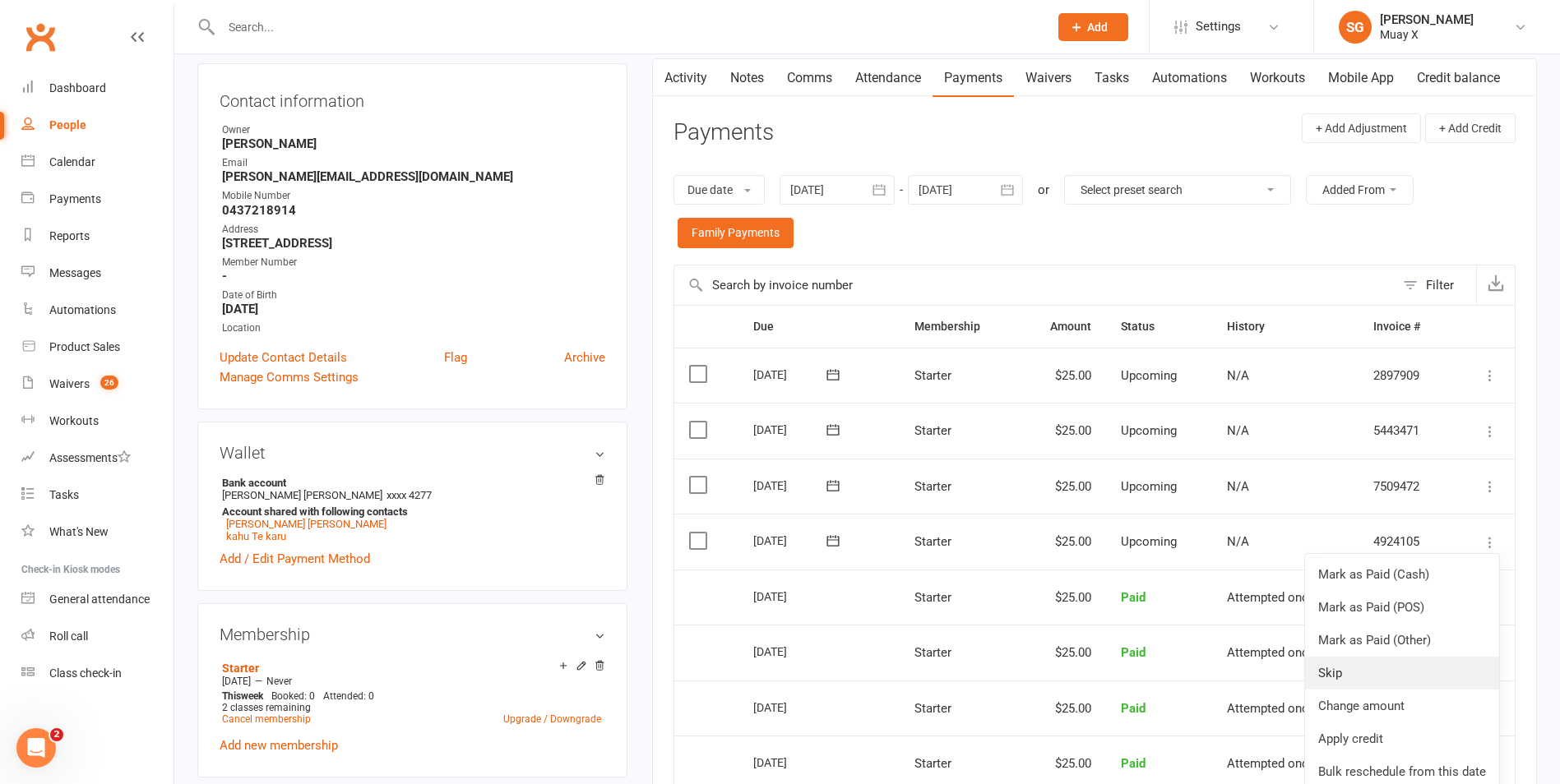
click at [1353, 661] on link "Skip" at bounding box center [1401, 672] width 194 height 33
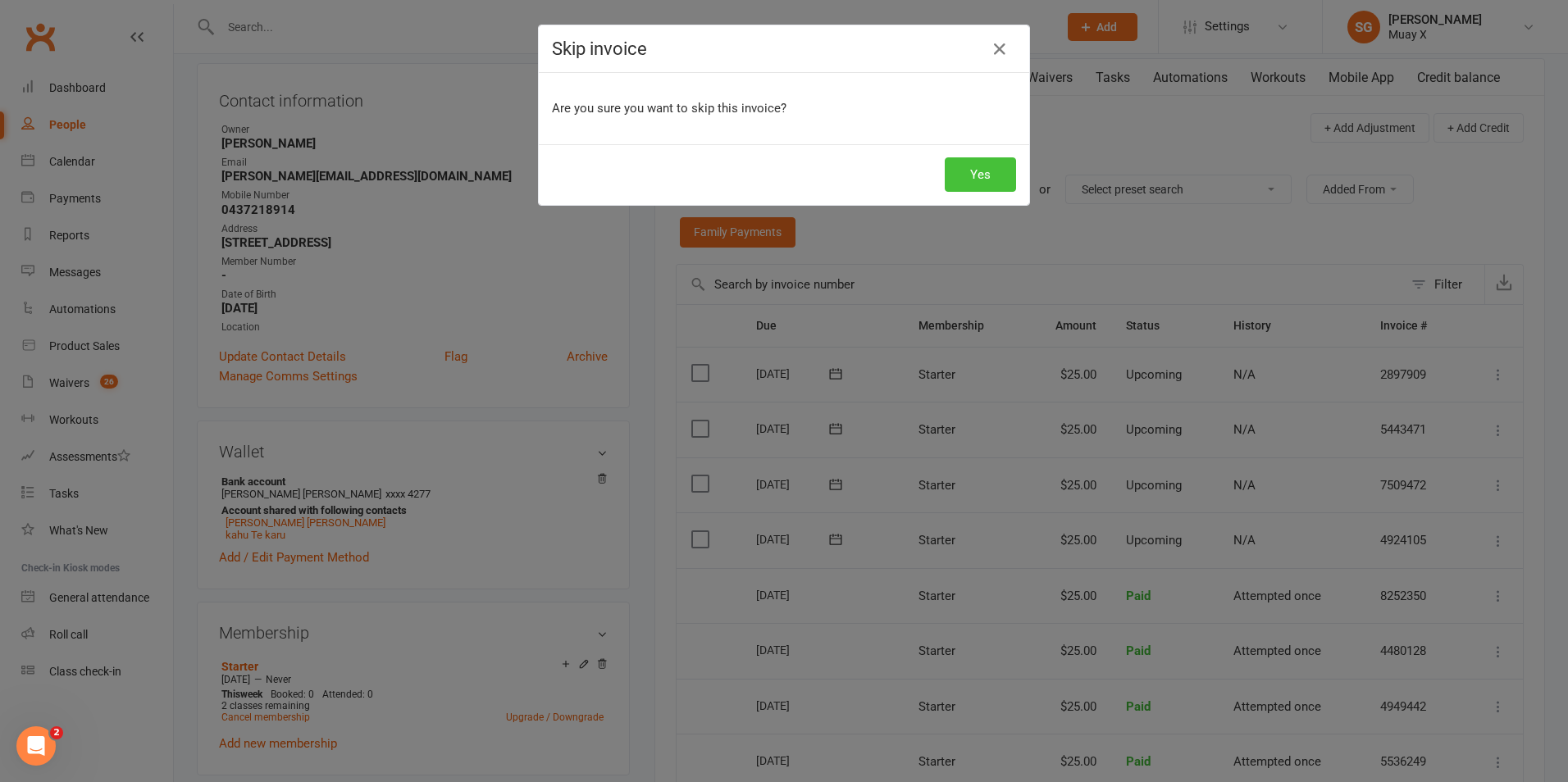
click at [959, 176] on button "Yes" at bounding box center [980, 174] width 71 height 34
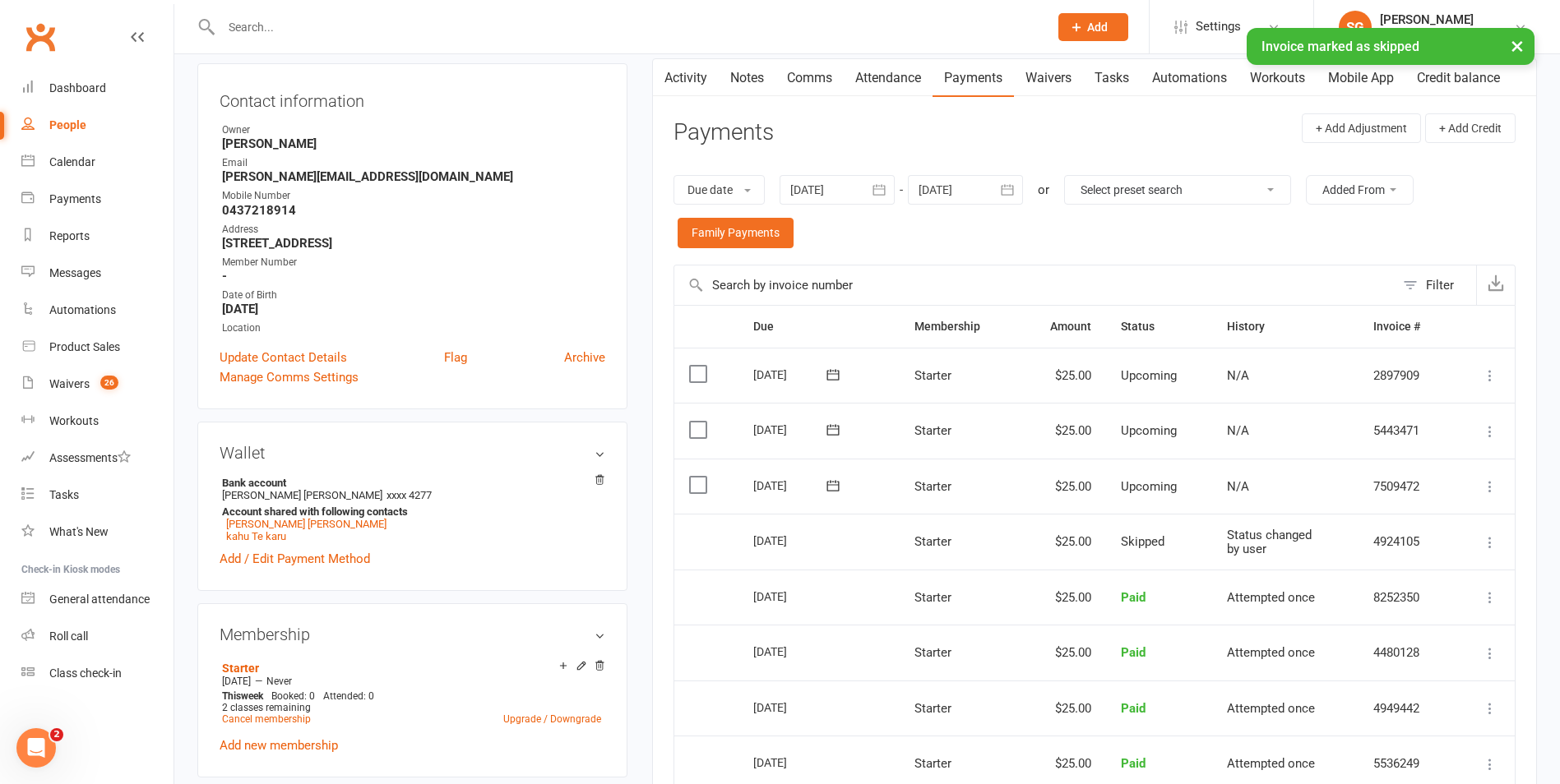
click at [1486, 491] on icon at bounding box center [1490, 487] width 17 height 17
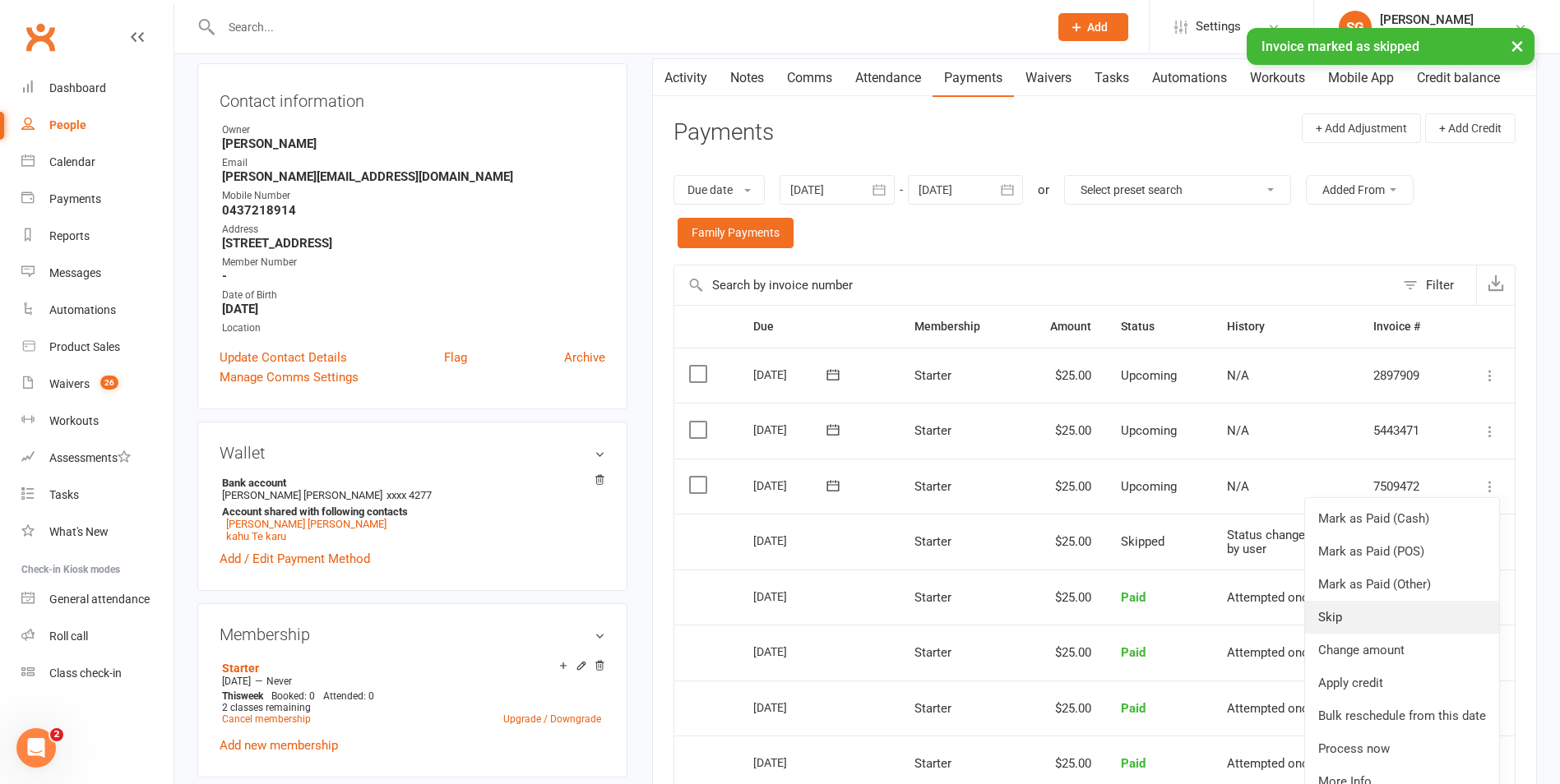
click at [1354, 625] on link "Skip" at bounding box center [1401, 617] width 194 height 33
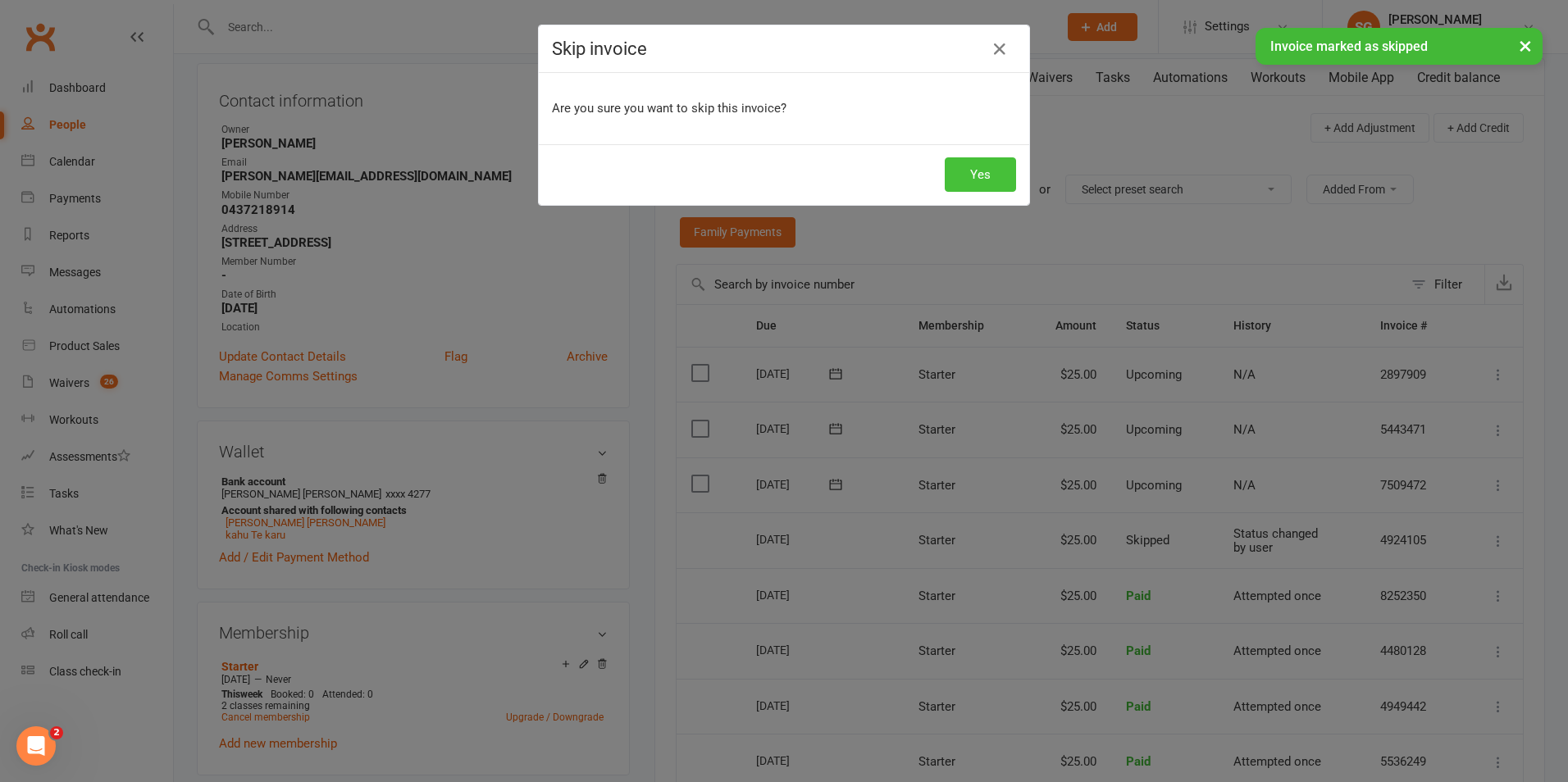
click at [953, 167] on button "Yes" at bounding box center [980, 174] width 71 height 34
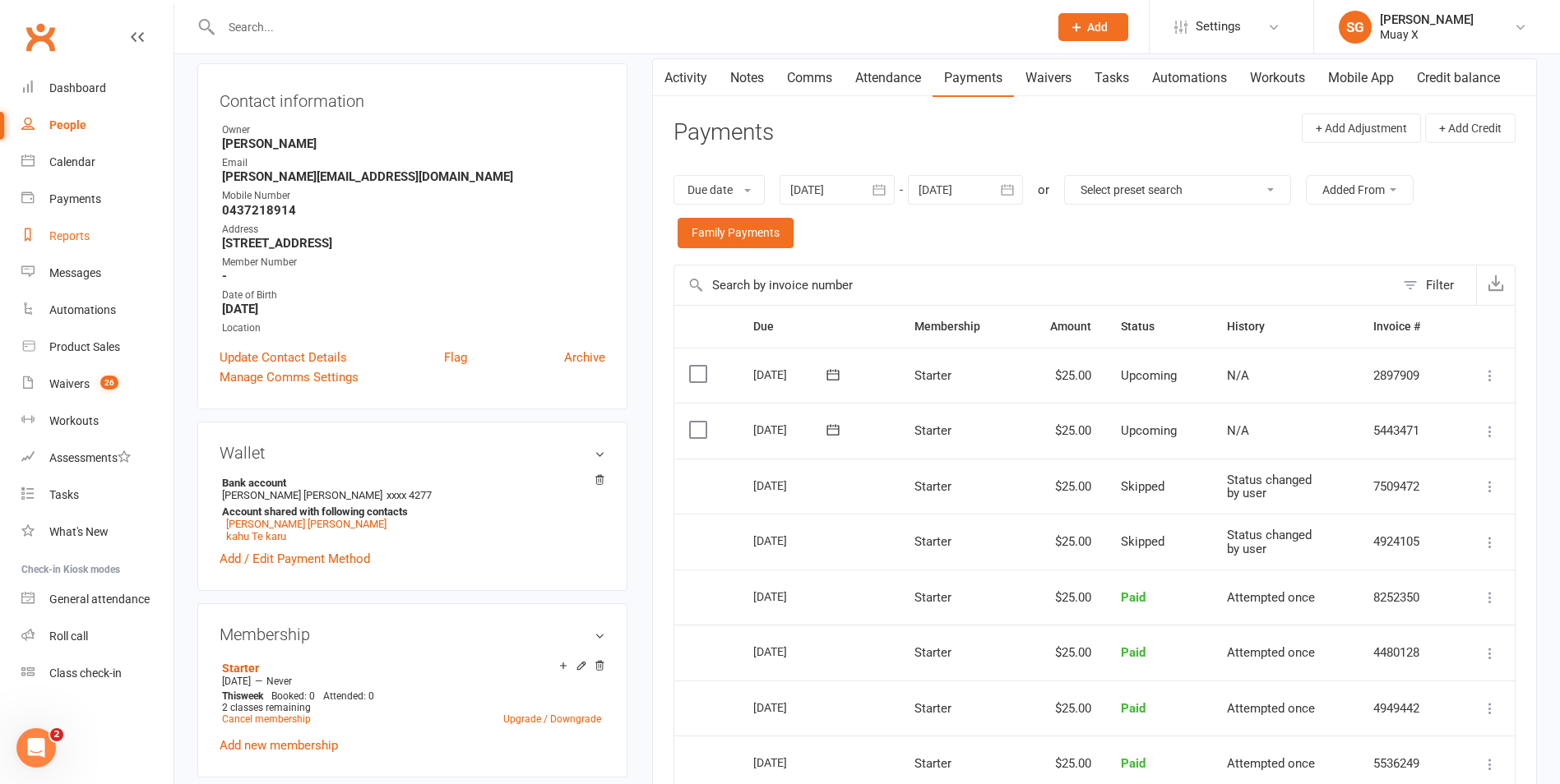
click at [82, 233] on div "Reports" at bounding box center [70, 236] width 40 height 13
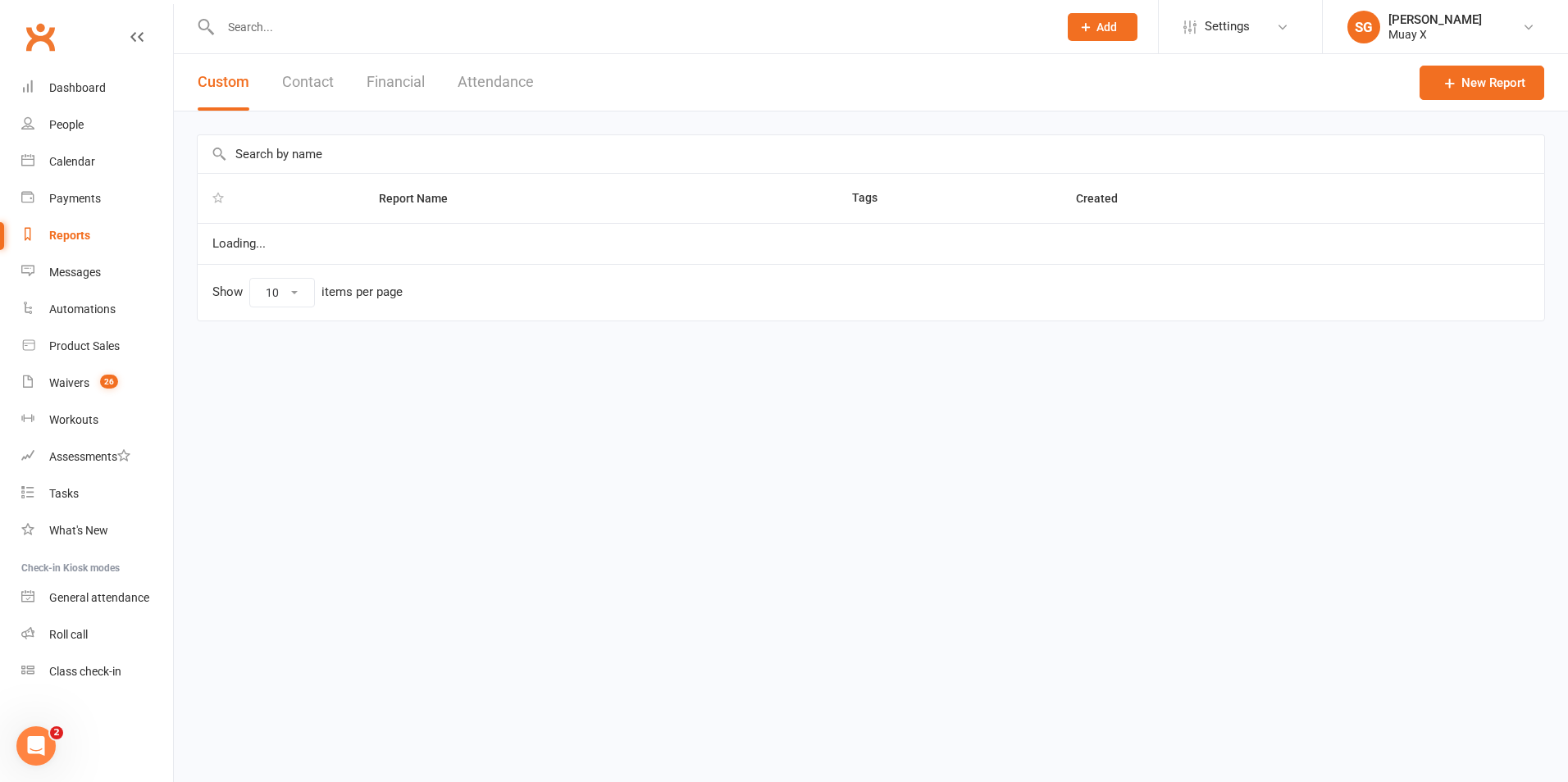
select select "25"
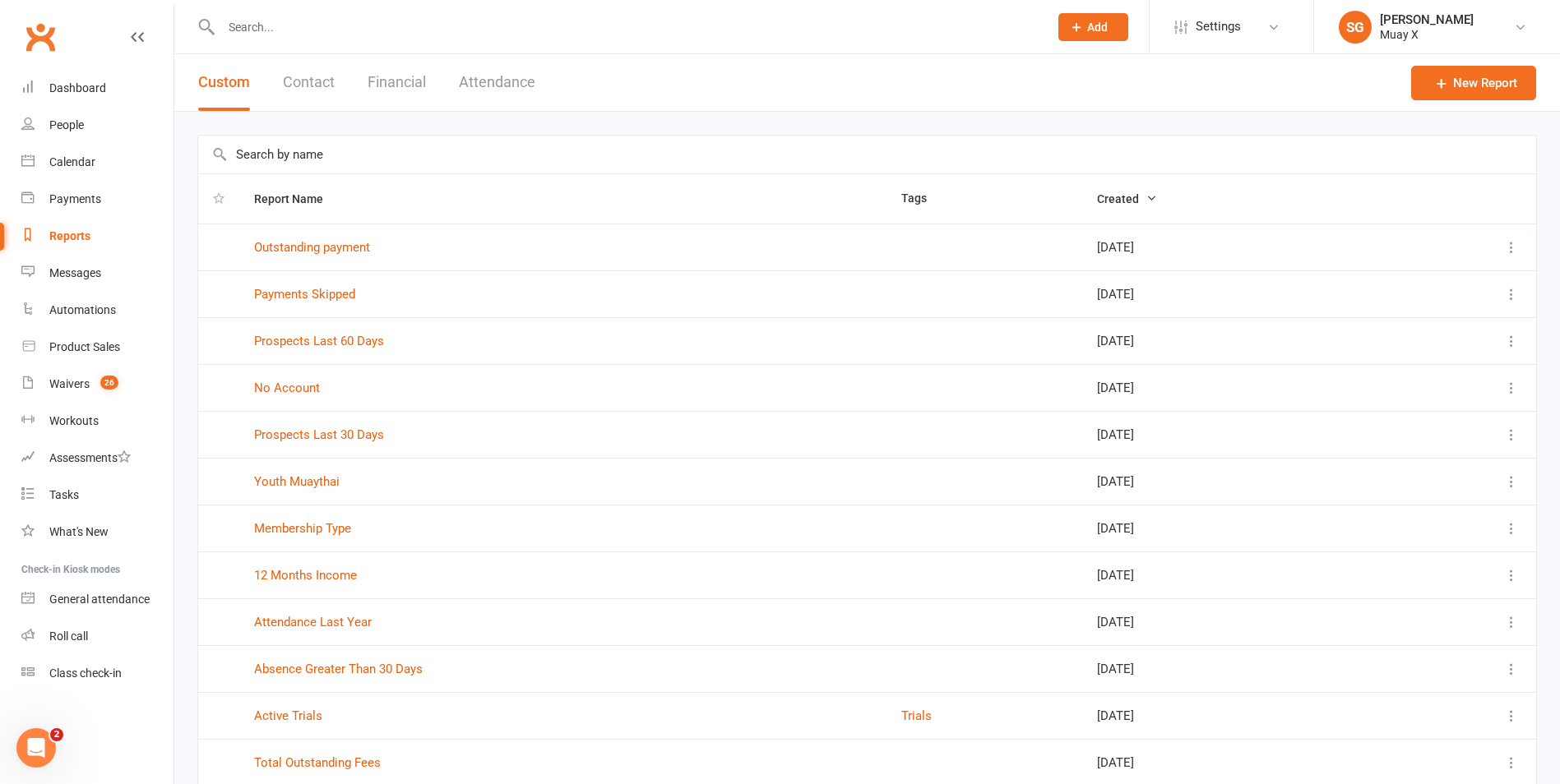
click at [409, 76] on button "Financial" at bounding box center [397, 83] width 59 height 57
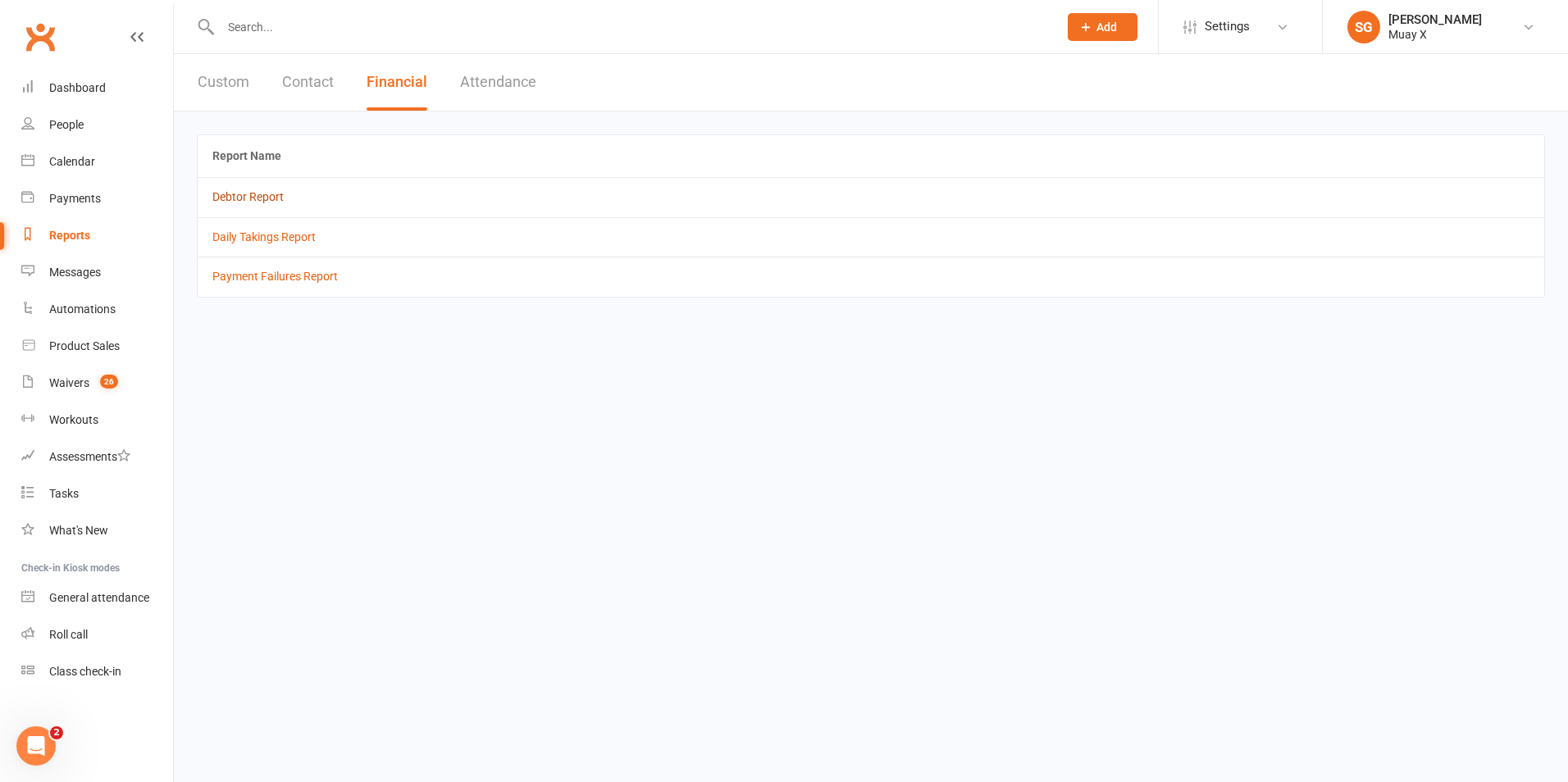
click at [239, 197] on link "Debtor Report" at bounding box center [248, 197] width 71 height 13
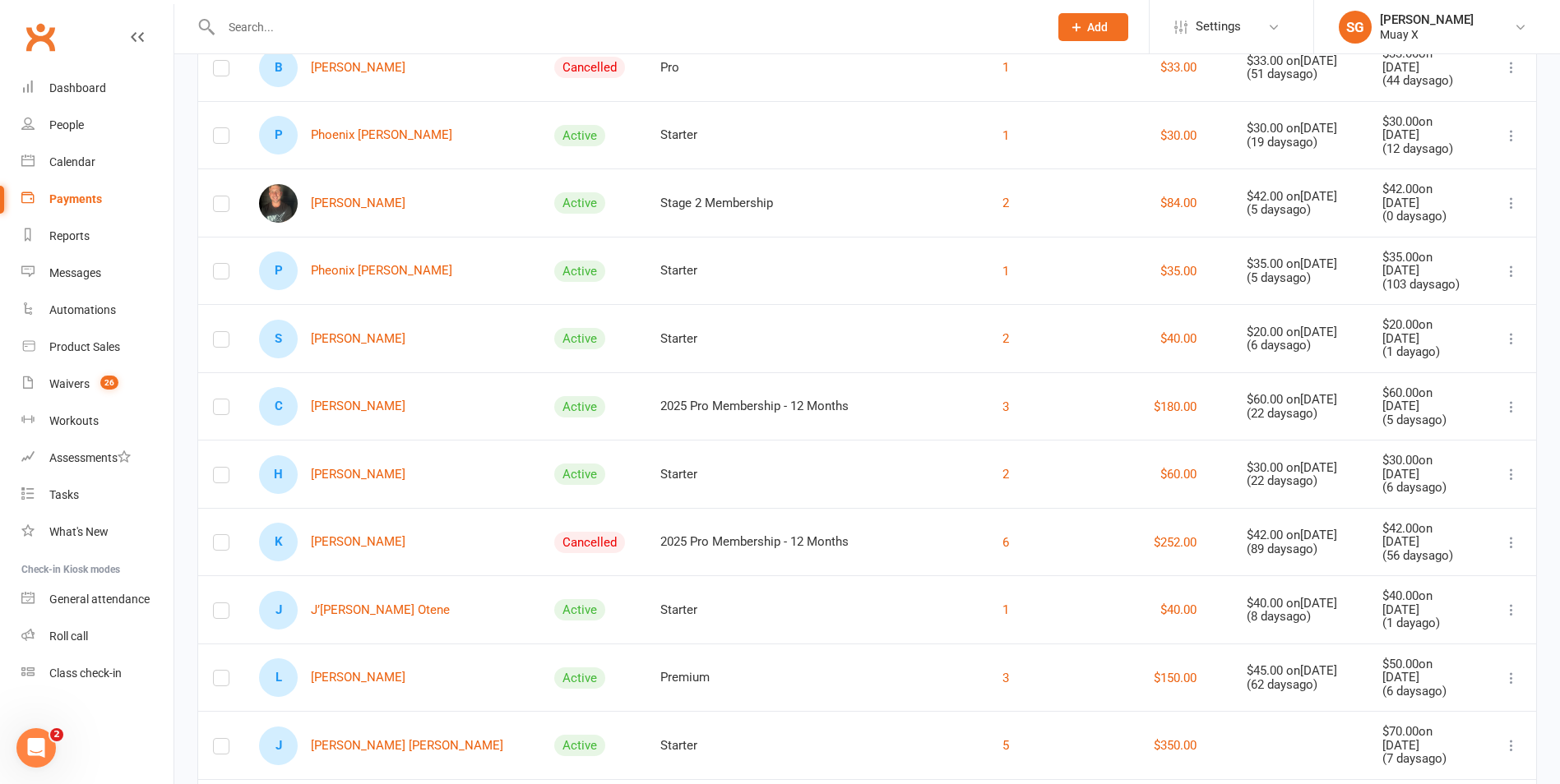
scroll to position [299, 0]
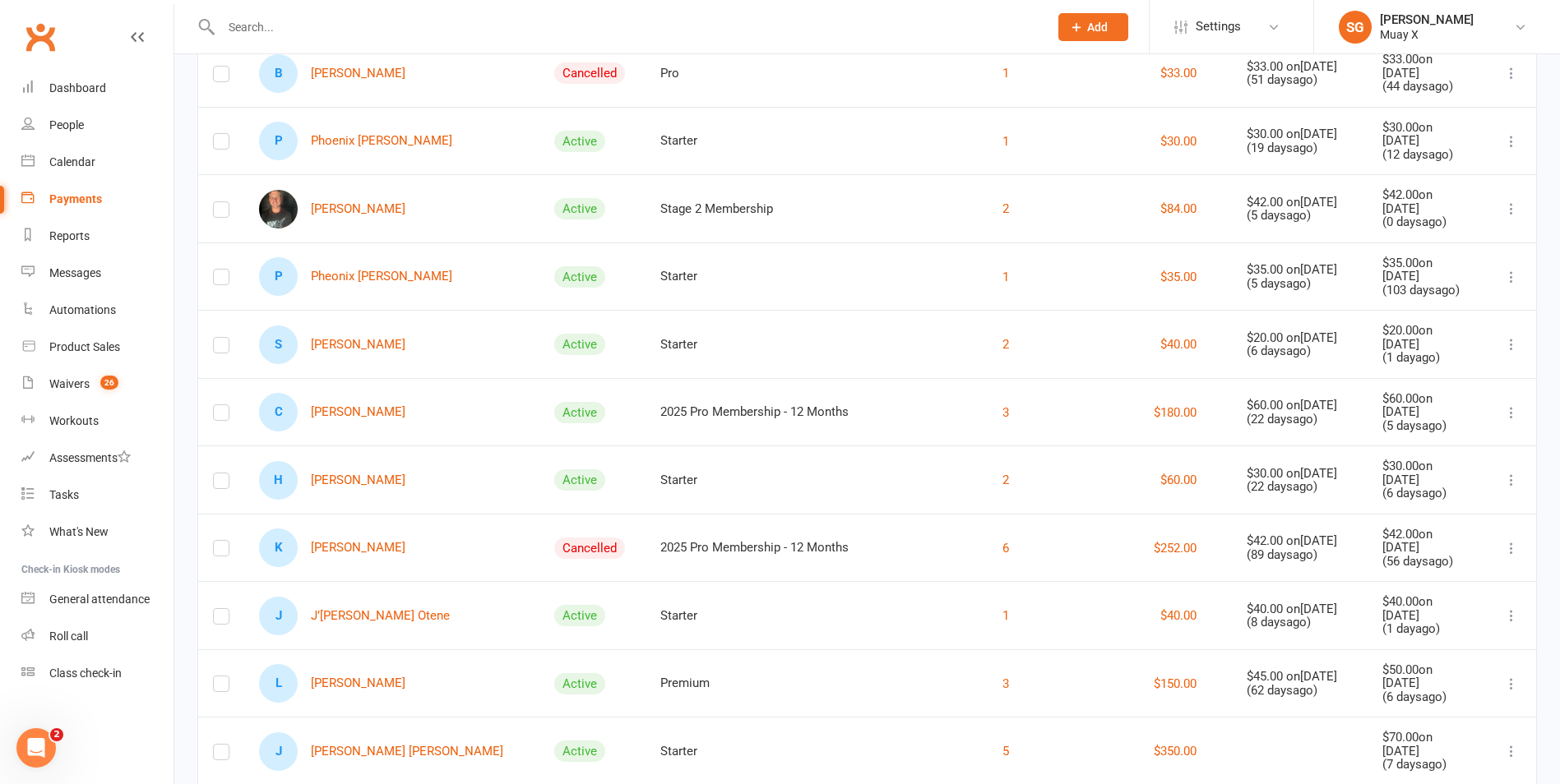
click at [37, 217] on ul "Dashboard People Calendar Payments Reports Messages Automations Product Sales W…" at bounding box center [86, 380] width 174 height 622
click at [63, 120] on div "People" at bounding box center [66, 125] width 34 height 13
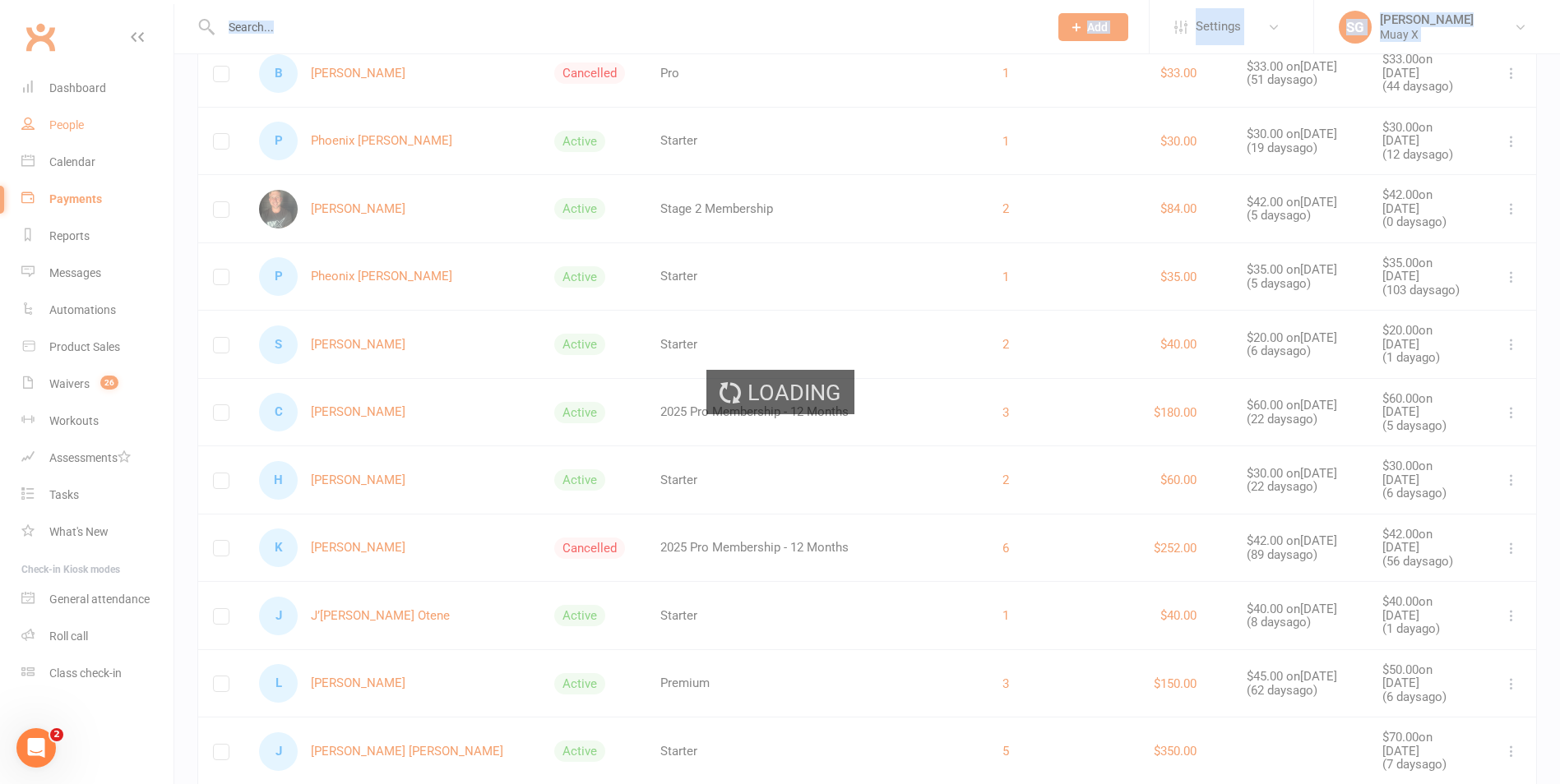
select select "100"
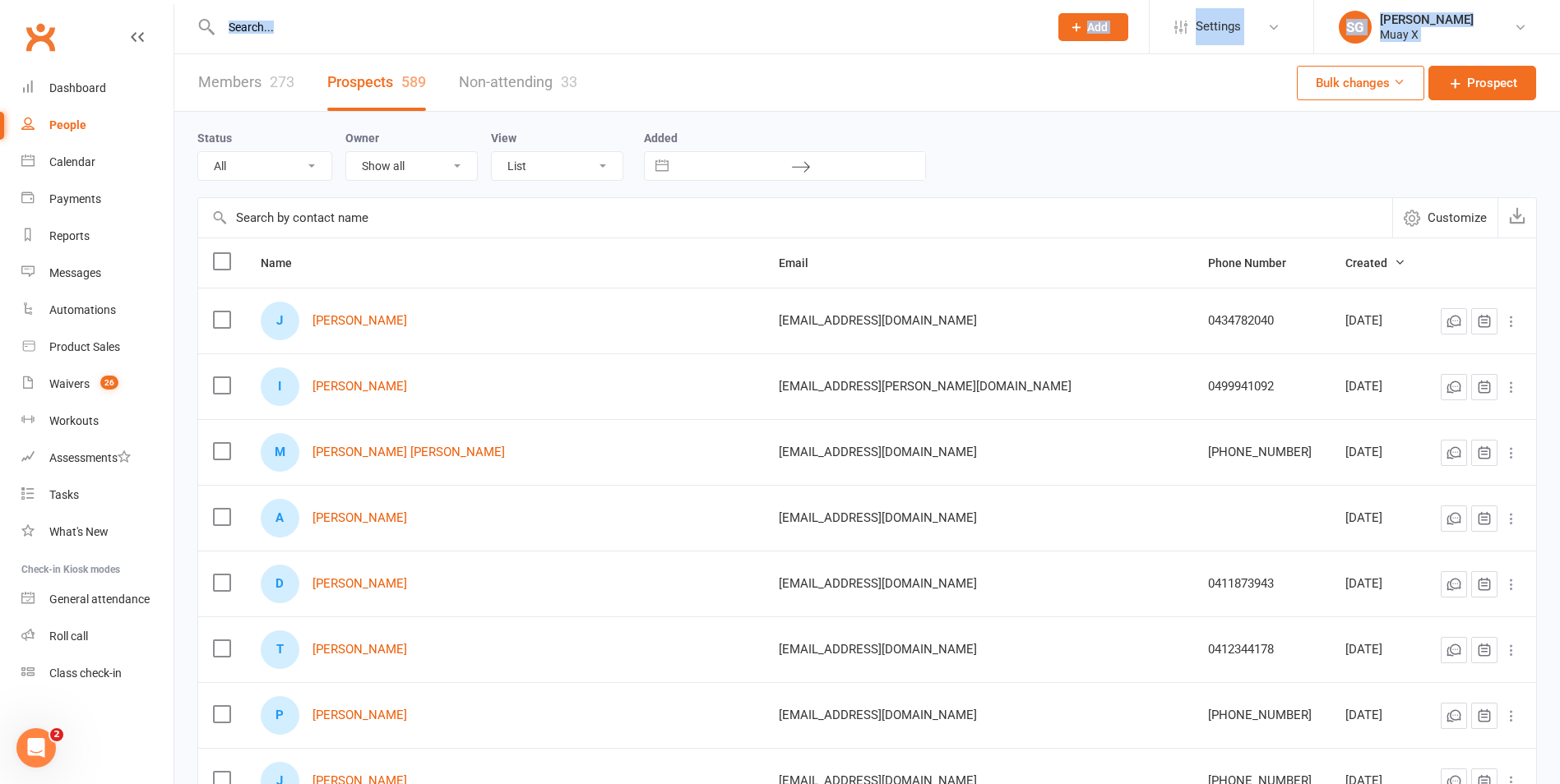
click at [382, 34] on input "text" at bounding box center [626, 27] width 820 height 23
click at [330, 34] on input "text" at bounding box center [626, 27] width 820 height 23
drag, startPoint x: 276, startPoint y: 24, endPoint x: 249, endPoint y: 24, distance: 27.0
click at [275, 24] on input "text" at bounding box center [626, 27] width 820 height 23
click at [243, 24] on input "text" at bounding box center [626, 27] width 820 height 23
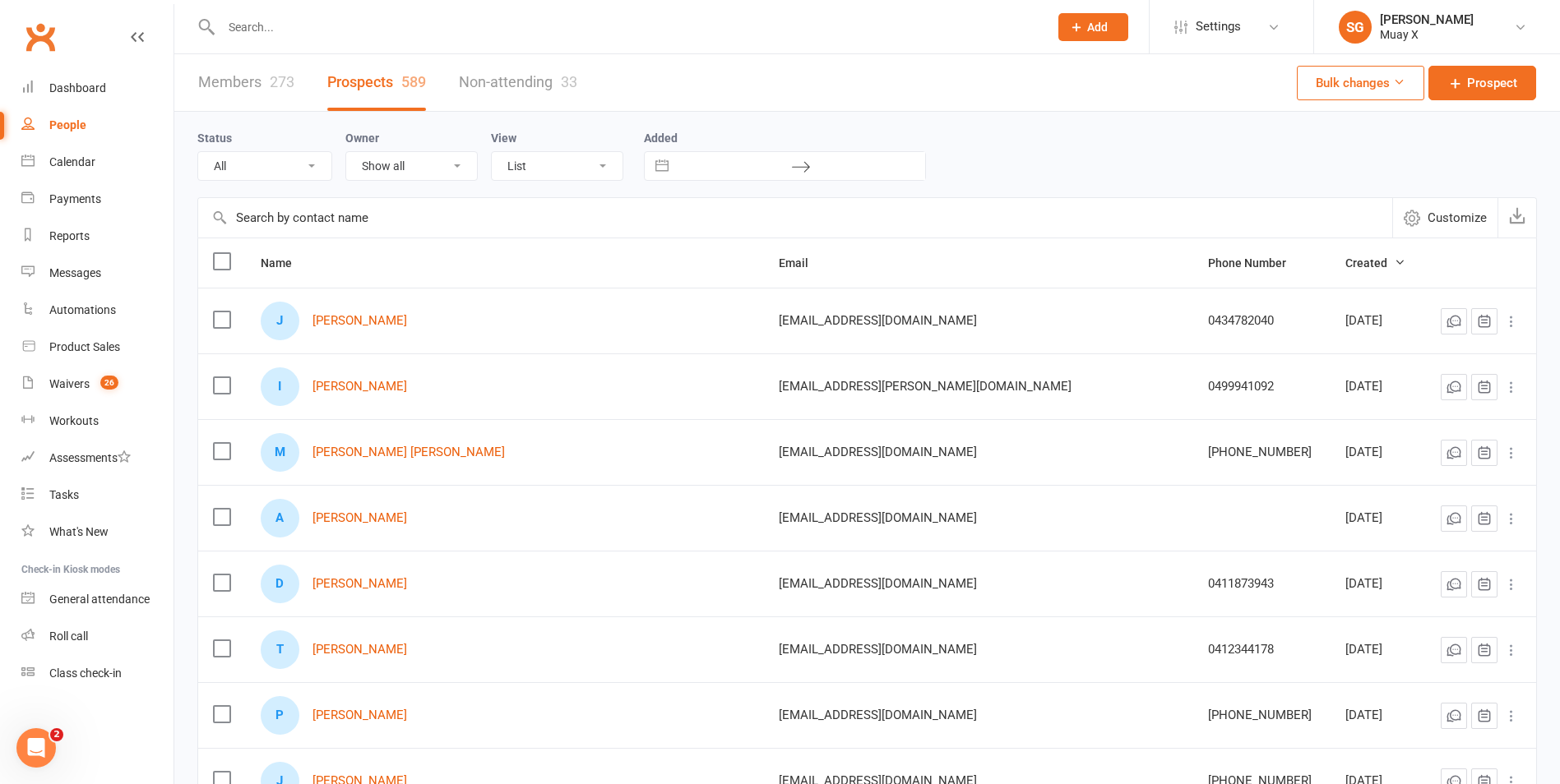
click at [217, 22] on icon at bounding box center [207, 28] width 19 height 20
click at [253, 25] on input "text" at bounding box center [626, 27] width 820 height 23
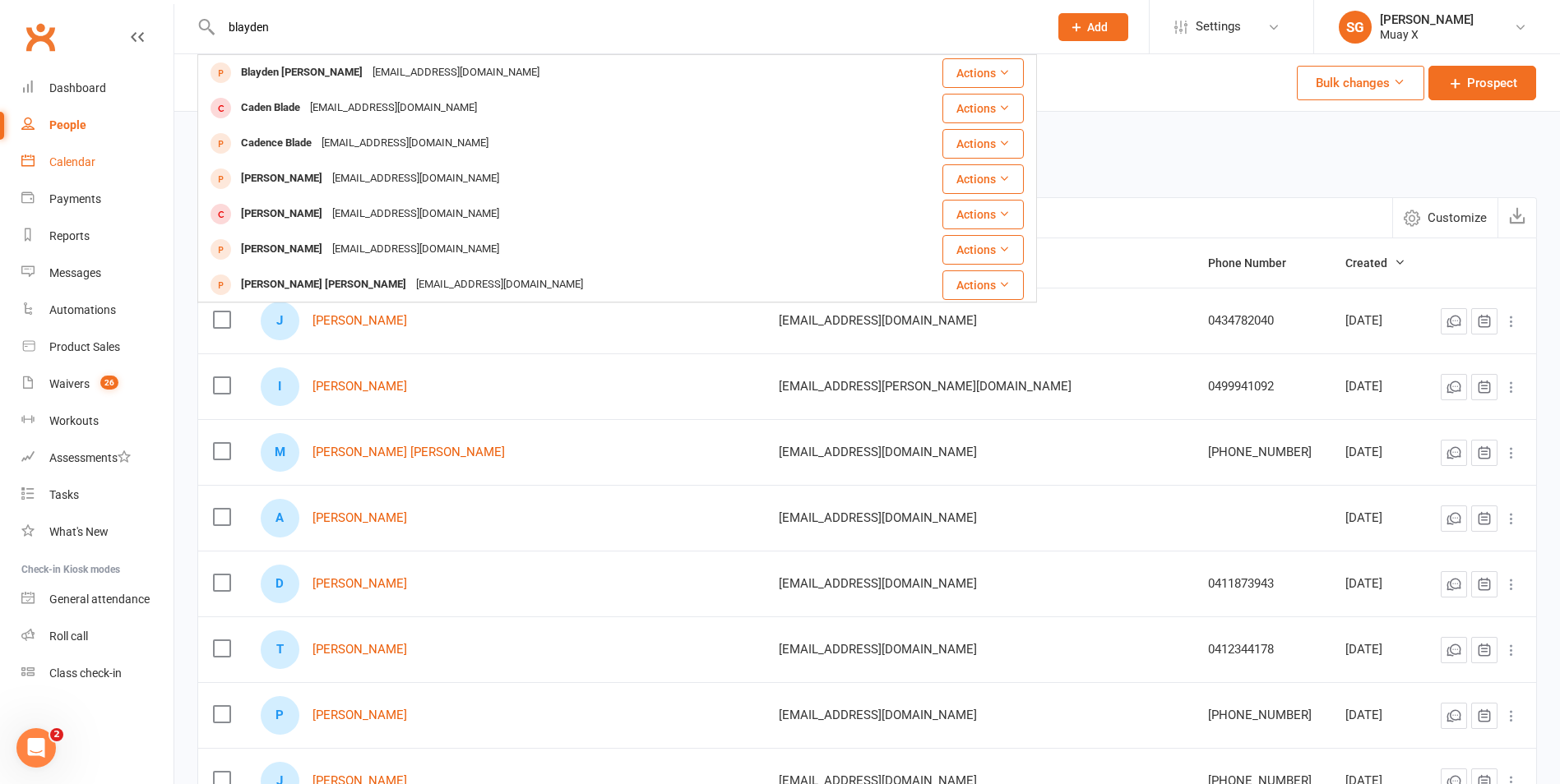
type input "blayden"
click at [65, 157] on div "Calendar" at bounding box center [72, 162] width 46 height 13
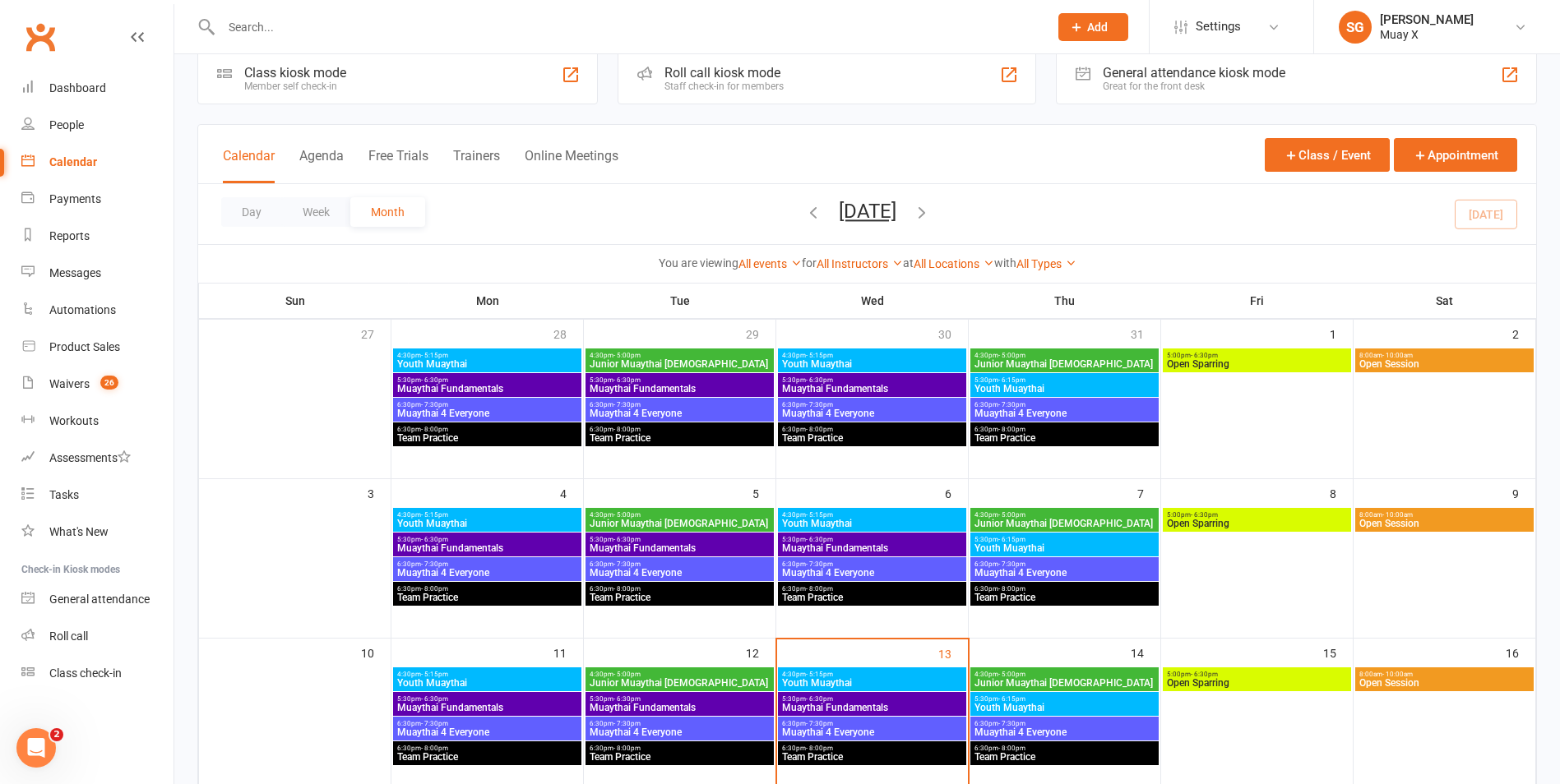
scroll to position [165, 0]
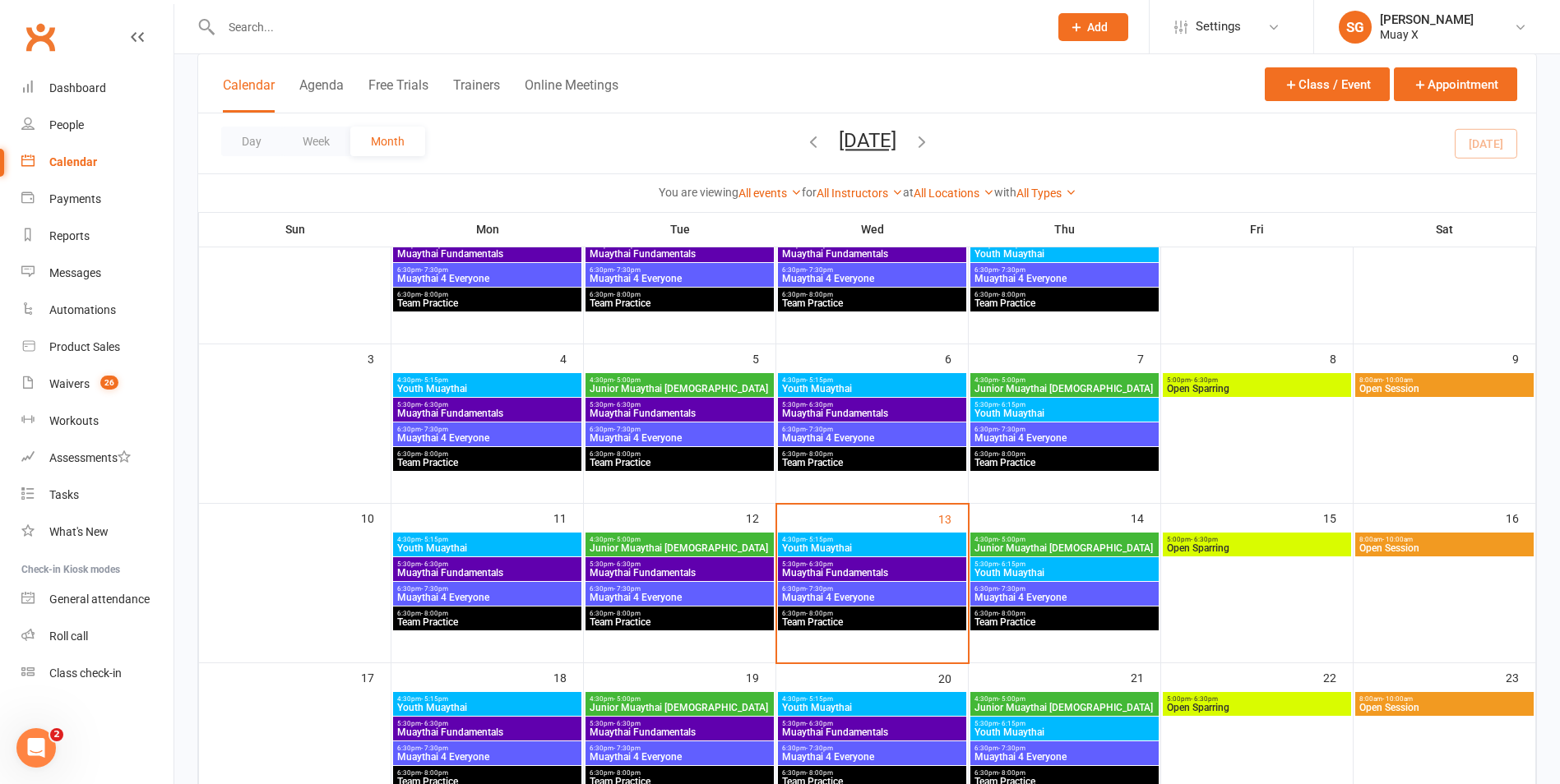
click at [825, 614] on span "- 8:00pm" at bounding box center [819, 614] width 27 height 8
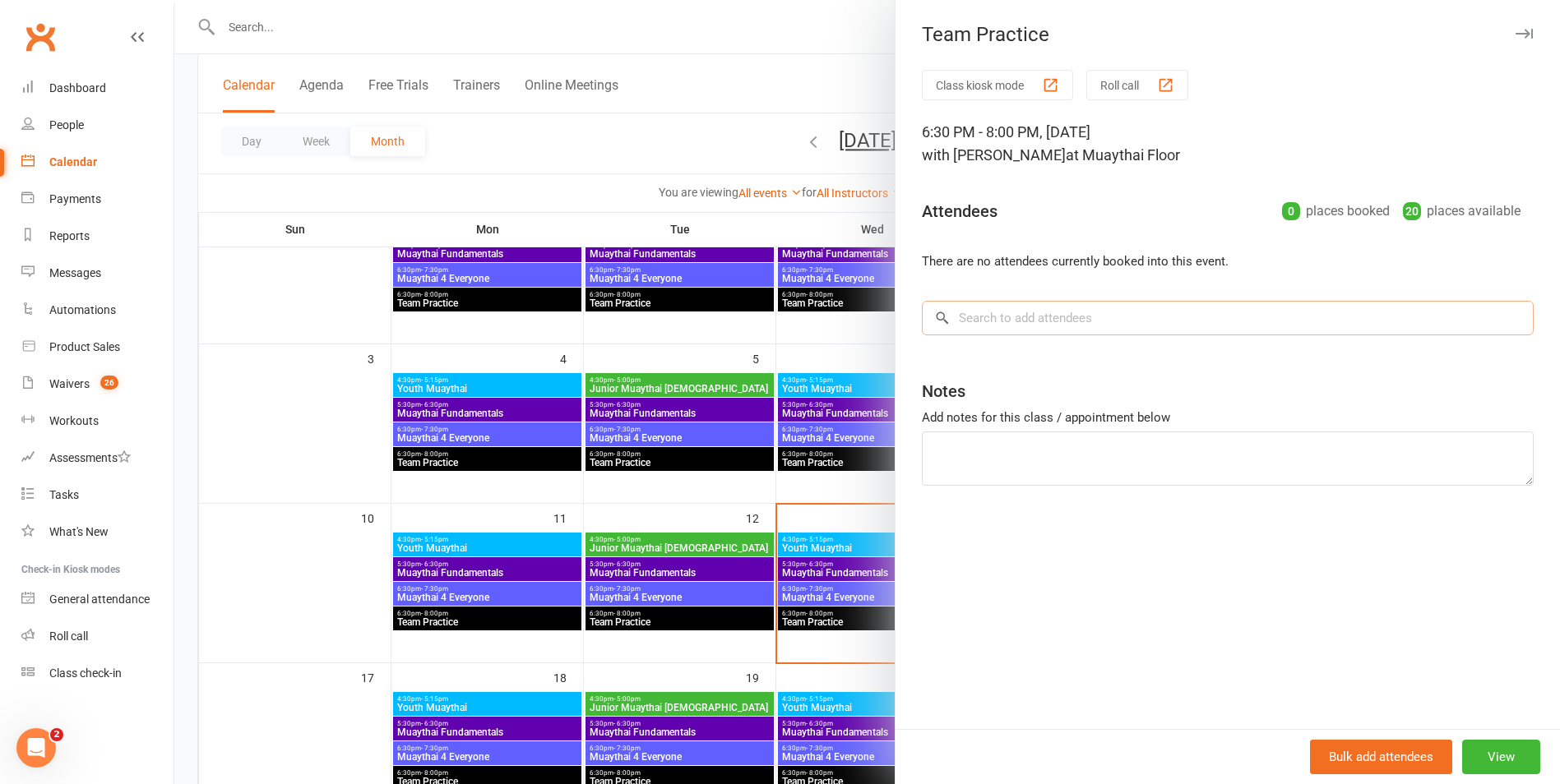
click at [1086, 313] on input "search" at bounding box center [1228, 317] width 612 height 34
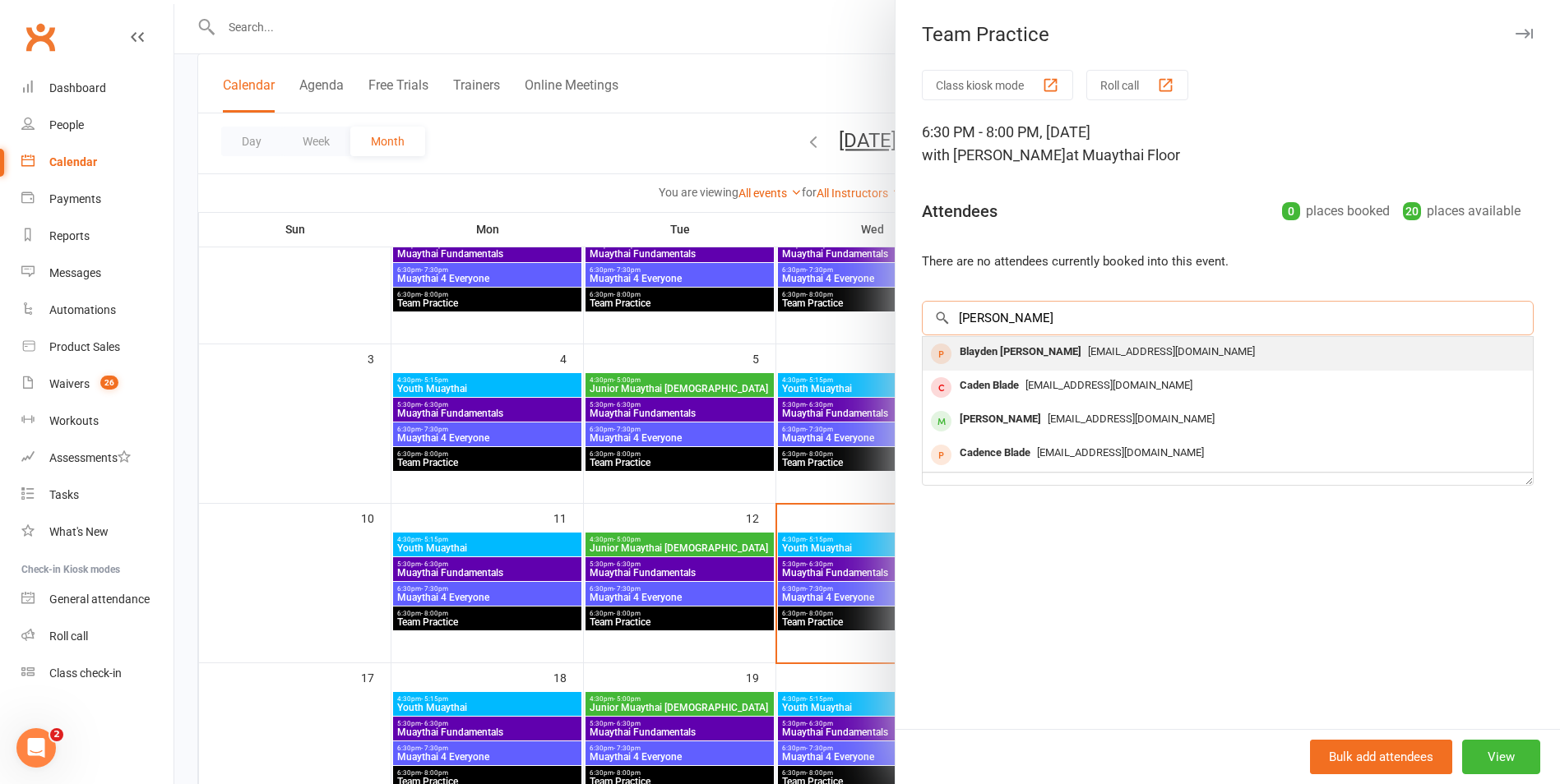
type input "[PERSON_NAME]"
click at [985, 353] on div "Blayden [PERSON_NAME]" at bounding box center [1020, 352] width 135 height 24
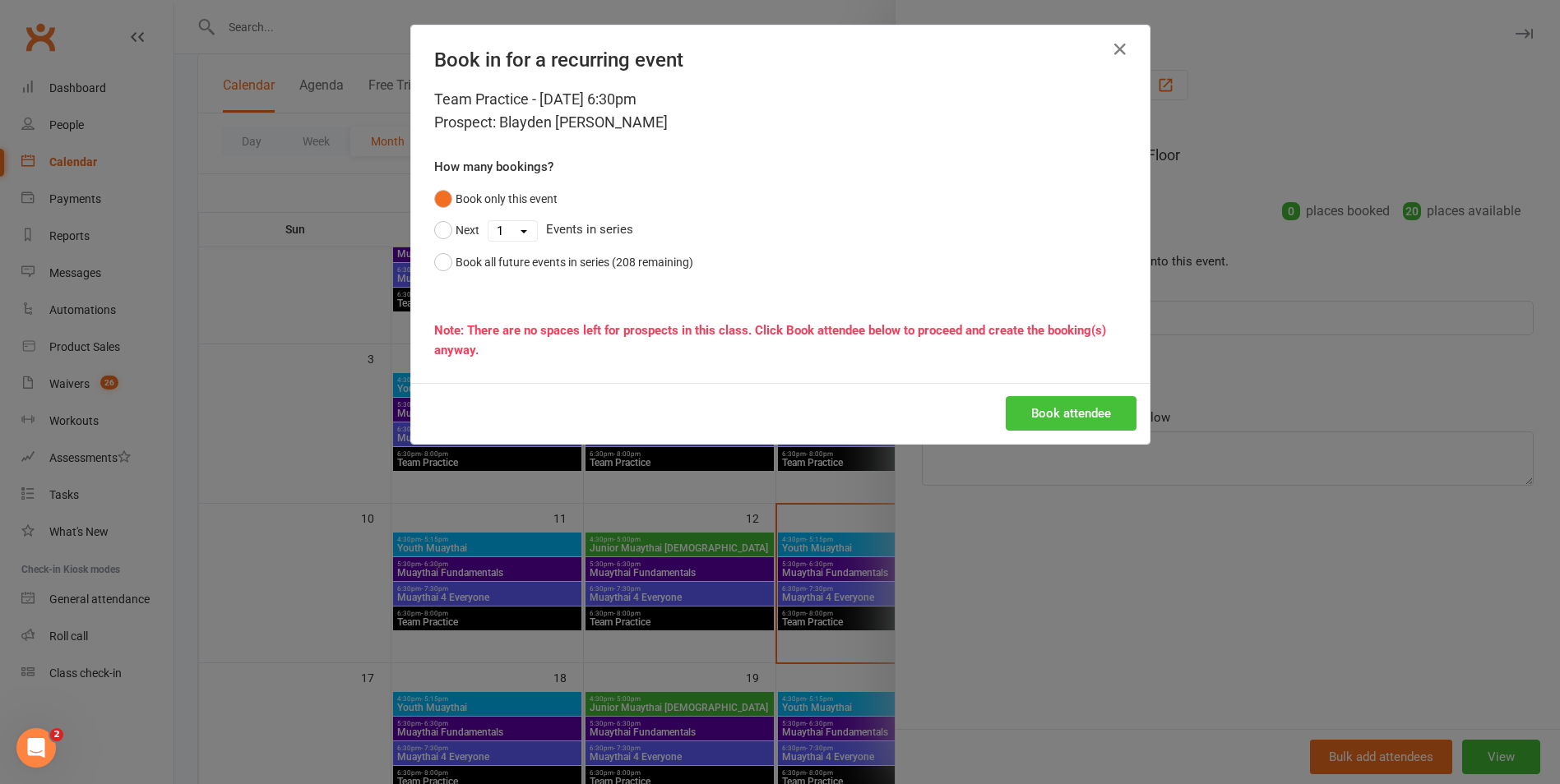
click at [1038, 418] on button "Book attendee" at bounding box center [1071, 413] width 131 height 34
